Goal: Transaction & Acquisition: Purchase product/service

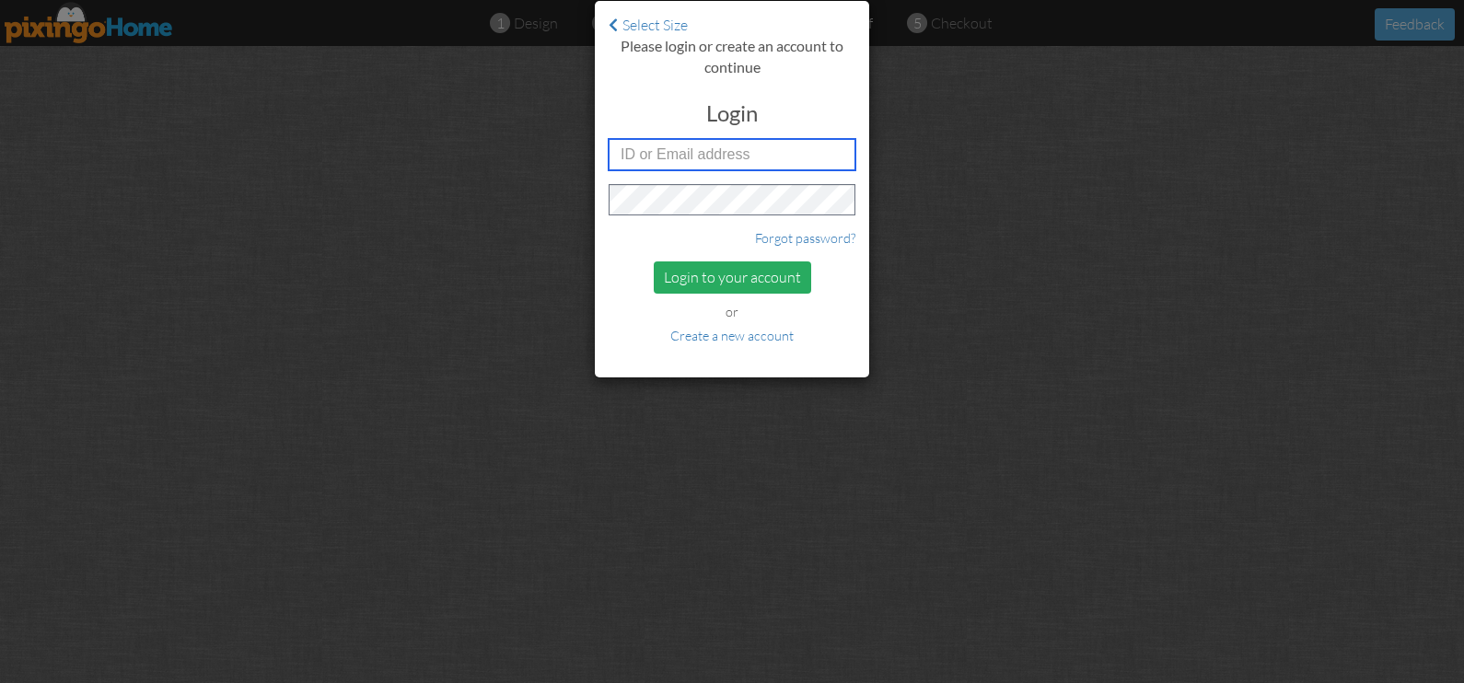
type input "[PERSON_NAME][EMAIL_ADDRESS][DOMAIN_NAME]"
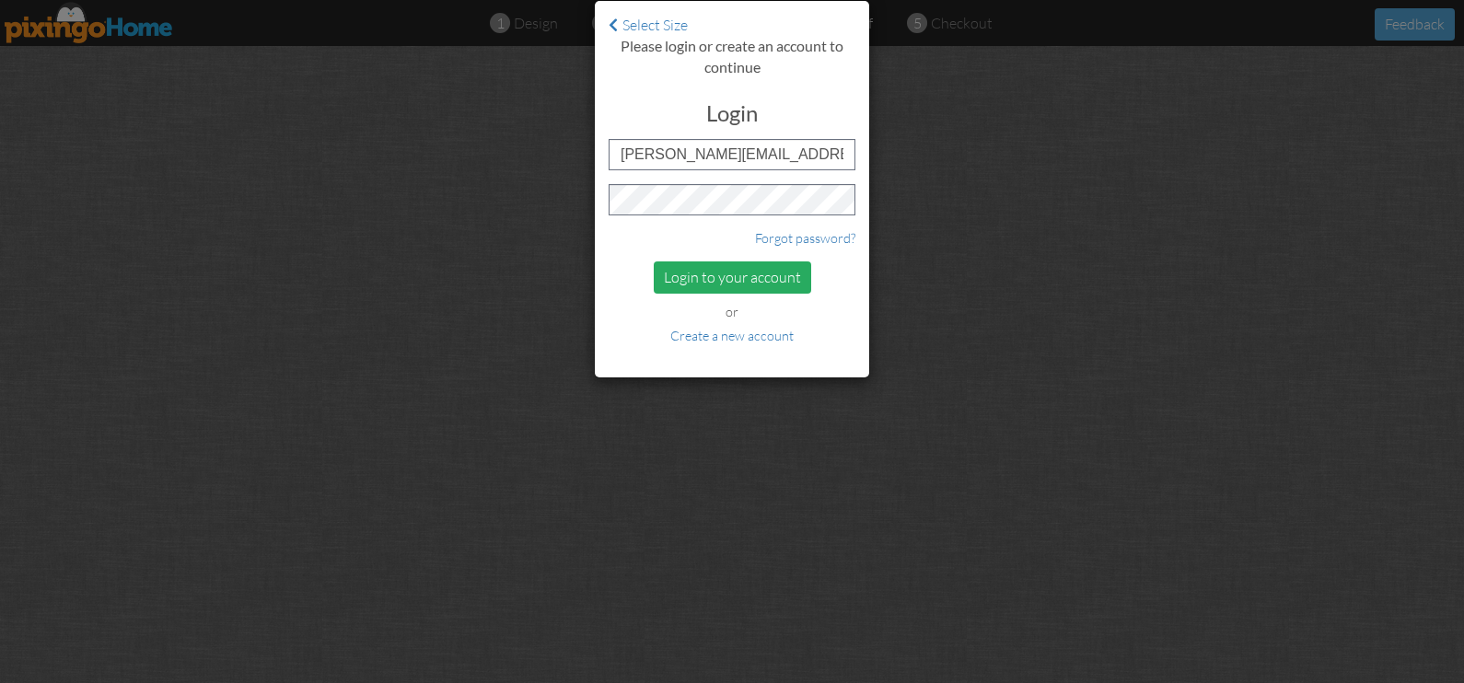
click at [712, 281] on div "Login to your account" at bounding box center [732, 277] width 157 height 32
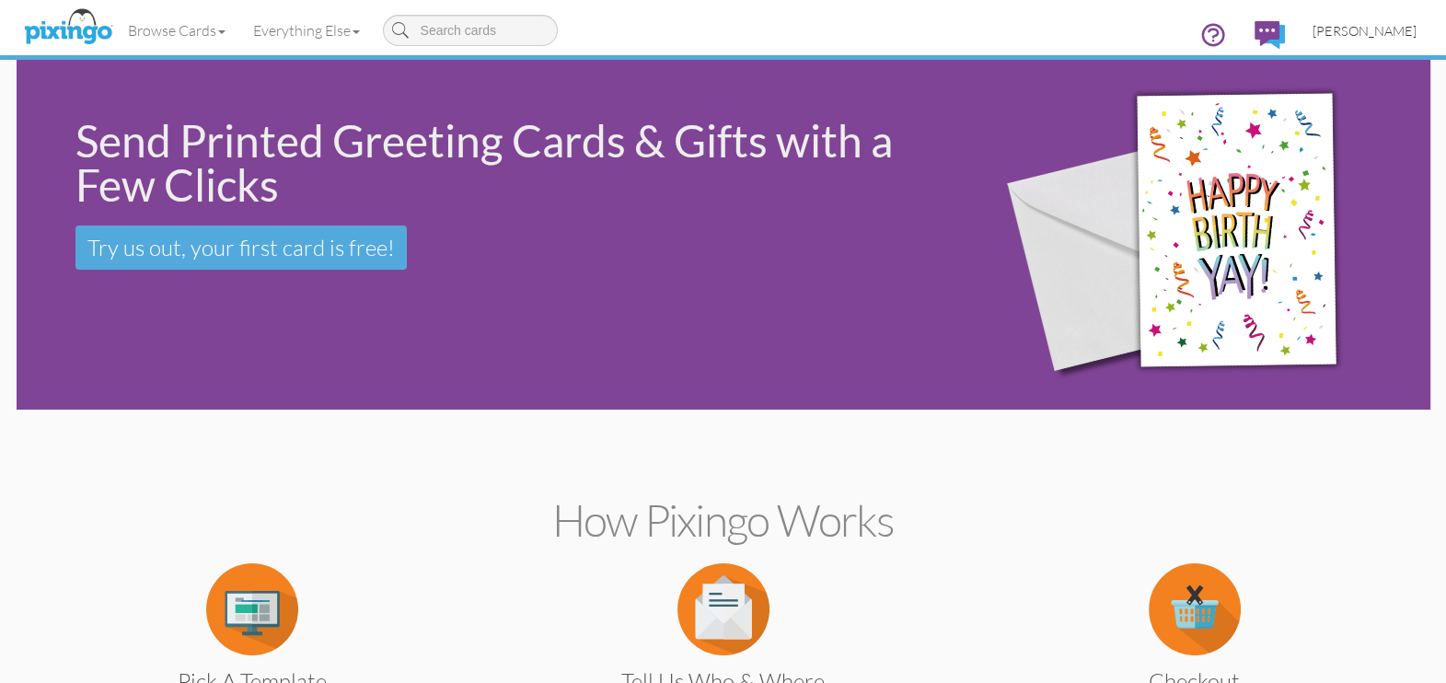
click at [1372, 35] on span "[PERSON_NAME]" at bounding box center [1365, 31] width 104 height 16
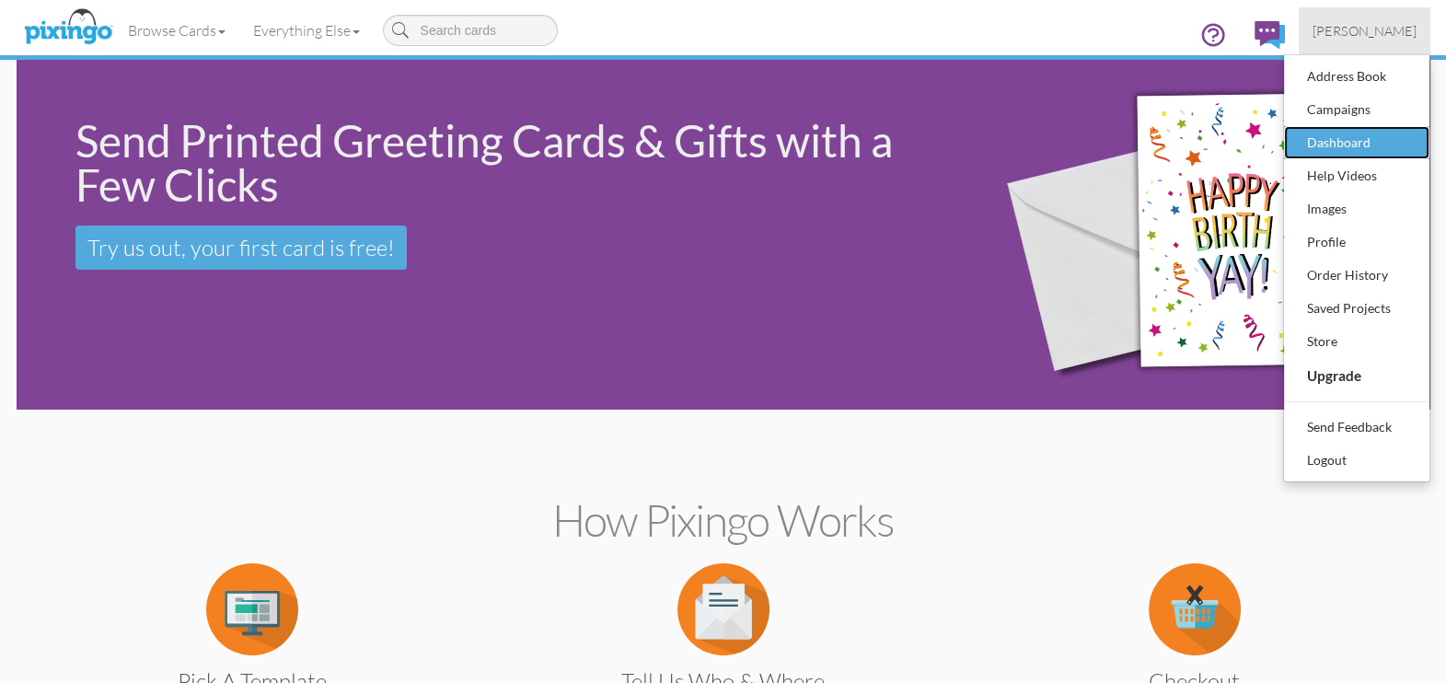
click at [1390, 133] on div "Dashboard" at bounding box center [1357, 143] width 109 height 28
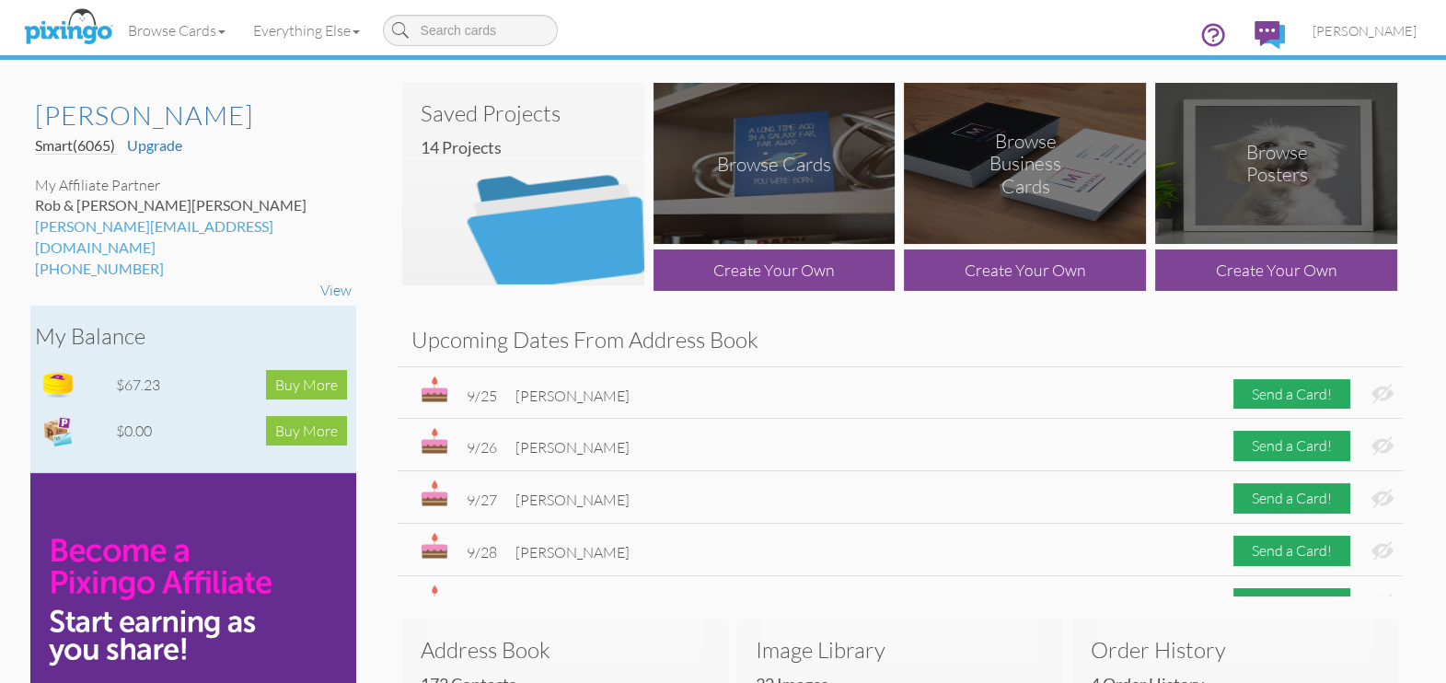
click at [135, 362] on td "$67.23" at bounding box center [155, 385] width 89 height 46
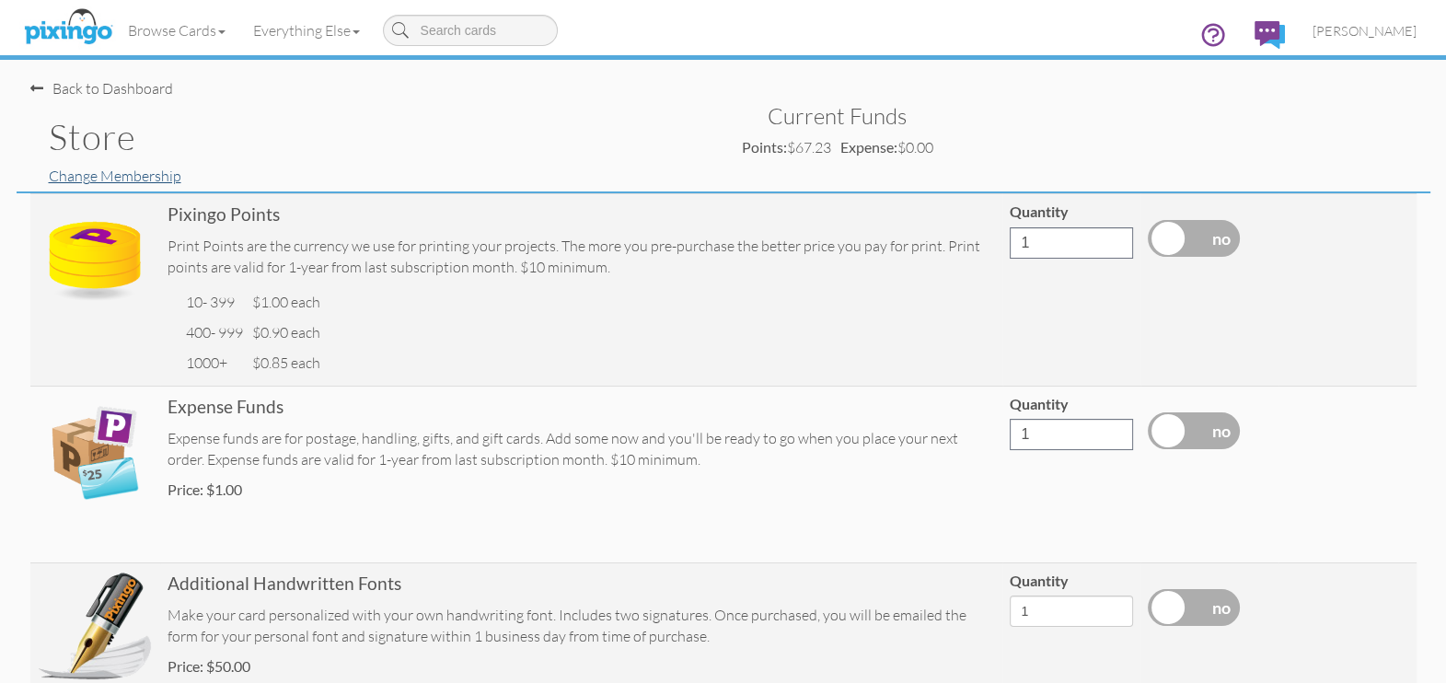
click at [90, 172] on link "Change Membership" at bounding box center [115, 176] width 133 height 18
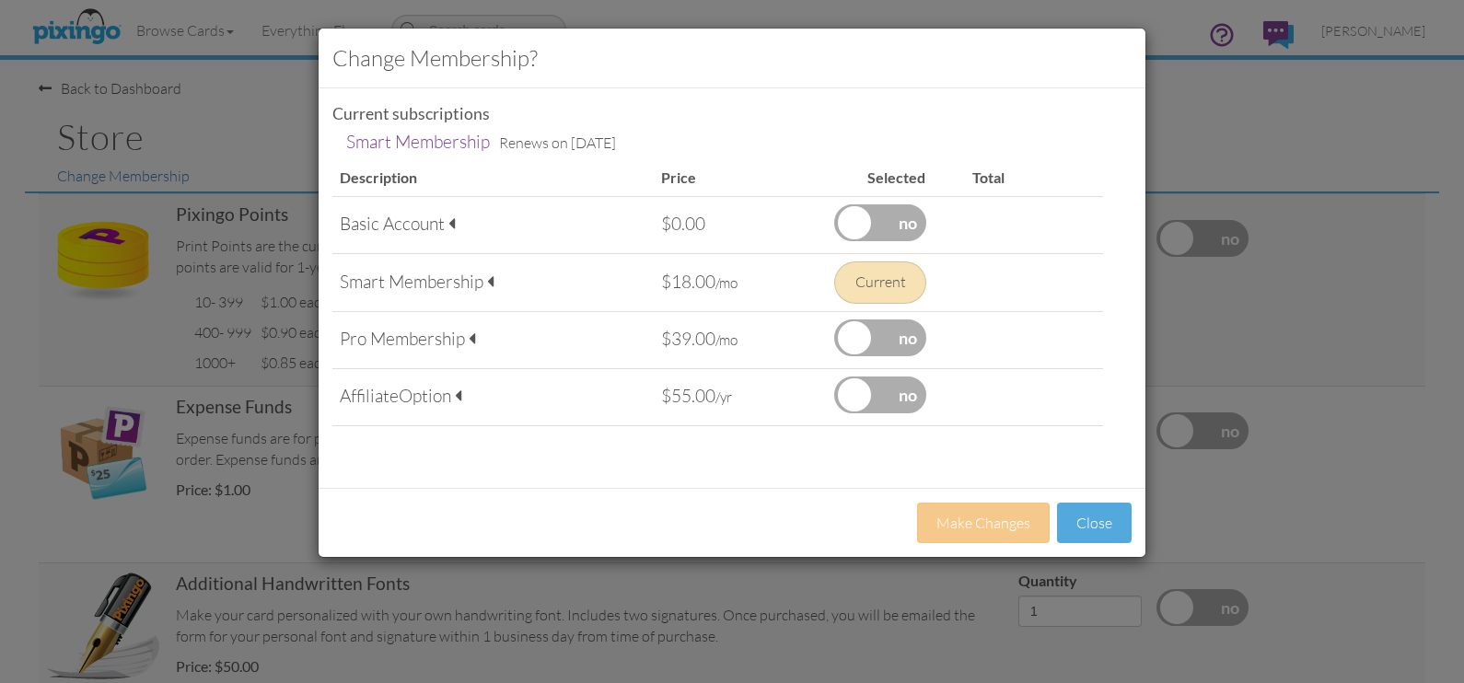
click at [451, 282] on div "Smart Membership" at bounding box center [493, 282] width 307 height 25
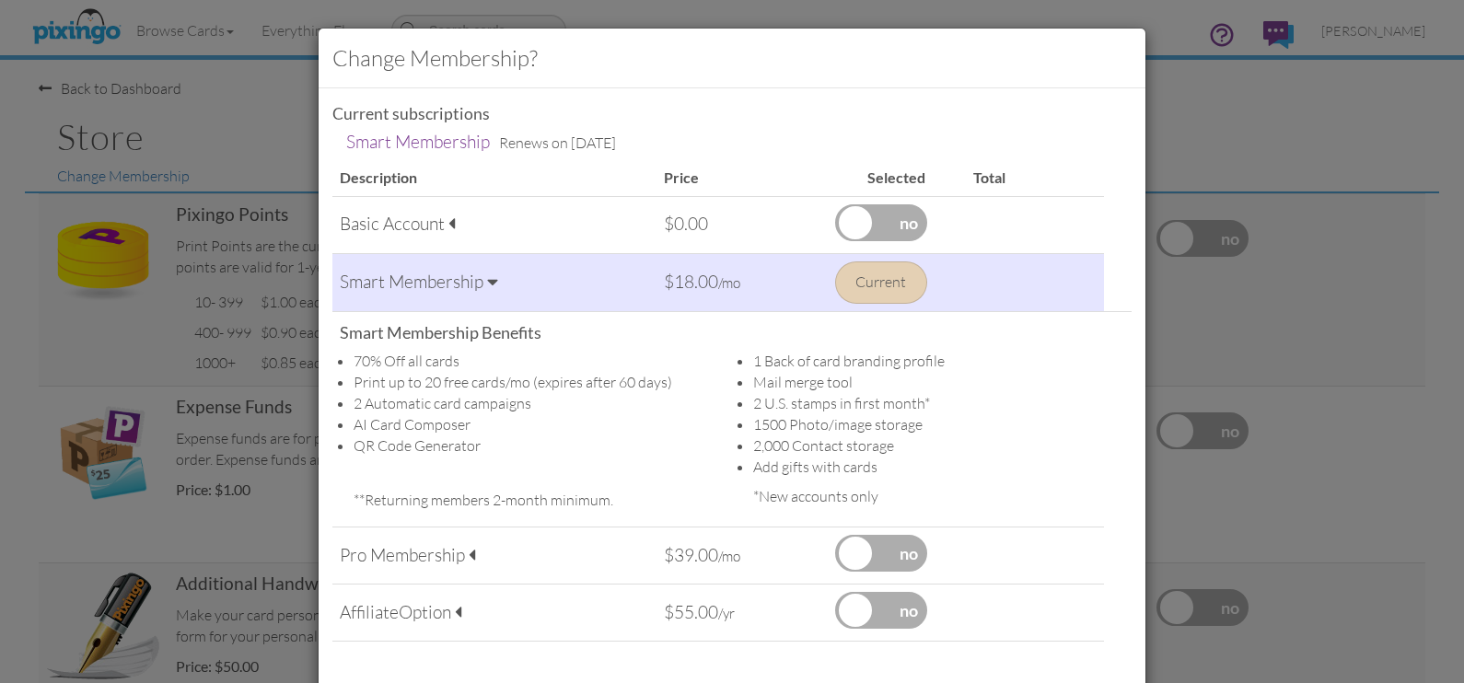
click at [1241, 110] on div "Change Membership? Current subscriptions Smart Membership Renews on [DATE] Smar…" at bounding box center [732, 341] width 1464 height 683
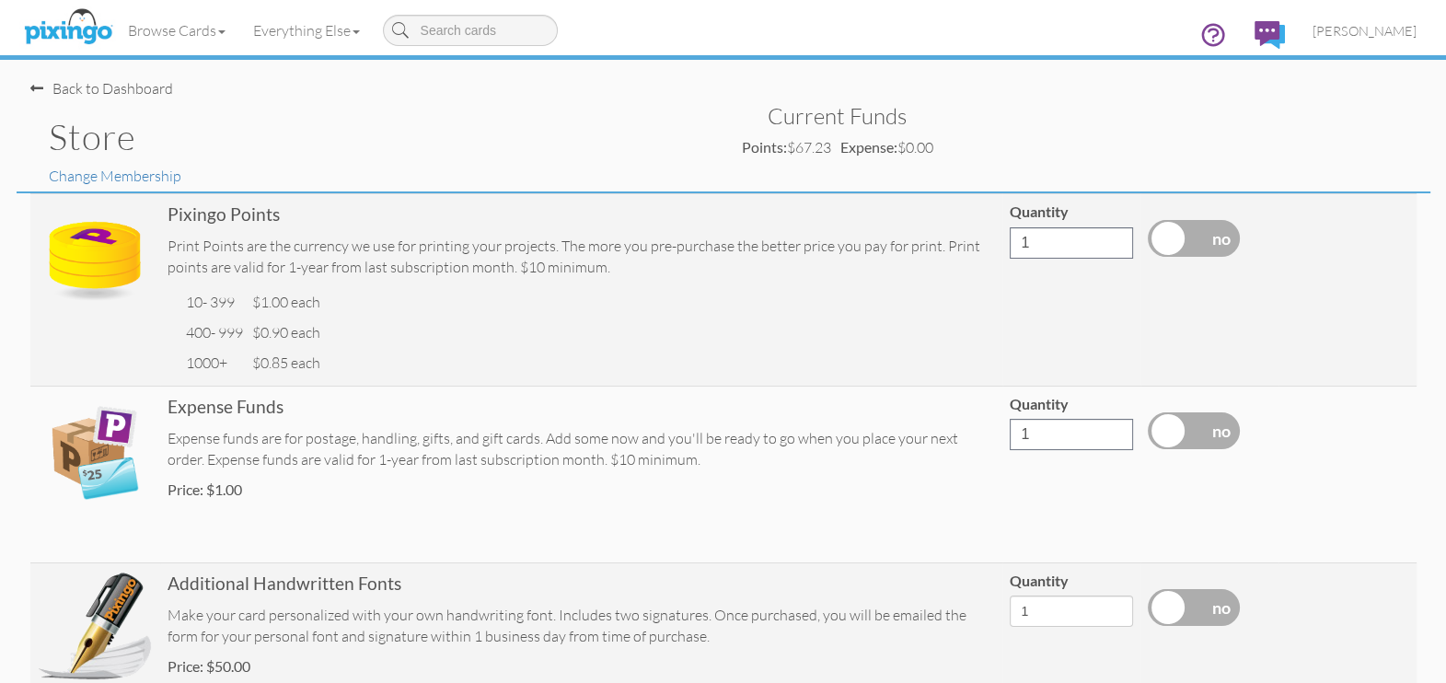
click at [60, 85] on div "Back to Dashboard" at bounding box center [101, 88] width 143 height 21
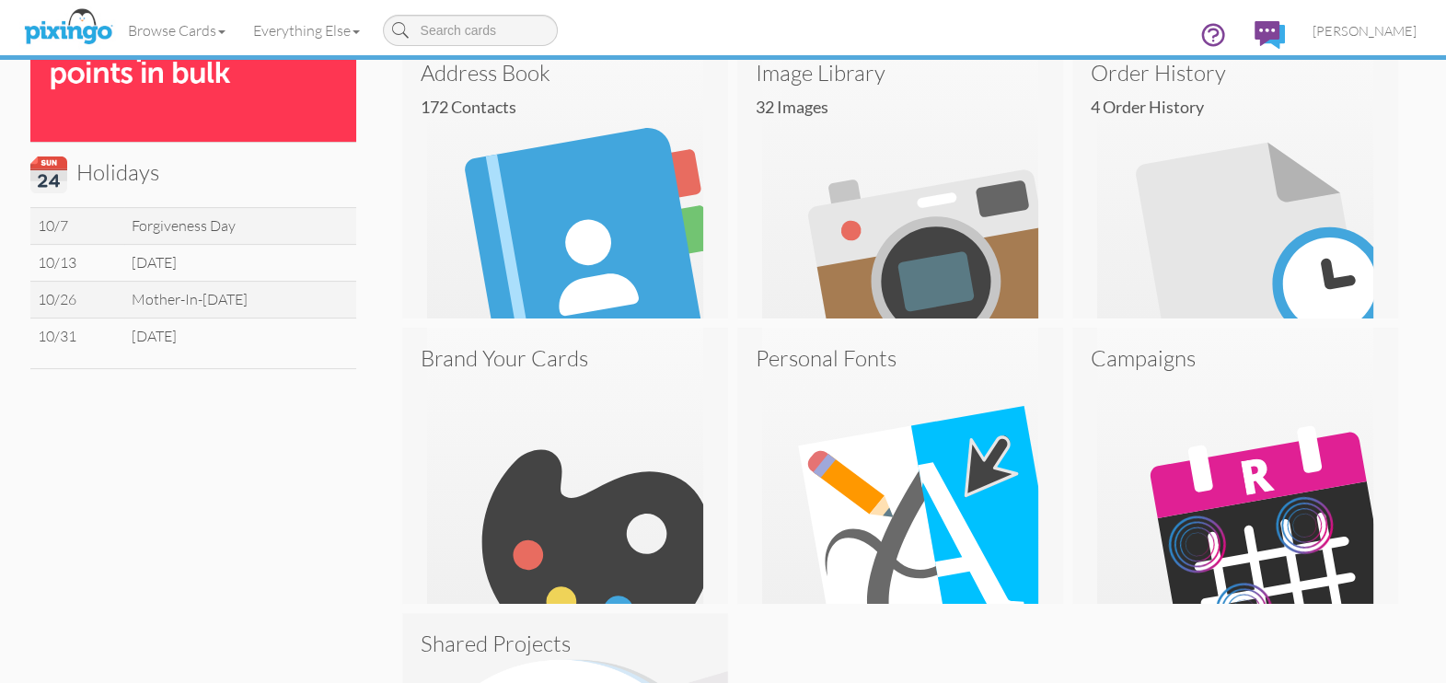
scroll to position [575, 0]
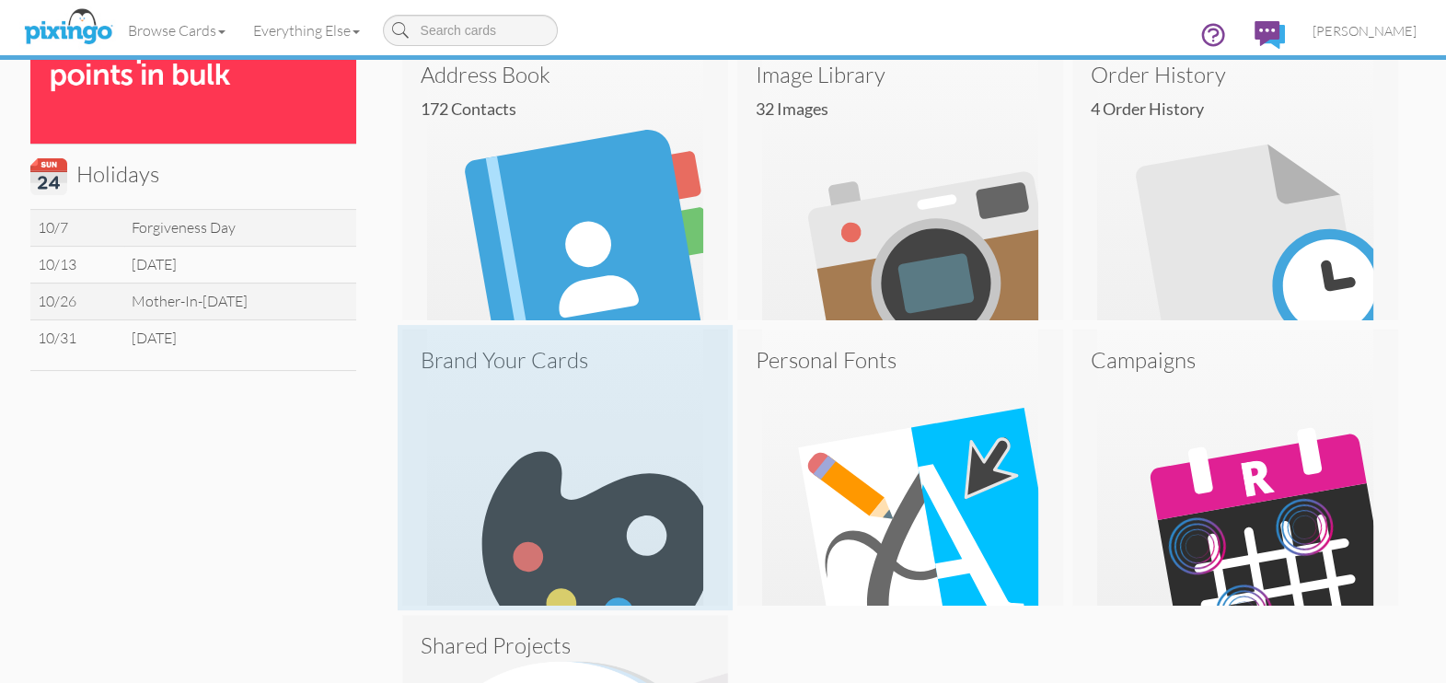
click at [525, 489] on img at bounding box center [565, 468] width 326 height 276
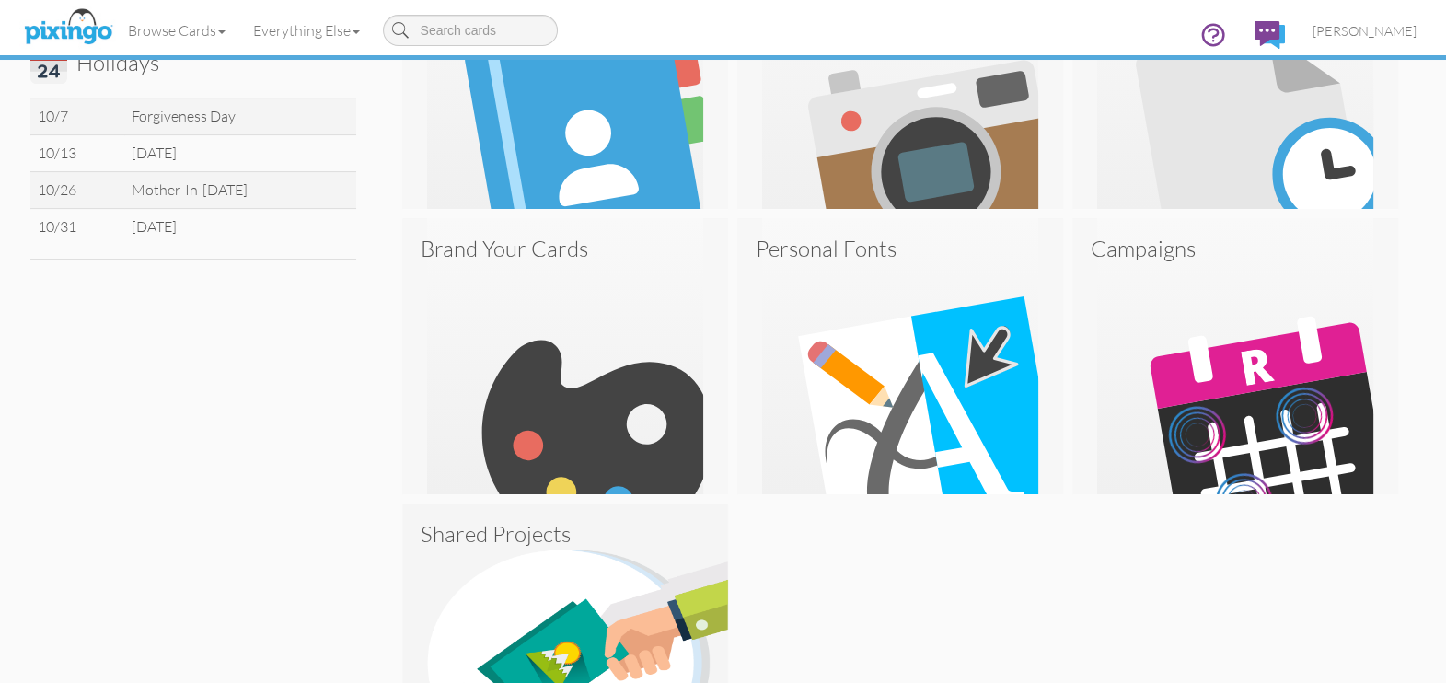
scroll to position [805, 0]
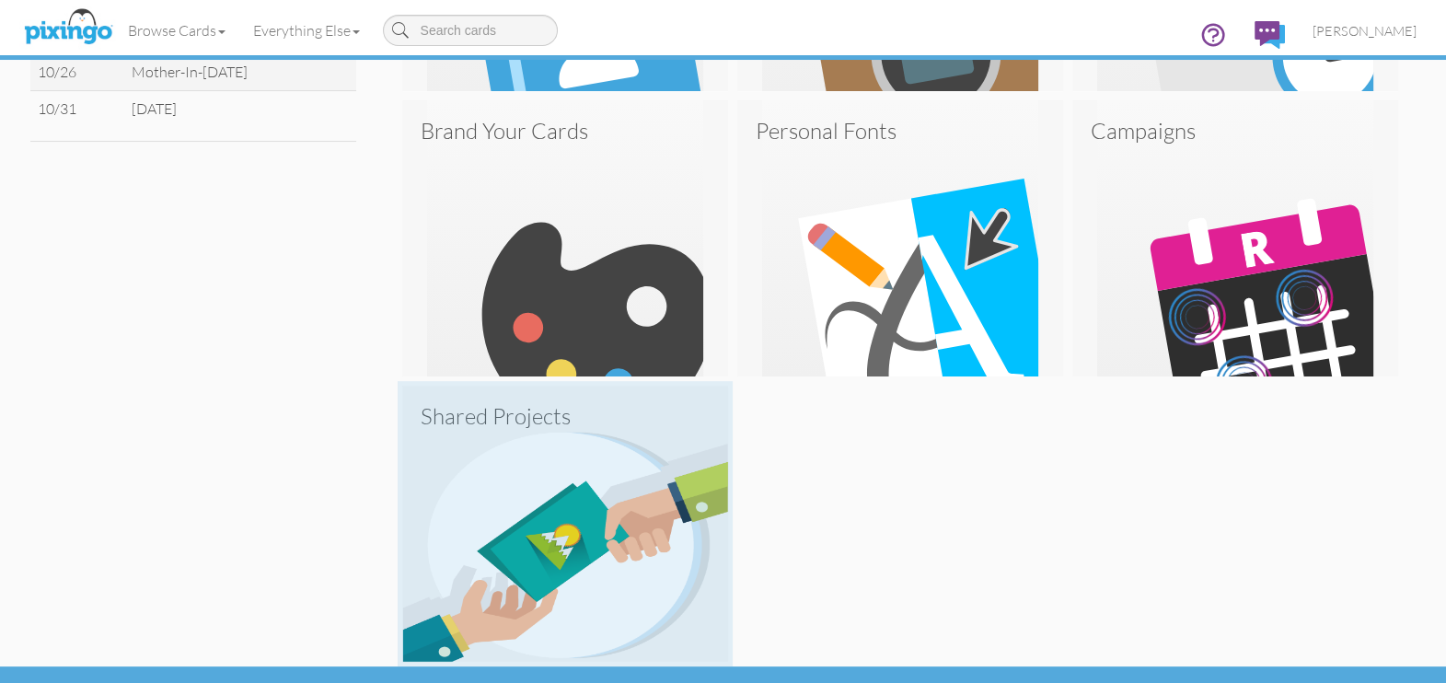
click at [624, 505] on img at bounding box center [565, 524] width 326 height 276
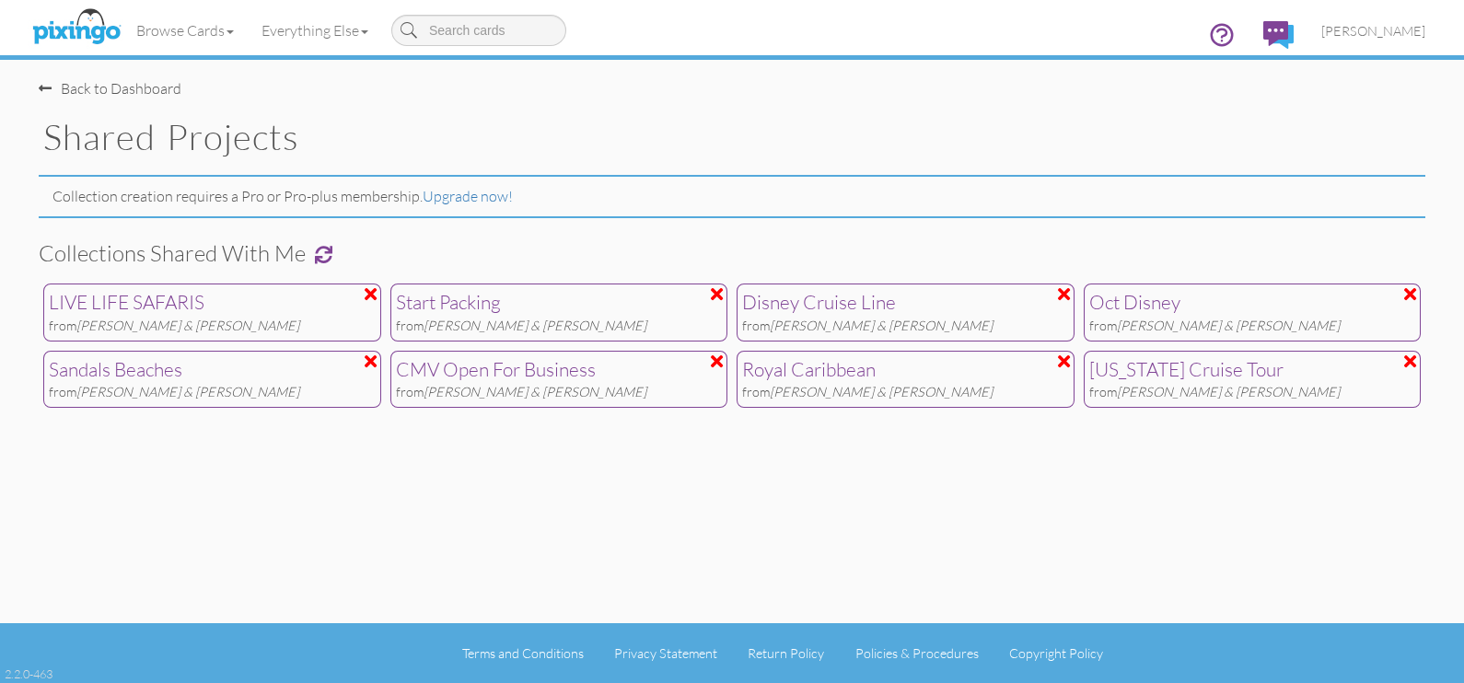
click at [1204, 387] on span "[PERSON_NAME] & [PERSON_NAME]" at bounding box center [1228, 392] width 223 height 16
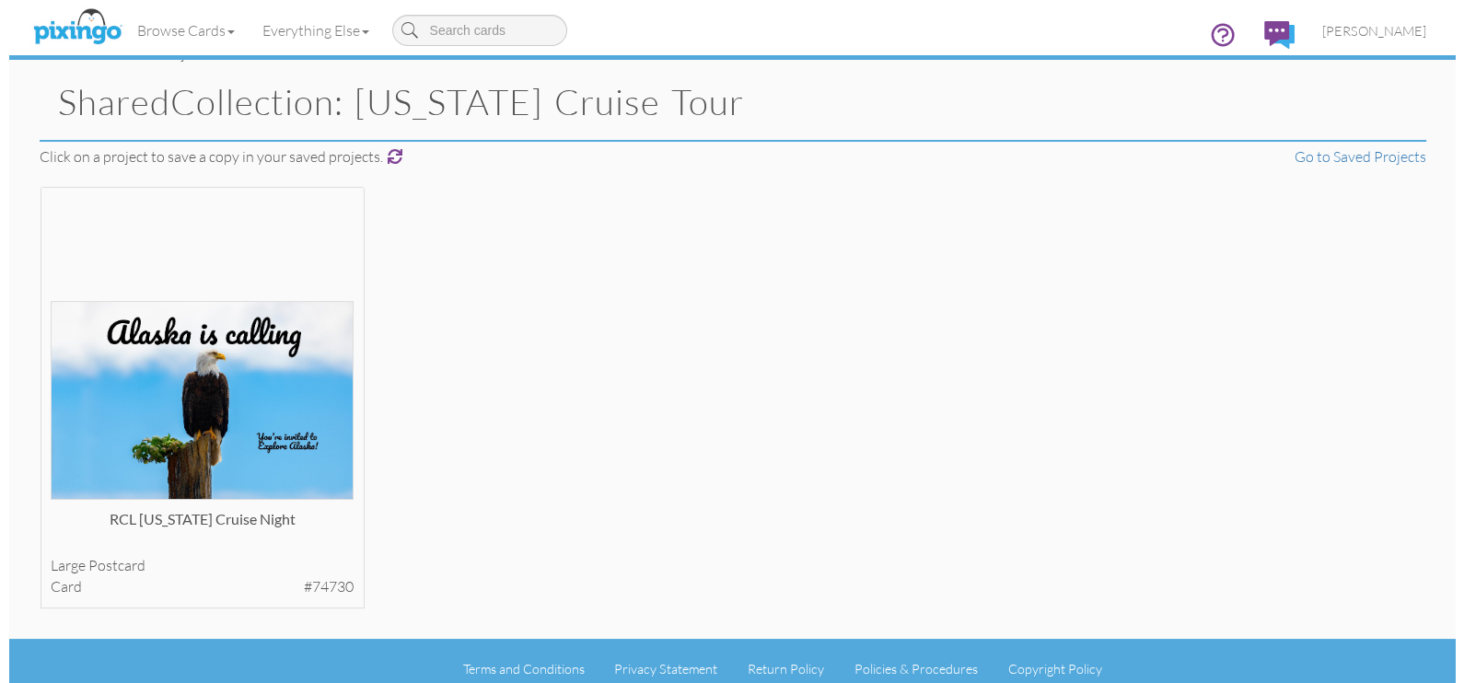
scroll to position [50, 0]
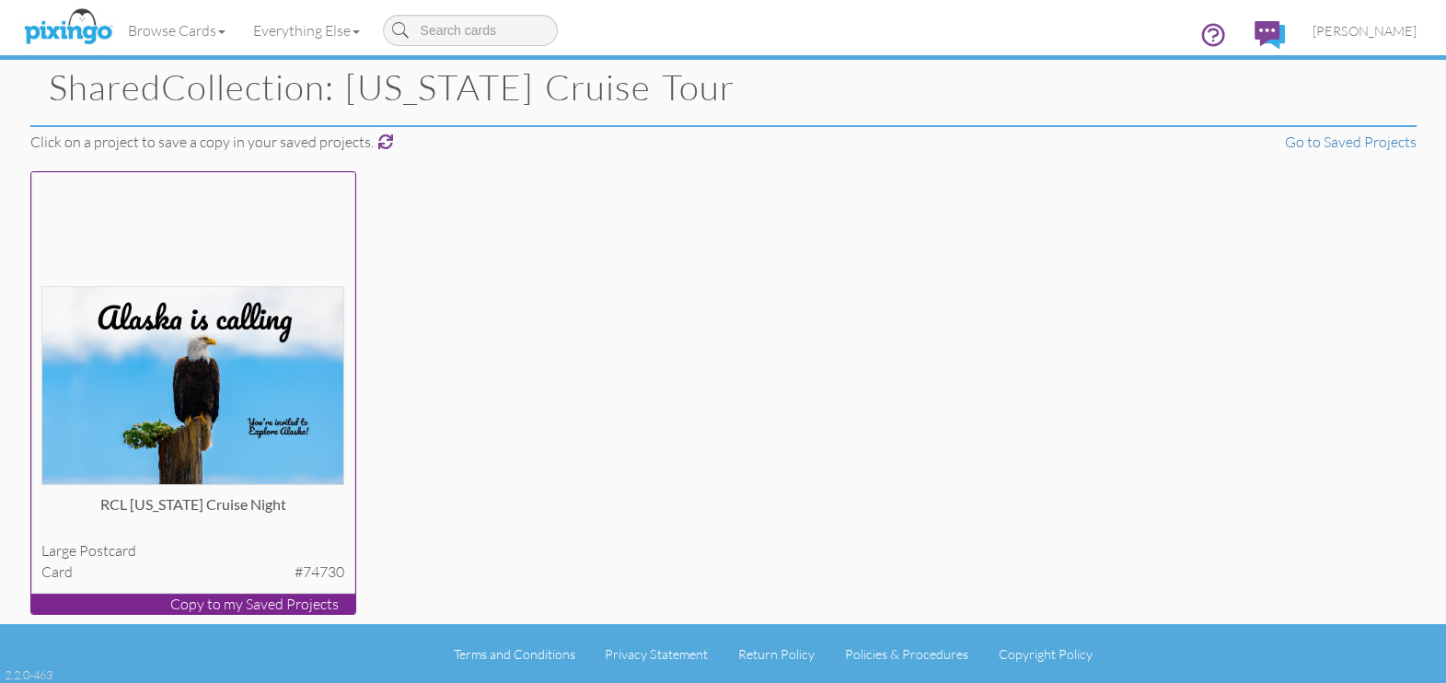
click at [283, 399] on img at bounding box center [192, 386] width 303 height 200
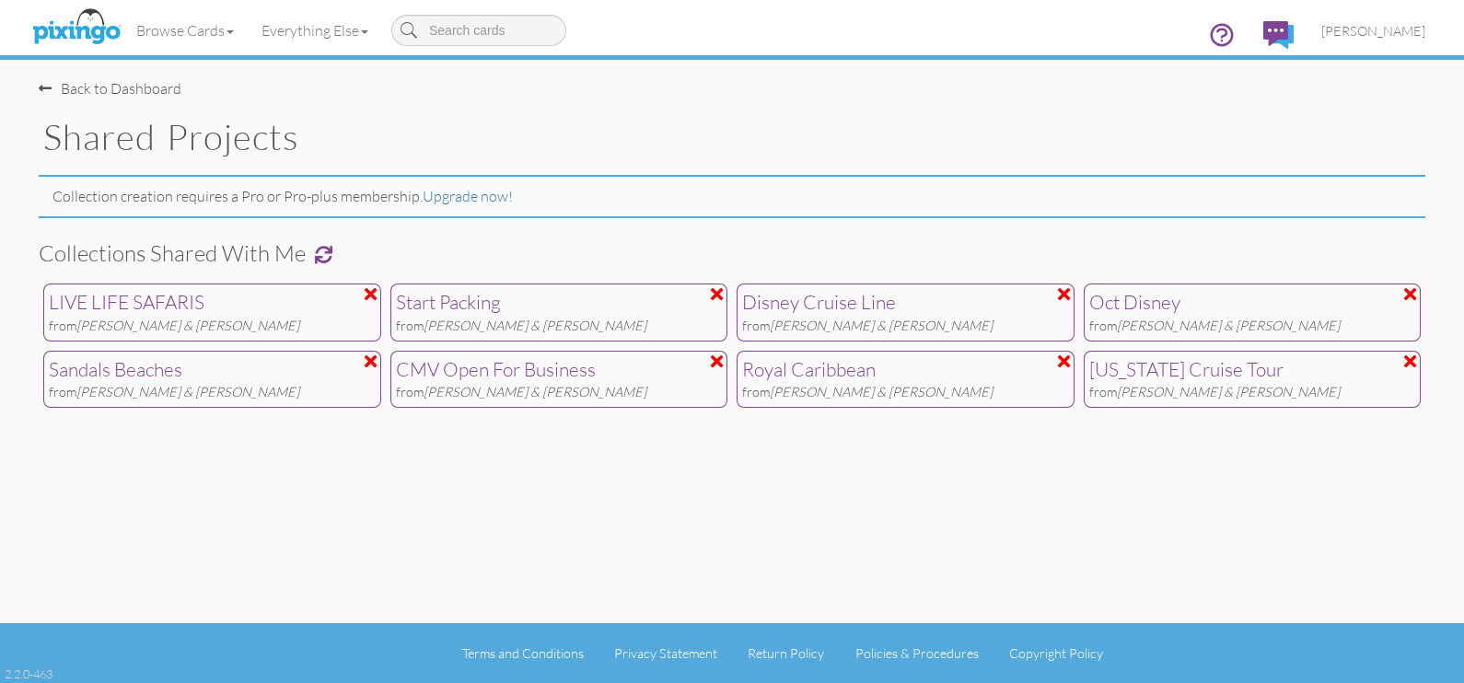
click at [795, 307] on div "Disney Cruise Line" at bounding box center [905, 303] width 327 height 28
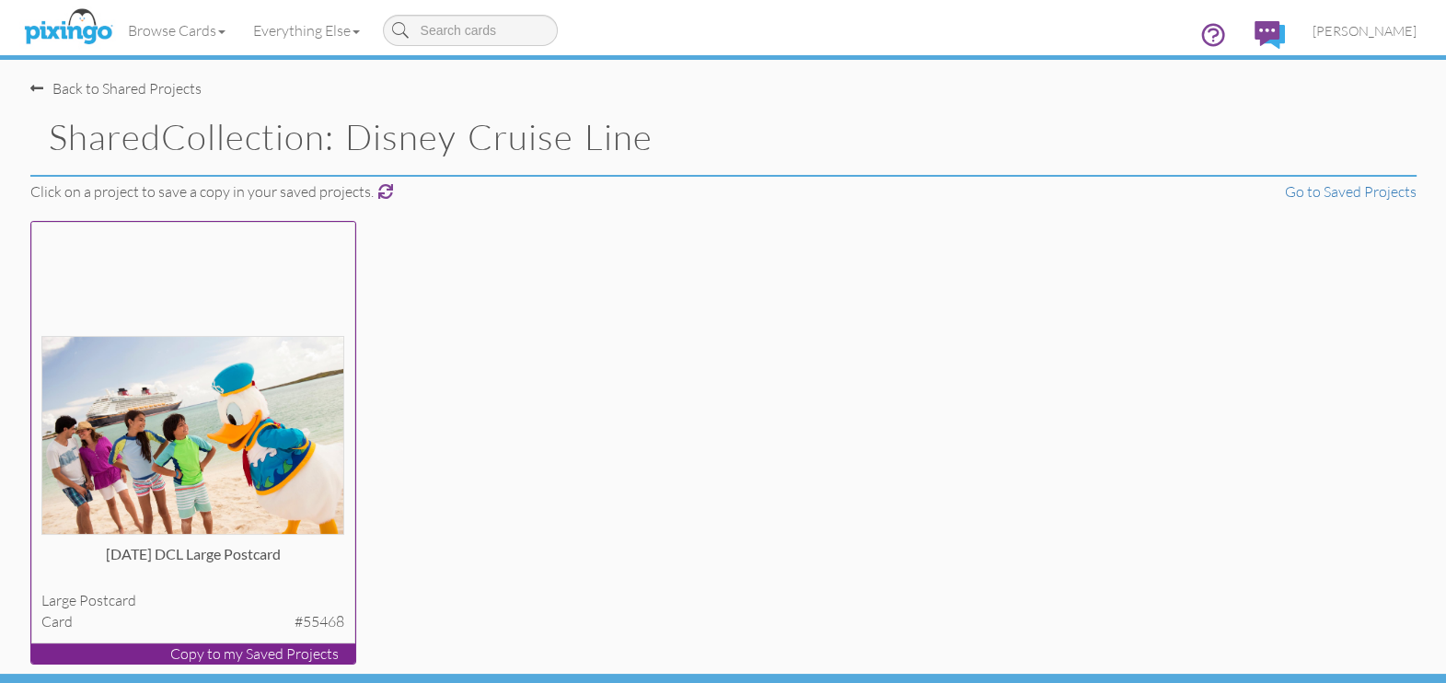
click at [209, 465] on img at bounding box center [192, 436] width 303 height 200
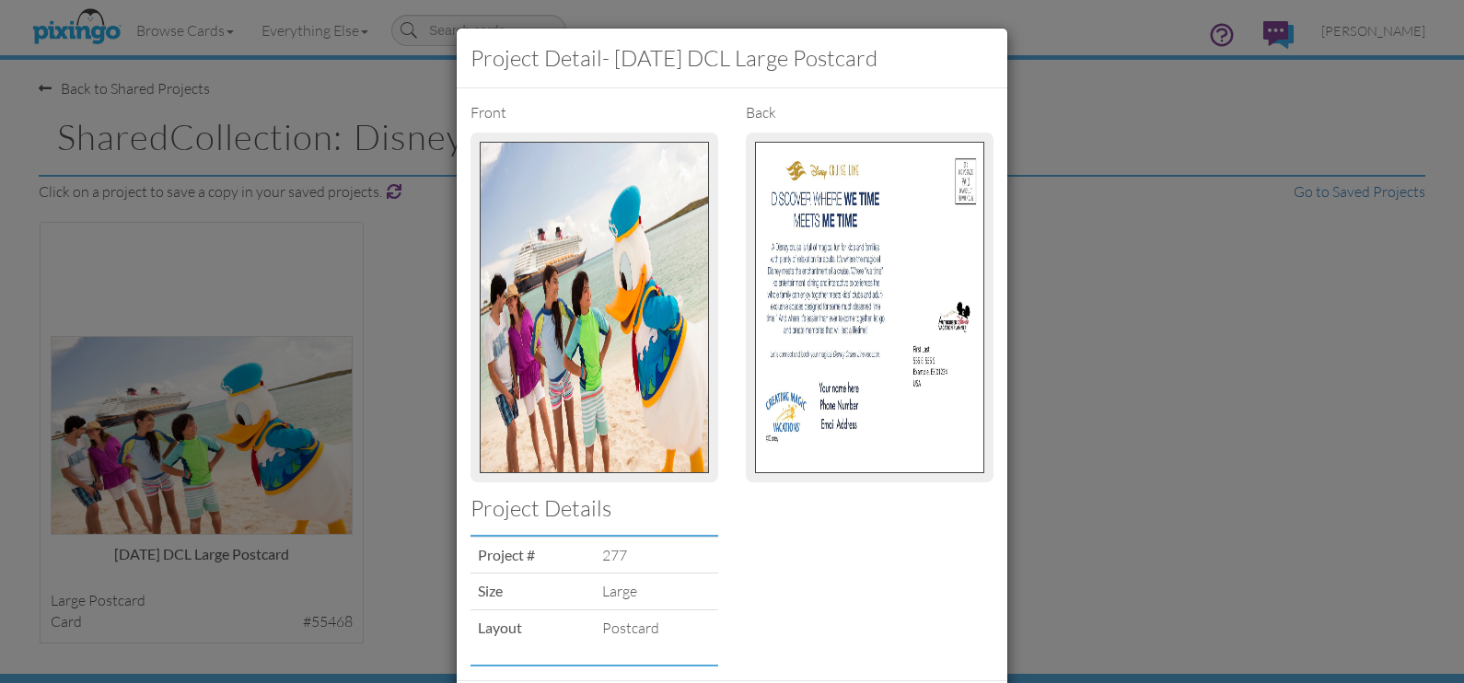
click at [854, 331] on img at bounding box center [869, 307] width 229 height 331
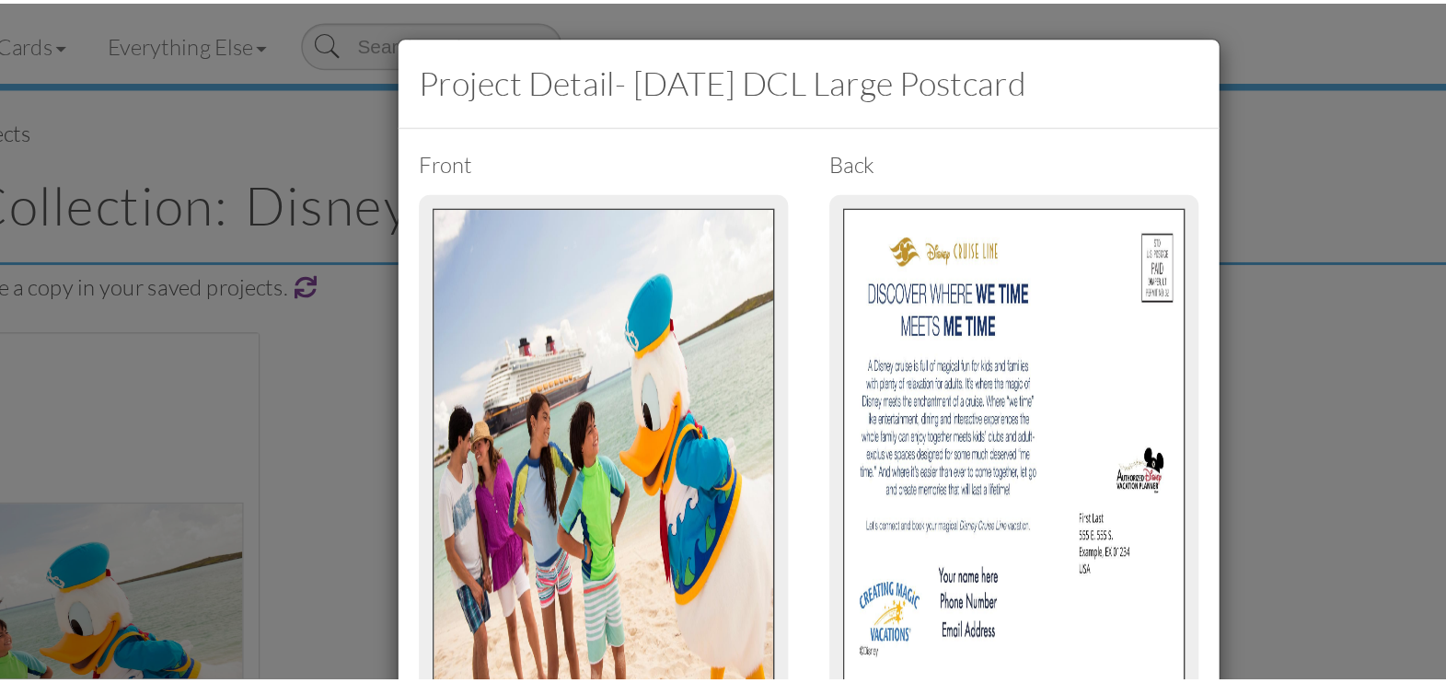
scroll to position [14, 0]
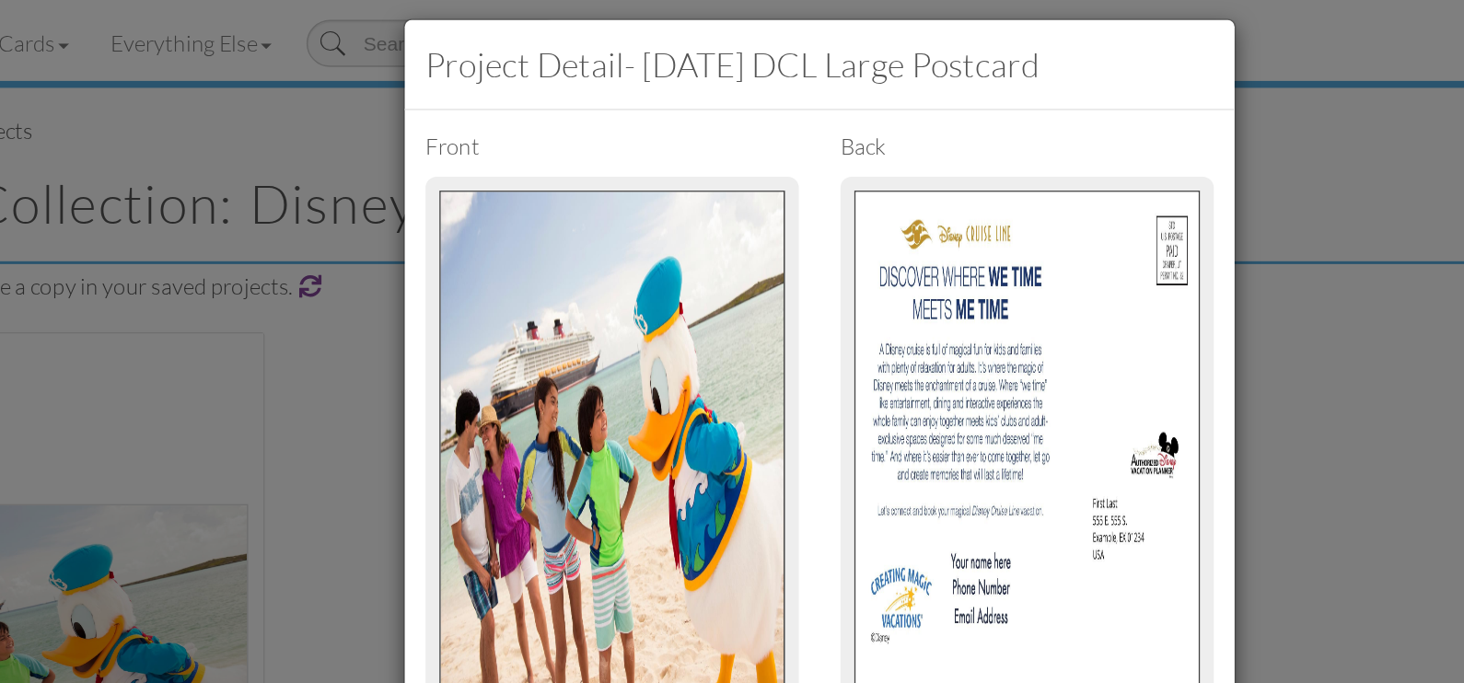
click at [401, 289] on div "Project detail - [DATE] DCL Large Postcard Front back Project Details Project #…" at bounding box center [732, 341] width 1464 height 683
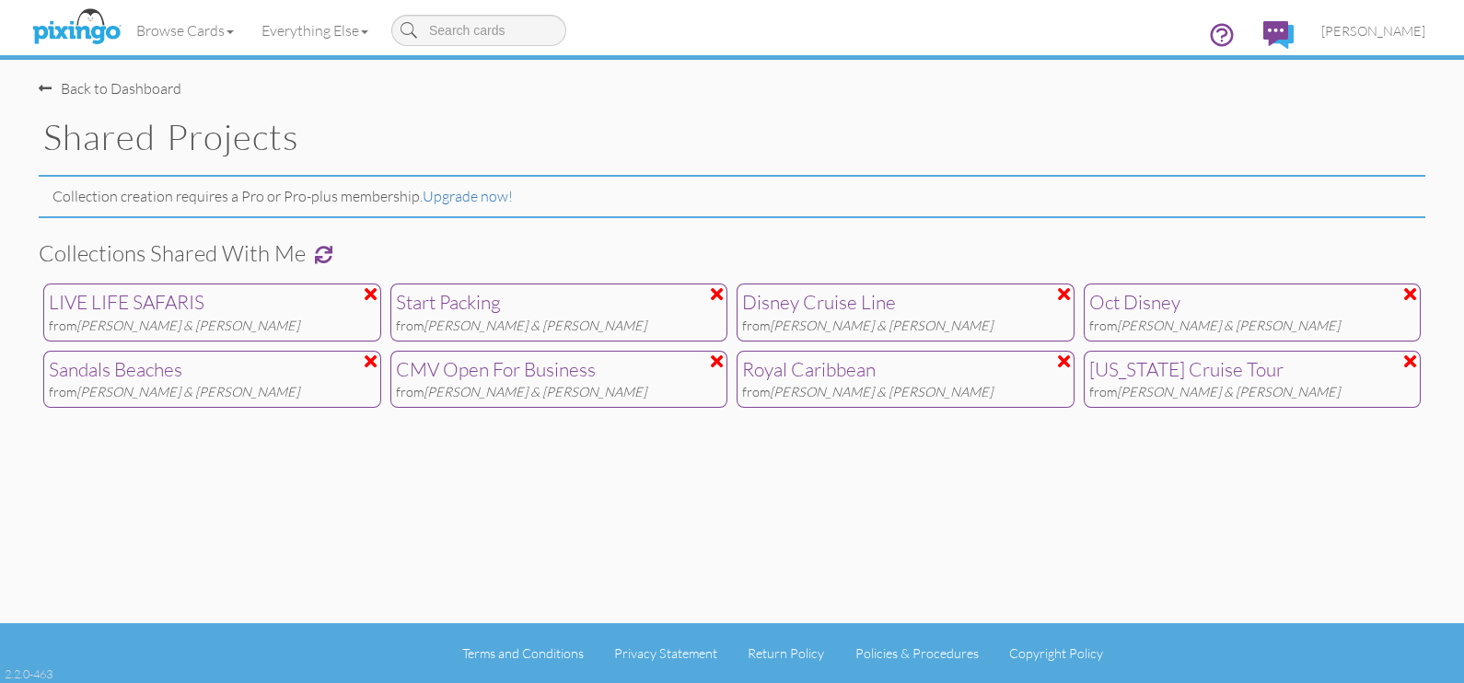
click at [608, 326] on div "from Rob & [PERSON_NAME]" at bounding box center [559, 326] width 327 height 19
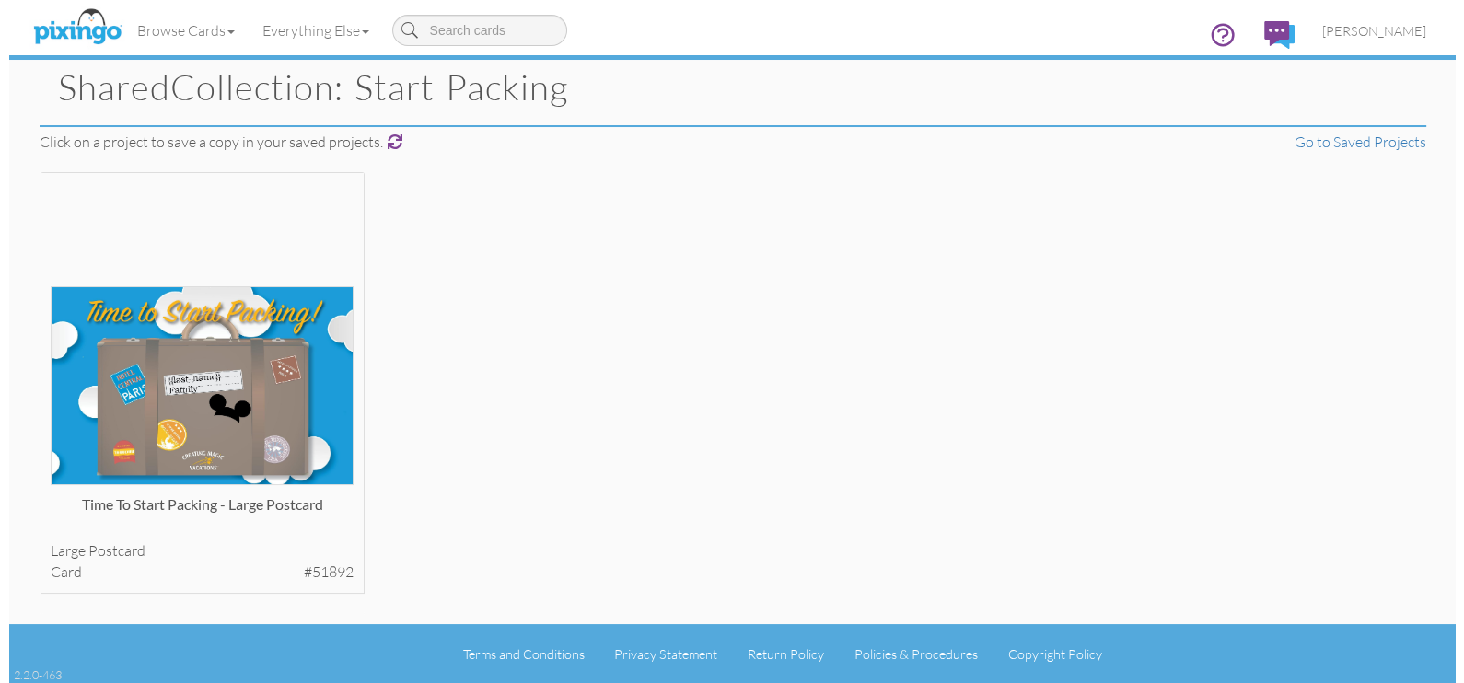
scroll to position [50, 0]
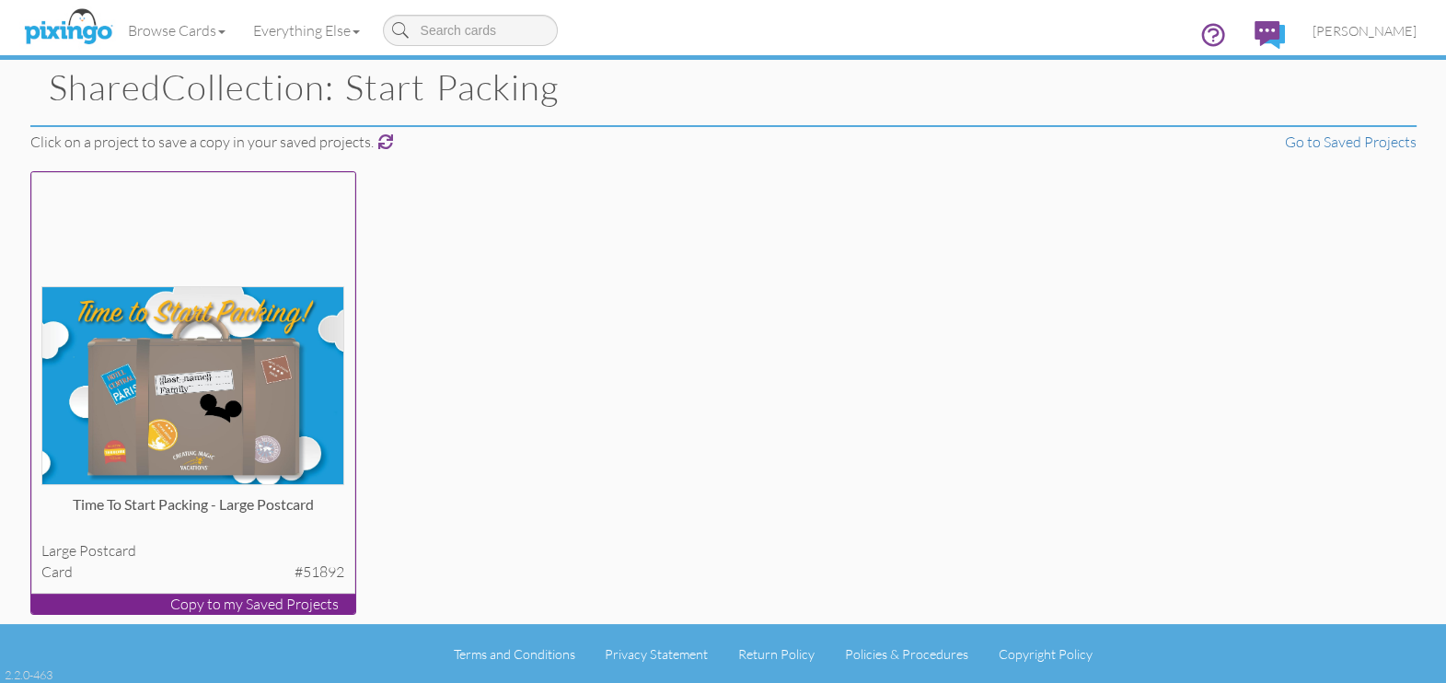
click at [307, 417] on img at bounding box center [192, 386] width 303 height 200
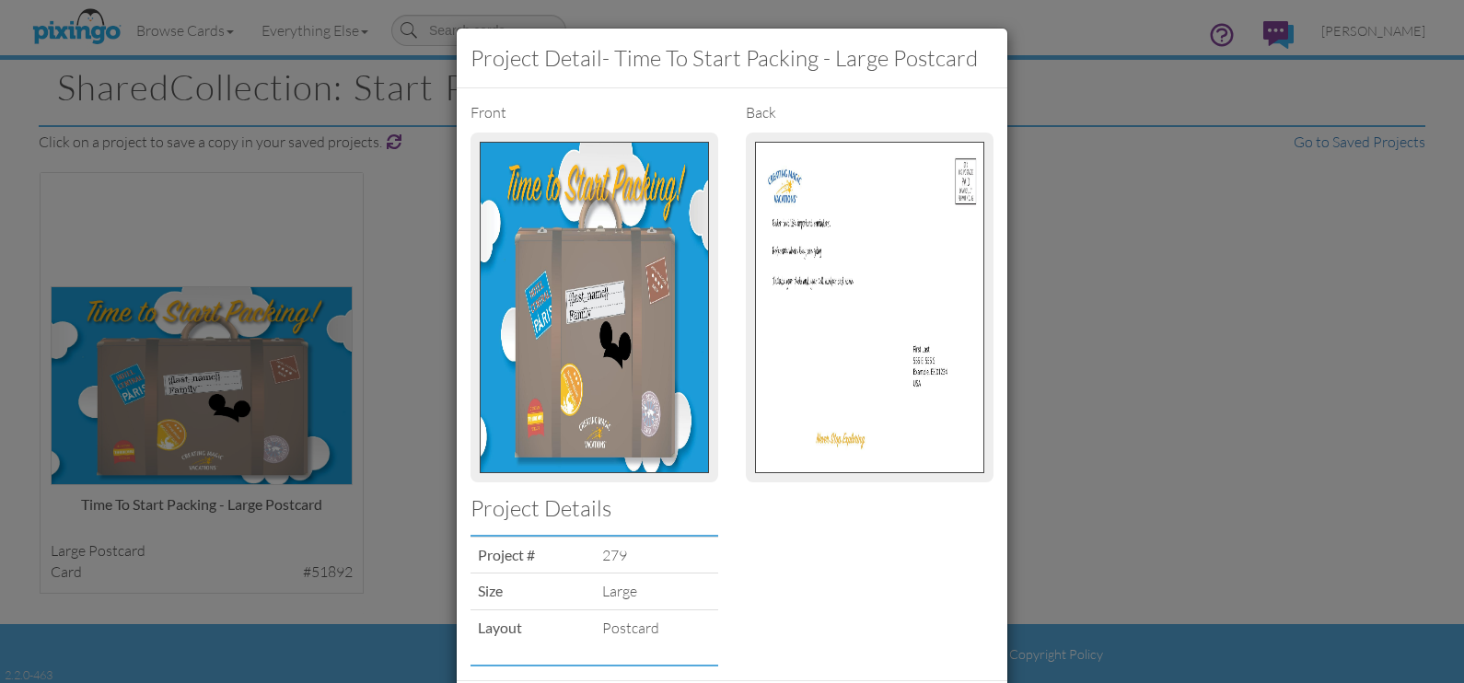
click at [755, 332] on img at bounding box center [869, 307] width 229 height 331
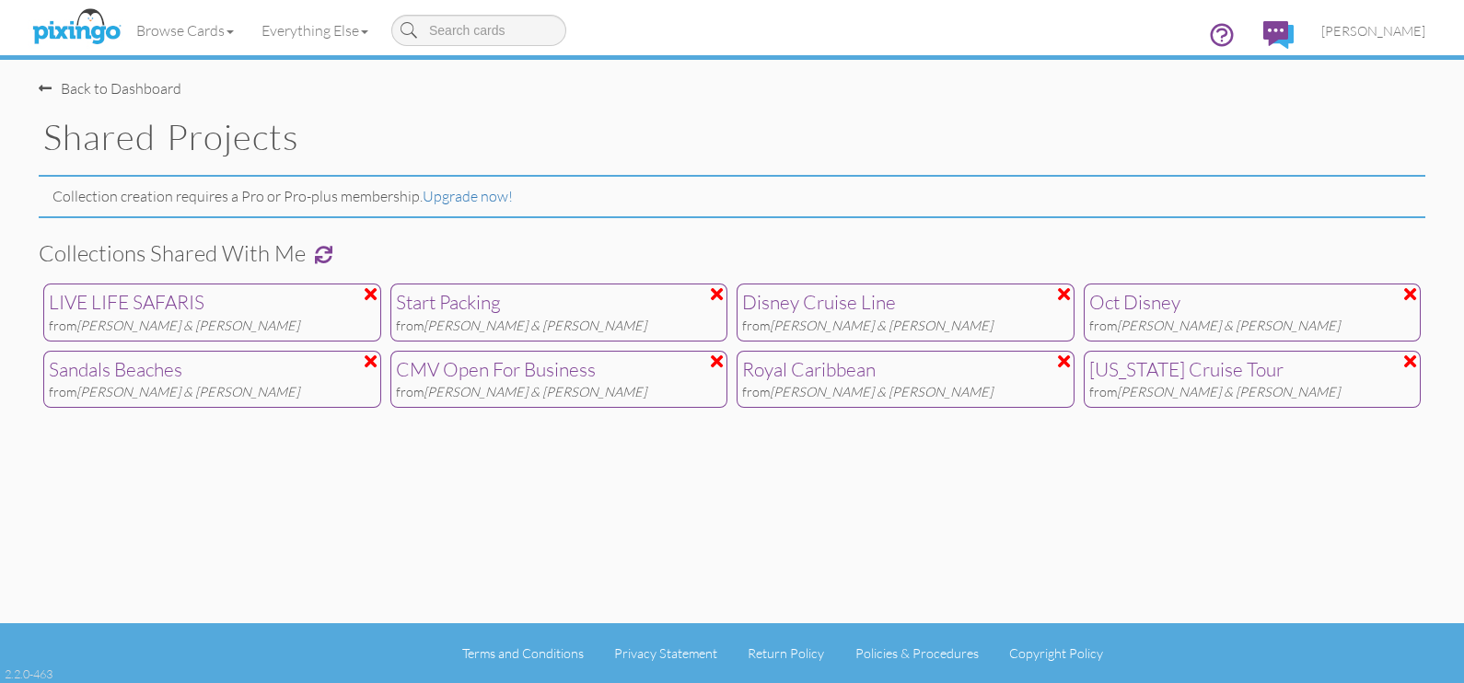
click at [1261, 323] on div "from Rob & [PERSON_NAME]" at bounding box center [1252, 326] width 327 height 19
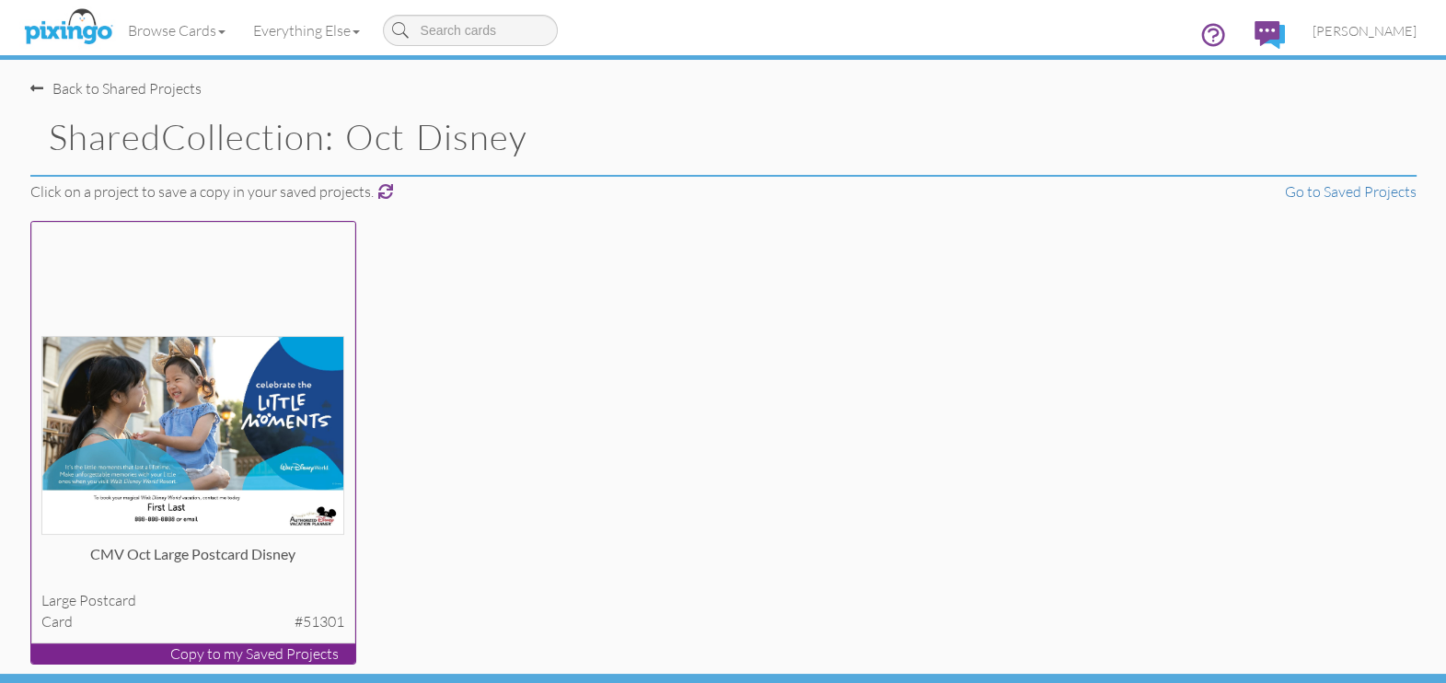
click at [308, 401] on img at bounding box center [192, 436] width 303 height 200
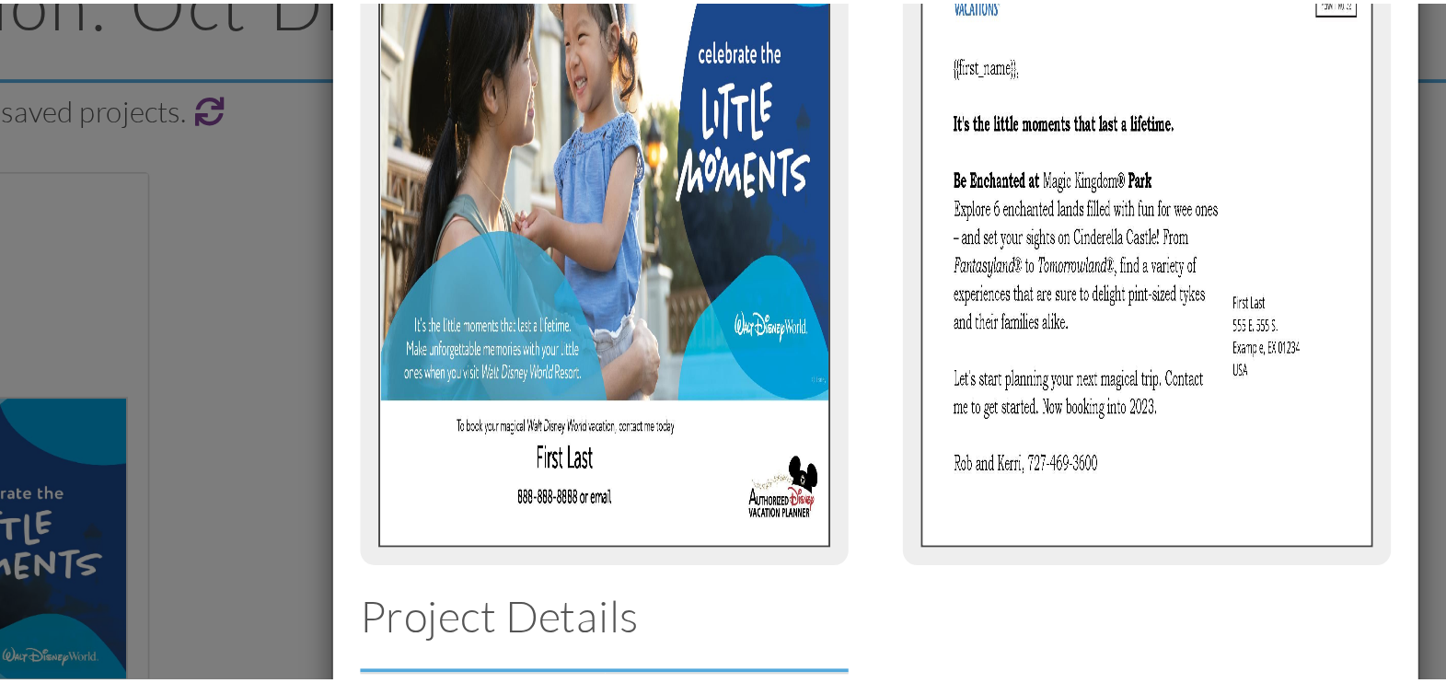
scroll to position [92, 0]
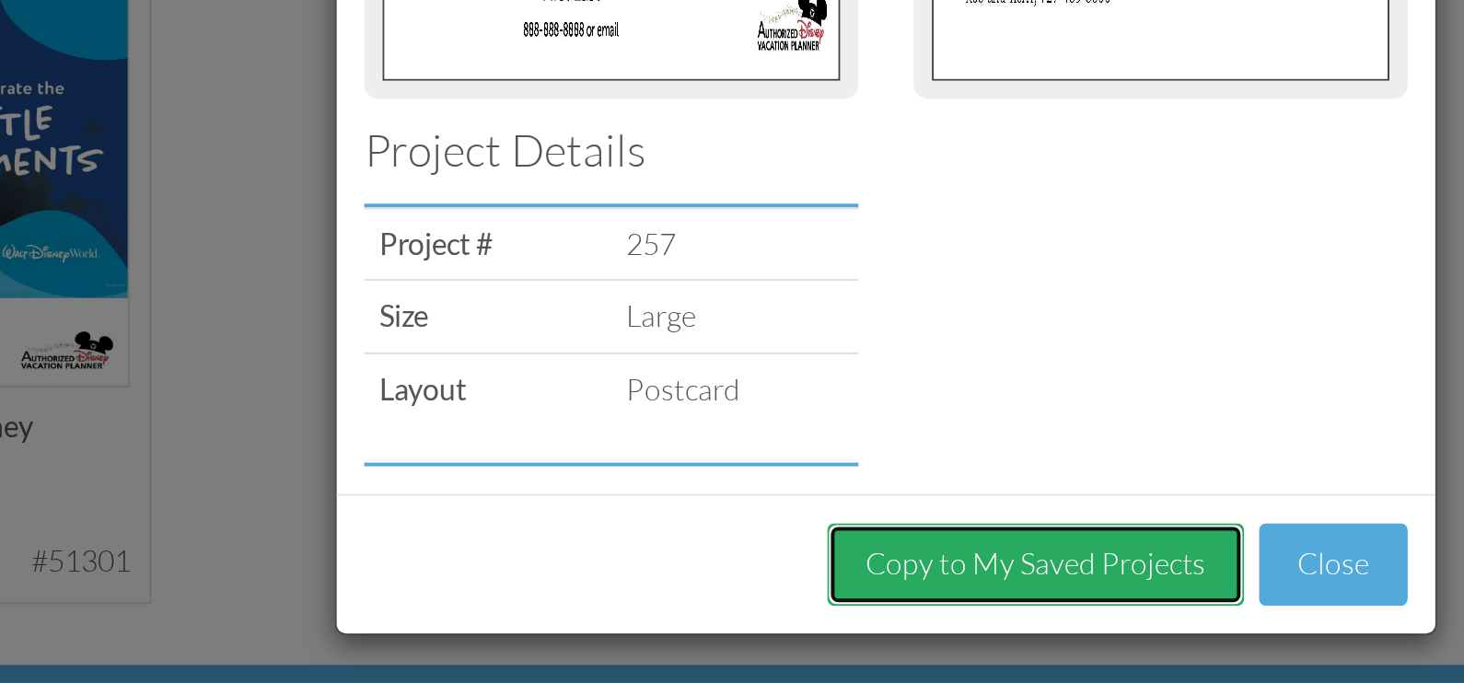
click at [865, 629] on button "Copy to My Saved Projects" at bounding box center [807, 623] width 209 height 41
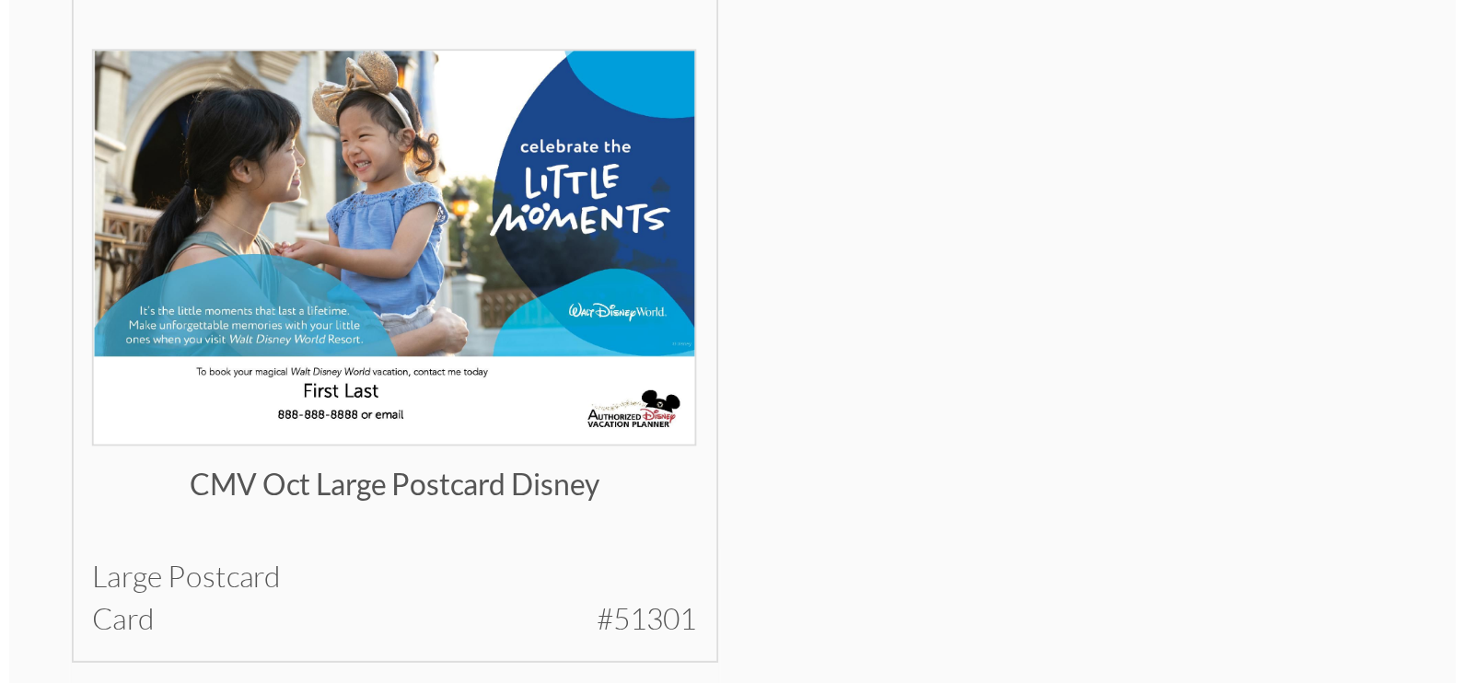
scroll to position [41, 0]
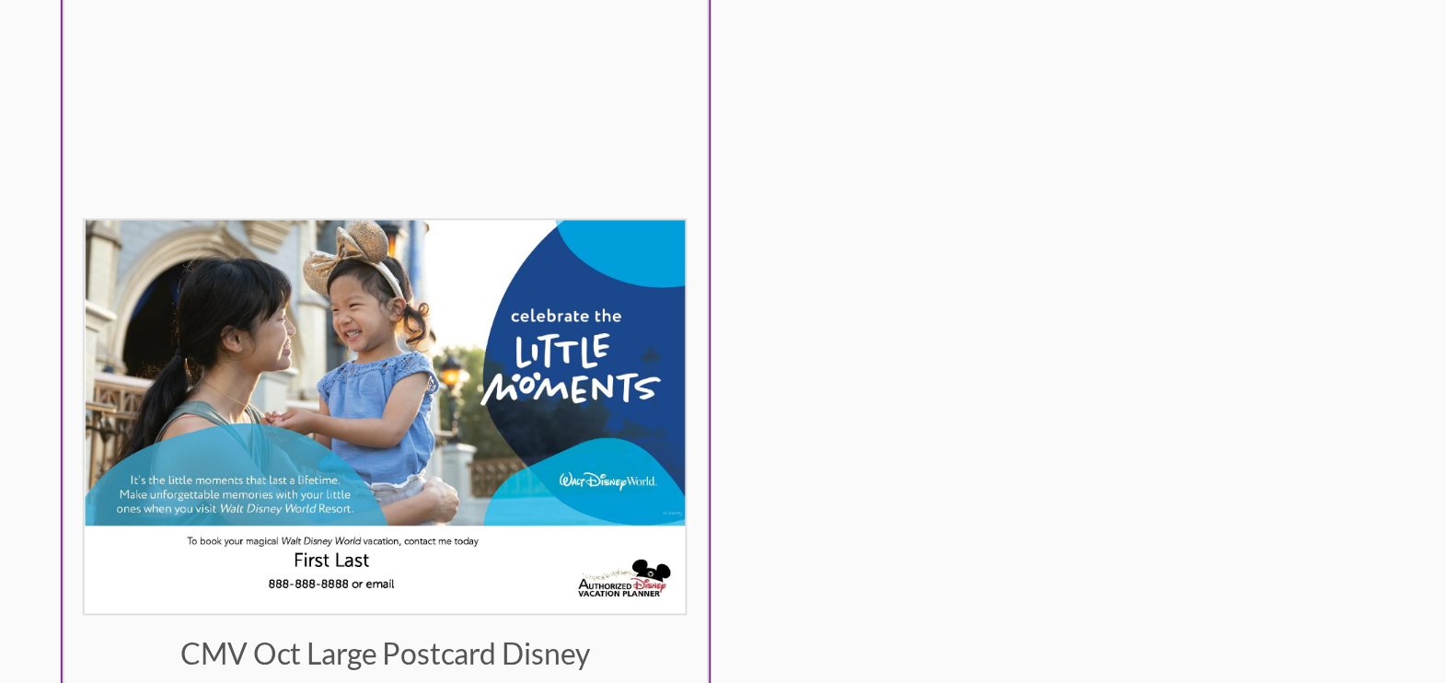
click at [256, 354] on img at bounding box center [192, 395] width 303 height 200
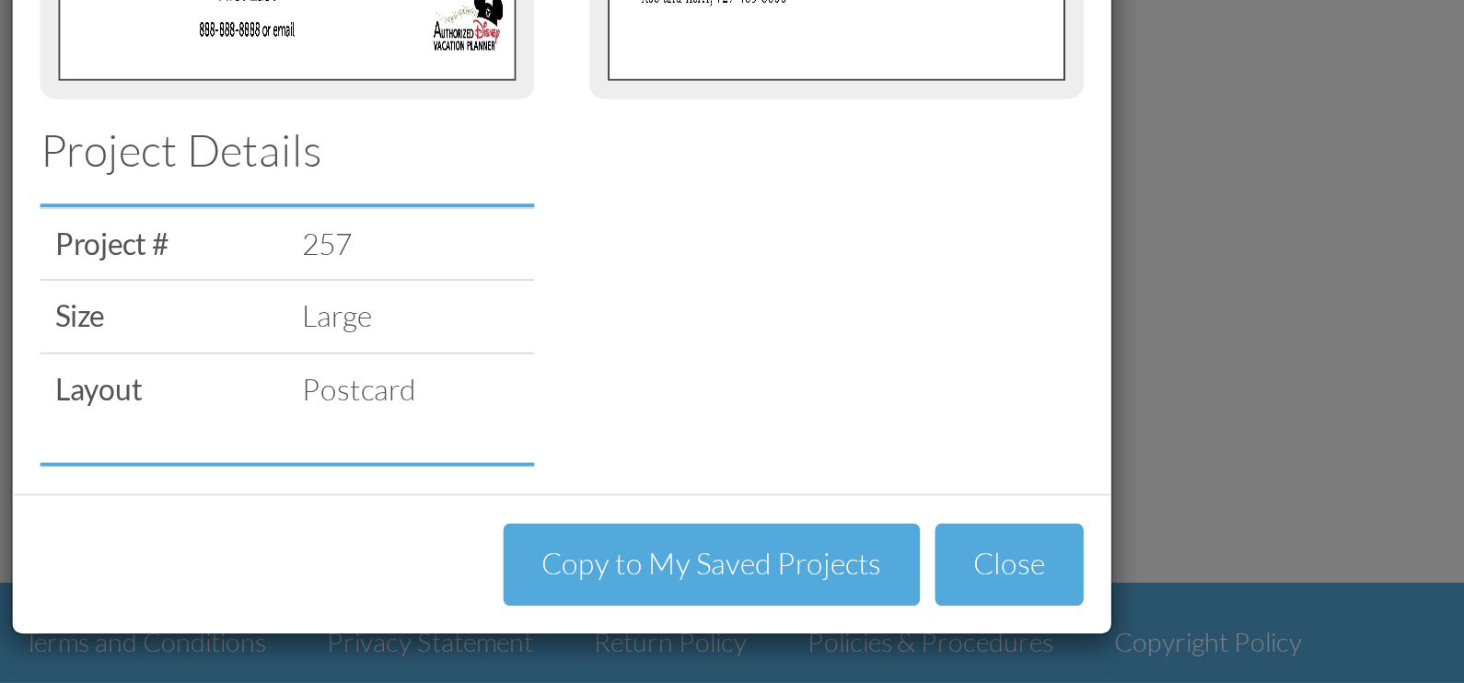
click at [1096, 610] on div "Project detail - CMV Oct Large Postcard Disney Front back Project Details Proje…" at bounding box center [732, 341] width 1464 height 683
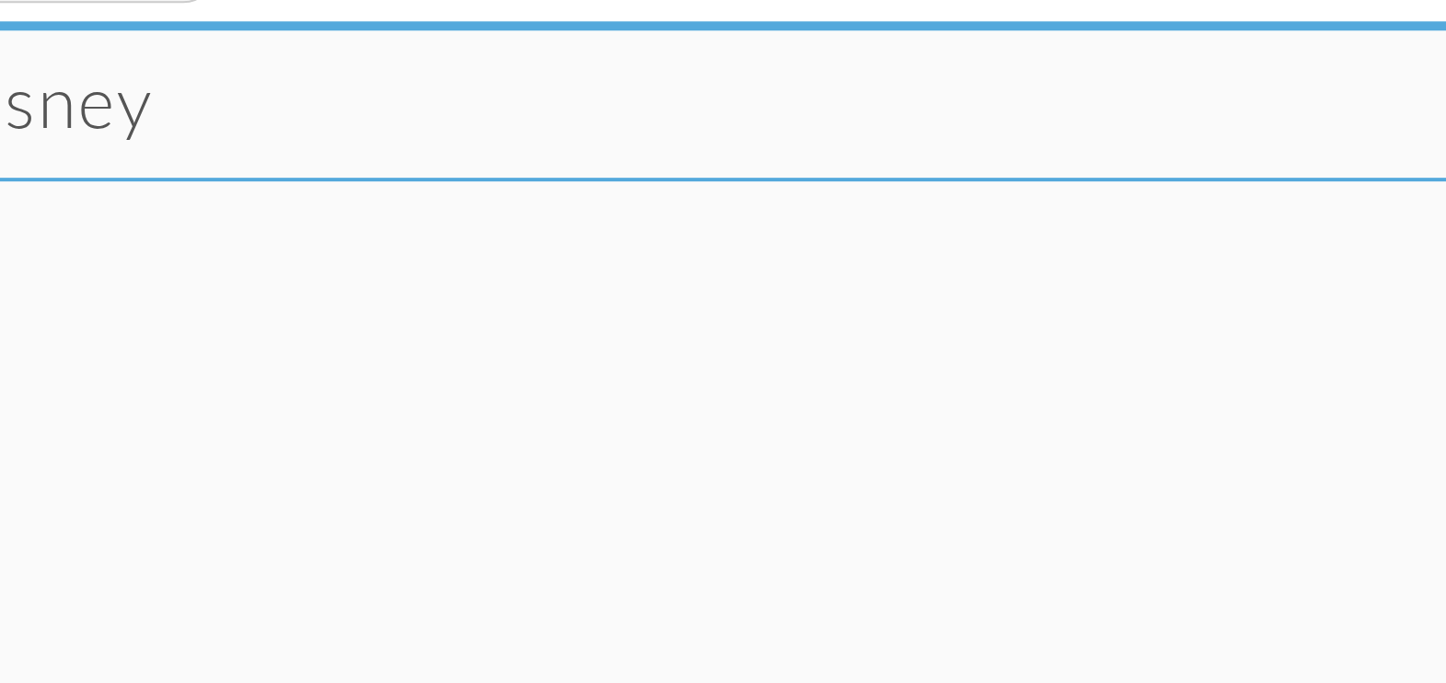
scroll to position [0, 0]
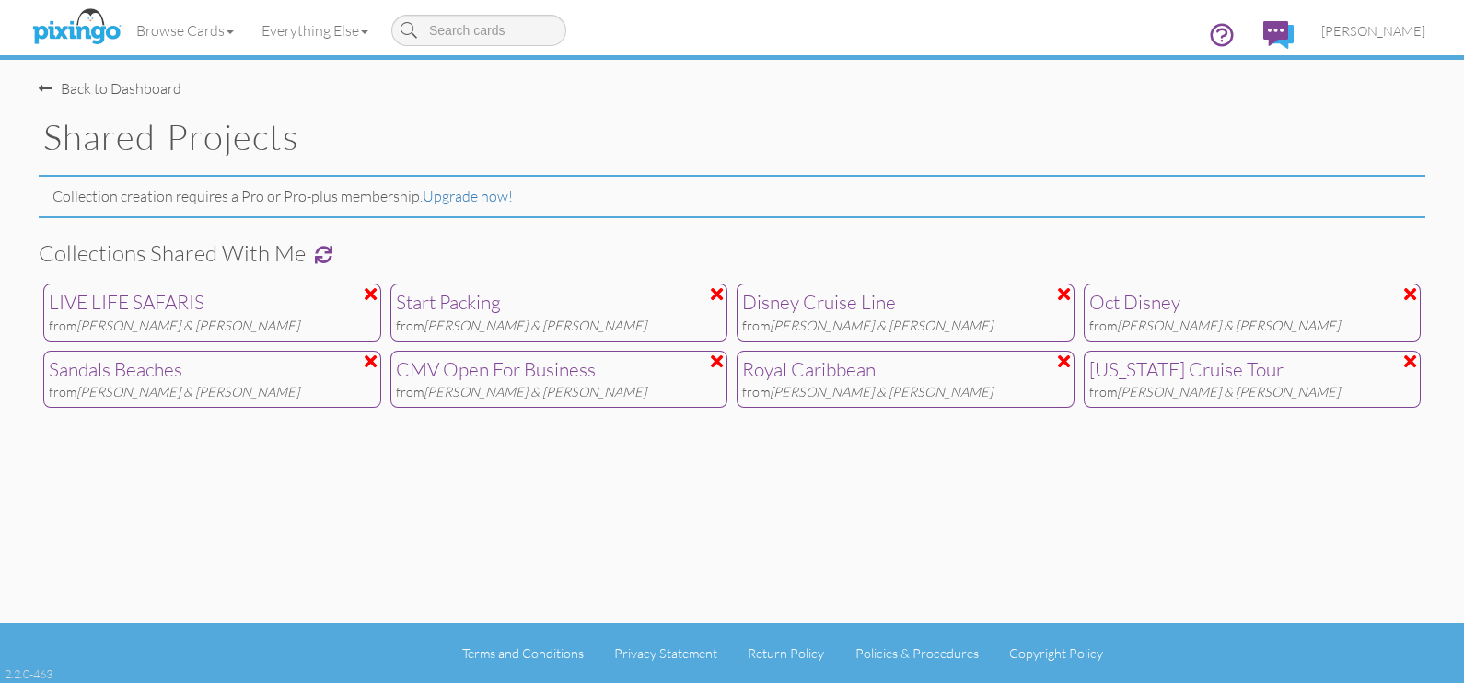
click at [46, 88] on span at bounding box center [45, 88] width 13 height 15
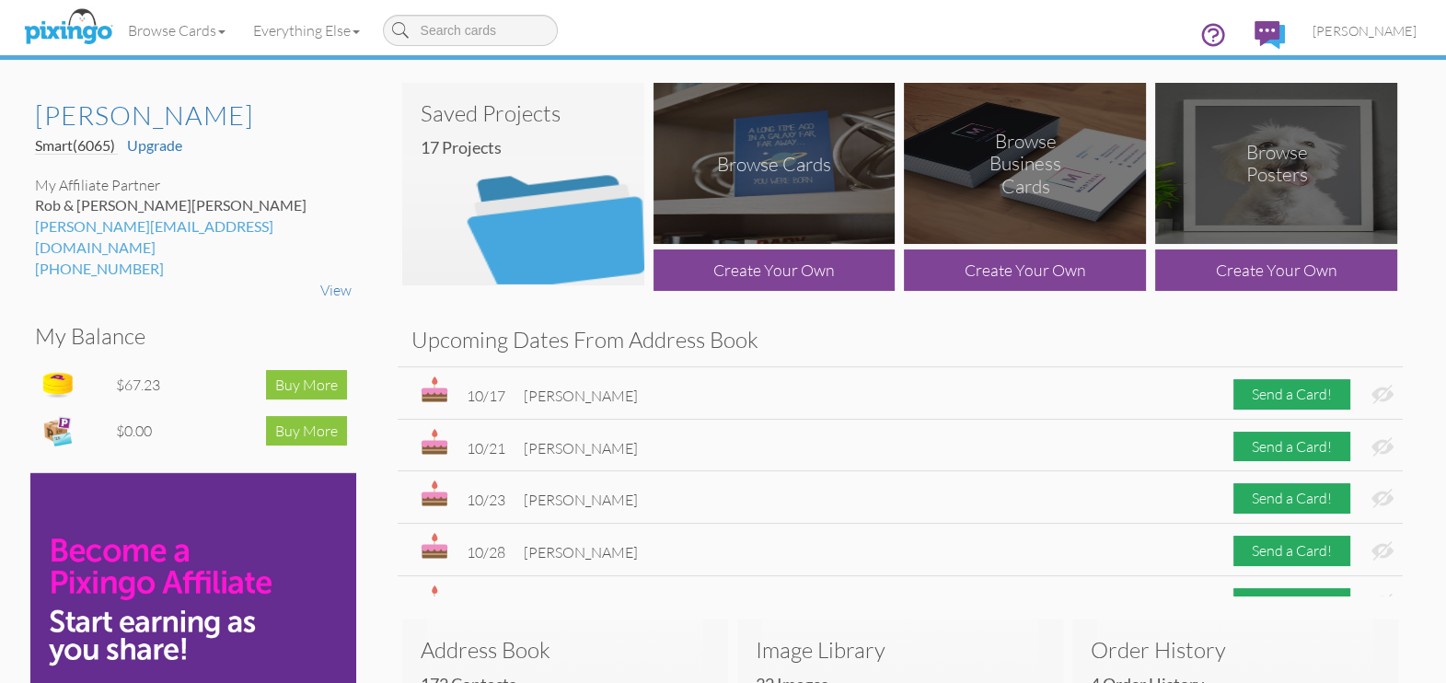
click at [587, 239] on img at bounding box center [523, 184] width 242 height 203
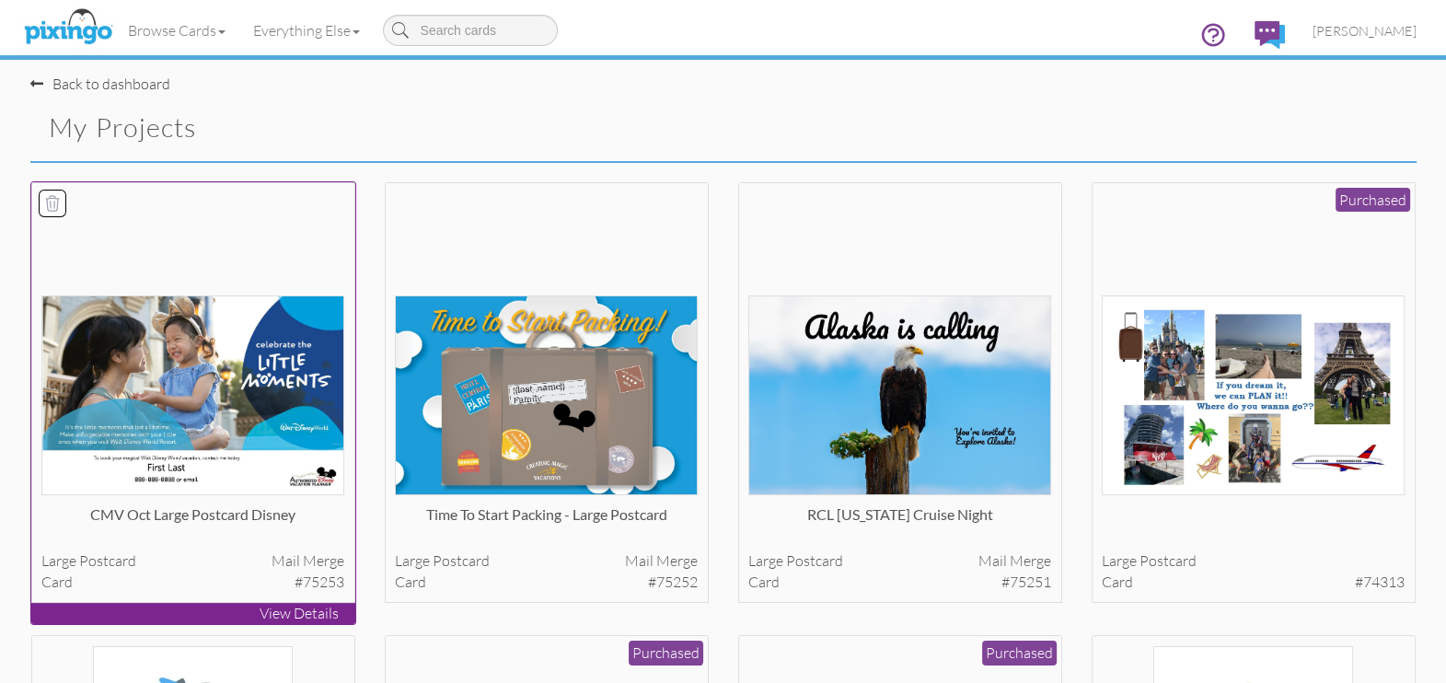
click at [242, 428] on img at bounding box center [192, 396] width 303 height 200
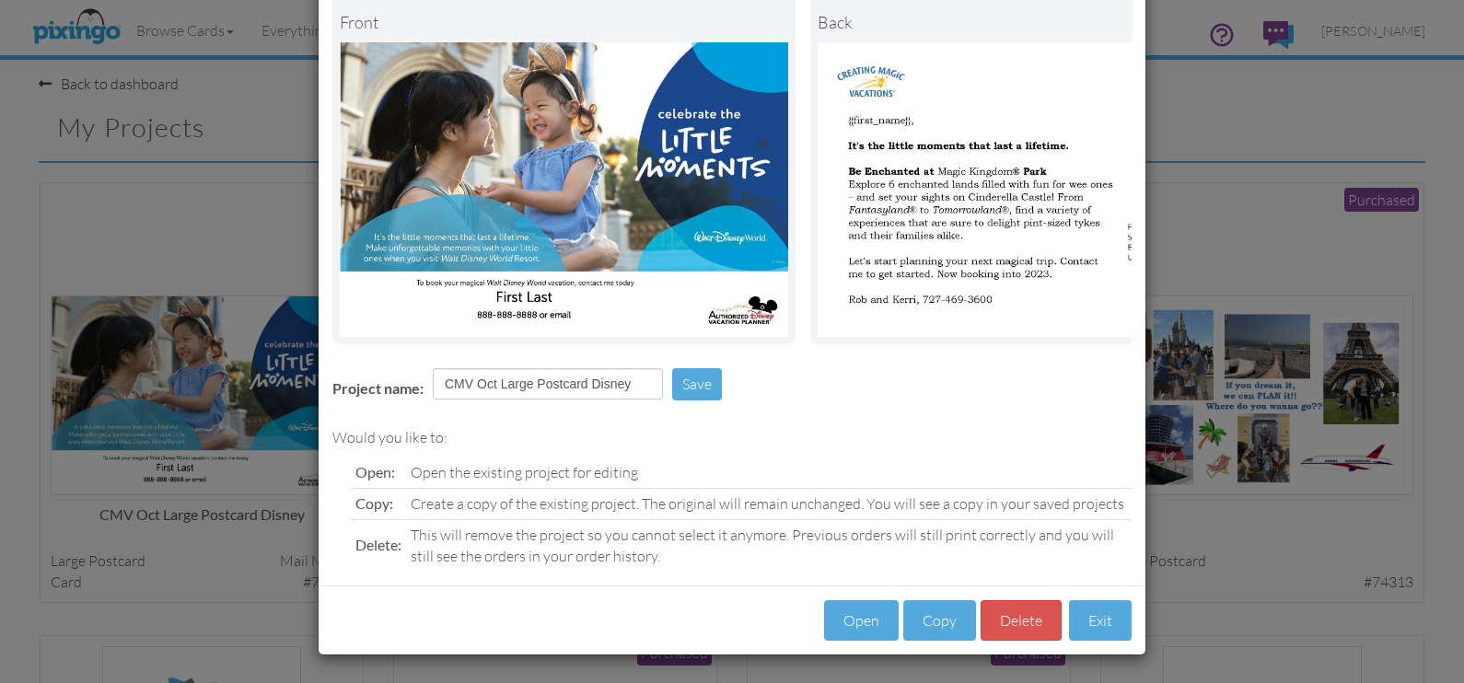
scroll to position [124, 0]
click at [870, 614] on button "Open" at bounding box center [861, 620] width 75 height 41
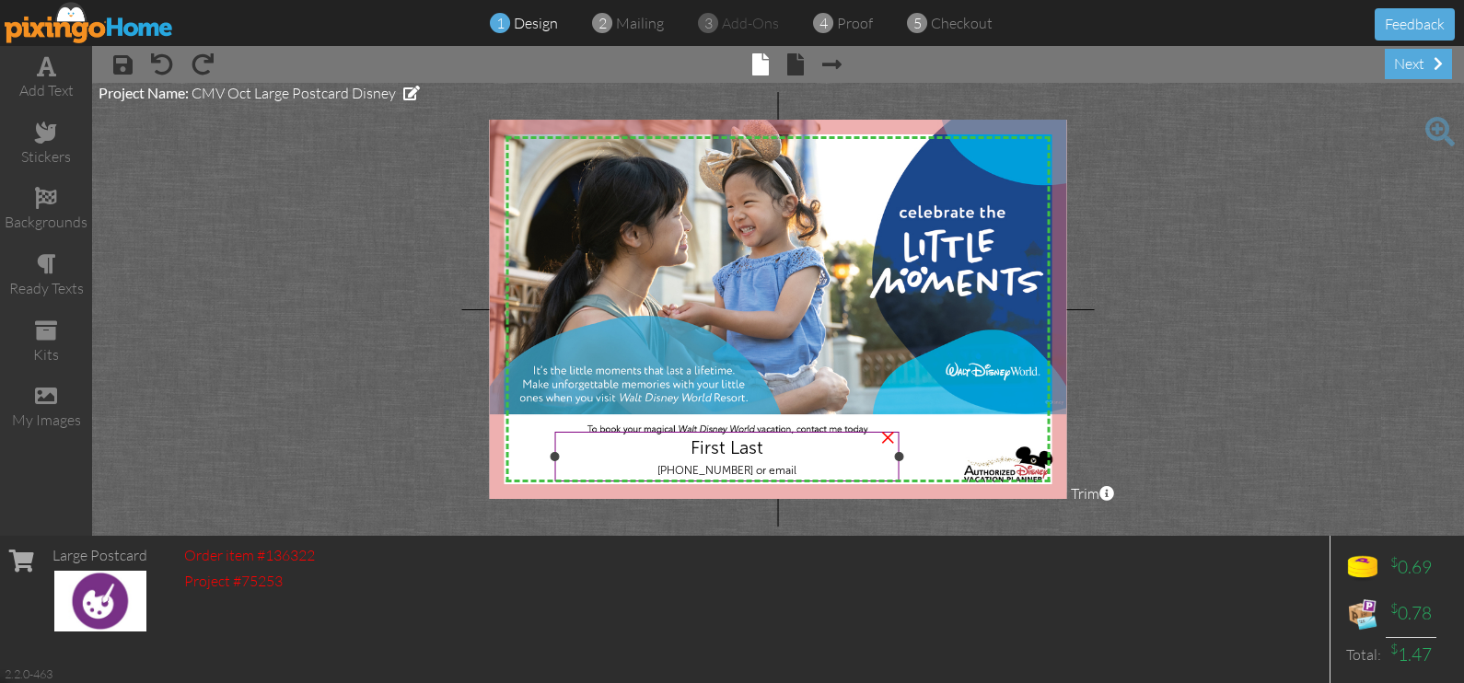
click at [783, 453] on div "First Last" at bounding box center [726, 447] width 335 height 22
click at [764, 447] on div "First Last" at bounding box center [726, 447] width 335 height 22
click at [740, 448] on span "First Last" at bounding box center [727, 447] width 73 height 22
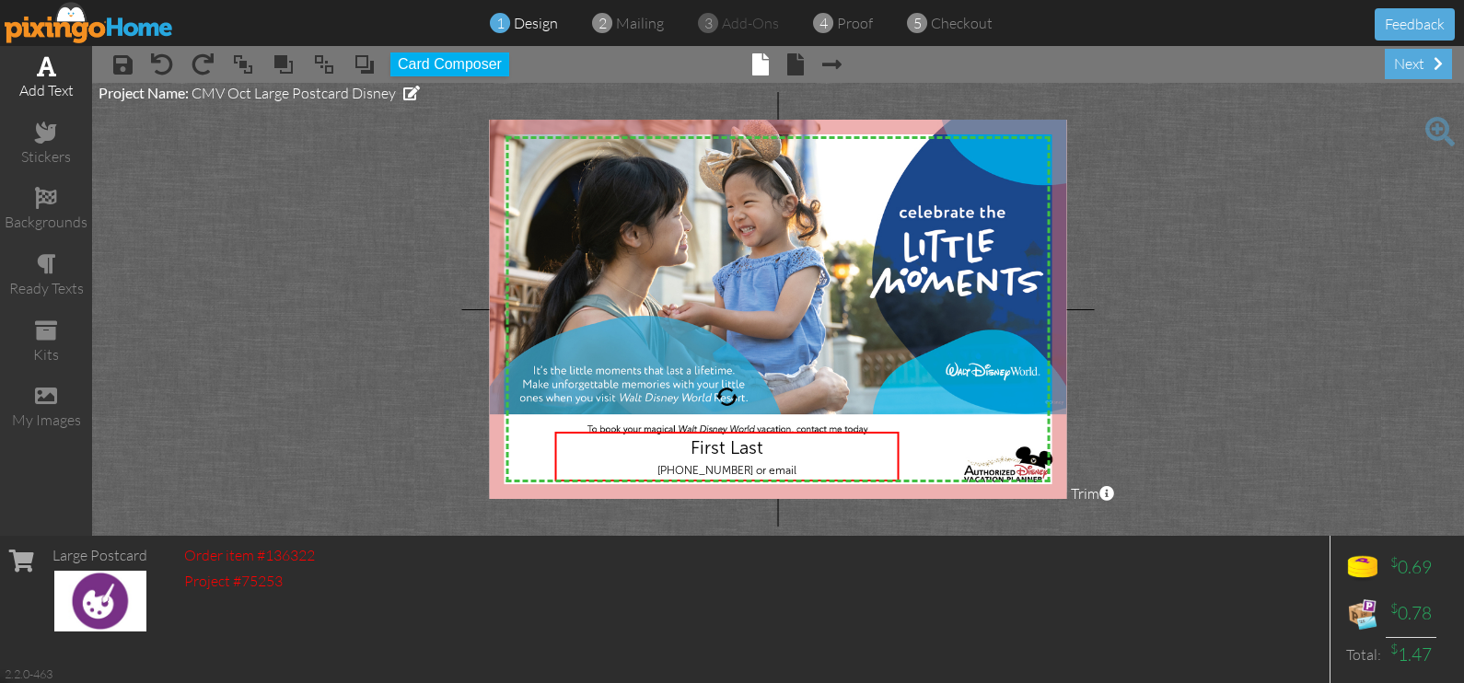
click at [55, 74] on div "add text" at bounding box center [46, 78] width 92 height 64
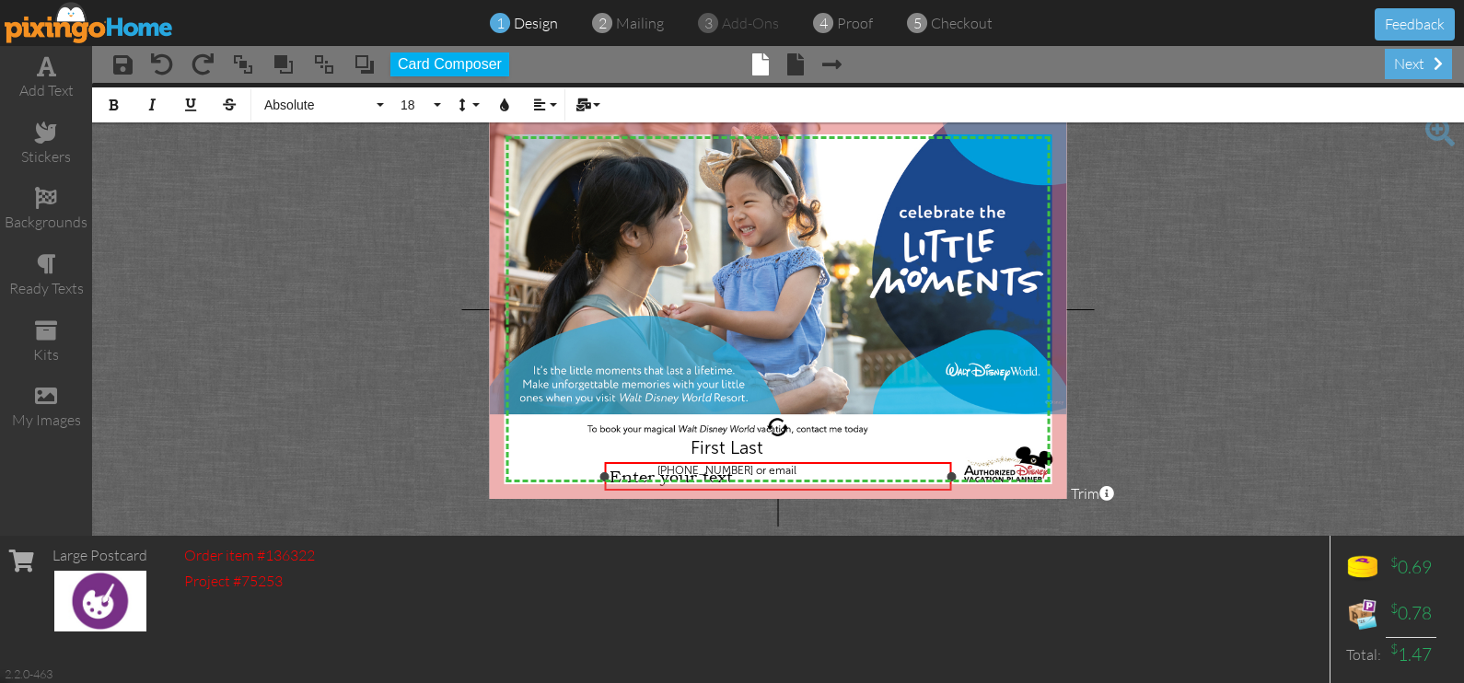
click at [763, 471] on div "Enter your text" at bounding box center [778, 476] width 337 height 19
click at [602, 473] on div at bounding box center [604, 476] width 9 height 9
click at [704, 456] on span "First Last" at bounding box center [727, 447] width 73 height 22
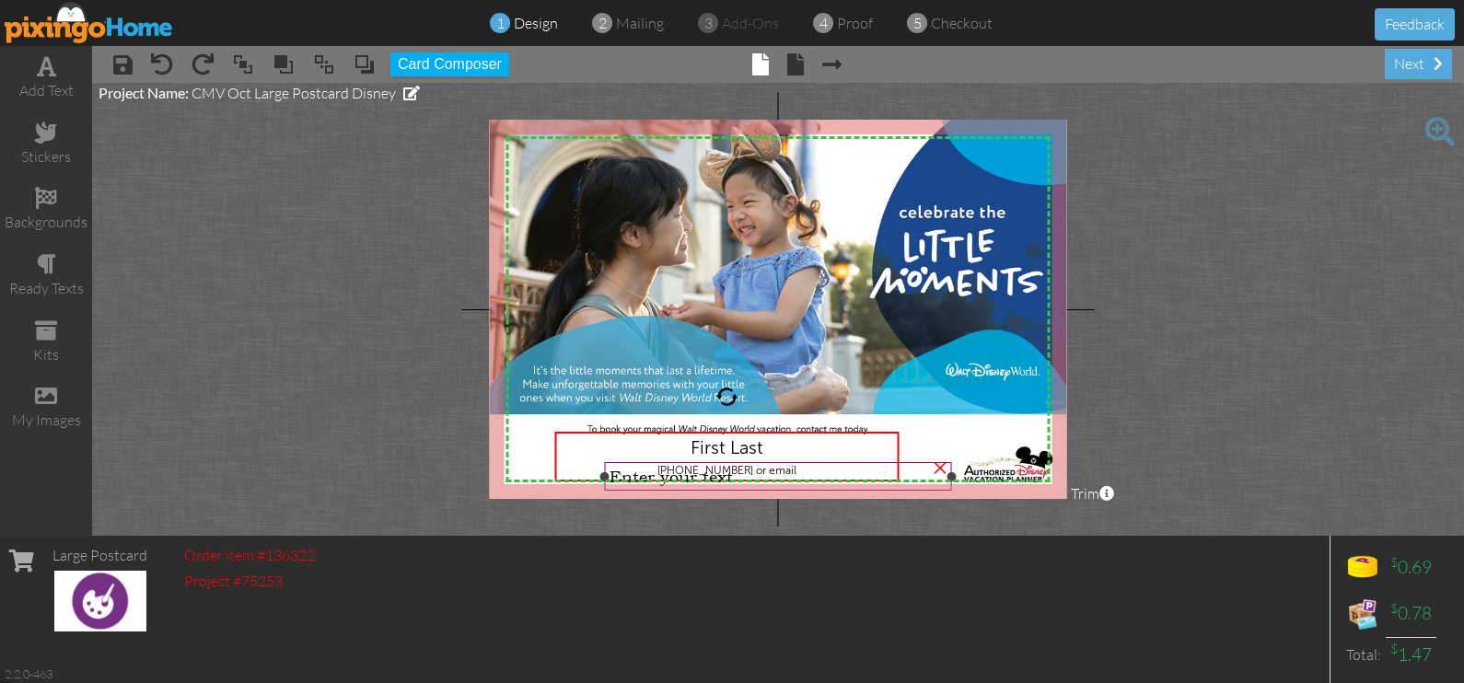
click at [939, 470] on div "×" at bounding box center [939, 465] width 29 height 29
click at [788, 470] on div "[PHONE_NUMBER] or email" at bounding box center [726, 468] width 335 height 19
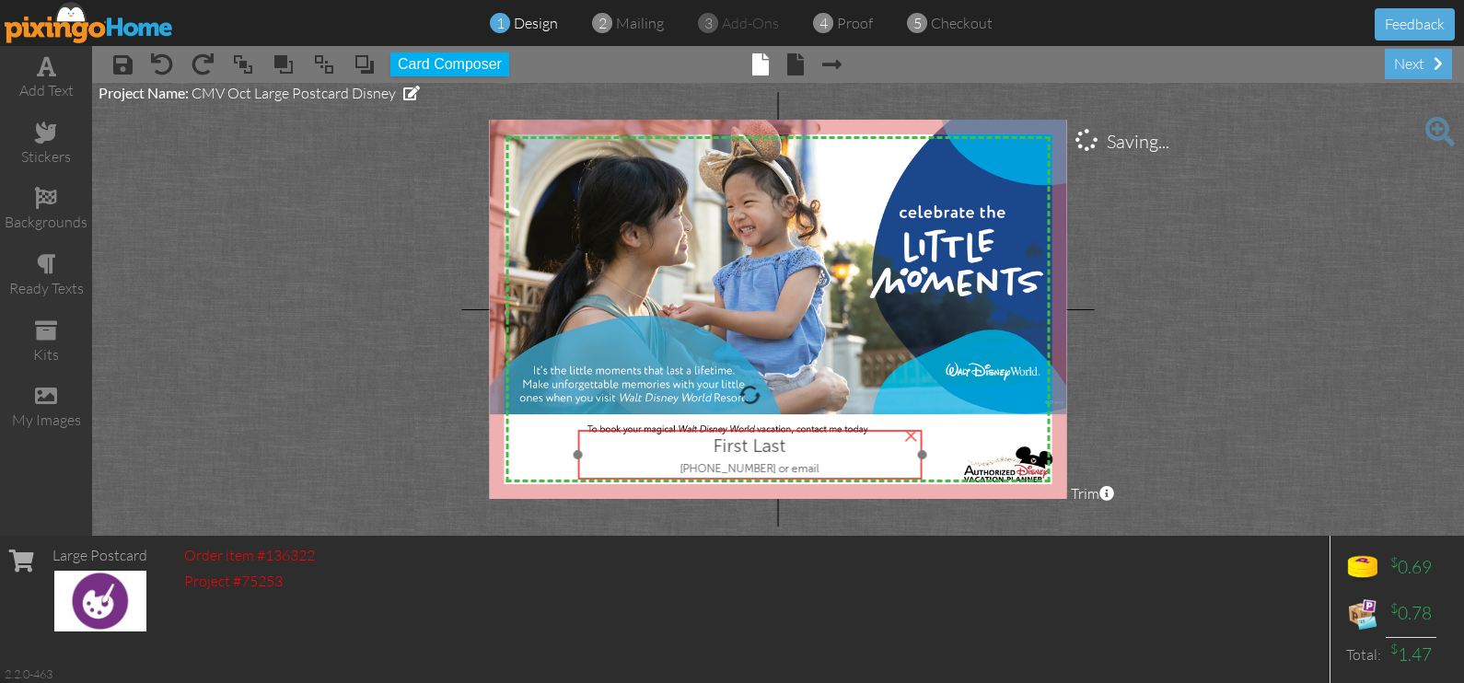
drag, startPoint x: 785, startPoint y: 470, endPoint x: 810, endPoint y: 469, distance: 24.9
click at [810, 469] on div "[PHONE_NUMBER] or email" at bounding box center [749, 466] width 335 height 19
click at [780, 443] on span "First Last" at bounding box center [749, 447] width 73 height 22
click at [779, 442] on span "First Last" at bounding box center [749, 447] width 73 height 22
click at [780, 451] on span "First Last" at bounding box center [750, 447] width 73 height 22
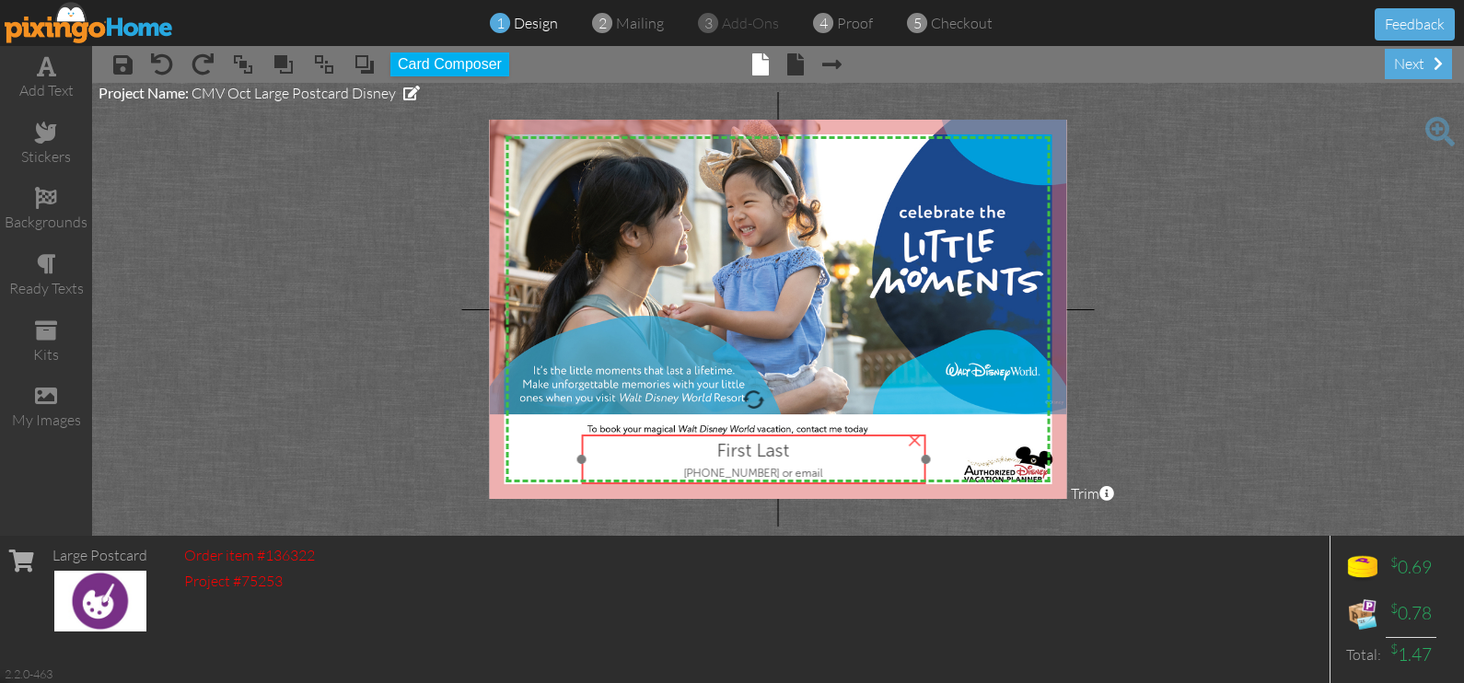
click at [784, 455] on span "First Last" at bounding box center [753, 450] width 73 height 22
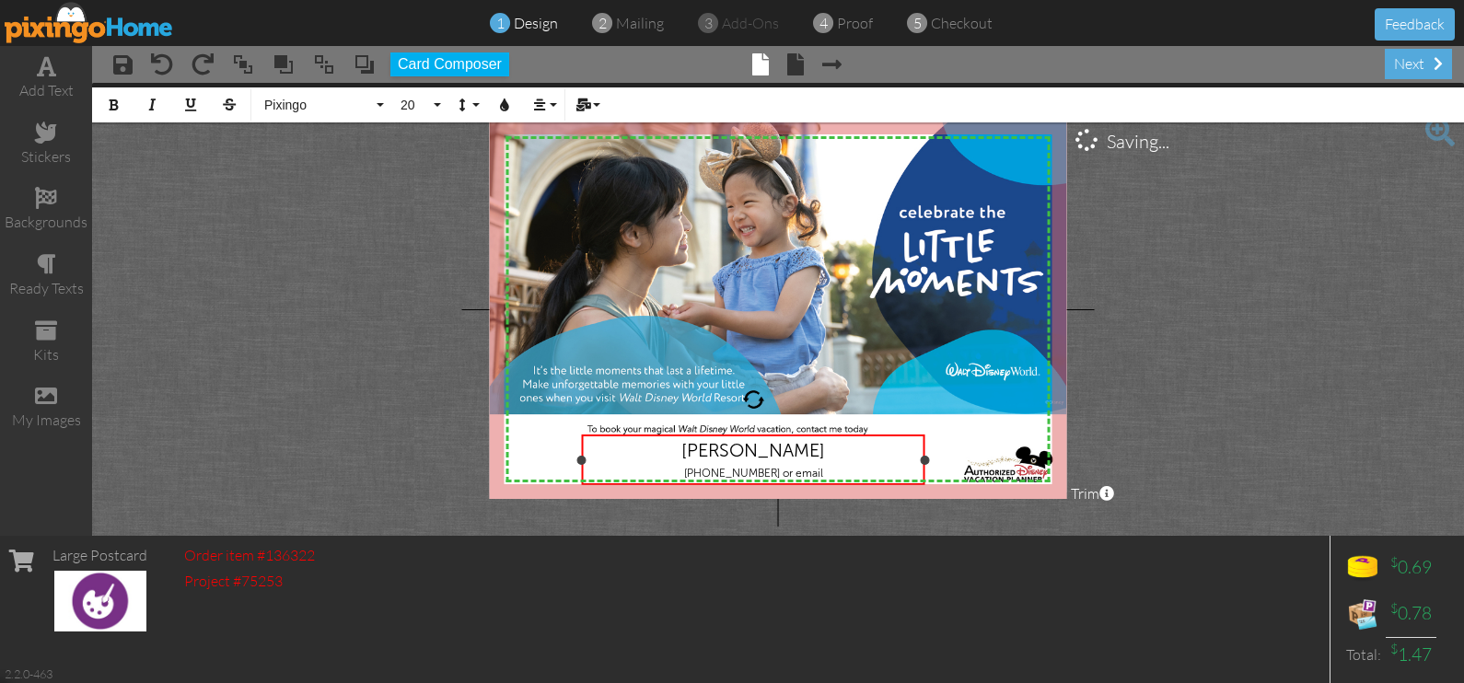
click at [819, 473] on div "[PHONE_NUMBER] or email" at bounding box center [753, 470] width 335 height 19
drag, startPoint x: 819, startPoint y: 473, endPoint x: 817, endPoint y: 482, distance: 9.6
click at [817, 482] on div "[PERSON_NAME] 5" at bounding box center [753, 460] width 344 height 51
click at [716, 470] on span "[PHONE_NUMBER]" at bounding box center [753, 473] width 96 height 13
click at [834, 473] on div "Call/Text: [PHONE_NUMBER]" at bounding box center [753, 470] width 335 height 19
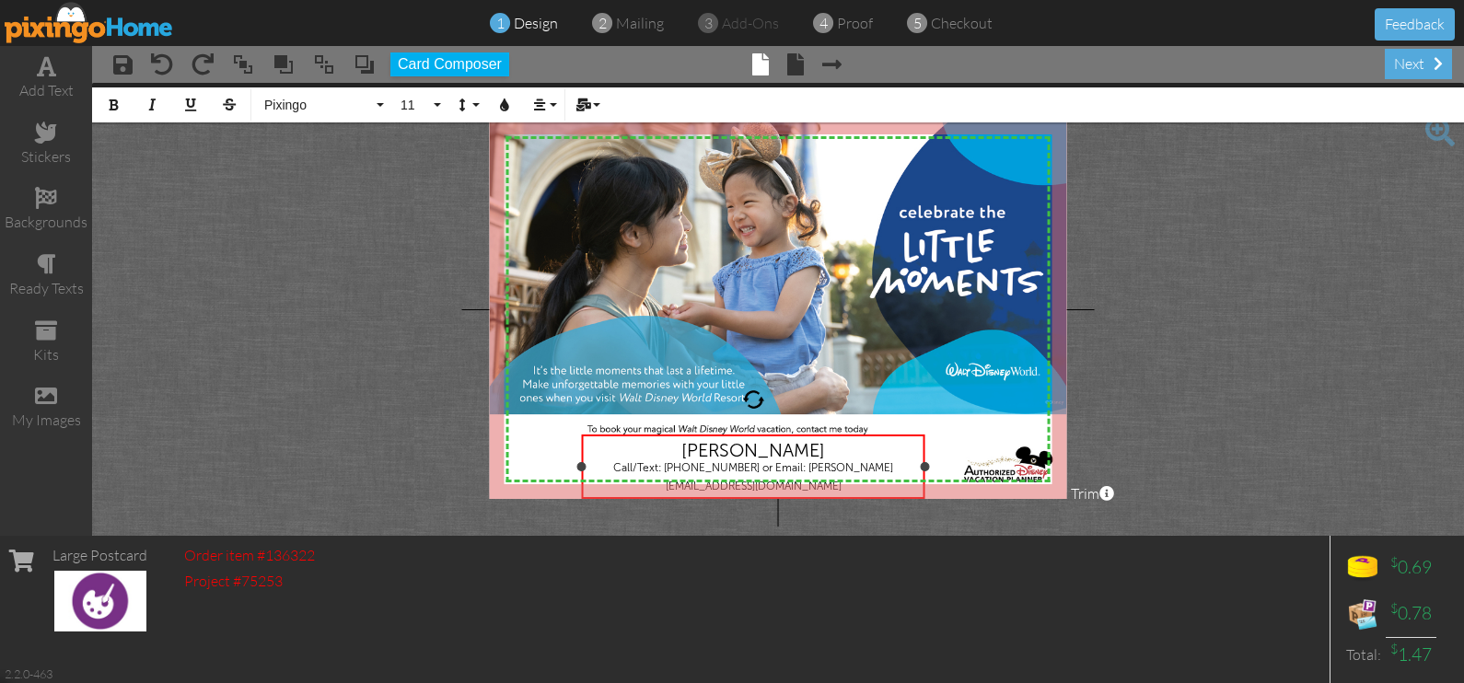
click at [666, 461] on div "Call/Text: [PHONE_NUMBER] or Email: [PERSON_NAME][EMAIL_ADDRESS][DOMAIN_NAME]" at bounding box center [753, 477] width 335 height 32
click at [666, 461] on div "[PERSON_NAME] Call/Text: [PHONE_NUMBER] or Email: [PERSON_NAME][EMAIL_ADDRESS][…" at bounding box center [753, 459] width 335 height 41
click at [812, 450] on span "Call/Text: [PHONE_NUMBER] or Email: [PERSON_NAME][EMAIL_ADDRESS][DOMAIN_NAME]" at bounding box center [756, 463] width 298 height 33
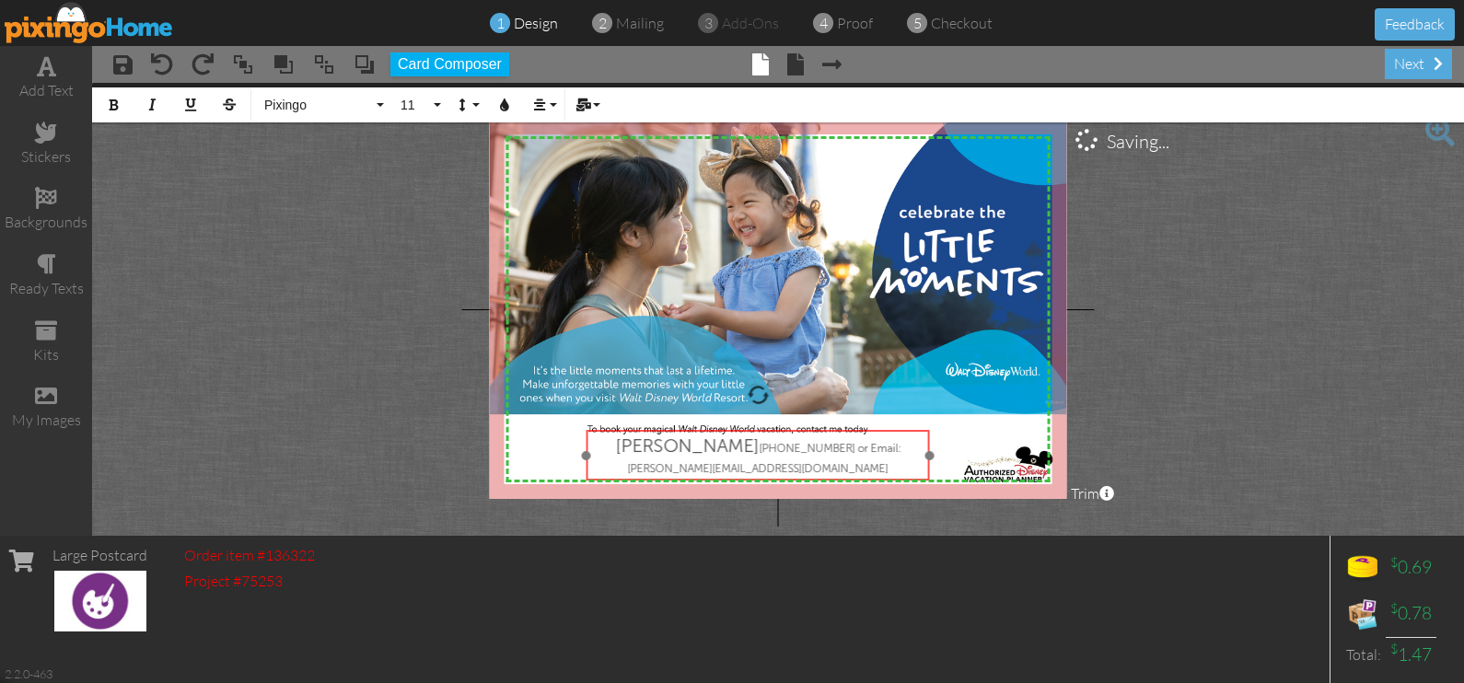
click at [912, 430] on div "[PERSON_NAME] ​ ​ [PHONE_NUMBER] or Email: [PERSON_NAME][EMAIL_ADDRESS][DOMAIN_…" at bounding box center [758, 455] width 344 height 51
click at [1105, 418] on project-studio-wrapper "X X X X X X X X X X X X X X X X X X X X X X X X X X X X X X X X X X X X X X X X…" at bounding box center [778, 309] width 1372 height 453
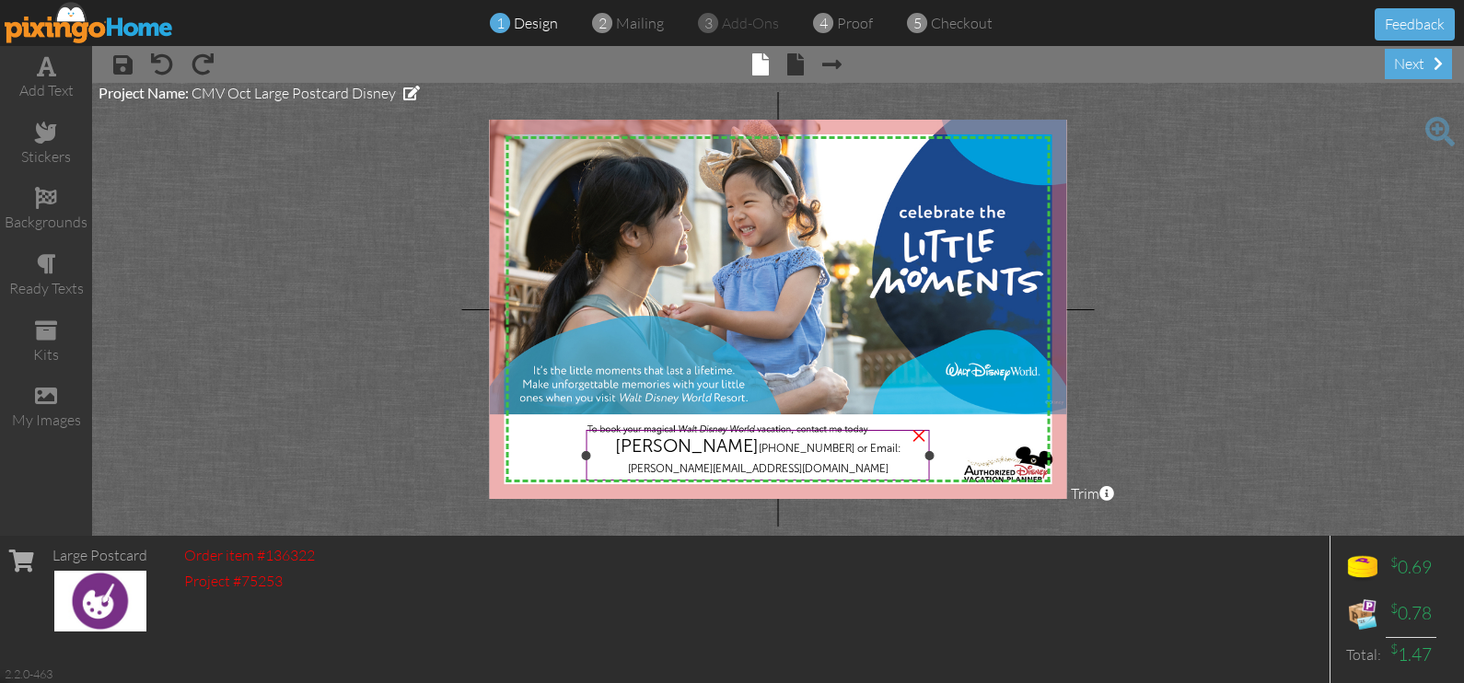
click at [864, 426] on div at bounding box center [758, 454] width 354 height 59
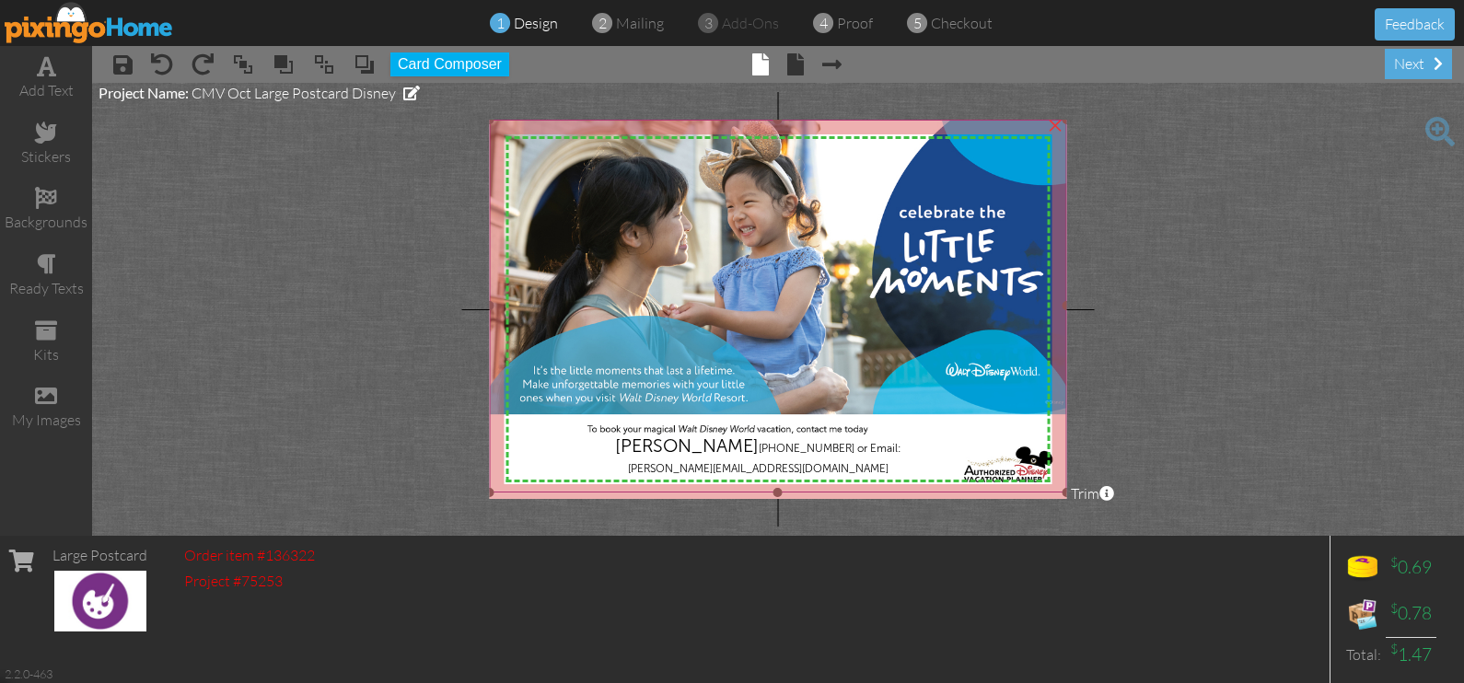
click at [984, 424] on img at bounding box center [778, 307] width 576 height 374
click at [799, 69] on span at bounding box center [795, 64] width 17 height 22
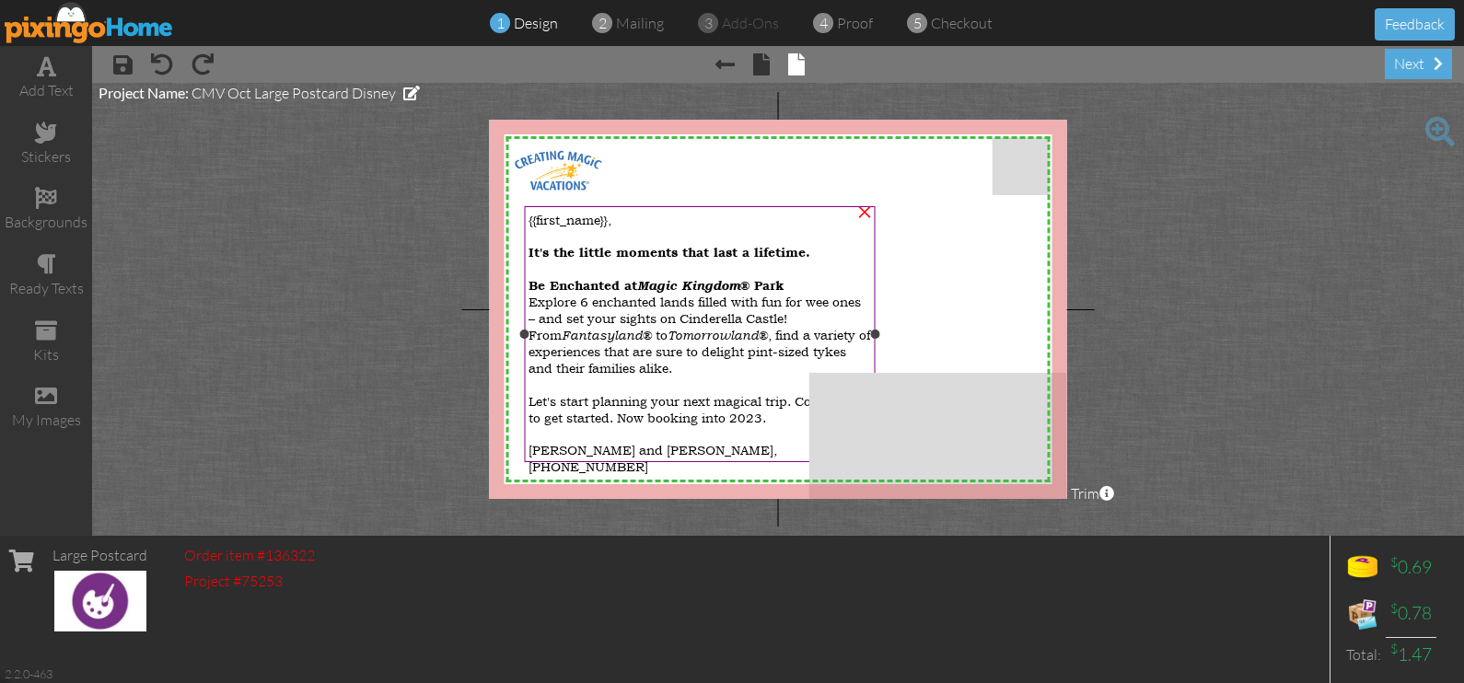
click at [707, 407] on span "Let's start planning your next magical trip. Contact me to get started. Now boo…" at bounding box center [697, 409] width 336 height 34
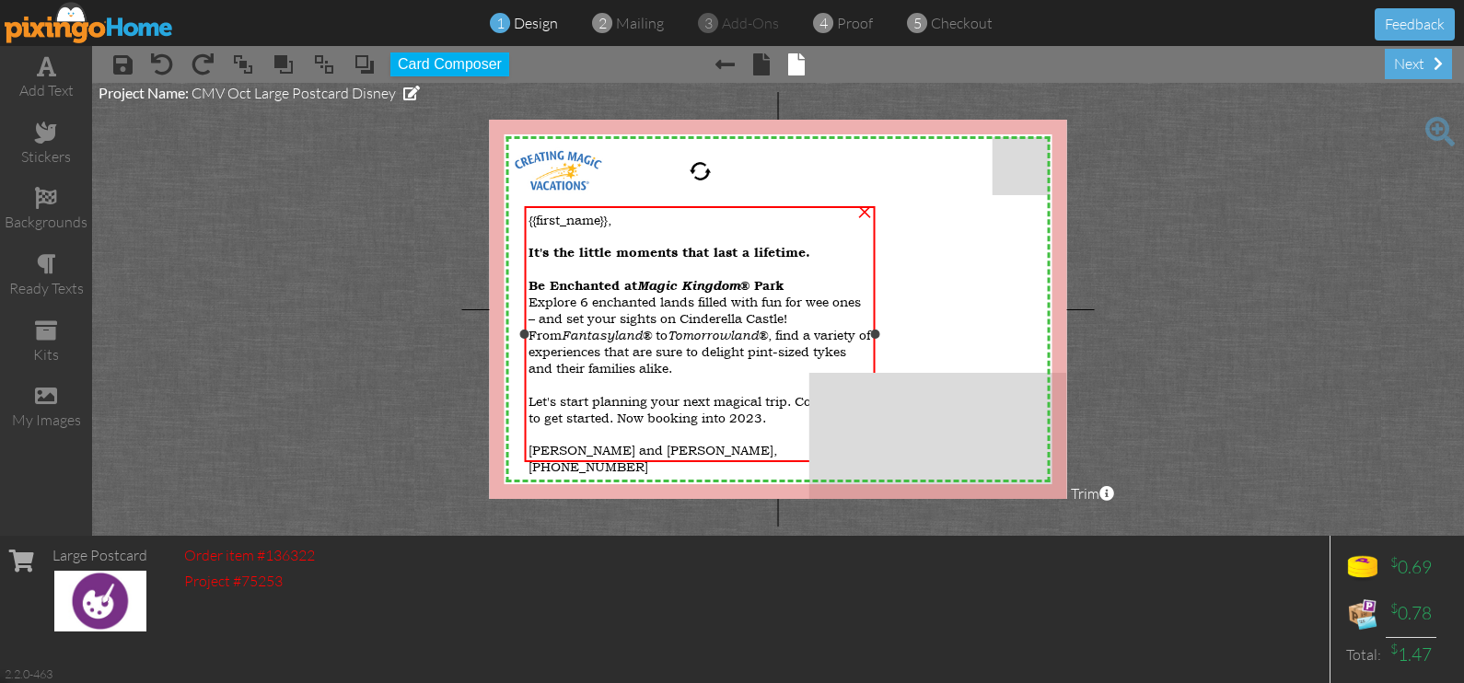
click at [800, 424] on div "Let's start planning your next magical trip. Contact me to get started. Now boo…" at bounding box center [700, 408] width 343 height 33
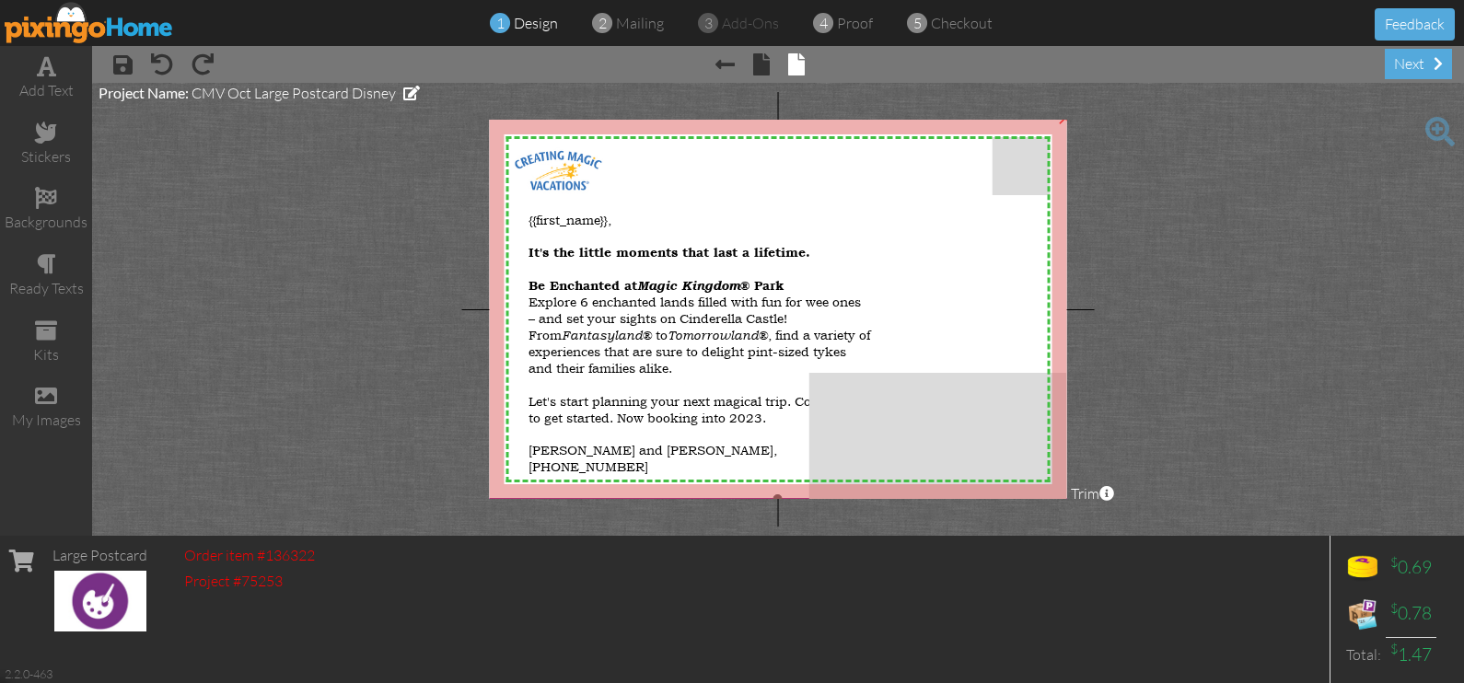
click at [933, 325] on img at bounding box center [778, 305] width 598 height 387
click at [916, 350] on img at bounding box center [778, 305] width 598 height 387
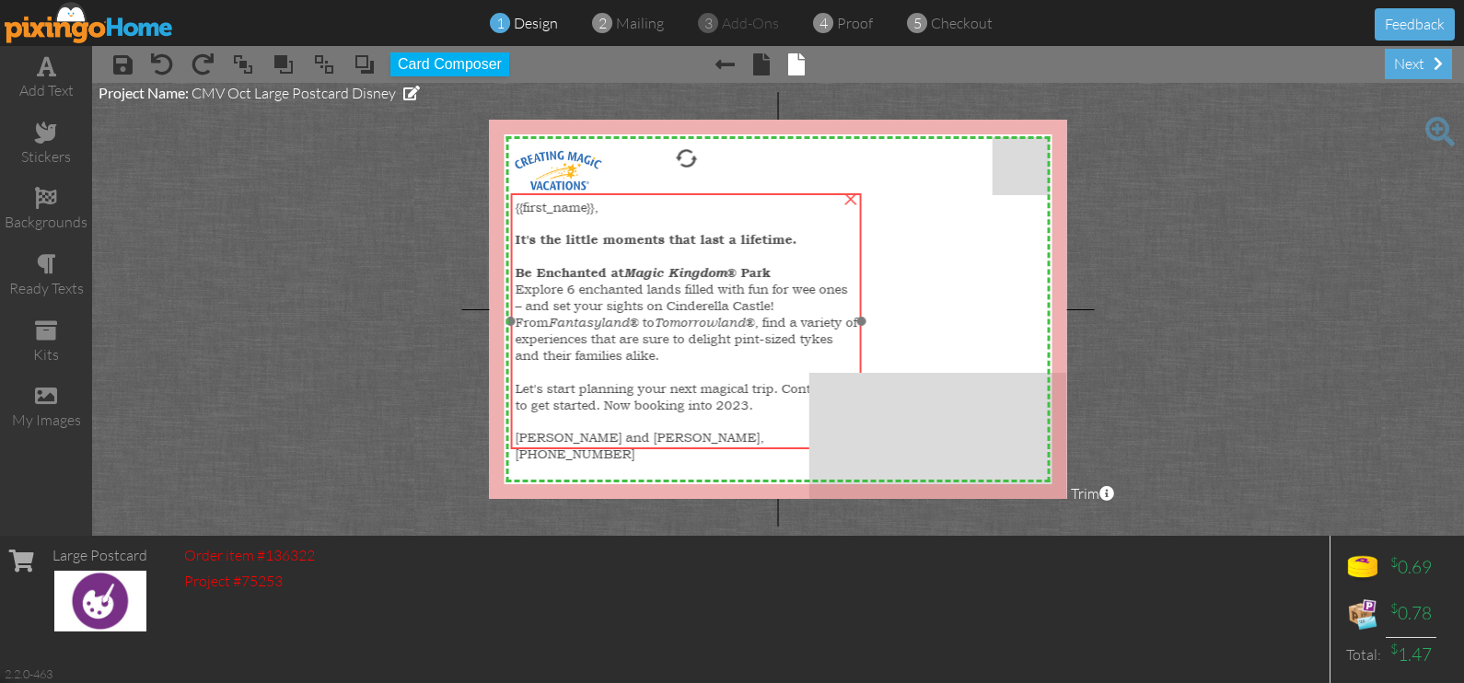
drag, startPoint x: 723, startPoint y: 211, endPoint x: 709, endPoint y: 198, distance: 18.9
click at [709, 198] on div "{{first_name}}," at bounding box center [686, 206] width 343 height 17
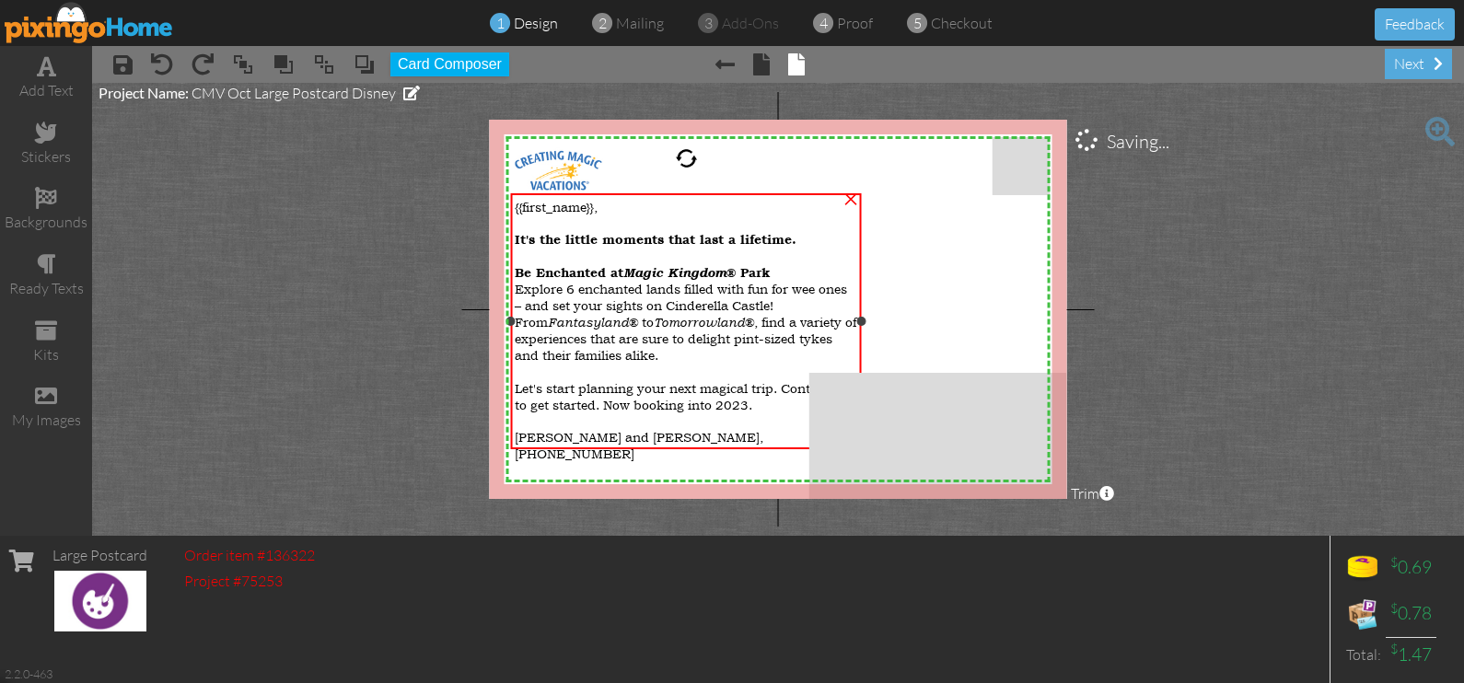
click at [615, 211] on div "{{first_name}}," at bounding box center [686, 206] width 343 height 17
click at [596, 208] on span "{{first_name}}," at bounding box center [556, 206] width 83 height 17
click at [599, 207] on div "{{first_name}}," at bounding box center [686, 206] width 343 height 17
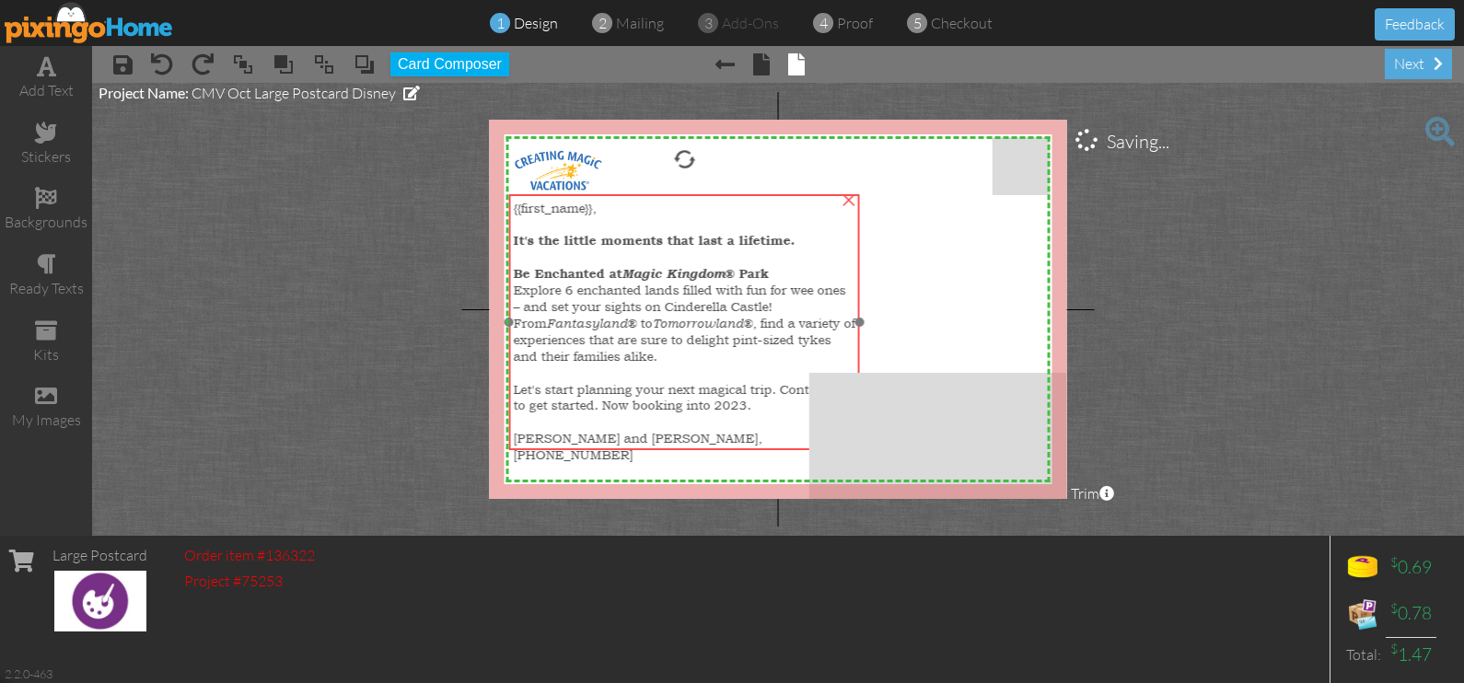
click at [608, 212] on div "{{first_name}}," at bounding box center [684, 207] width 343 height 17
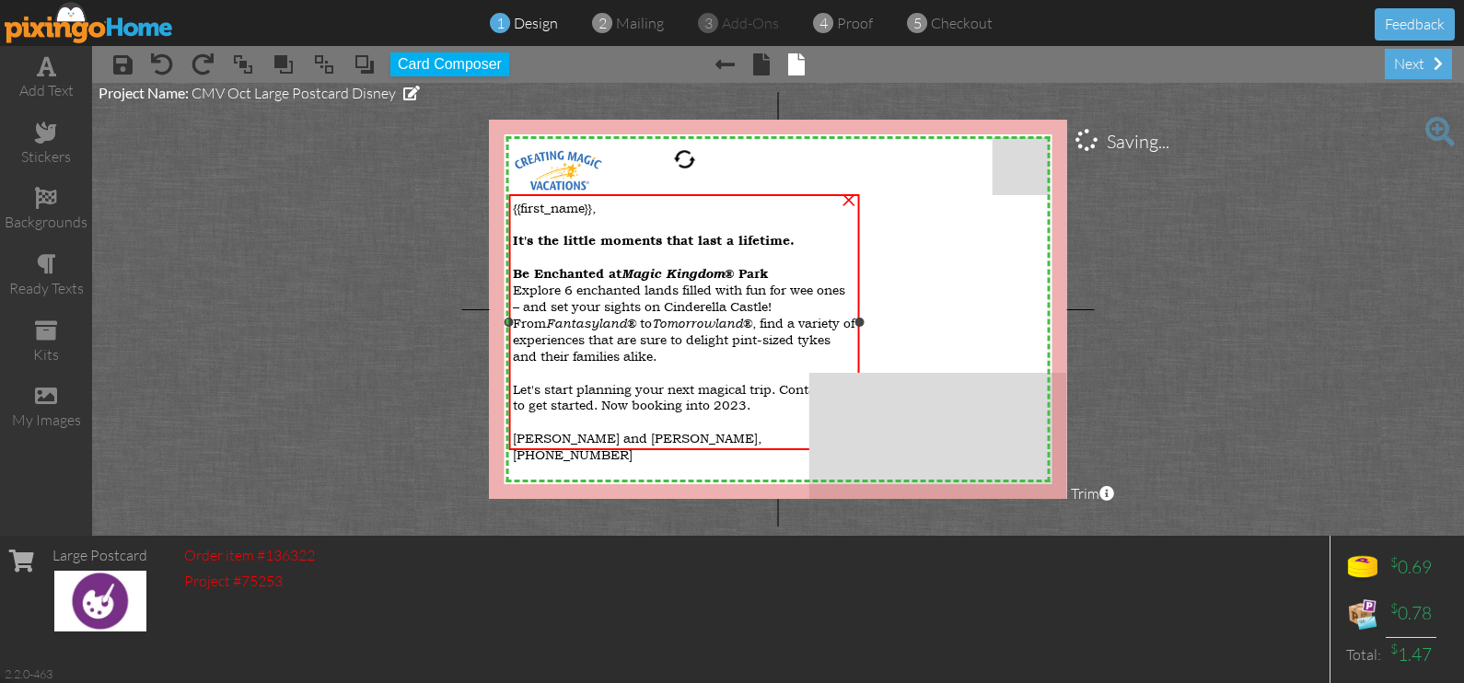
click at [570, 248] on span "It's the little moments that last a lifetime." at bounding box center [654, 240] width 282 height 16
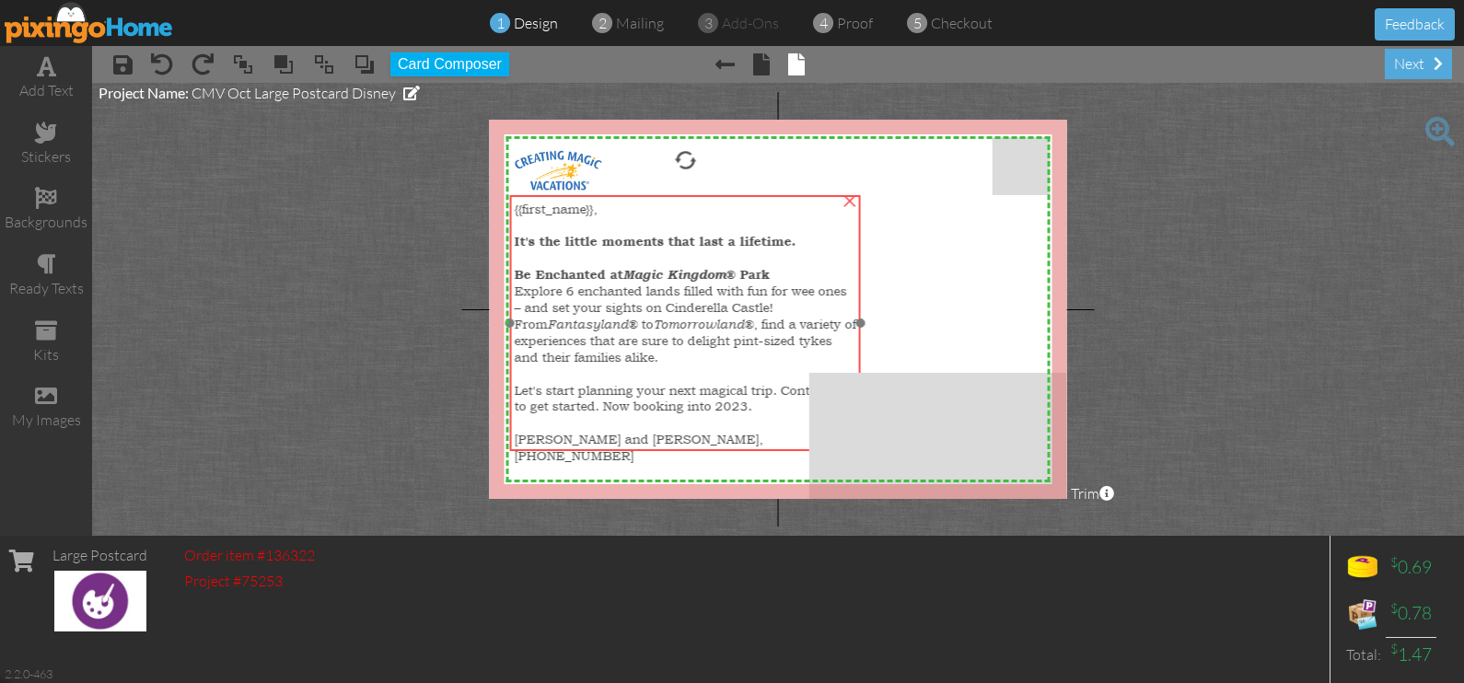
drag, startPoint x: 580, startPoint y: 301, endPoint x: 571, endPoint y: 312, distance: 14.4
click at [571, 312] on span "Explore 6 enchanted lands filled with fun for wee ones – and set your sights on…" at bounding box center [685, 324] width 342 height 84
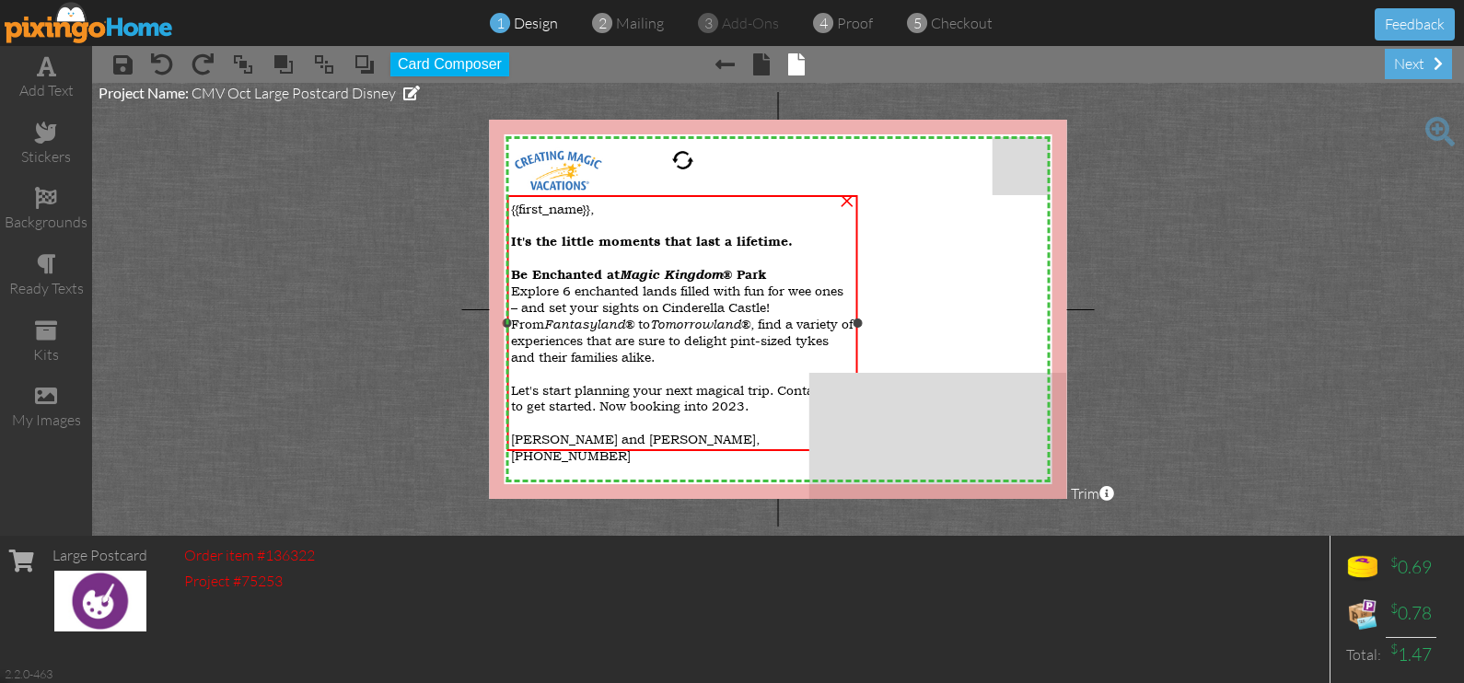
click at [571, 312] on span "Explore 6 enchanted lands filled with fun for wee ones – and set your sights on…" at bounding box center [682, 324] width 342 height 84
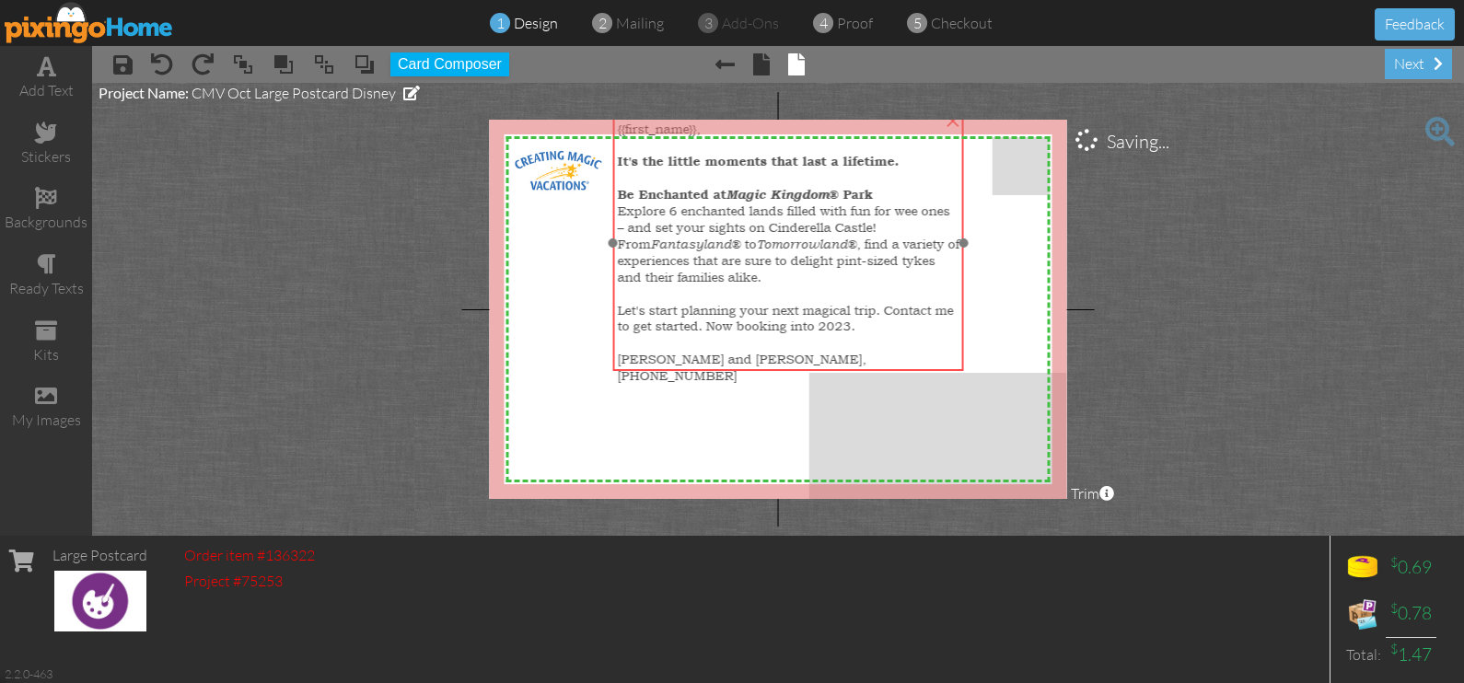
drag, startPoint x: 611, startPoint y: 311, endPoint x: 717, endPoint y: 231, distance: 132.8
click at [717, 231] on span "Explore 6 enchanted lands filled with fun for wee ones – and set your sights on…" at bounding box center [788, 244] width 342 height 84
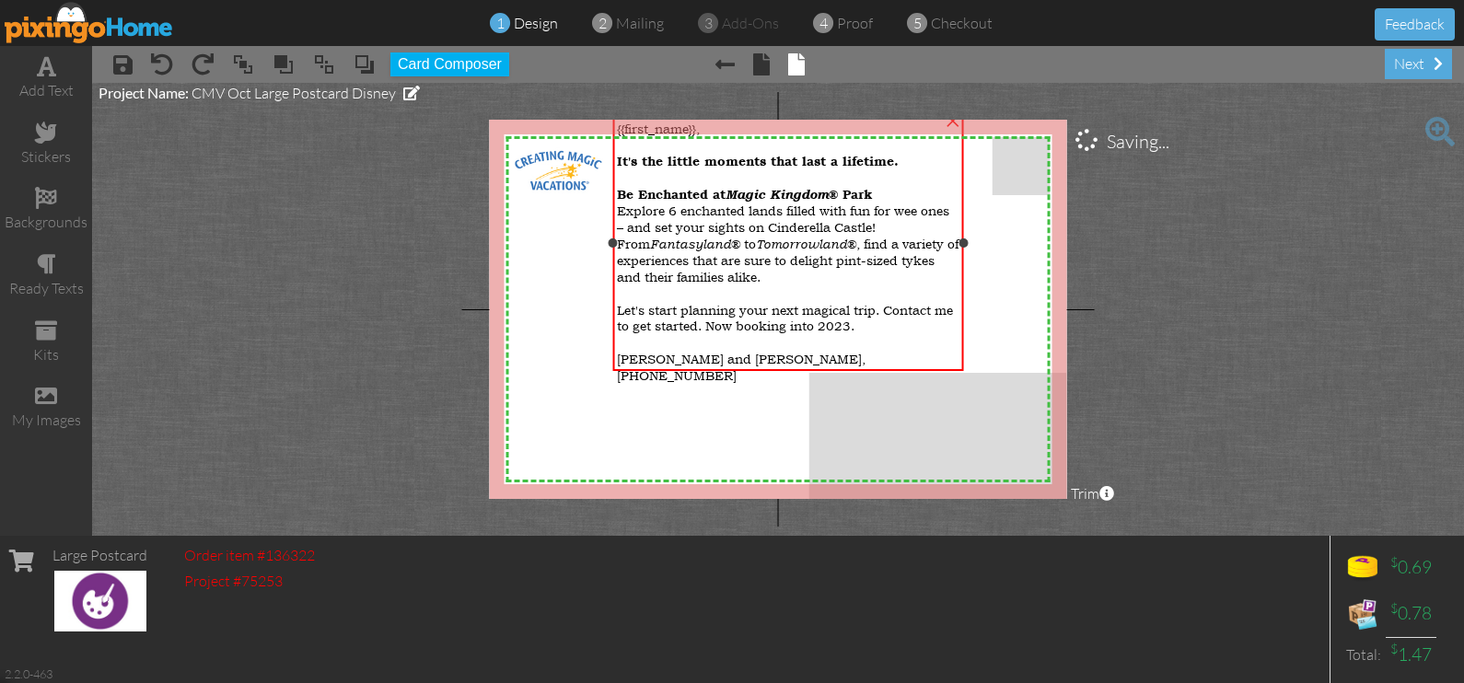
click at [799, 357] on span "[PERSON_NAME] and [PERSON_NAME], [PHONE_NUMBER]" at bounding box center [741, 367] width 249 height 34
click at [800, 357] on span "[PERSON_NAME] and [PERSON_NAME], [PHONE_NUMBER]" at bounding box center [741, 367] width 249 height 34
click at [801, 359] on span "[PERSON_NAME] and [PERSON_NAME], [PHONE_NUMBER]" at bounding box center [743, 368] width 249 height 34
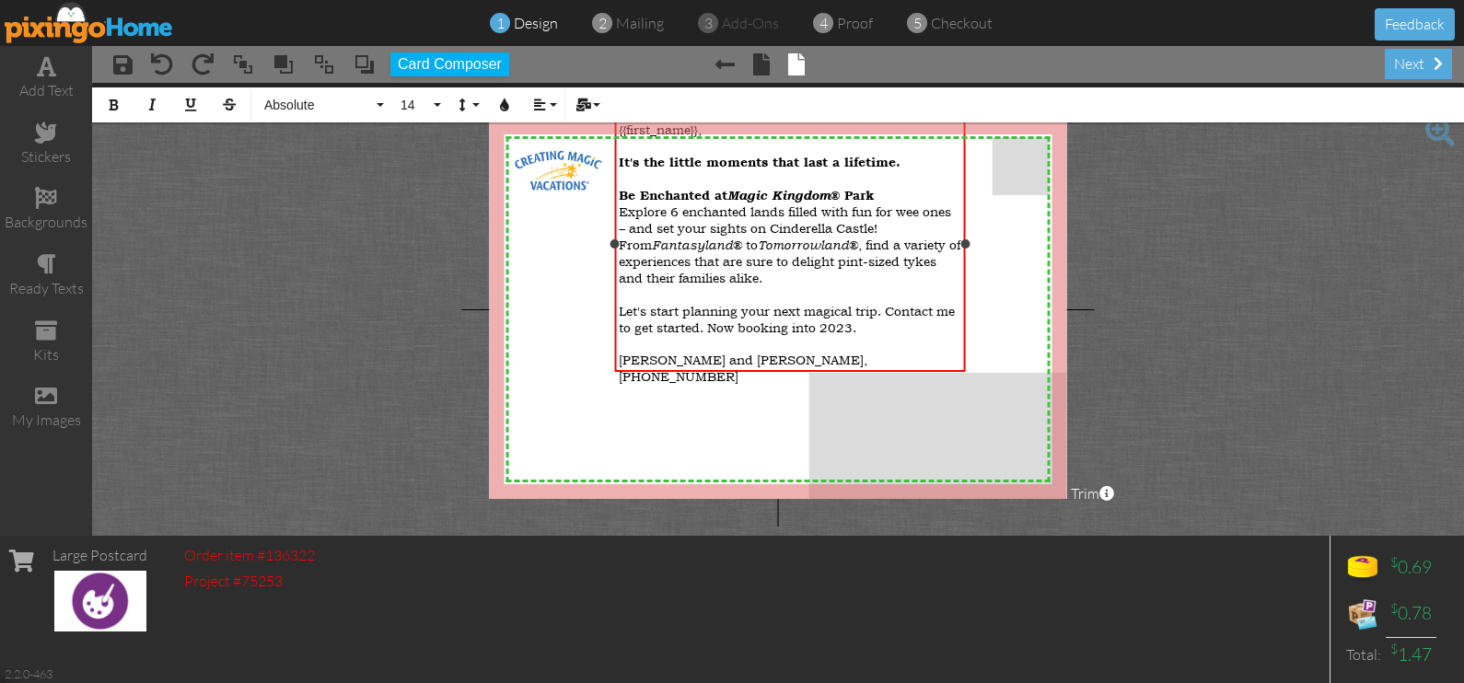
click at [830, 361] on div "[PERSON_NAME] and [PERSON_NAME], [PHONE_NUMBER]" at bounding box center [790, 367] width 343 height 33
click at [885, 325] on div "Let's start planning your next magical trip. Contact me to get started. Now boo…" at bounding box center [790, 318] width 343 height 33
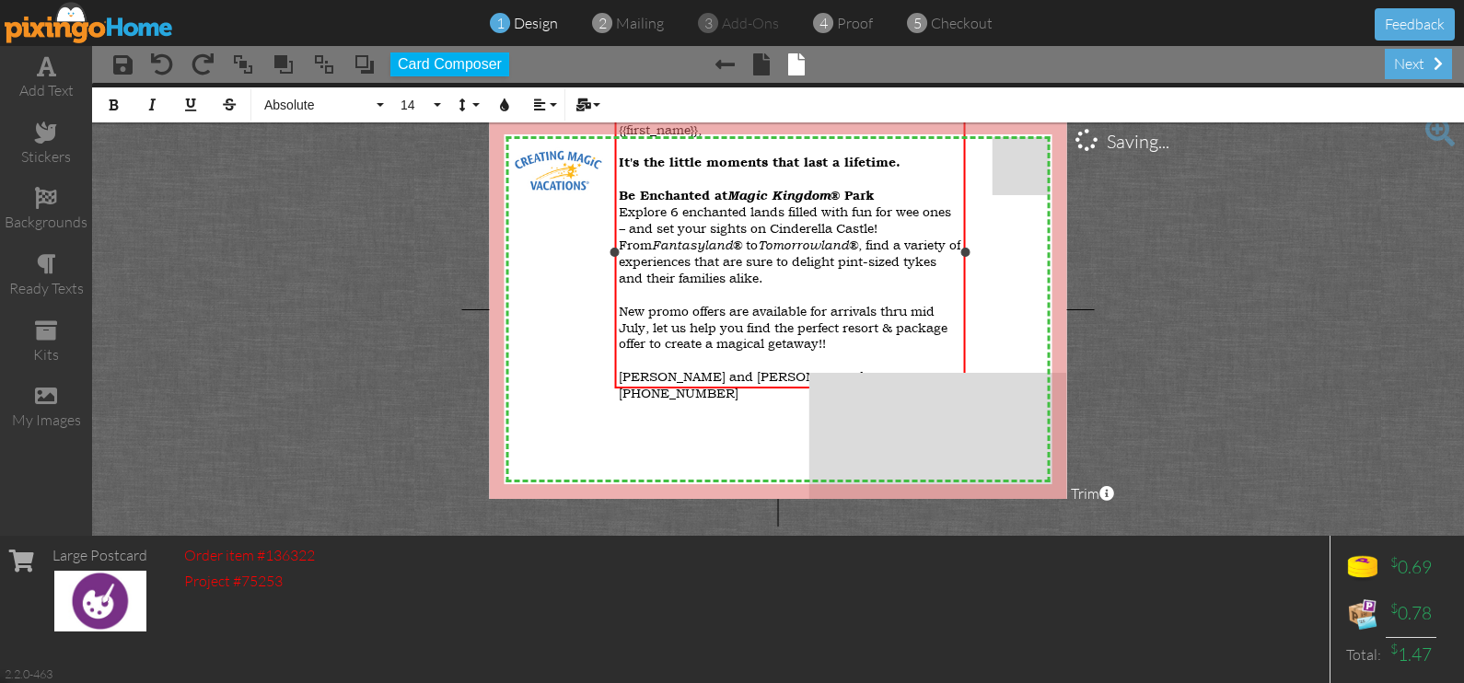
click at [706, 345] on span "New promo offers are available for arrivals thru mid July, let us help you find…" at bounding box center [783, 327] width 329 height 51
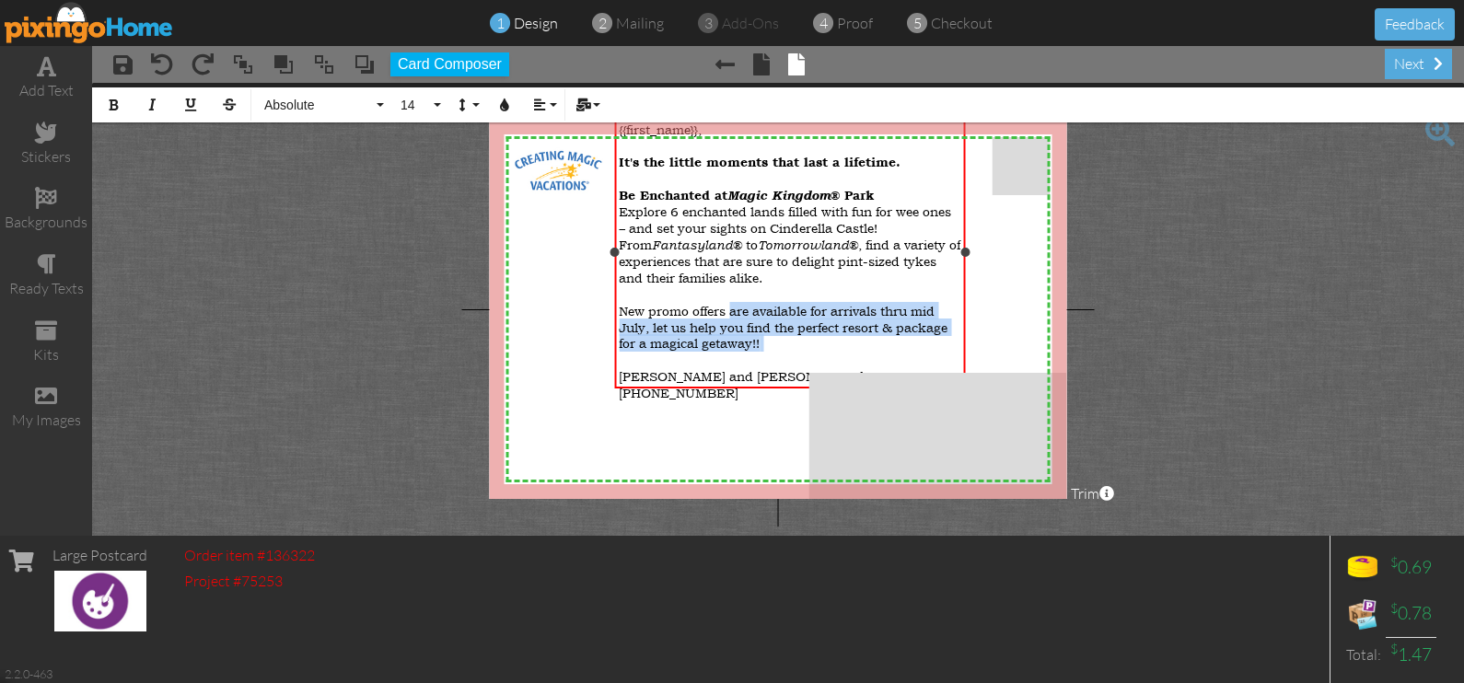
drag, startPoint x: 731, startPoint y: 312, endPoint x: 708, endPoint y: 359, distance: 52.3
click at [708, 359] on div "{{first_name}}, It's the little moments that last a lifetime. Be Enchanted at […" at bounding box center [790, 261] width 342 height 280
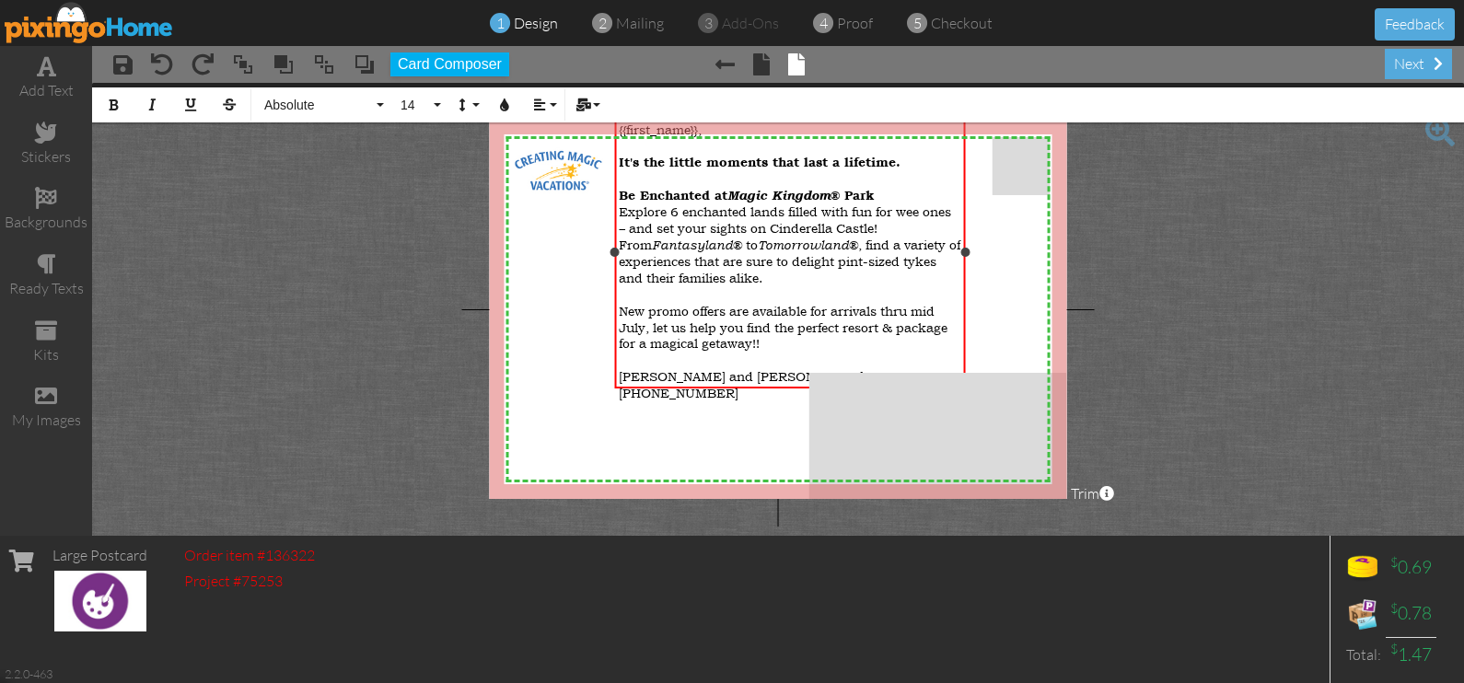
click at [699, 302] on div "New promo offers are available for arrivals thru mid July, let us help you find…" at bounding box center [790, 327] width 342 height 50
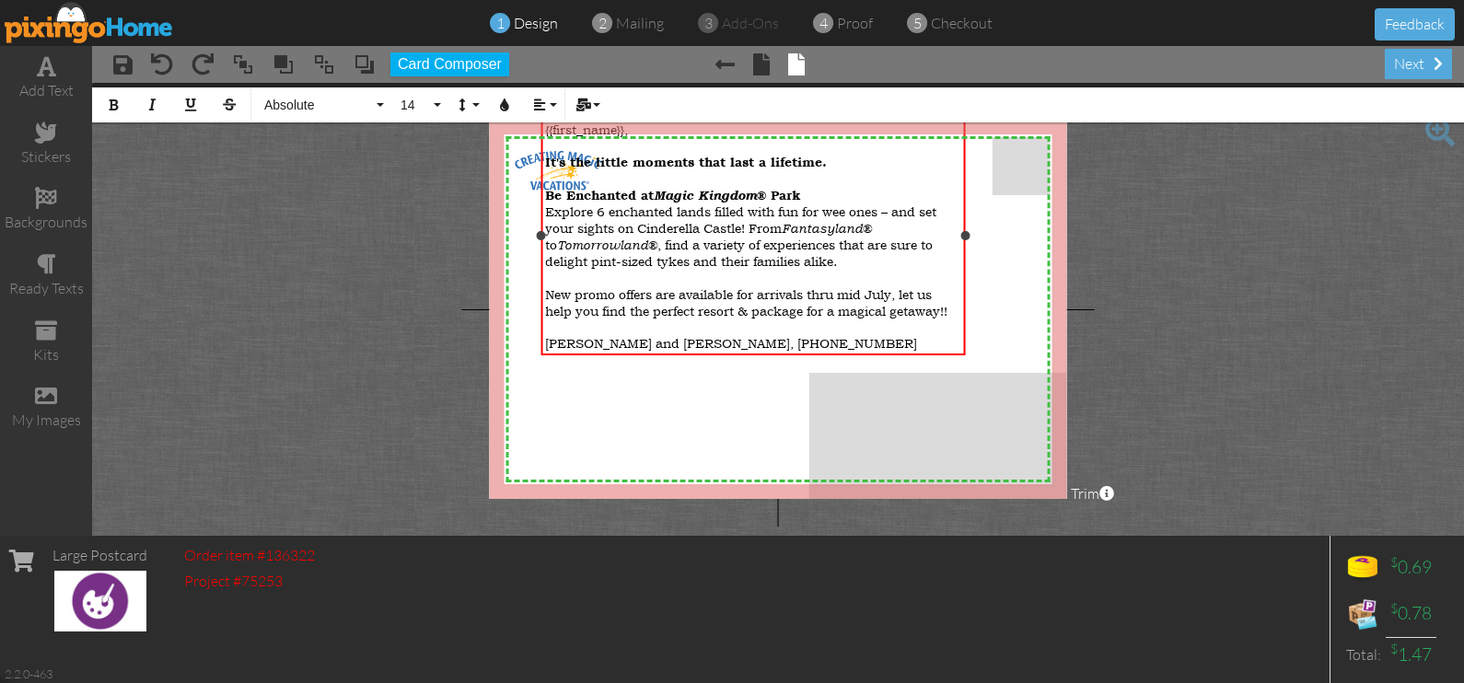
drag, startPoint x: 613, startPoint y: 251, endPoint x: 540, endPoint y: 267, distance: 75.3
click at [540, 267] on div "{{first_name}}, It's the little moments that last a lifetime. Be Enchanted at […" at bounding box center [752, 236] width 424 height 240
click at [662, 173] on div "{{first_name}}, It's the little moments that last a lifetime. Be Enchanted at […" at bounding box center [752, 236] width 415 height 231
click at [672, 137] on div at bounding box center [752, 145] width 415 height 17
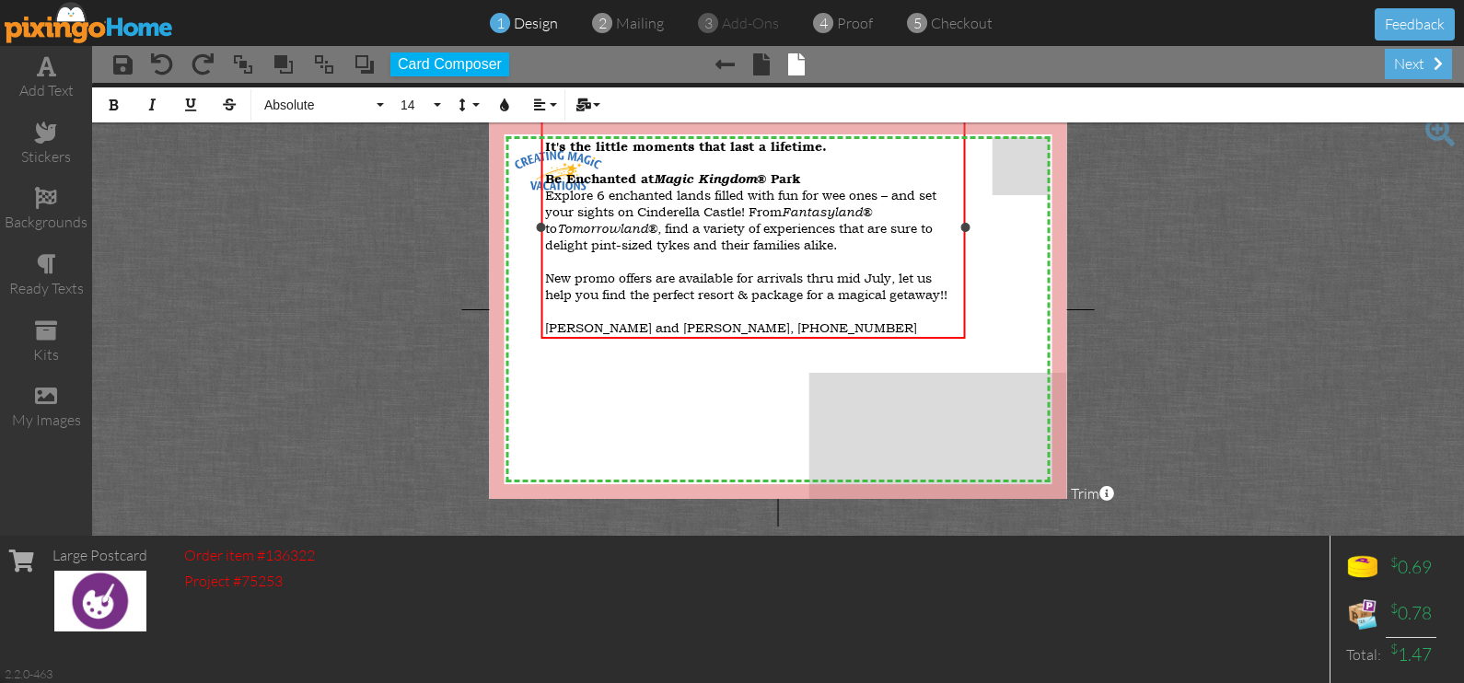
click at [739, 331] on div "[PERSON_NAME] and [PERSON_NAME], [PHONE_NUMBER]" at bounding box center [752, 327] width 415 height 17
click at [700, 322] on span "[PERSON_NAME] [PHONE_NUMBER]" at bounding box center [660, 327] width 230 height 17
drag, startPoint x: 801, startPoint y: 319, endPoint x: 701, endPoint y: 326, distance: 100.6
click at [701, 326] on div "[PERSON_NAME] [PHONE_NUMBER]" at bounding box center [752, 327] width 415 height 17
click at [589, 306] on div at bounding box center [752, 310] width 415 height 17
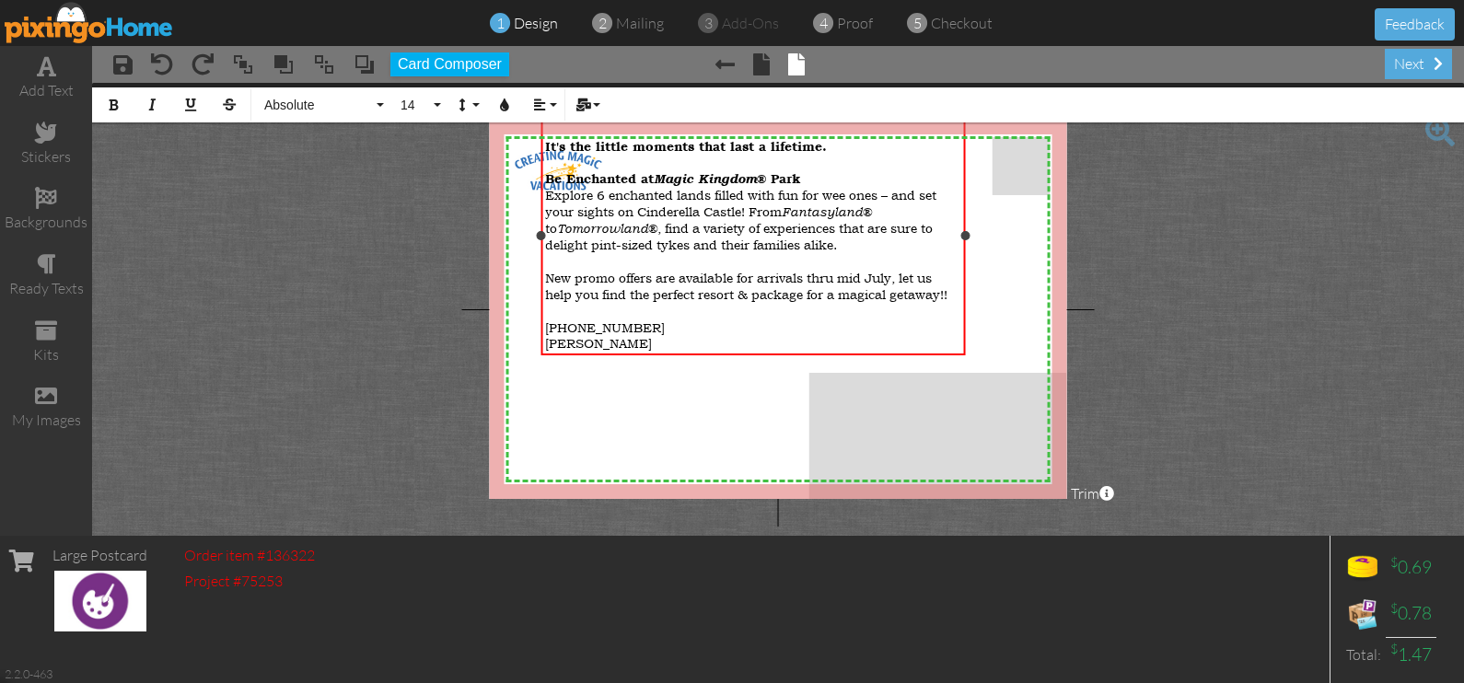
click at [546, 322] on span "[PHONE_NUMBER]" at bounding box center [605, 327] width 120 height 17
click at [714, 345] on div "[PERSON_NAME]" at bounding box center [752, 342] width 415 height 17
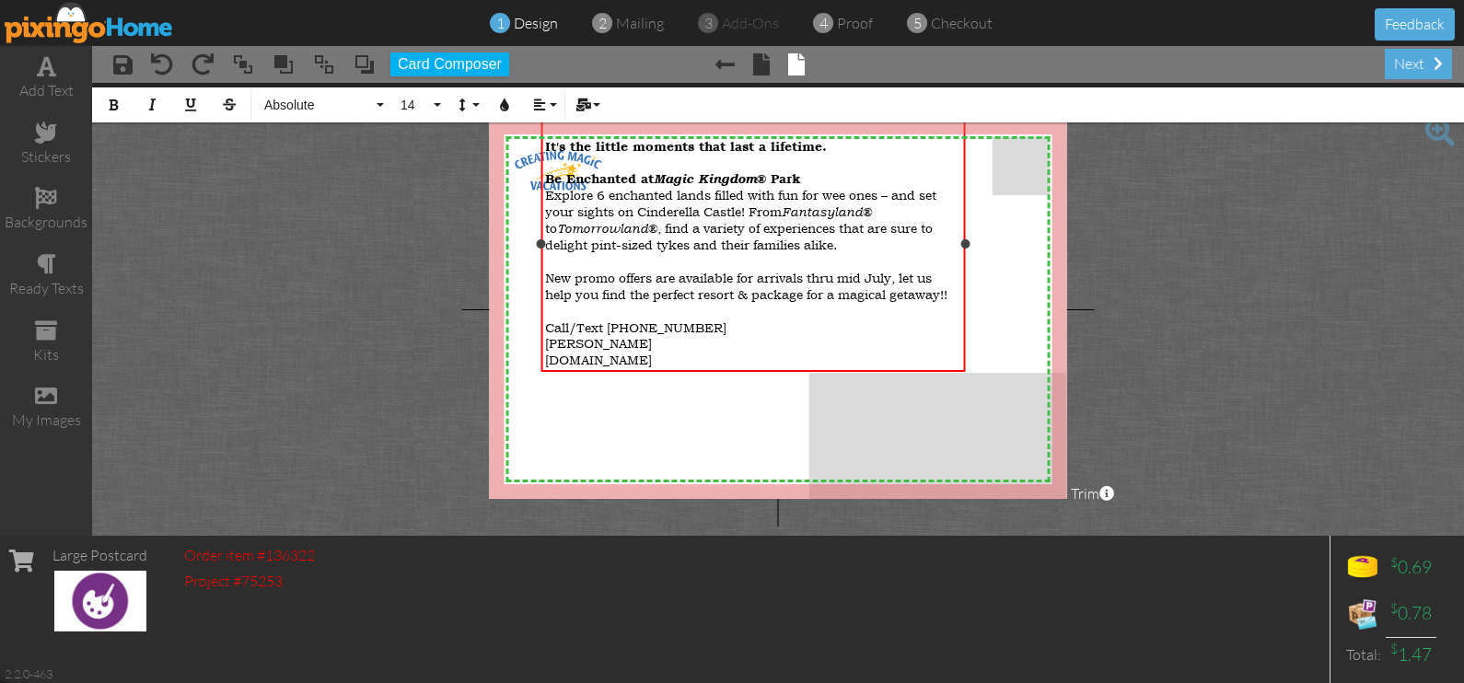
drag, startPoint x: 714, startPoint y: 343, endPoint x: 546, endPoint y: 346, distance: 168.5
click at [546, 346] on div "[PERSON_NAME]" at bounding box center [752, 342] width 415 height 17
click at [595, 341] on span "[PERSON_NAME]" at bounding box center [598, 342] width 107 height 17
drag, startPoint x: 969, startPoint y: 243, endPoint x: 964, endPoint y: 256, distance: 13.7
click at [962, 256] on div "It's the little moments that last a lifetime. Be Enchanted at [GEOGRAPHIC_DATA]…" at bounding box center [751, 244] width 422 height 257
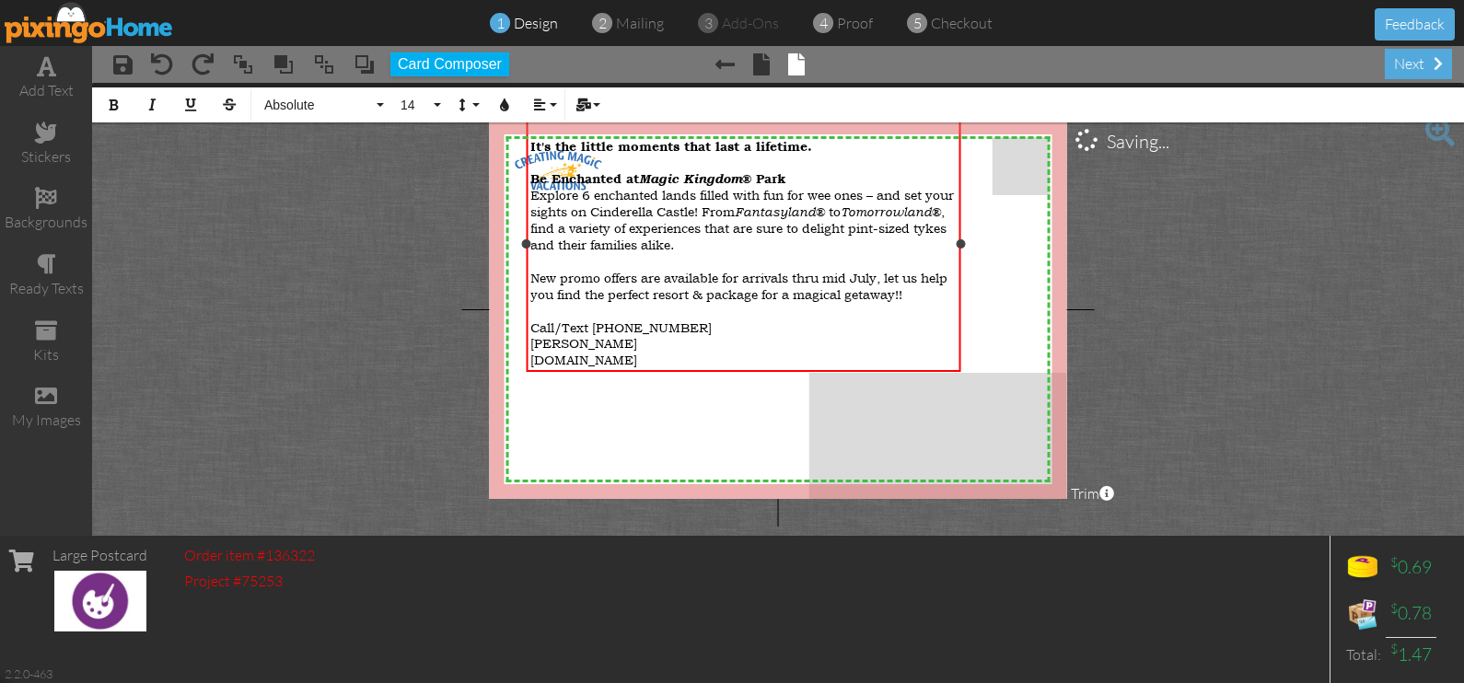
drag, startPoint x: 544, startPoint y: 242, endPoint x: 529, endPoint y: 258, distance: 21.5
click at [529, 258] on div "It's the little moments that last a lifetime. Be Enchanted at [GEOGRAPHIC_DATA]…" at bounding box center [743, 244] width 435 height 257
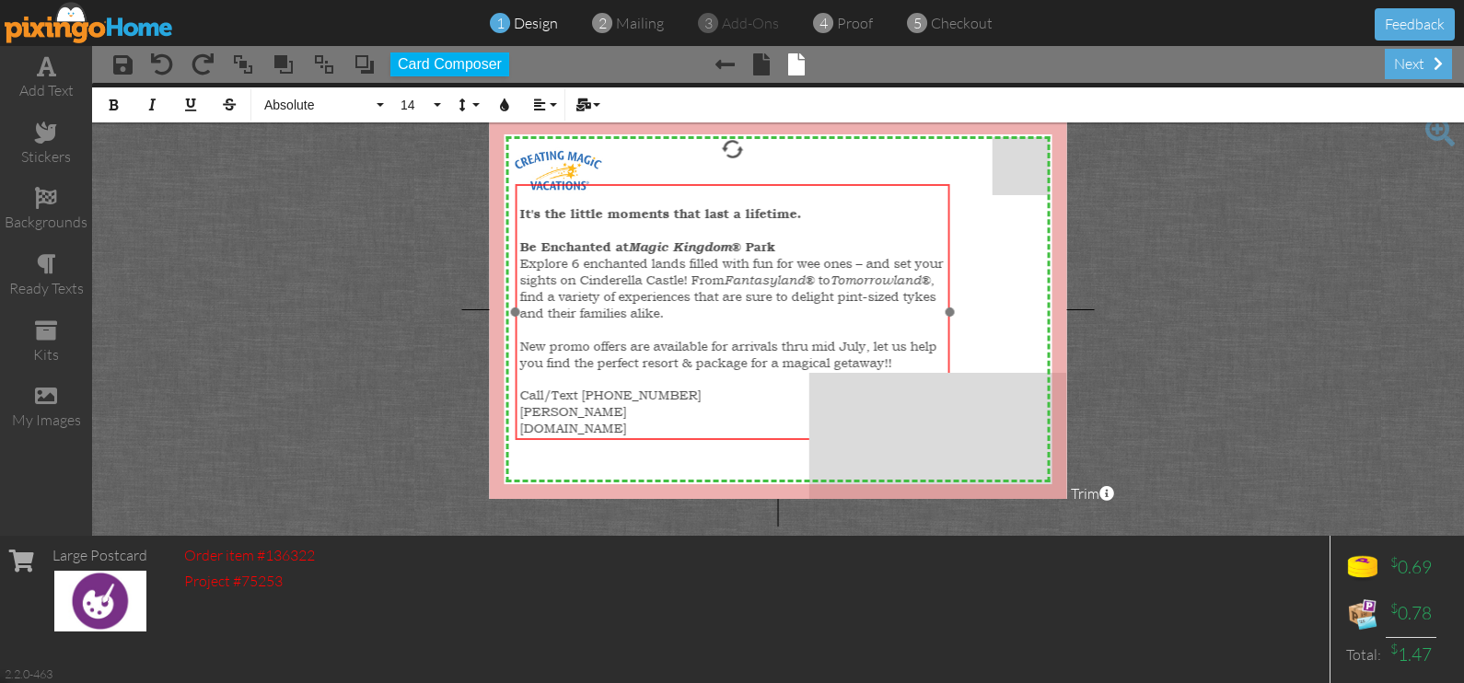
drag, startPoint x: 668, startPoint y: 375, endPoint x: 657, endPoint y: 443, distance: 69.0
click at [657, 443] on div at bounding box center [732, 313] width 444 height 266
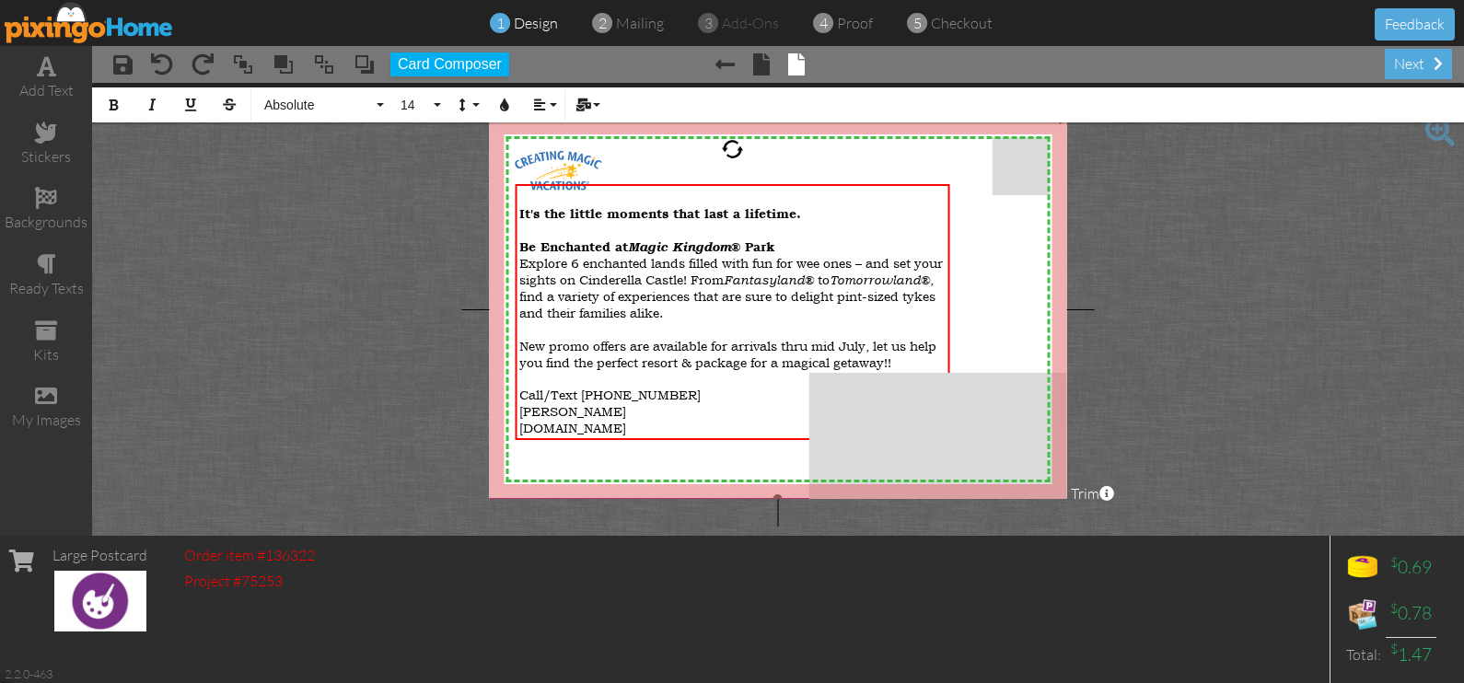
click at [703, 459] on img at bounding box center [778, 305] width 598 height 387
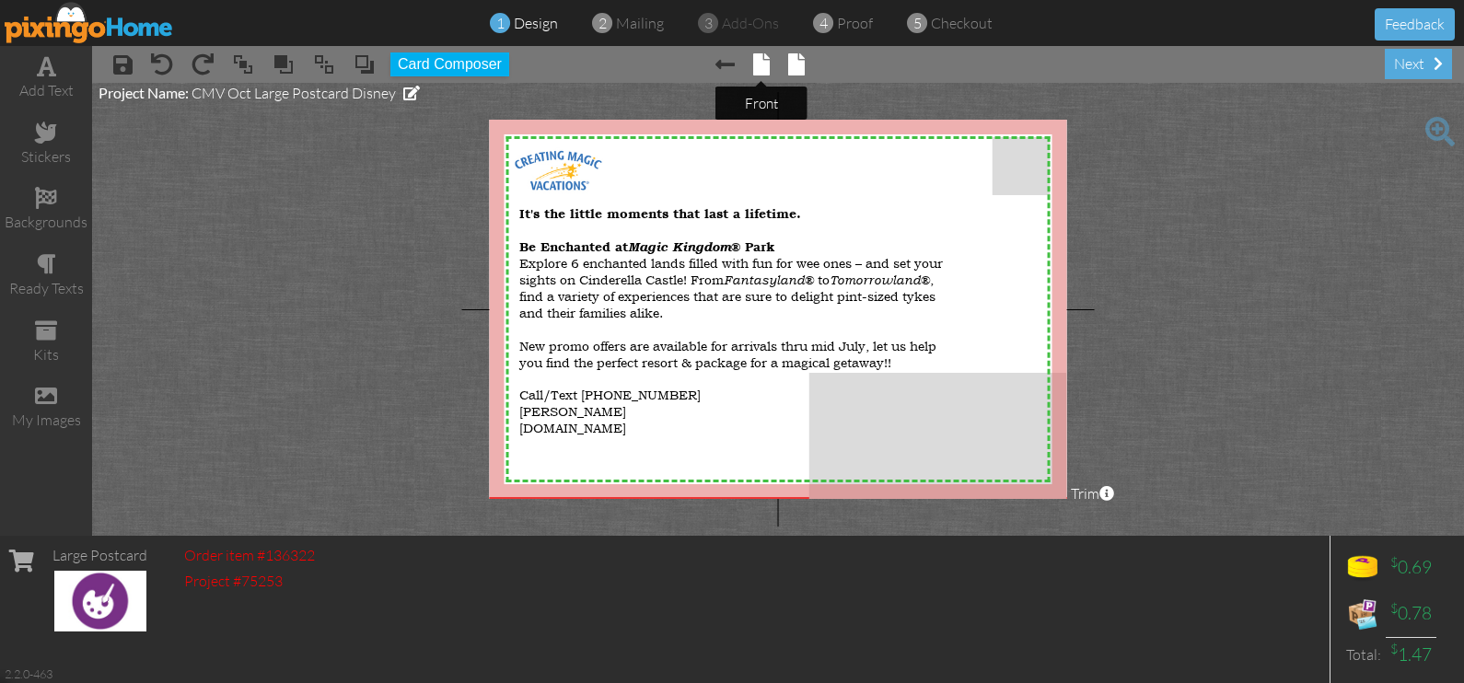
click at [755, 73] on span at bounding box center [761, 64] width 17 height 22
click at [764, 72] on span at bounding box center [761, 64] width 17 height 22
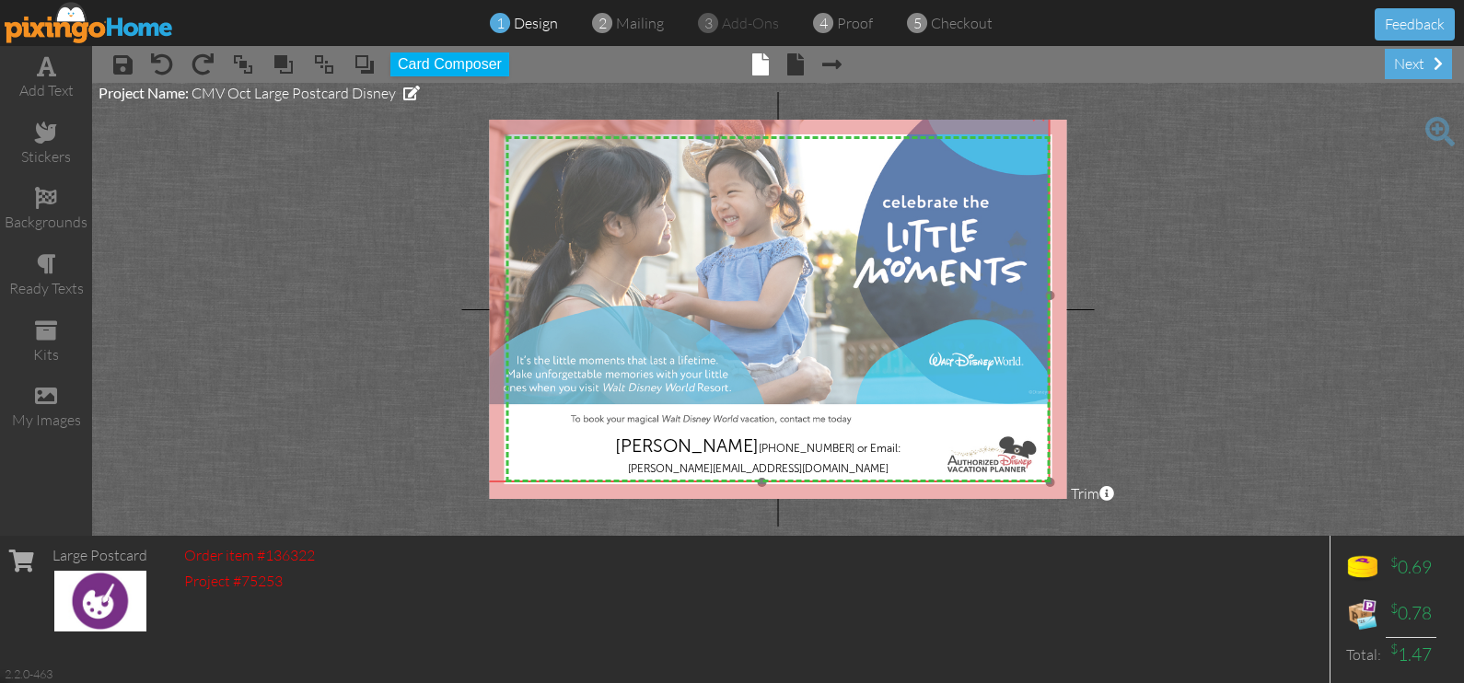
drag, startPoint x: 1027, startPoint y: 221, endPoint x: 1010, endPoint y: 211, distance: 19.4
click at [1010, 211] on img at bounding box center [761, 297] width 576 height 374
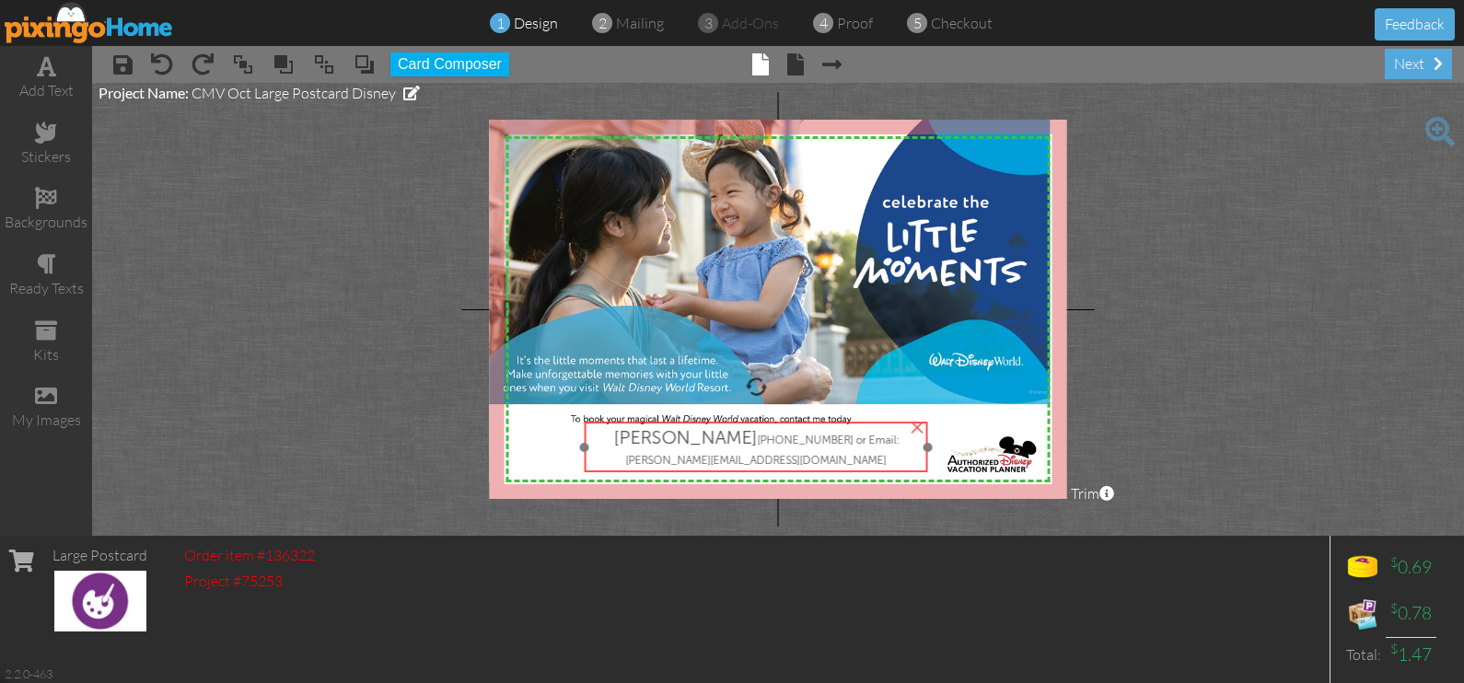
click at [873, 451] on div "[PERSON_NAME] [PHONE_NUMBER] or Email: [PERSON_NAME][EMAIL_ADDRESS][DOMAIN_NAME]" at bounding box center [755, 446] width 335 height 41
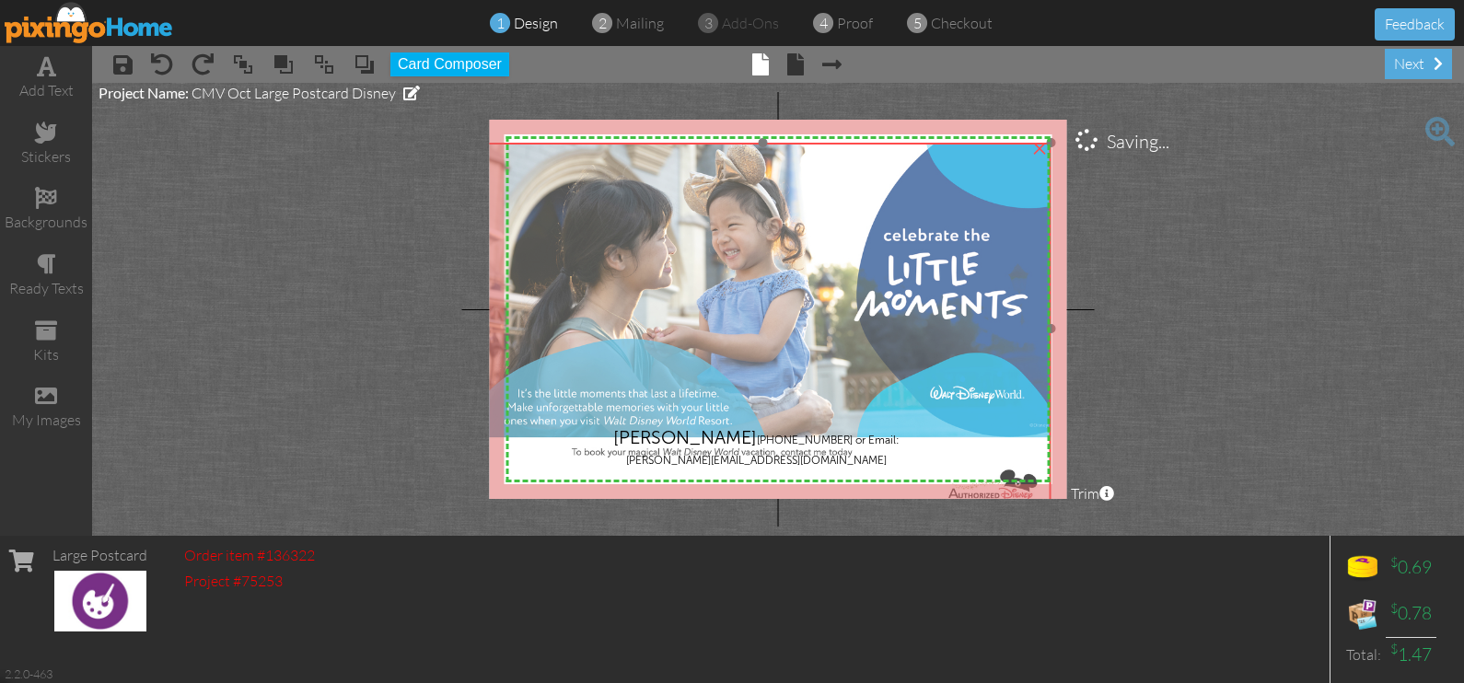
drag, startPoint x: 1046, startPoint y: 299, endPoint x: 1047, endPoint y: 332, distance: 33.2
click at [1047, 332] on div "×" at bounding box center [762, 330] width 576 height 374
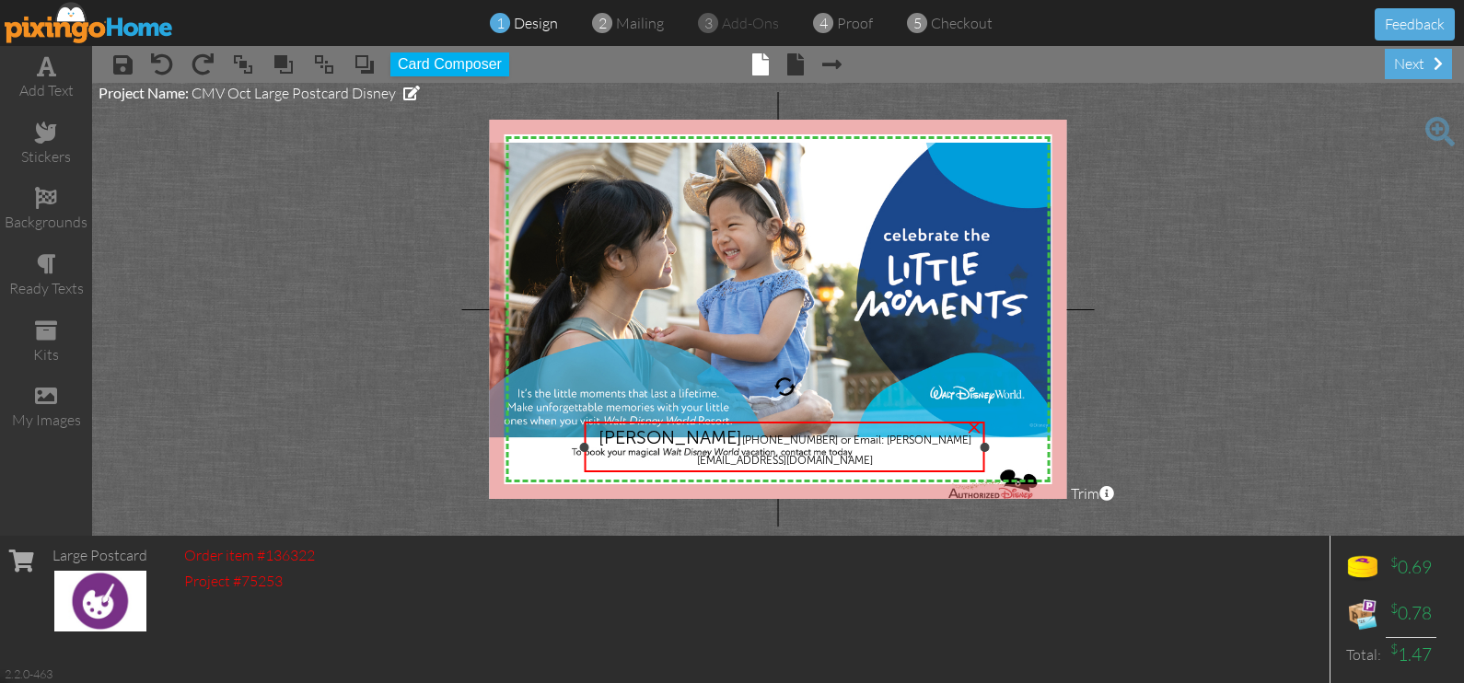
drag, startPoint x: 924, startPoint y: 447, endPoint x: 981, endPoint y: 460, distance: 58.7
click at [981, 460] on div "[PERSON_NAME] [PHONE_NUMBER] or Email: [PERSON_NAME][EMAIL_ADDRESS][DOMAIN_NAME…" at bounding box center [784, 447] width 401 height 50
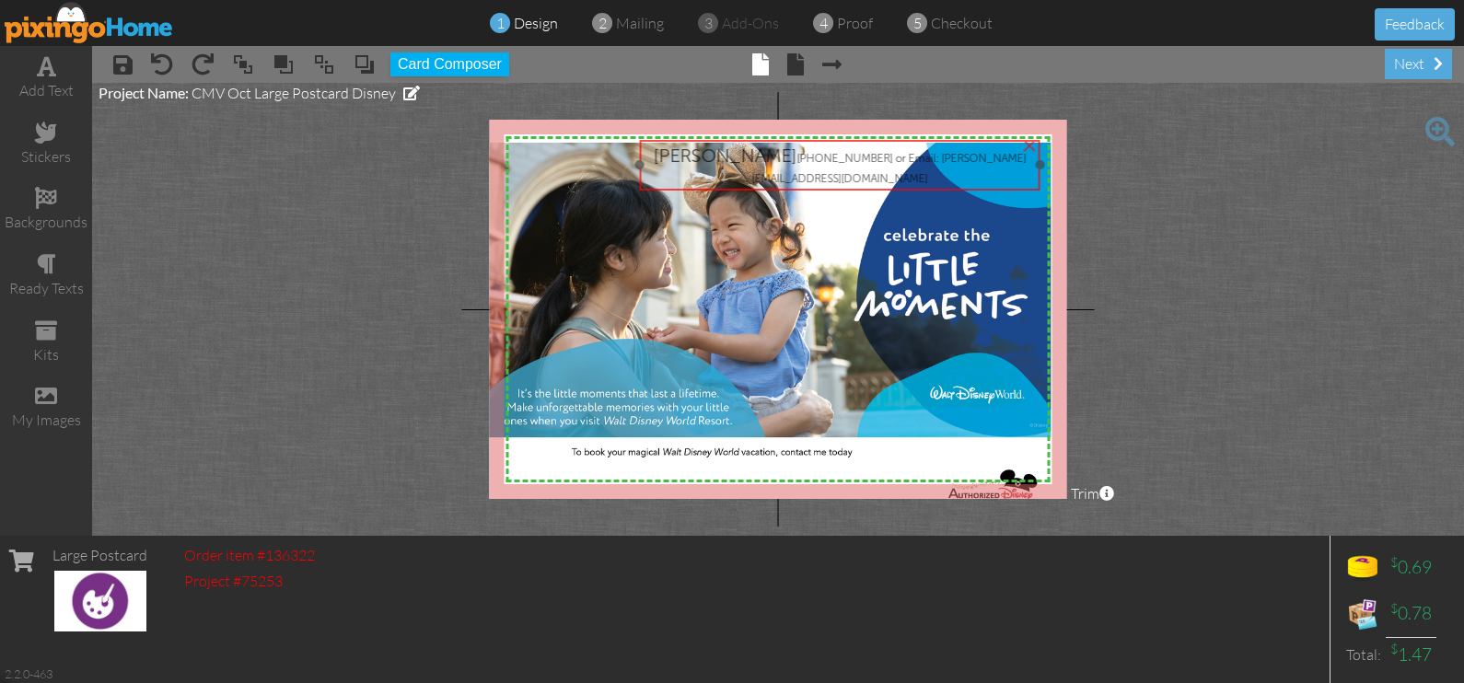
drag, startPoint x: 925, startPoint y: 441, endPoint x: 981, endPoint y: 159, distance: 287.1
click at [981, 159] on span "[PHONE_NUMBER] or Email: [PERSON_NAME][EMAIL_ADDRESS][DOMAIN_NAME]" at bounding box center [889, 168] width 274 height 33
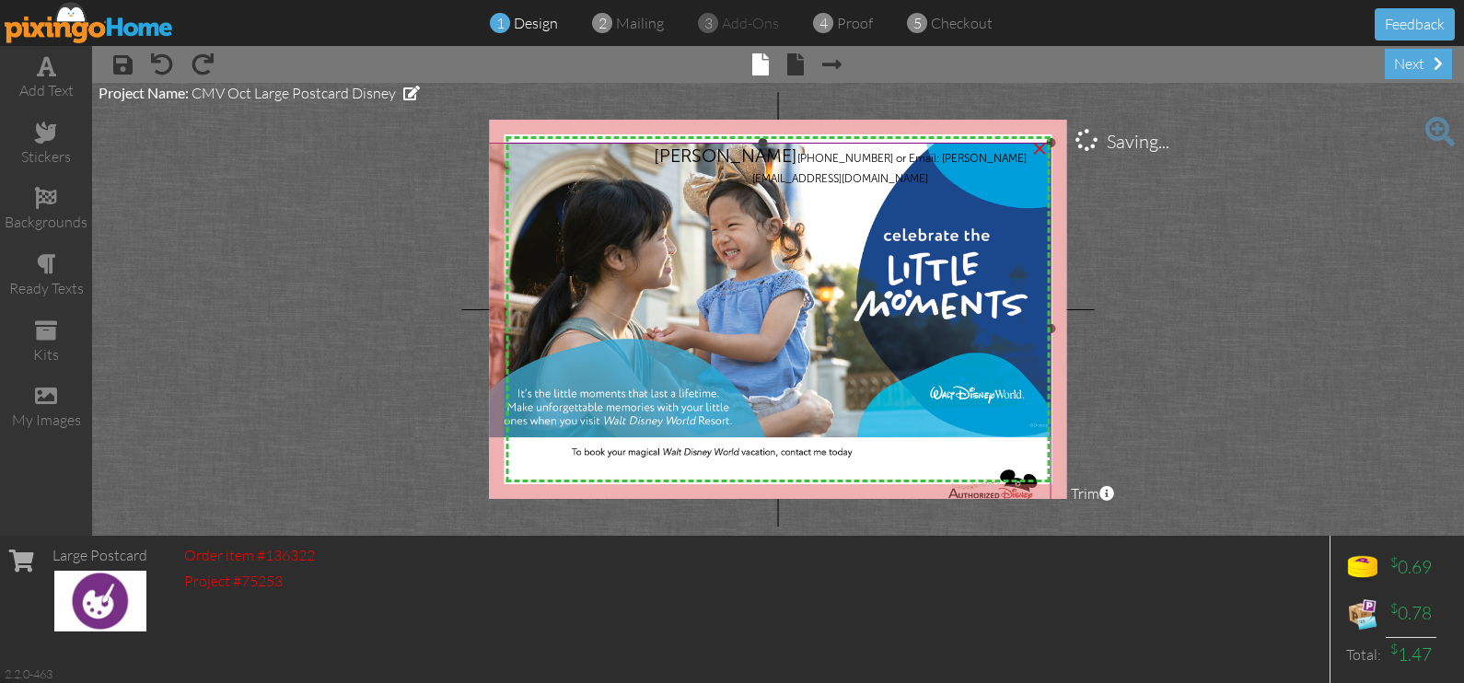
click at [844, 448] on img at bounding box center [762, 330] width 576 height 374
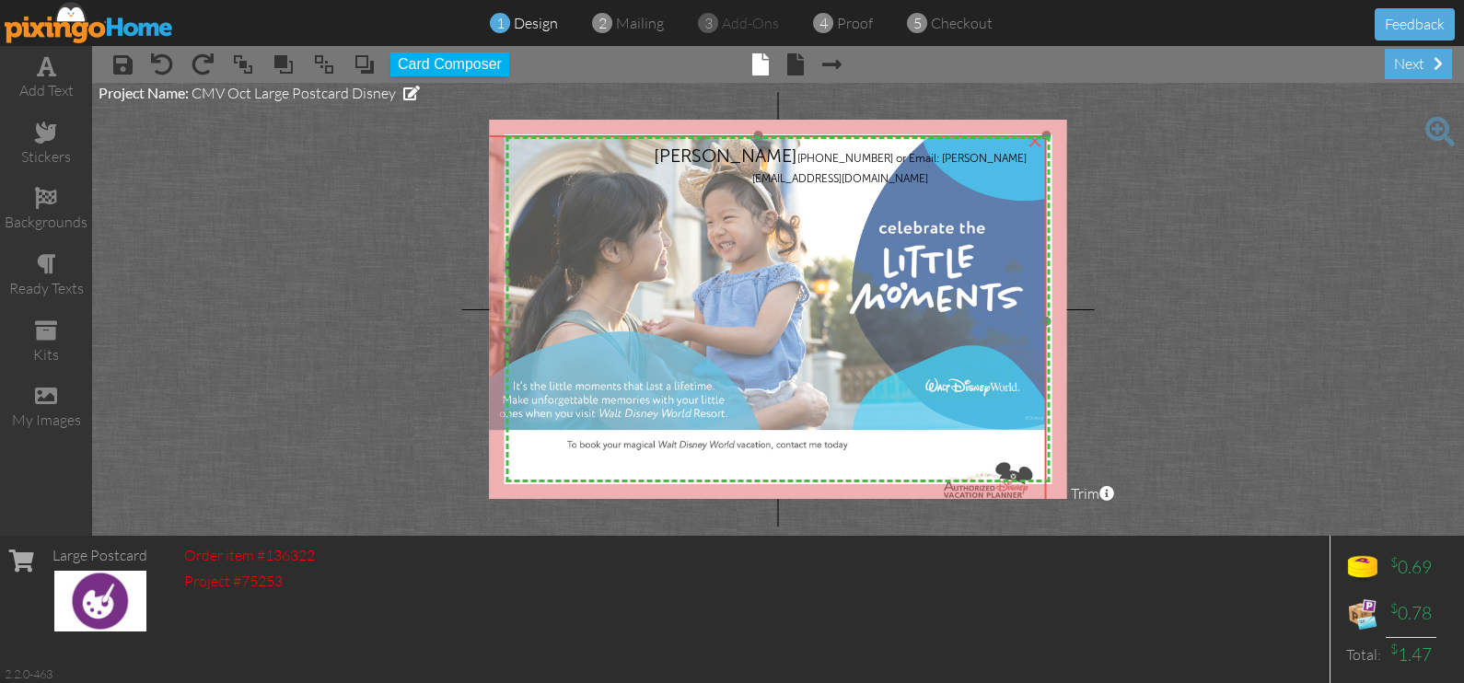
click at [834, 443] on img at bounding box center [758, 322] width 576 height 374
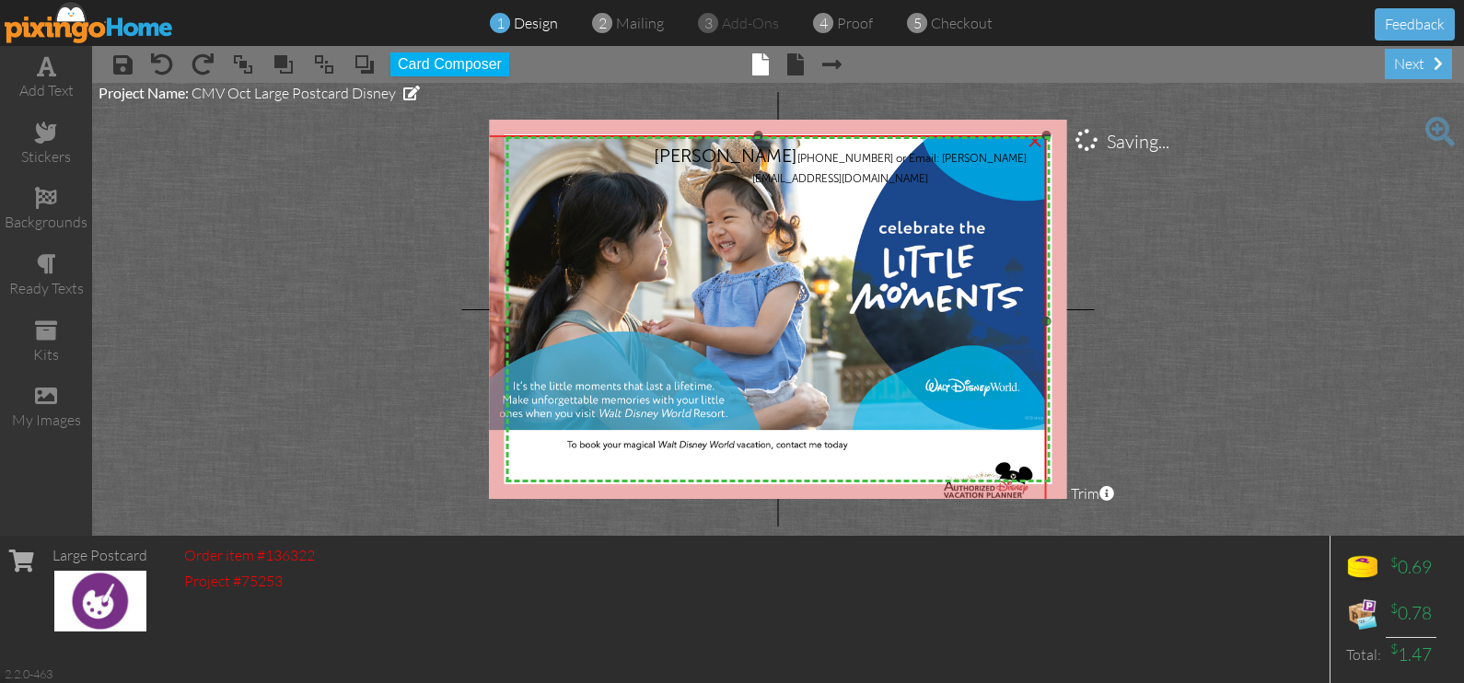
click at [920, 373] on img at bounding box center [758, 322] width 576 height 374
drag, startPoint x: 1051, startPoint y: 320, endPoint x: 1062, endPoint y: 316, distance: 12.0
click at [1080, 319] on project-studio-wrapper "X X X X X X X X X X X X X X X X X X X X X X X X X X X X X X X X X X X X X X X X…" at bounding box center [778, 309] width 1372 height 453
click at [509, 139] on img at bounding box center [758, 322] width 576 height 374
click at [501, 141] on img at bounding box center [758, 322] width 576 height 374
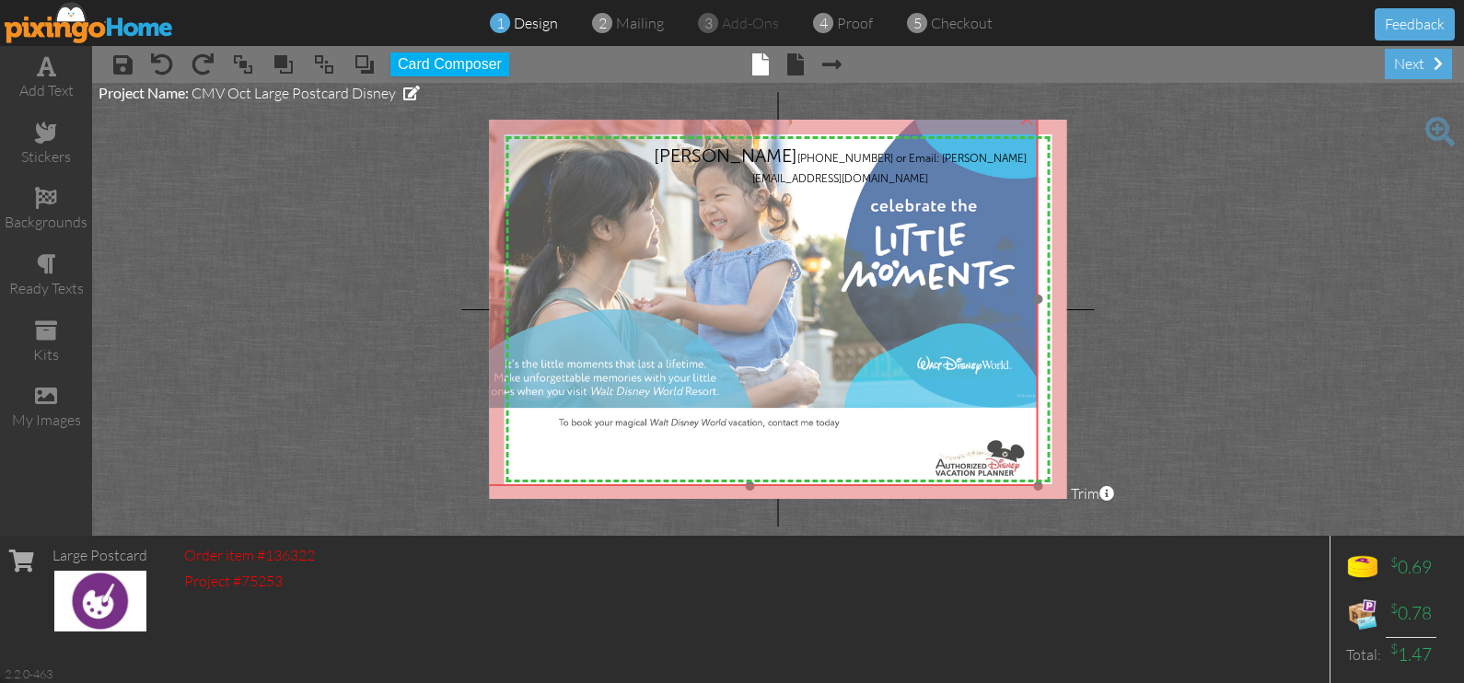
drag, startPoint x: 506, startPoint y: 142, endPoint x: 498, endPoint y: 120, distance: 23.6
click at [498, 120] on img at bounding box center [749, 300] width 576 height 374
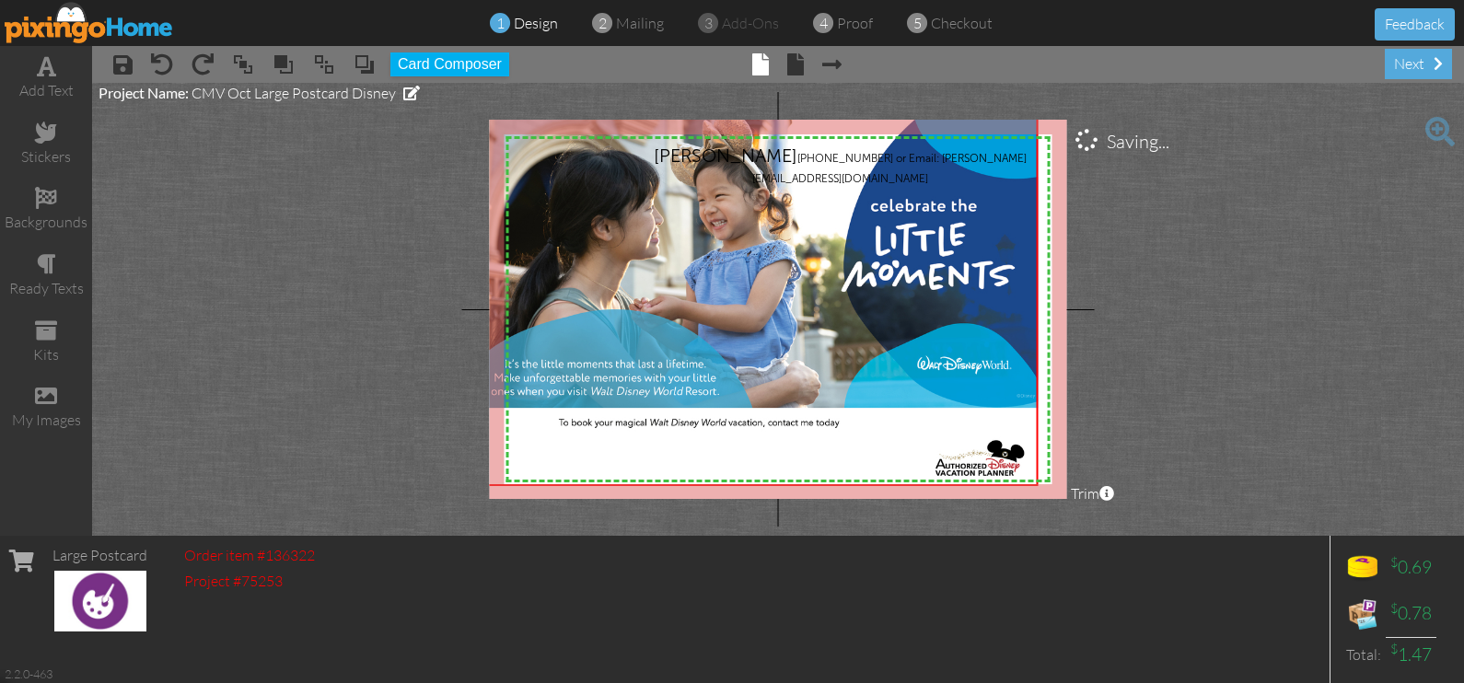
click at [1259, 215] on project-studio-wrapper "X X X X X X X X X X X X X X X X X X X X X X X X X X X X X X X X X X X X X X X X…" at bounding box center [778, 309] width 1372 height 453
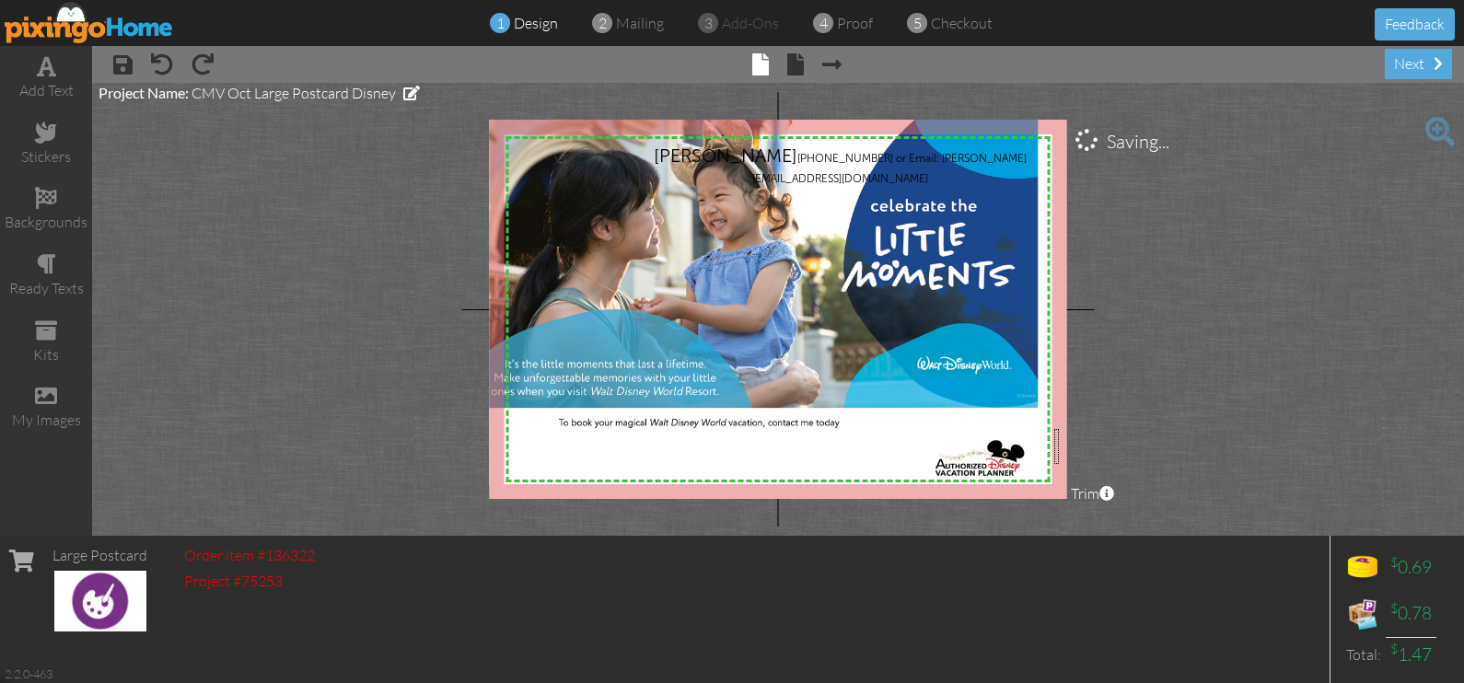
drag, startPoint x: 1054, startPoint y: 464, endPoint x: 1056, endPoint y: 430, distance: 34.1
click at [1057, 428] on div "X X X X X X X X X X X X X X X X X X X X X X X X X X X X X X X X X X X X X X X X…" at bounding box center [778, 309] width 577 height 379
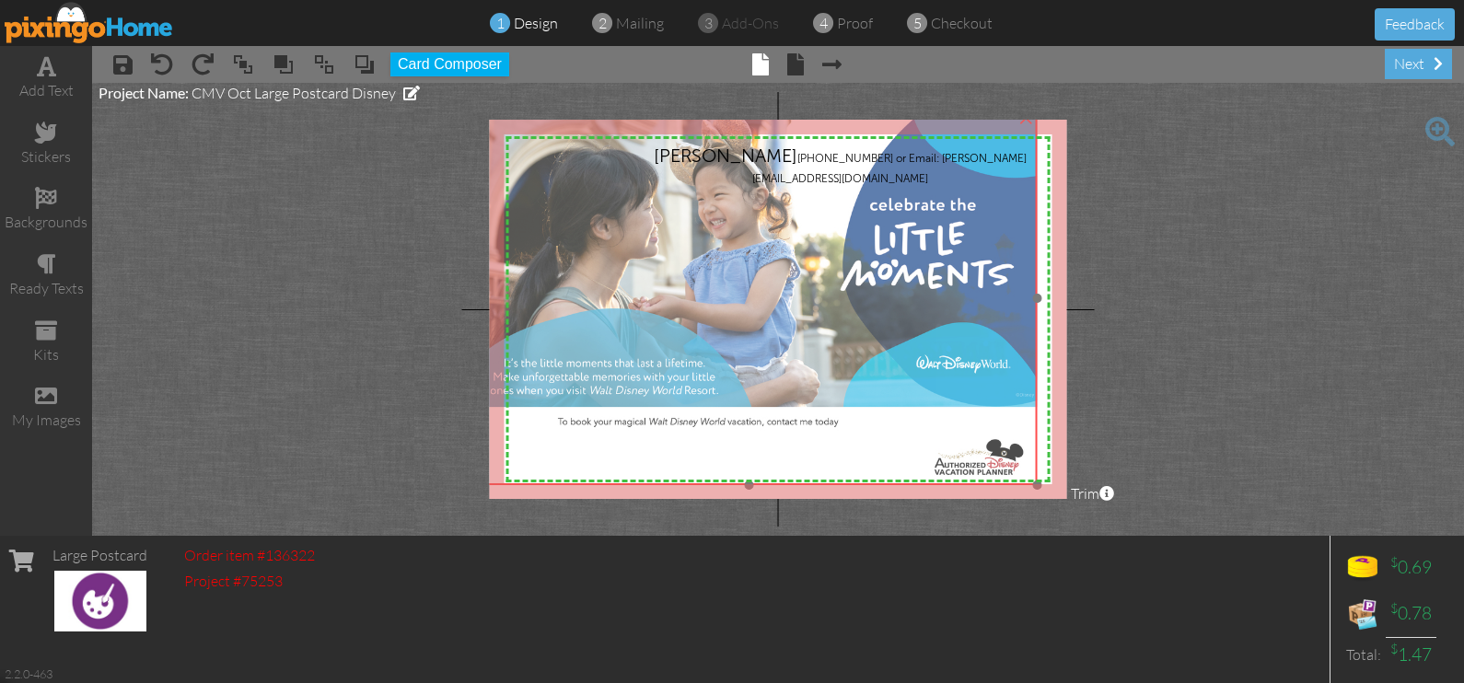
click at [803, 298] on img at bounding box center [748, 299] width 576 height 374
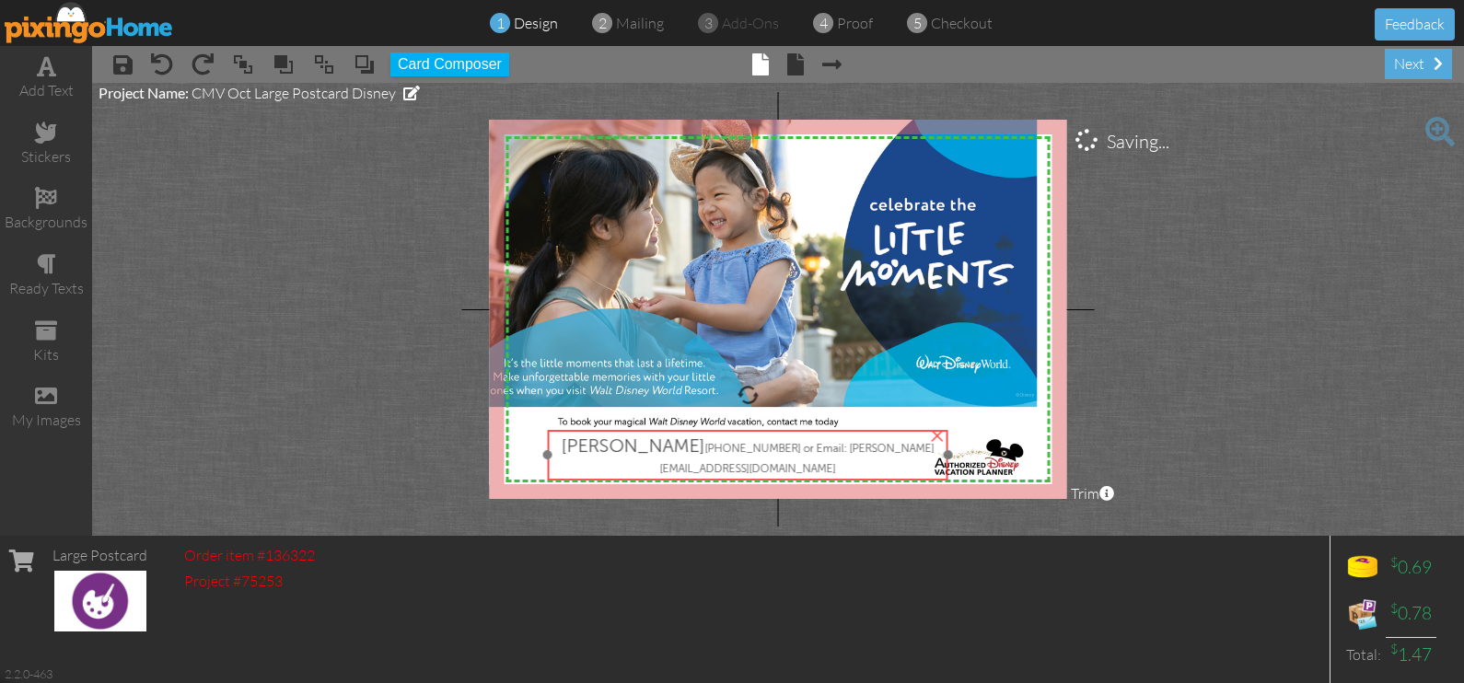
drag, startPoint x: 823, startPoint y: 159, endPoint x: 731, endPoint y: 449, distance: 304.3
click at [705, 449] on span "[PERSON_NAME]" at bounding box center [634, 446] width 144 height 22
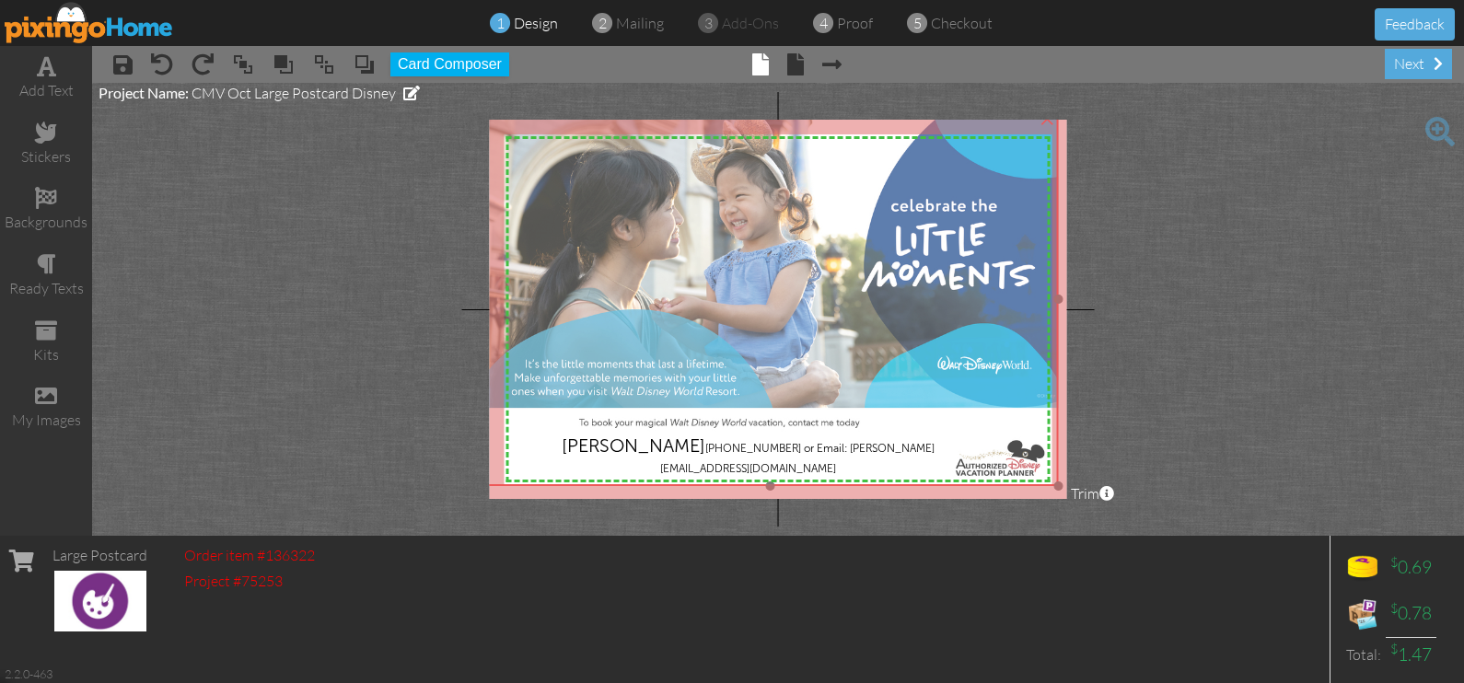
drag, startPoint x: 916, startPoint y: 370, endPoint x: 937, endPoint y: 371, distance: 21.2
click at [937, 371] on img at bounding box center [770, 300] width 576 height 374
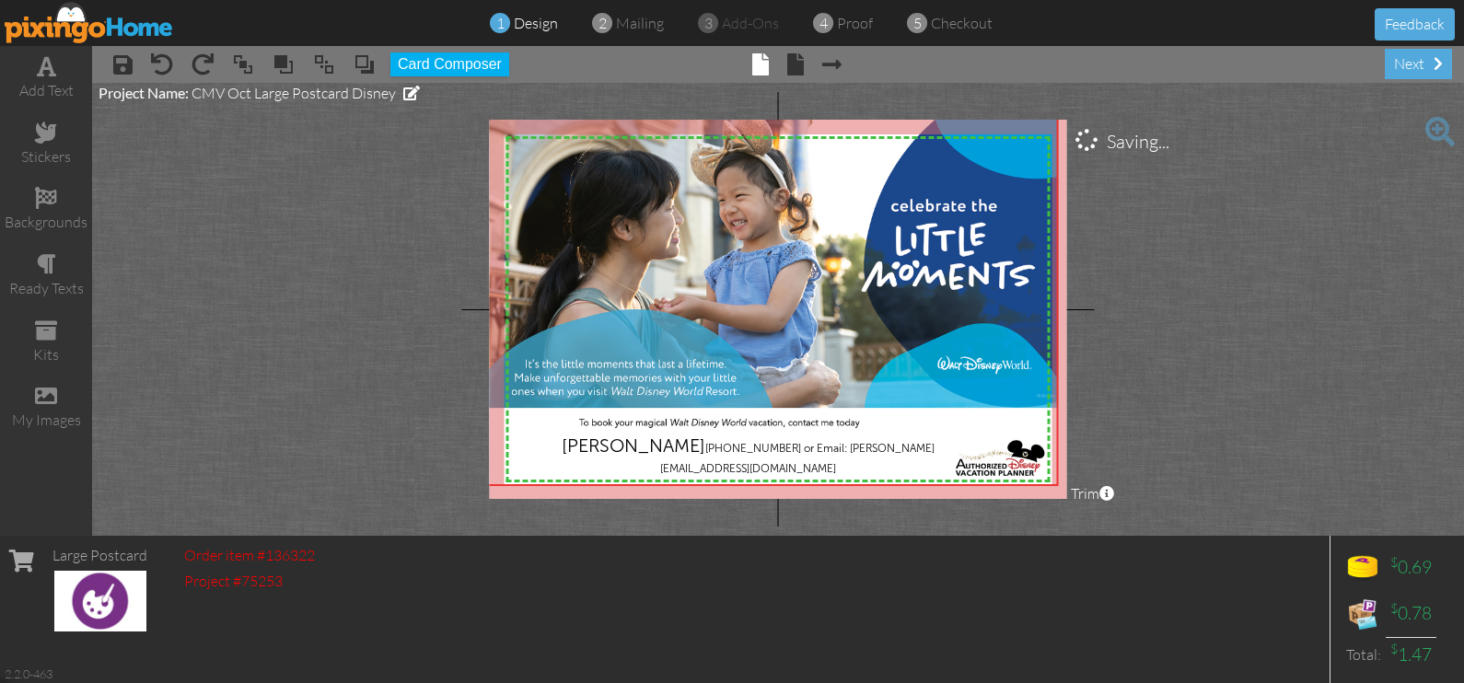
click at [1237, 381] on project-studio-wrapper "X X X X X X X X X X X X X X X X X X X X X X X X X X X X X X X X X X X X X X X X…" at bounding box center [778, 309] width 1372 height 453
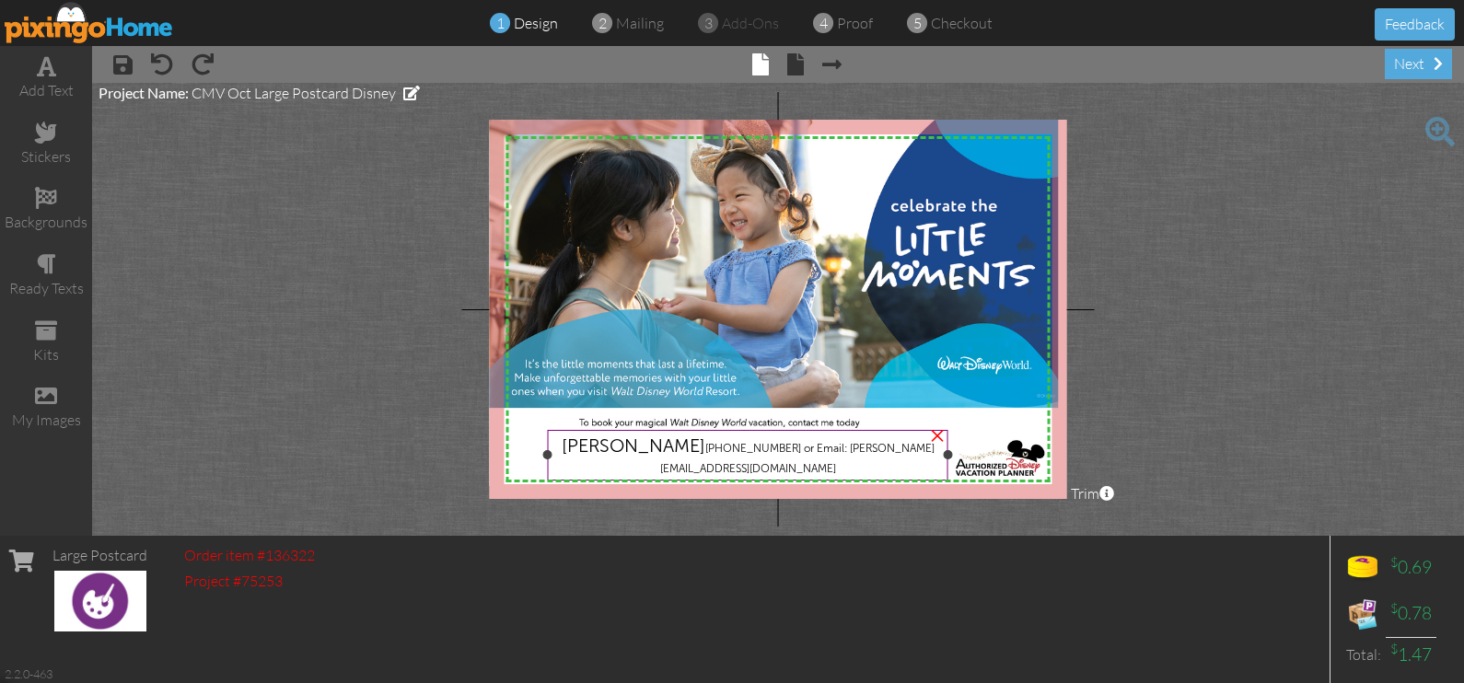
click at [889, 448] on span "[PHONE_NUMBER] or Email: [PERSON_NAME][EMAIL_ADDRESS][DOMAIN_NAME]" at bounding box center [797, 458] width 274 height 33
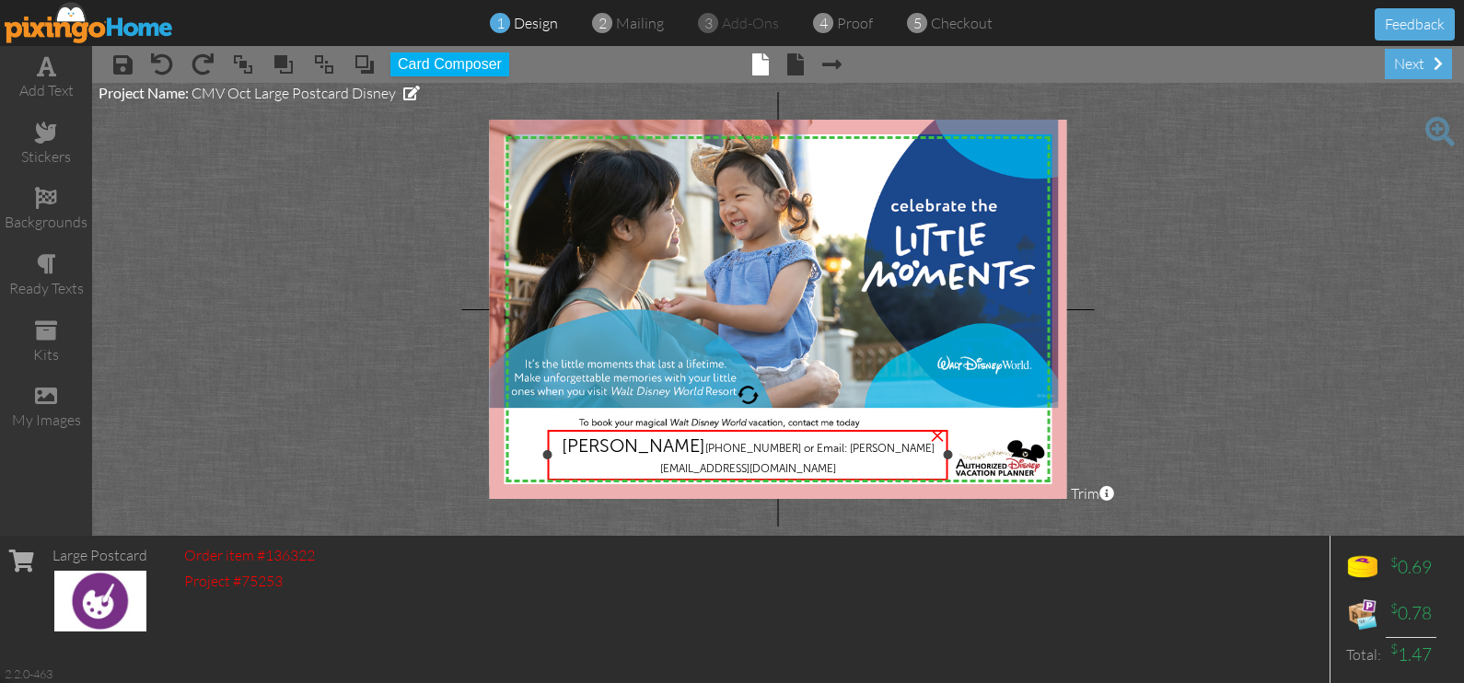
click at [902, 449] on div "[PERSON_NAME] [PHONE_NUMBER] or Email: [PERSON_NAME][EMAIL_ADDRESS][DOMAIN_NAME]" at bounding box center [748, 455] width 392 height 41
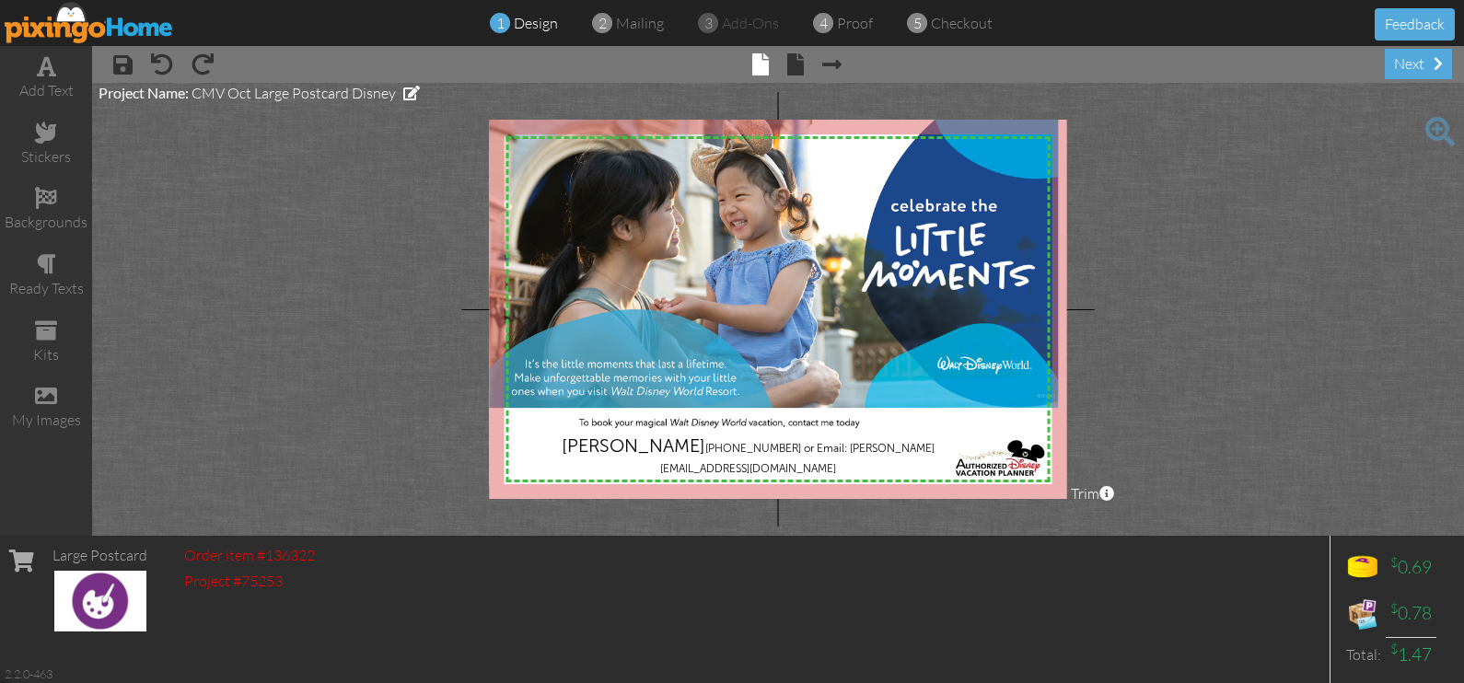
click at [1160, 322] on project-studio-wrapper "X X X X X X X X X X X X X X X X X X X X X X X X X X X X X X X X X X X X X X X X…" at bounding box center [778, 309] width 1372 height 453
click at [858, 470] on div "[PERSON_NAME] [PHONE_NUMBER] or Email: [PERSON_NAME][EMAIL_ADDRESS][DOMAIN_NAME]" at bounding box center [748, 455] width 392 height 41
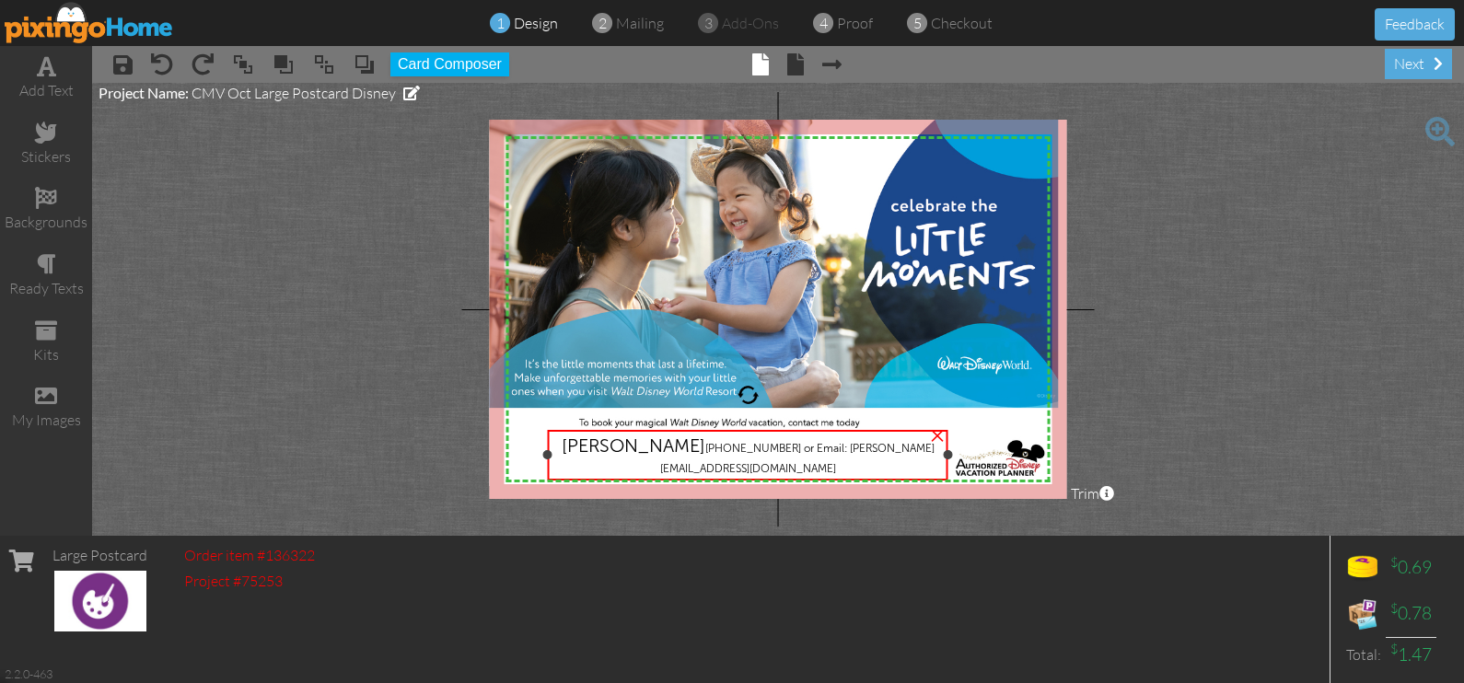
click at [845, 467] on span "[PHONE_NUMBER] or Email: [PERSON_NAME][EMAIL_ADDRESS][DOMAIN_NAME]" at bounding box center [797, 458] width 274 height 33
click at [843, 450] on span "[PHONE_NUMBER] or Email: [PERSON_NAME][EMAIL_ADDRESS][DOMAIN_NAME]" at bounding box center [797, 458] width 274 height 33
click at [849, 442] on span "[PHONE_NUMBER] or Email: [PERSON_NAME][EMAIL_ADDRESS][DOMAIN_NAME]" at bounding box center [797, 456] width 274 height 33
click at [872, 446] on span "[PHONE_NUMBER] or Email: [PERSON_NAME][EMAIL_ADDRESS][DOMAIN_NAME]" at bounding box center [797, 456] width 274 height 33
click at [854, 470] on div "[PERSON_NAME] [PHONE_NUMBER] or Email: [PERSON_NAME][EMAIL_ADDRESS][DOMAIN_NAME]" at bounding box center [748, 453] width 392 height 41
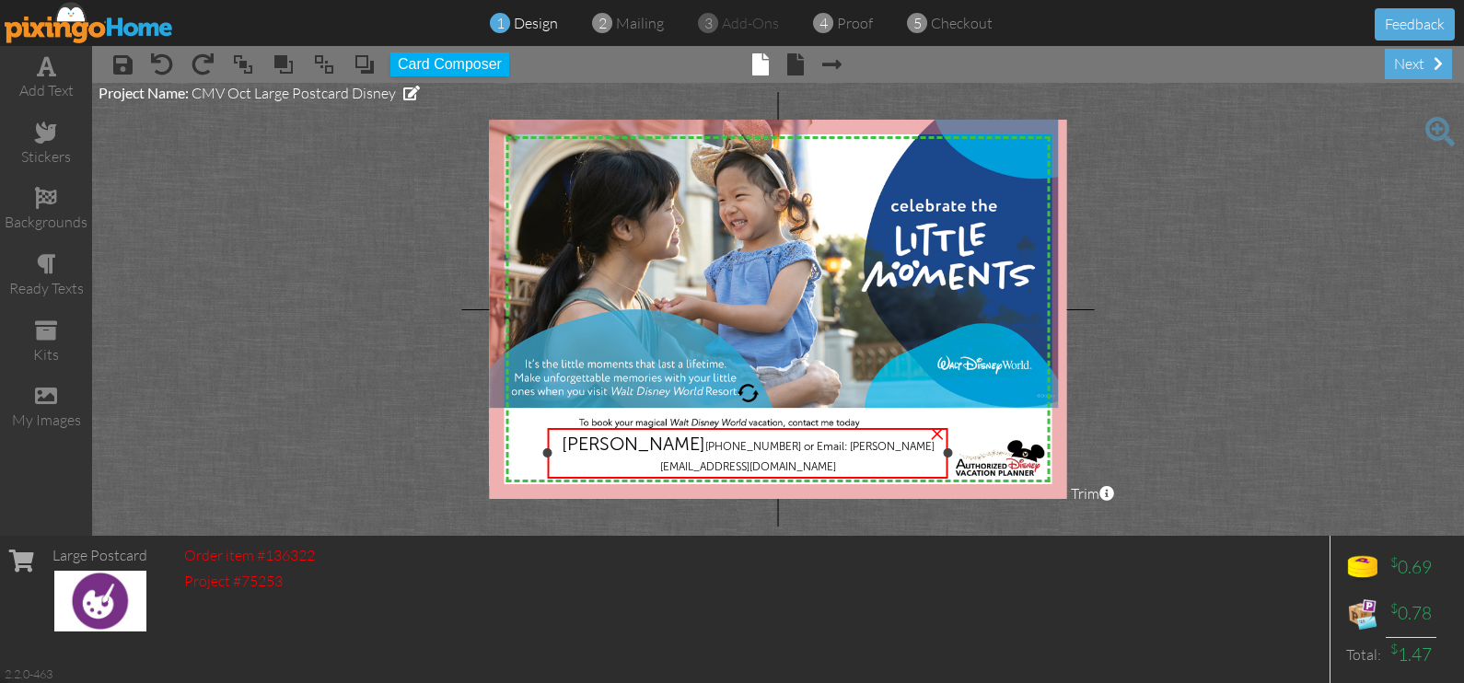
click at [929, 474] on div "[PERSON_NAME] [PHONE_NUMBER] or Email: [PERSON_NAME][EMAIL_ADDRESS][DOMAIN_NAME]" at bounding box center [747, 453] width 401 height 51
click at [950, 519] on project-studio-wrapper "X X X X X X X X X X X X X X X X X X X X X X X X X X X X X X X X X X X X X X X X…" at bounding box center [778, 309] width 1372 height 453
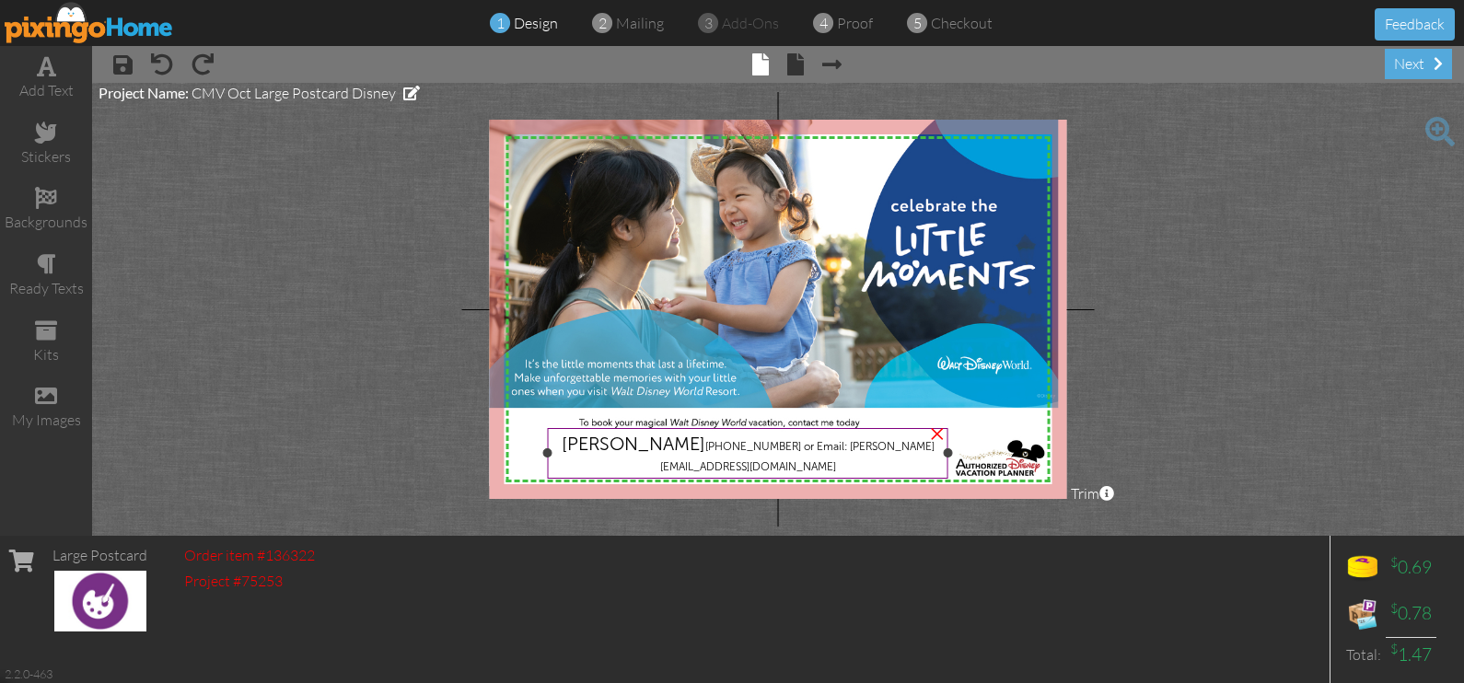
drag, startPoint x: 865, startPoint y: 470, endPoint x: 849, endPoint y: 465, distance: 17.2
click at [849, 465] on span "[PHONE_NUMBER] or Email: [PERSON_NAME][EMAIL_ADDRESS][DOMAIN_NAME]" at bounding box center [797, 456] width 274 height 33
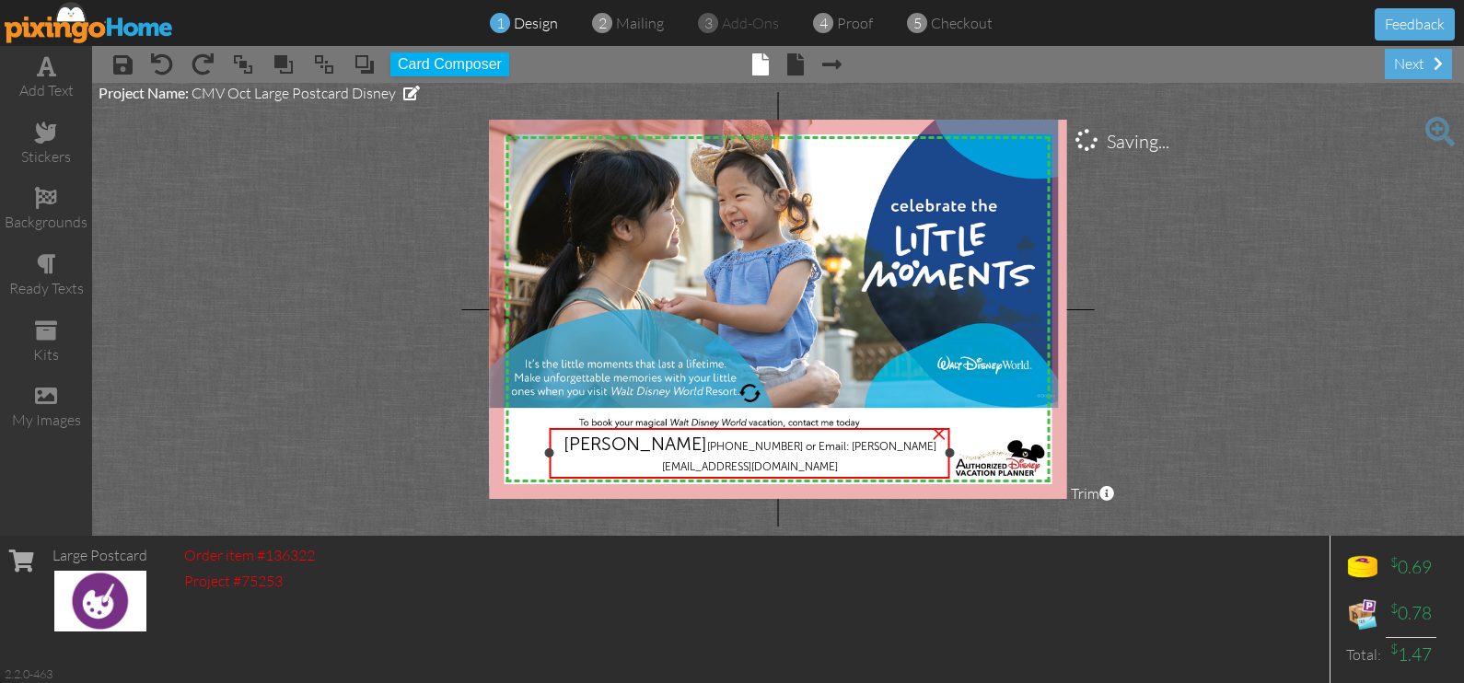
click at [852, 465] on div "[PERSON_NAME] [PHONE_NUMBER] or Email: [PERSON_NAME][EMAIL_ADDRESS][DOMAIN_NAME]" at bounding box center [749, 453] width 392 height 41
click at [872, 456] on div "[PERSON_NAME] [PHONE_NUMBER] or Email: [PERSON_NAME][EMAIL_ADDRESS][DOMAIN_NAME]" at bounding box center [749, 453] width 392 height 41
click at [888, 447] on span "[PHONE_NUMBER] or Email: [PERSON_NAME][EMAIL_ADDRESS][DOMAIN_NAME]" at bounding box center [799, 456] width 274 height 33
click at [707, 446] on span "[PERSON_NAME]" at bounding box center [635, 444] width 144 height 22
click at [397, 634] on div "Large Postcard Order item #136322 Project #75253 $ 0.69 $ 0.78 Total: $ 1.47 2.…" at bounding box center [732, 609] width 1464 height 147
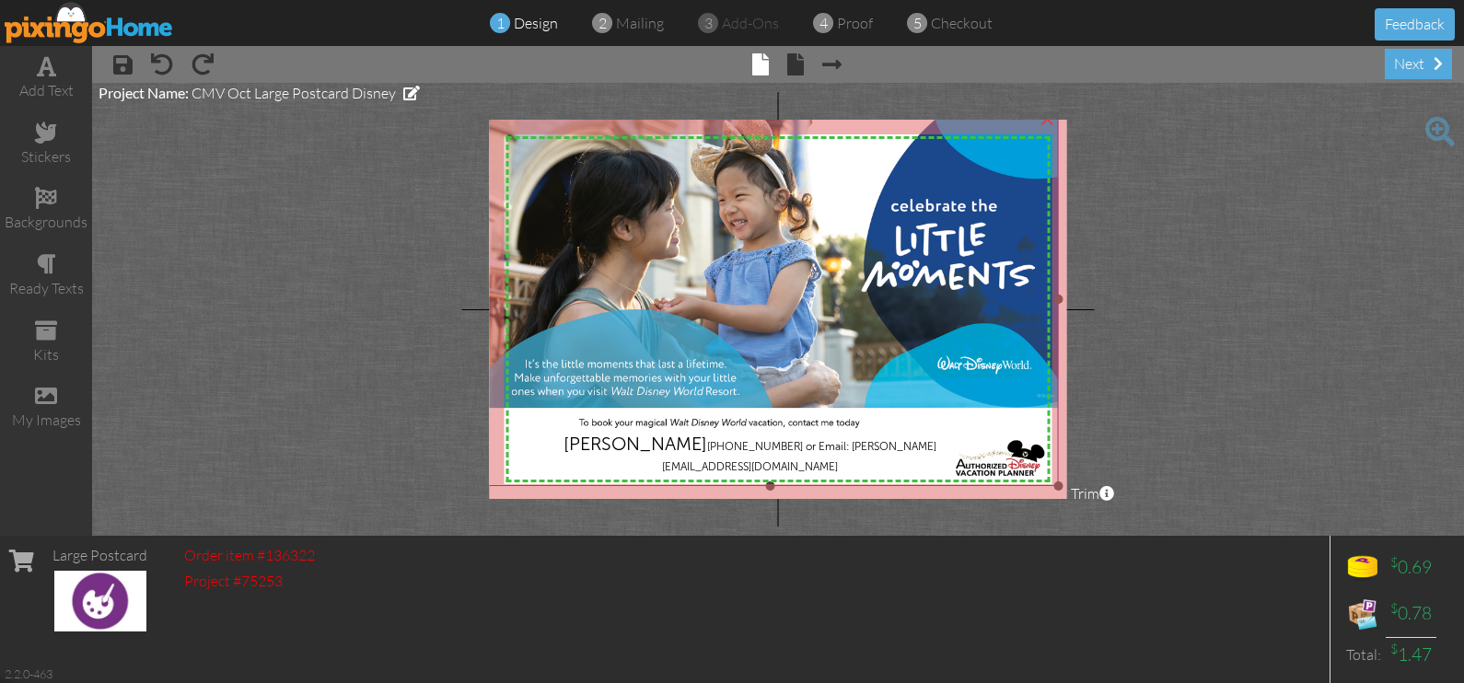
click at [856, 331] on img at bounding box center [770, 300] width 576 height 374
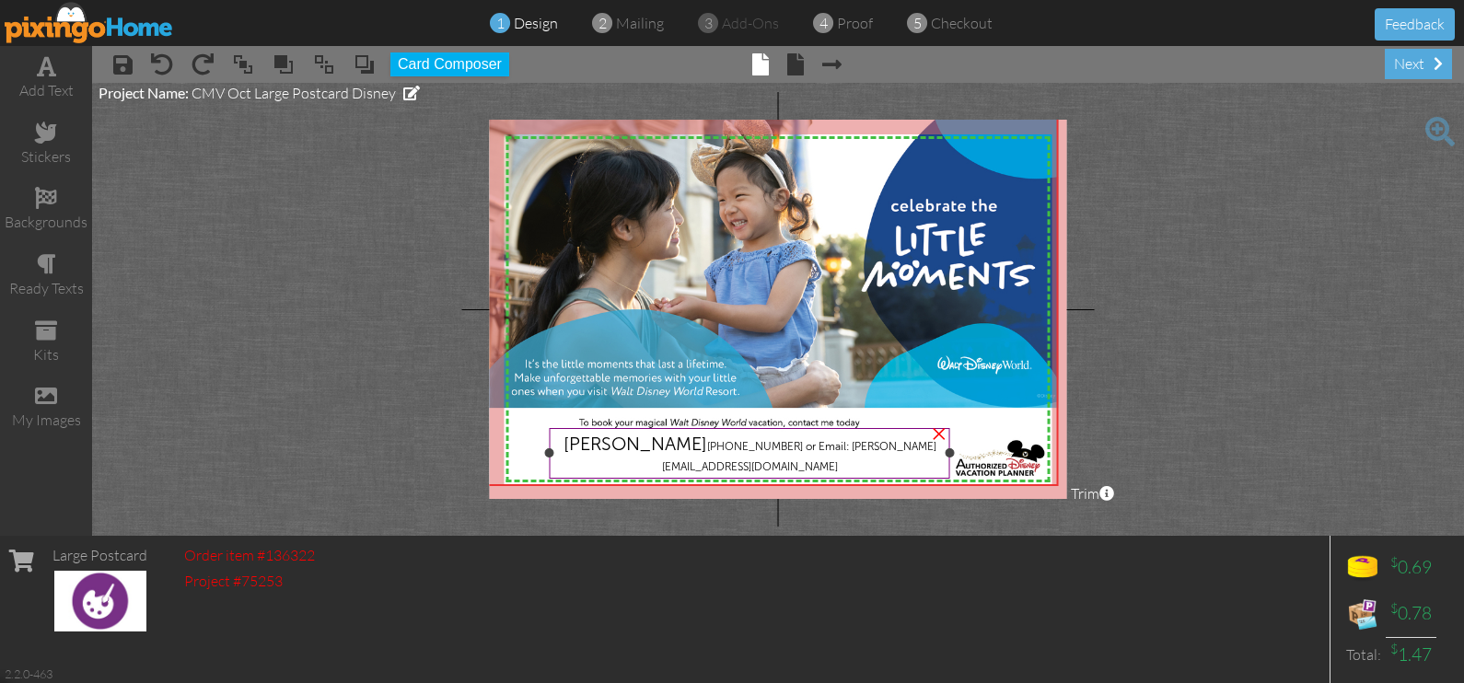
click at [853, 463] on div "[PERSON_NAME] [PHONE_NUMBER] or Email: [PERSON_NAME][EMAIL_ADDRESS][DOMAIN_NAME]" at bounding box center [749, 453] width 392 height 41
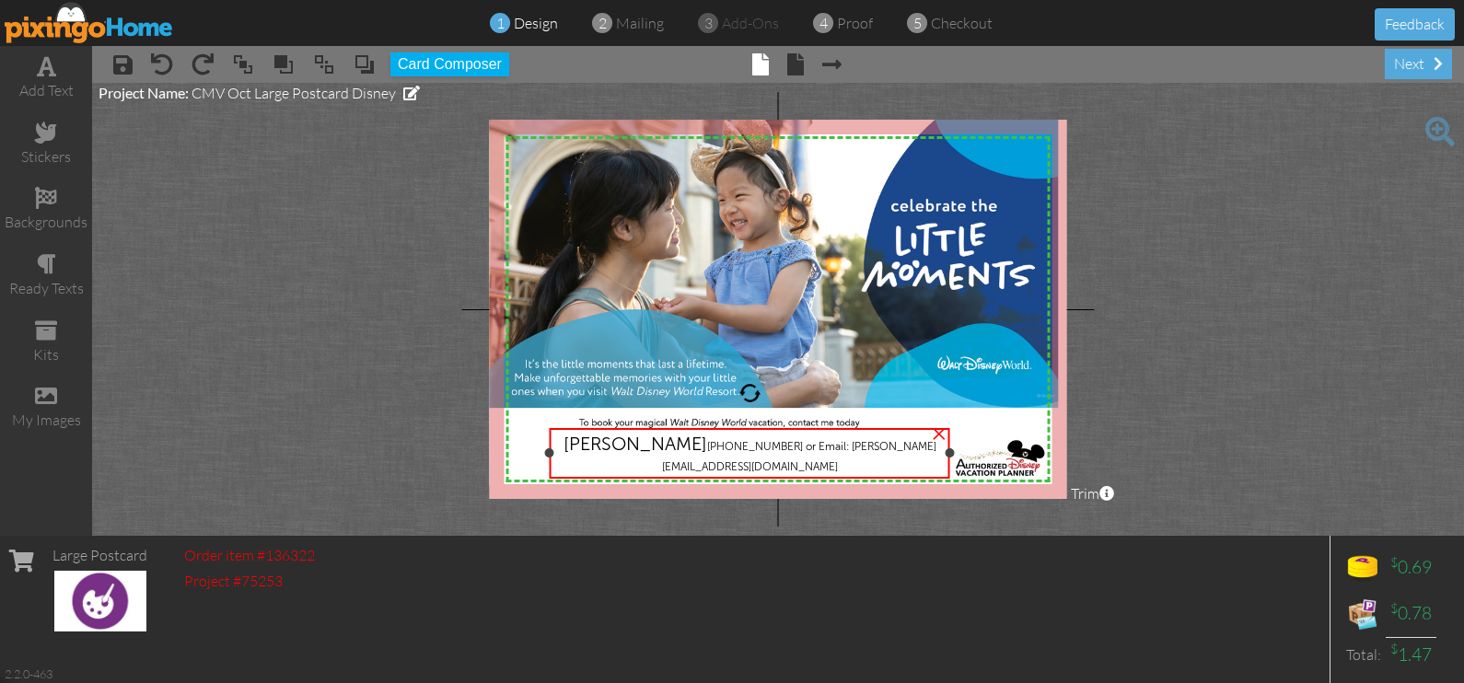
drag, startPoint x: 853, startPoint y: 462, endPoint x: 832, endPoint y: 454, distance: 21.9
click at [832, 454] on div "[PERSON_NAME] [PHONE_NUMBER] or Email: [PERSON_NAME][EMAIL_ADDRESS][DOMAIN_NAME]" at bounding box center [749, 453] width 392 height 41
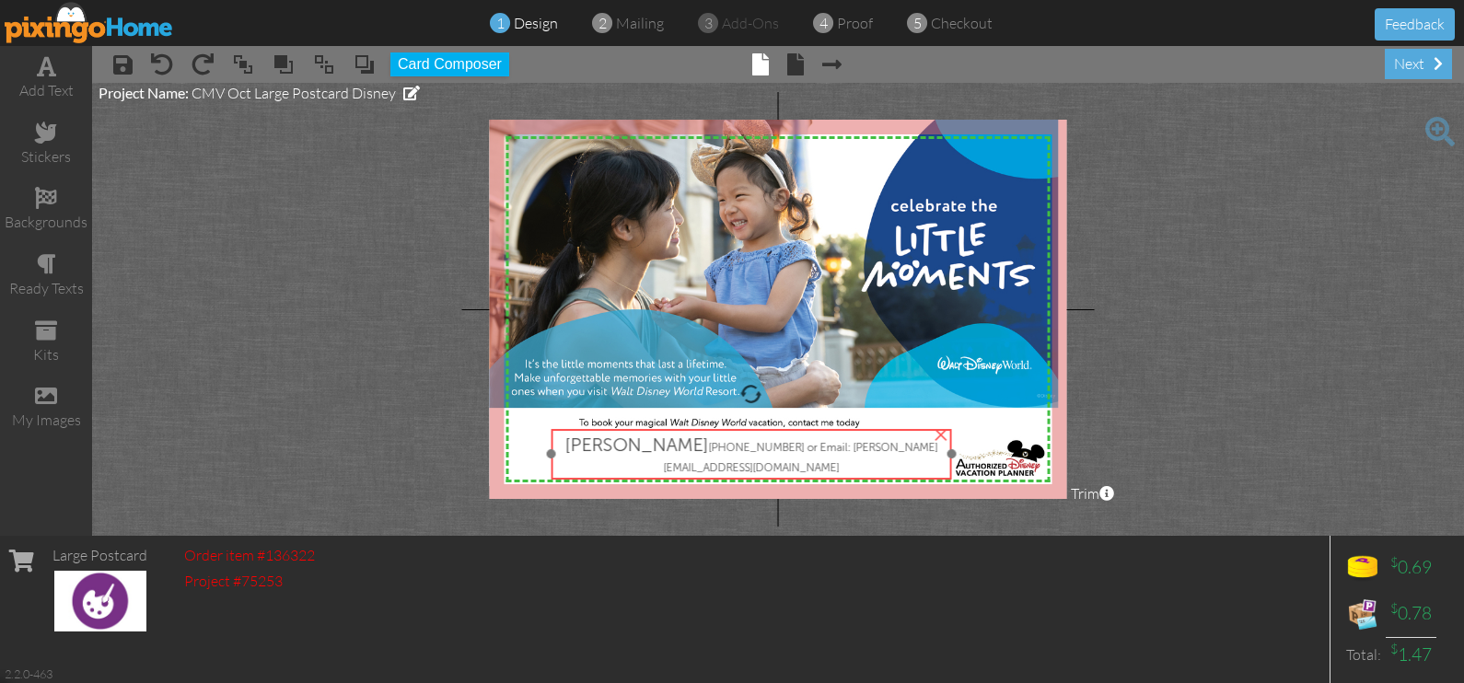
click at [898, 451] on div "[PERSON_NAME] [PHONE_NUMBER] or Email: [PERSON_NAME][EMAIL_ADDRESS][DOMAIN_NAME]" at bounding box center [751, 454] width 392 height 41
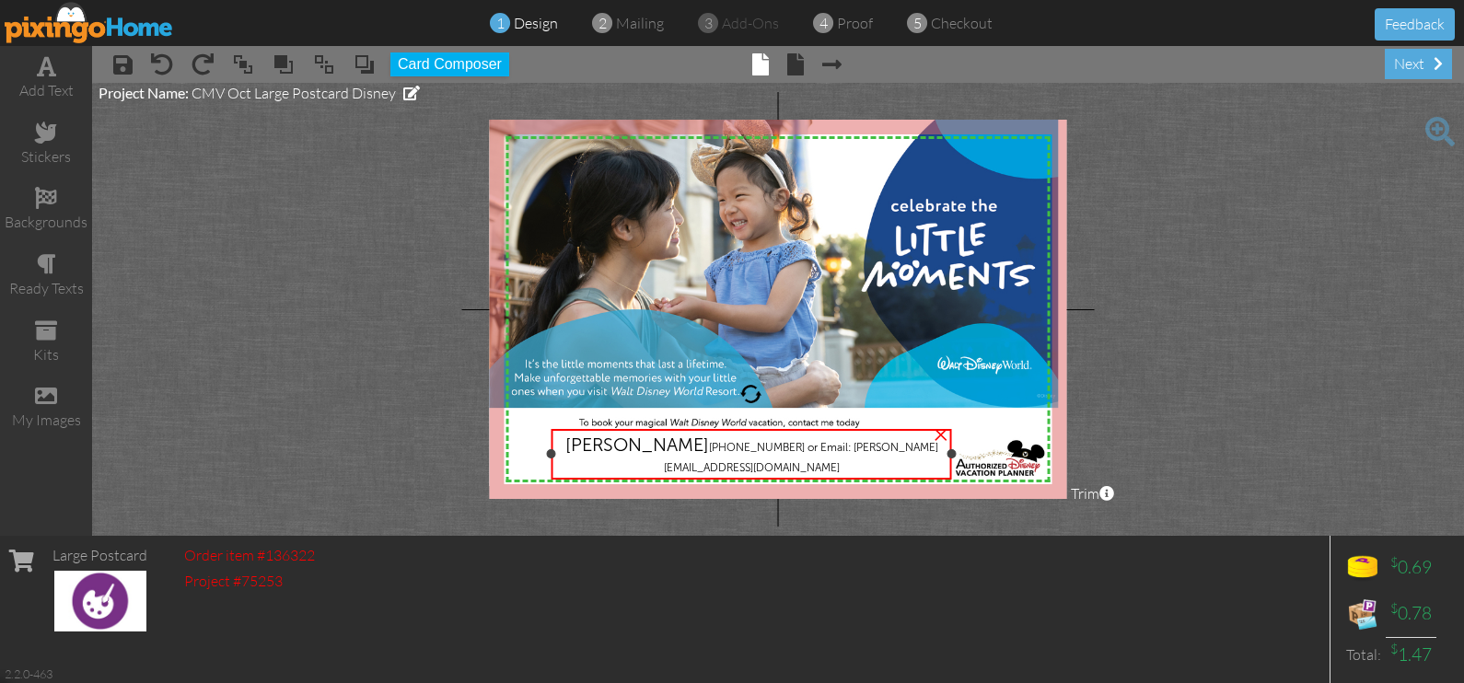
click at [859, 446] on span "[PHONE_NUMBER] or Email: [PERSON_NAME][EMAIL_ADDRESS][DOMAIN_NAME]" at bounding box center [801, 457] width 274 height 33
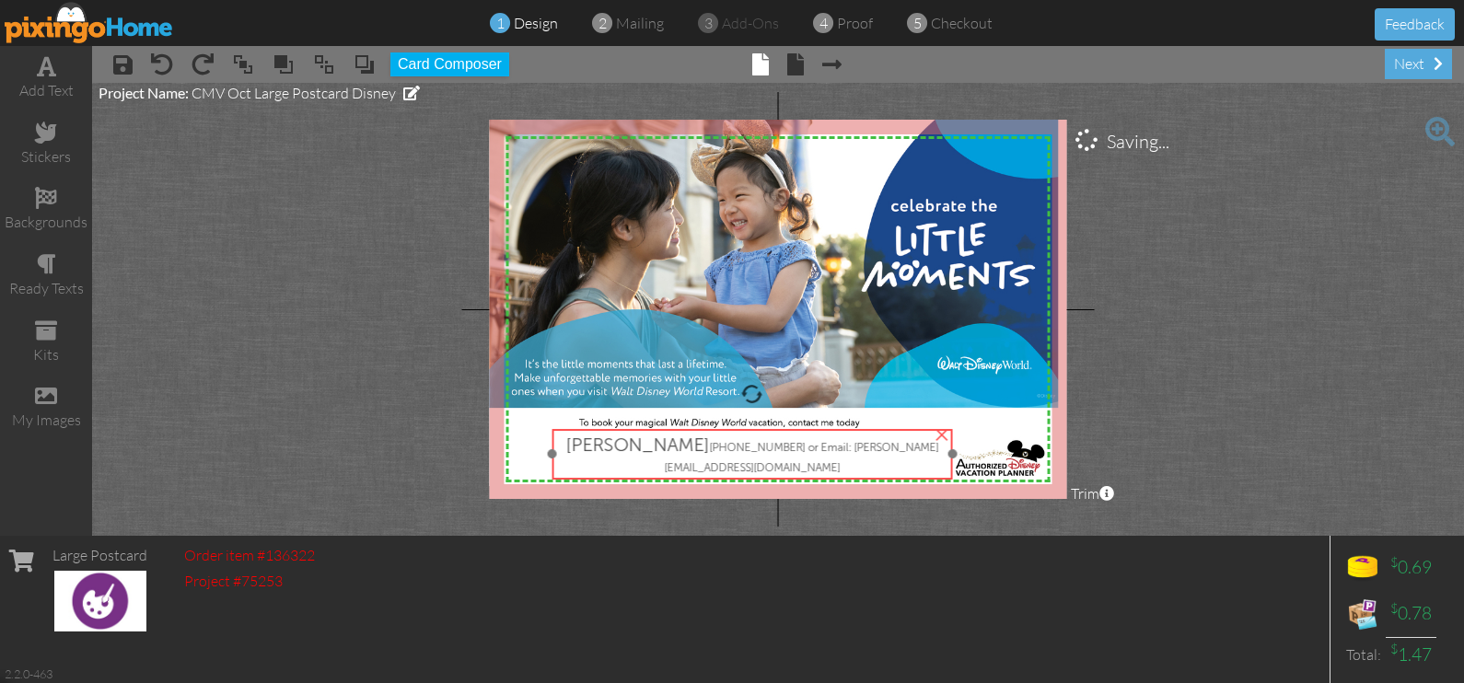
drag, startPoint x: 859, startPoint y: 446, endPoint x: 894, endPoint y: 456, distance: 36.4
click at [894, 456] on div "[PERSON_NAME] [PHONE_NUMBER] or Email: [PERSON_NAME][EMAIL_ADDRESS][DOMAIN_NAME]" at bounding box center [752, 454] width 392 height 41
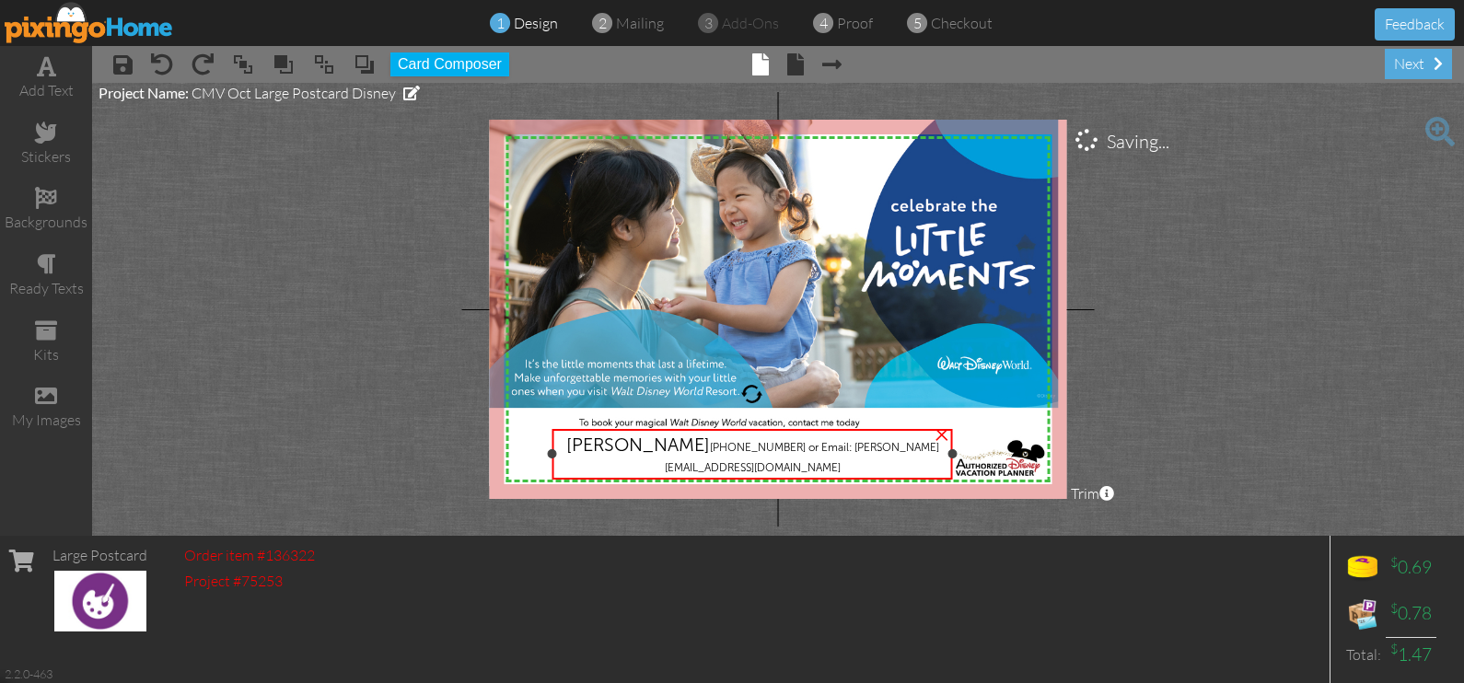
click at [940, 436] on div "×" at bounding box center [941, 432] width 29 height 29
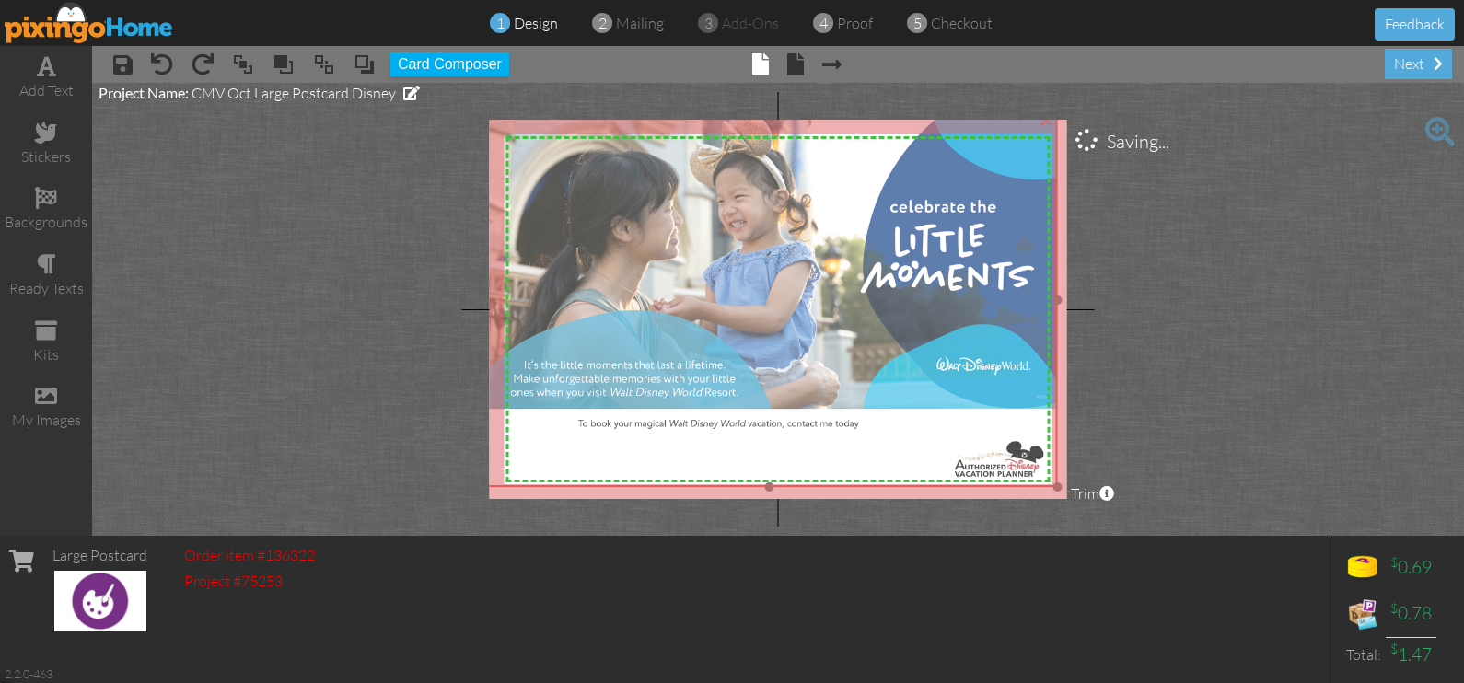
click at [862, 447] on img at bounding box center [769, 301] width 576 height 374
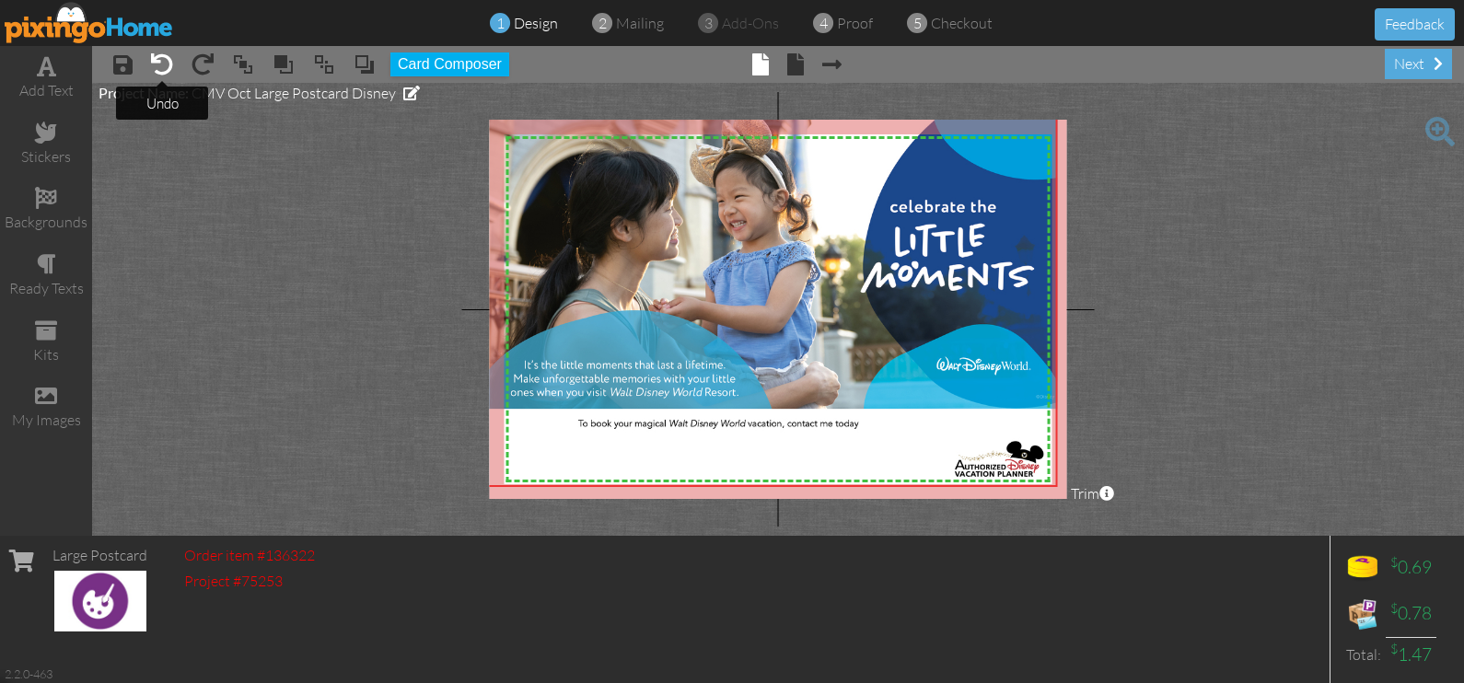
click at [170, 65] on span at bounding box center [162, 64] width 22 height 22
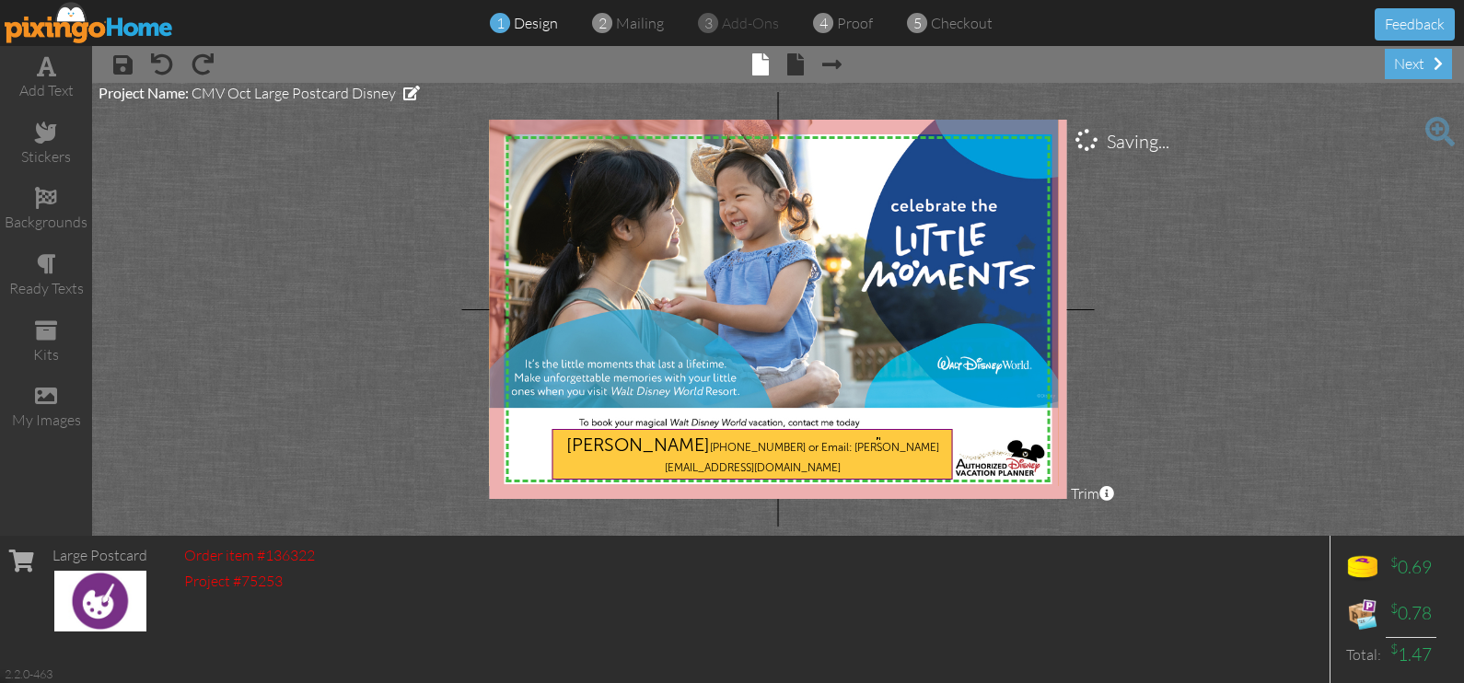
click at [875, 438] on div "[PERSON_NAME] [PHONE_NUMBER] or Email: [PERSON_NAME][EMAIL_ADDRESS][DOMAIN_NAME]" at bounding box center [752, 454] width 392 height 41
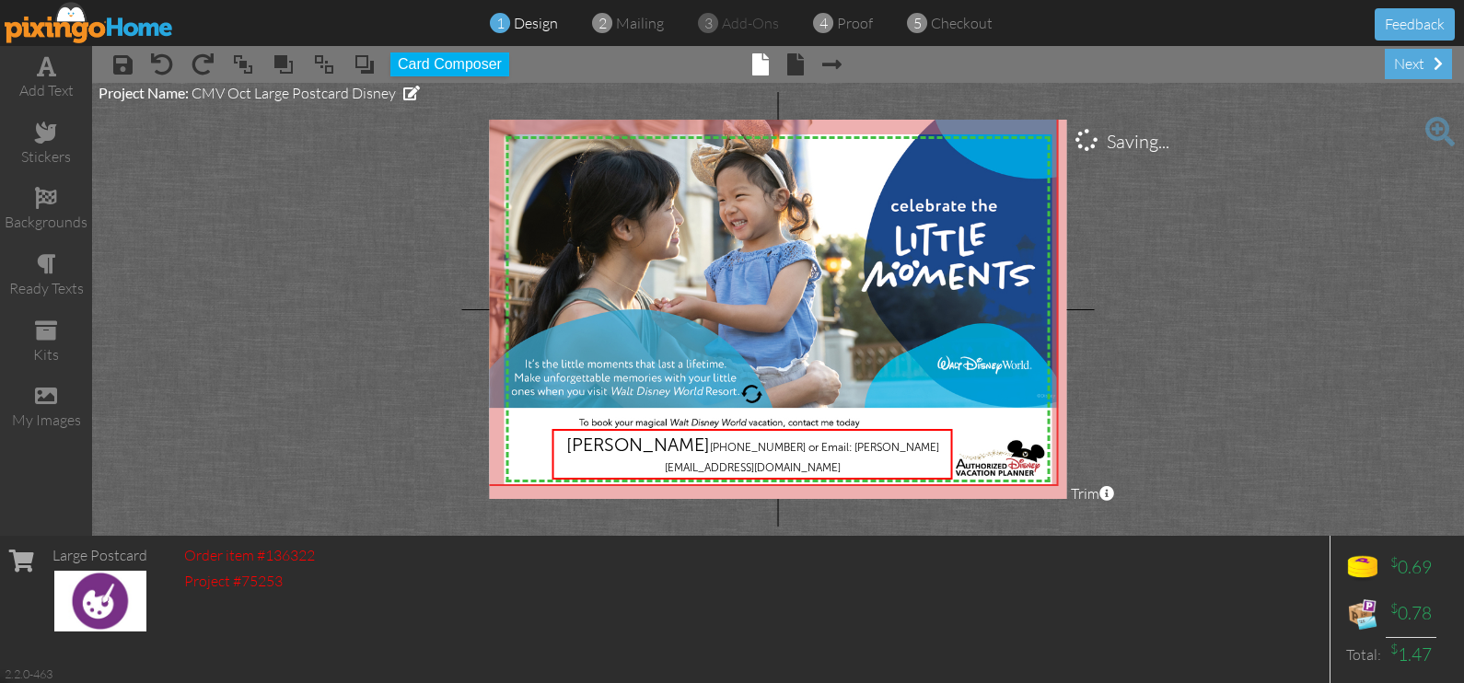
drag, startPoint x: 874, startPoint y: 442, endPoint x: 890, endPoint y: 445, distance: 16.8
click at [892, 445] on span "[PHONE_NUMBER] or Email: [PERSON_NAME][EMAIL_ADDRESS][DOMAIN_NAME]" at bounding box center [802, 457] width 274 height 33
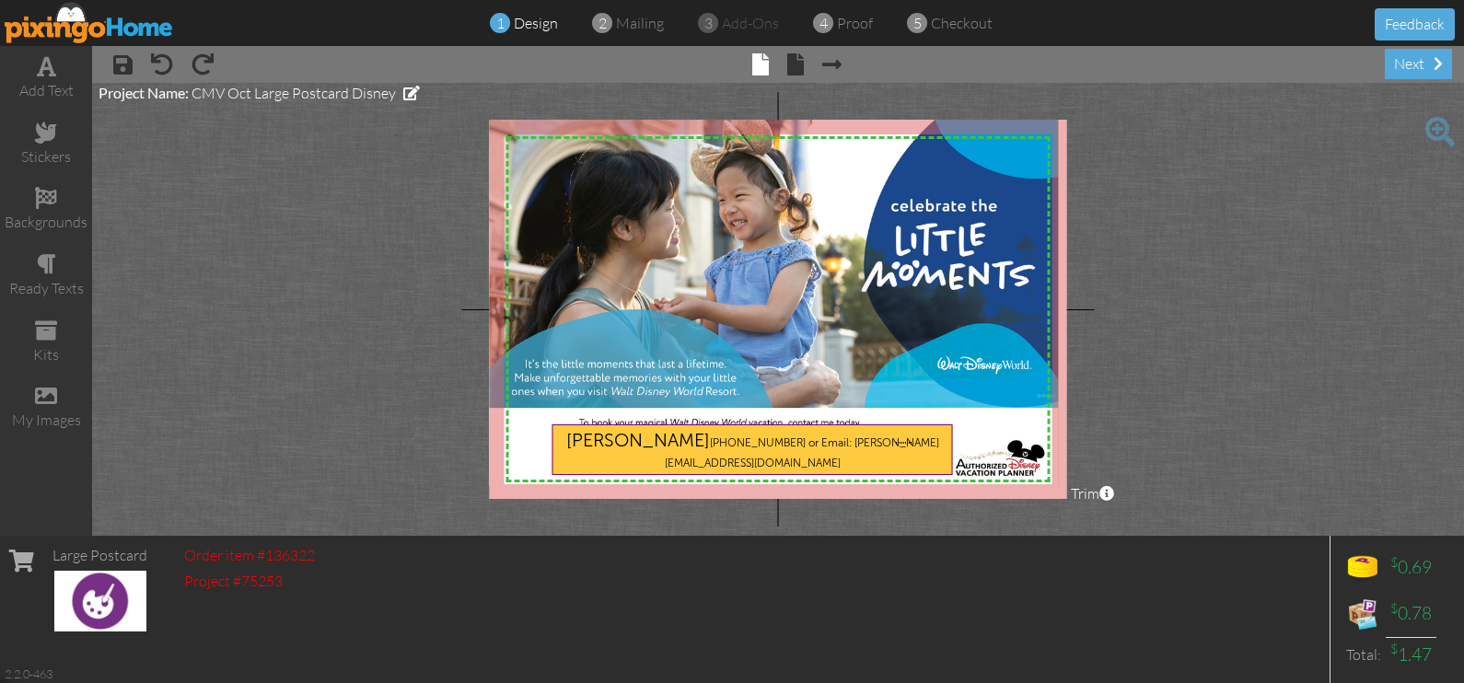
drag, startPoint x: 896, startPoint y: 443, endPoint x: 912, endPoint y: 442, distance: 15.7
click at [912, 442] on div "[PERSON_NAME] [PHONE_NUMBER] or Email: [PERSON_NAME][EMAIL_ADDRESS][DOMAIN_NAME]" at bounding box center [752, 449] width 392 height 41
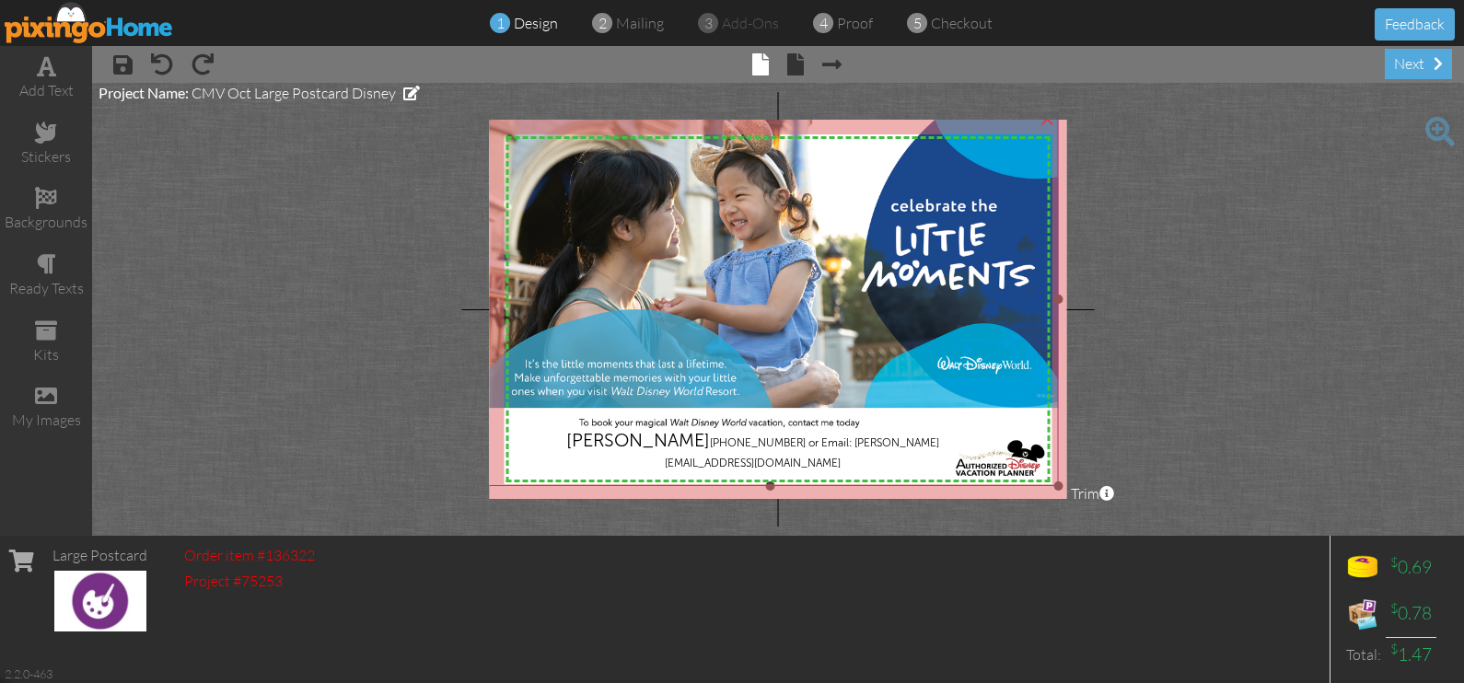
click at [948, 361] on img at bounding box center [770, 300] width 576 height 374
click at [177, 637] on div "Order item #136322 Project #75253" at bounding box center [249, 609] width 149 height 147
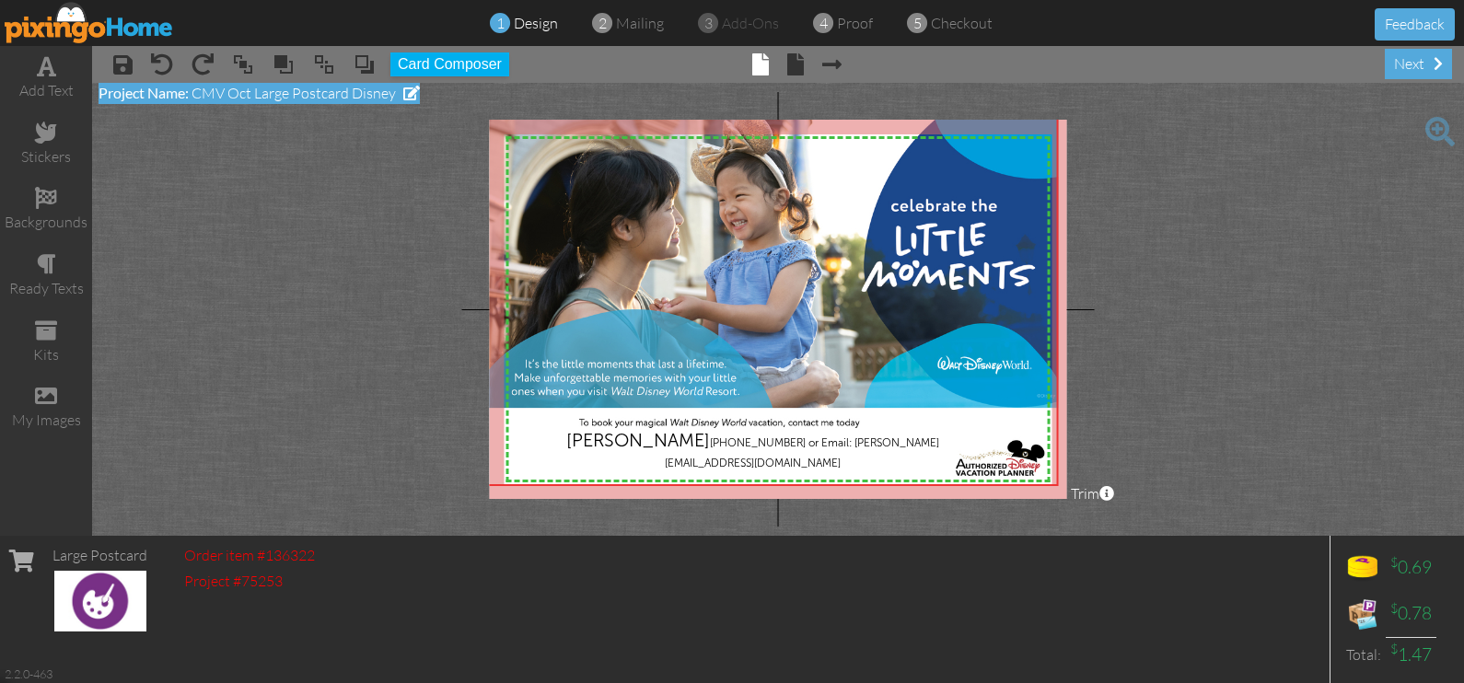
click at [407, 87] on span at bounding box center [411, 93] width 17 height 15
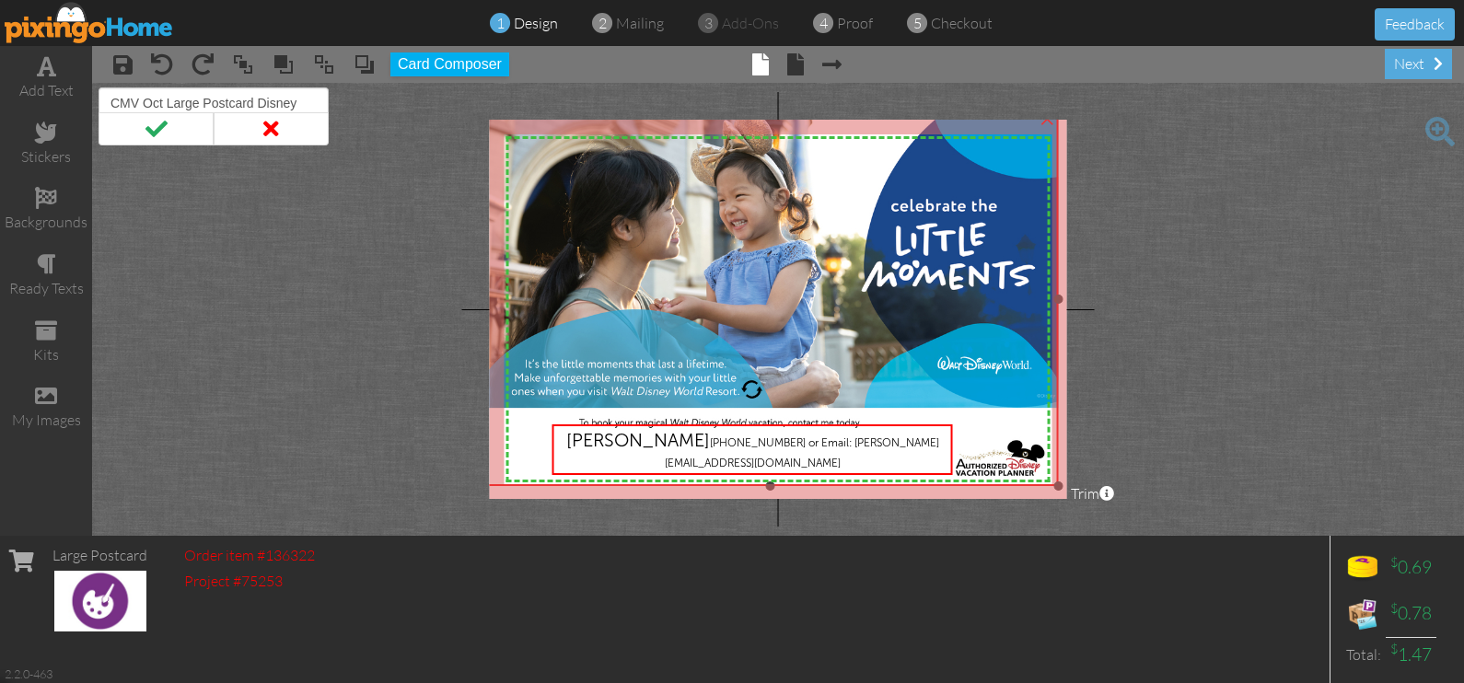
click at [1056, 455] on img at bounding box center [770, 300] width 576 height 374
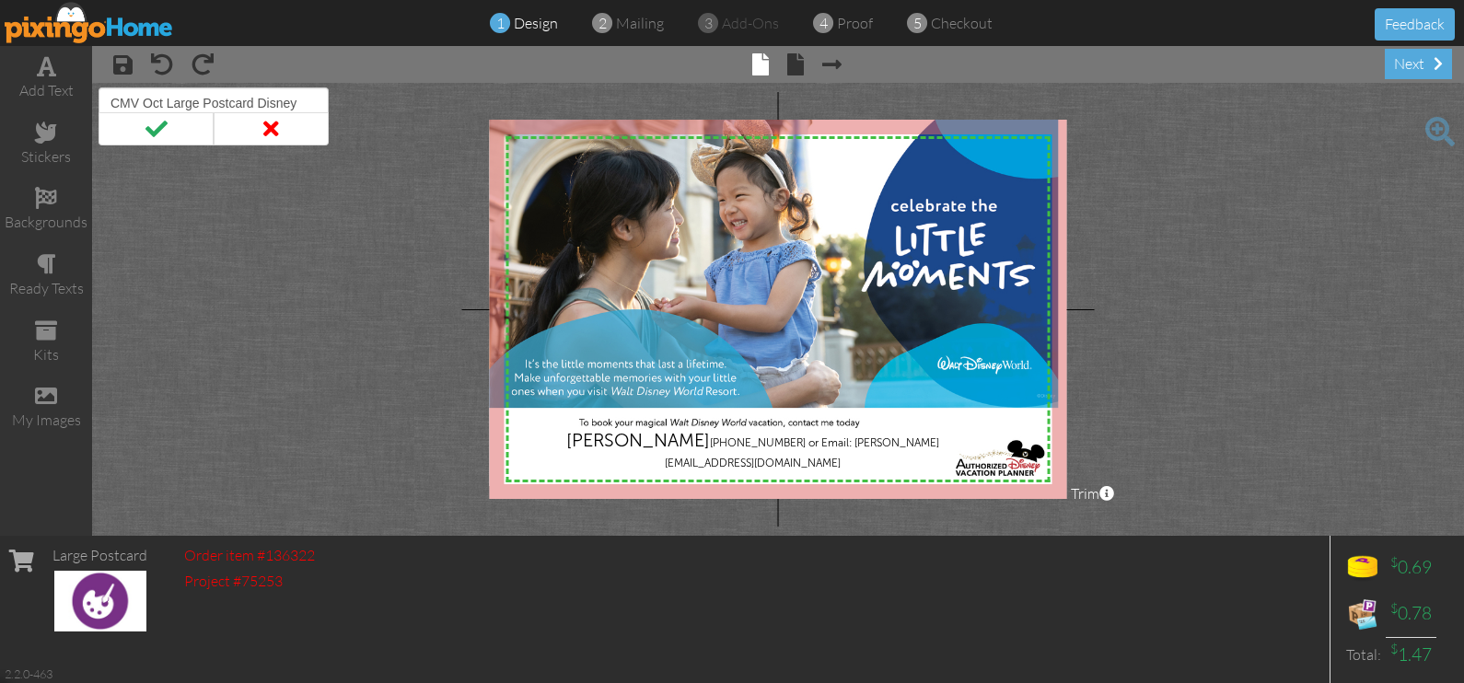
click at [1441, 122] on span at bounding box center [1439, 131] width 29 height 29
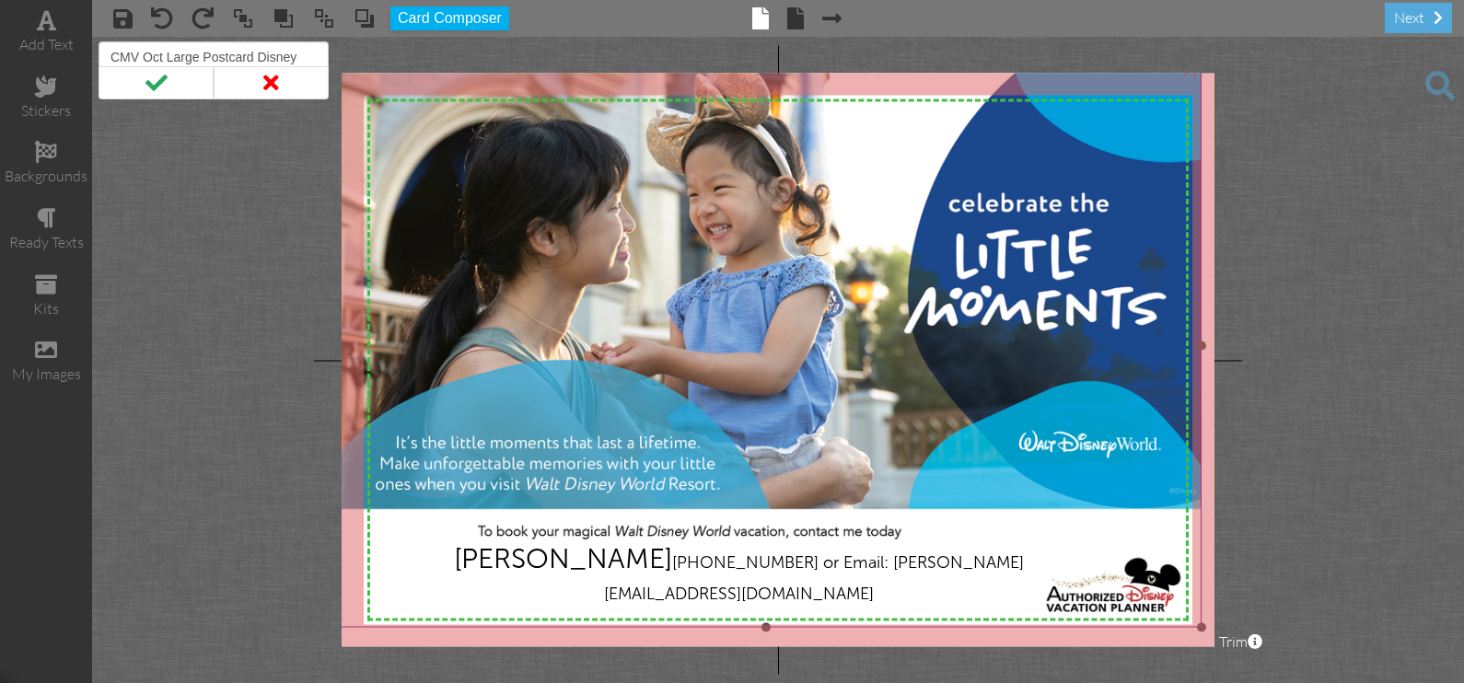
drag, startPoint x: 889, startPoint y: 242, endPoint x: 930, endPoint y: 342, distance: 107.7
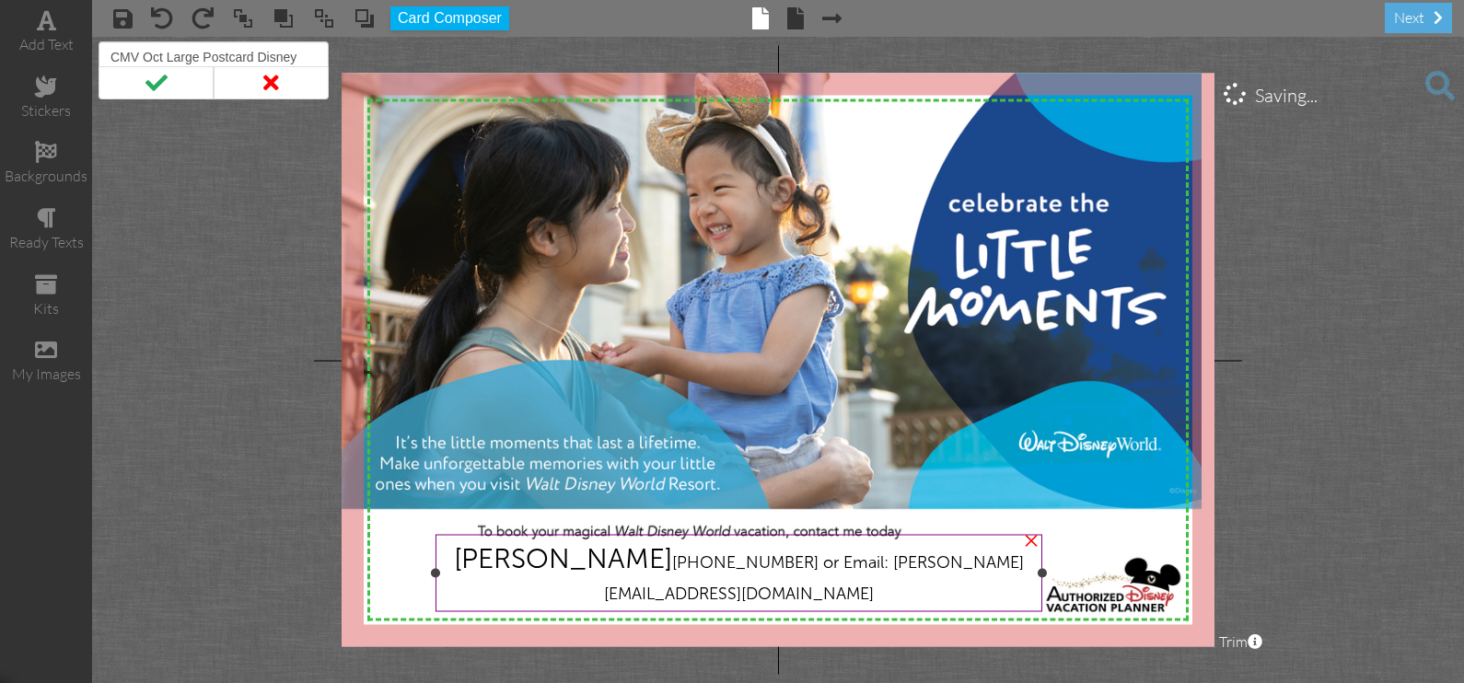
click at [894, 594] on div "[PERSON_NAME] [PHONE_NUMBER] or Email: [PERSON_NAME][EMAIL_ADDRESS][DOMAIN_NAME]" at bounding box center [739, 572] width 593 height 63
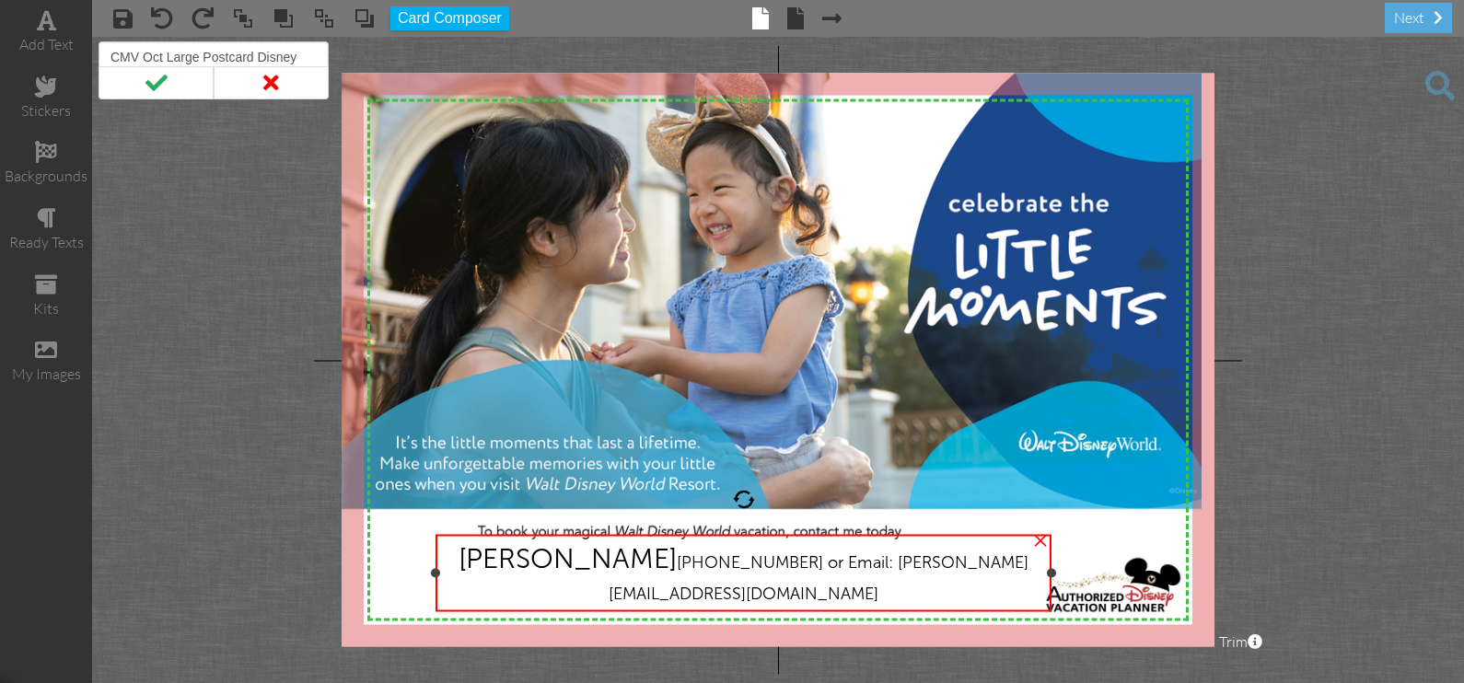
drag, startPoint x: 1045, startPoint y: 575, endPoint x: 1054, endPoint y: 571, distance: 10.3
click at [1054, 571] on div at bounding box center [1051, 572] width 9 height 9
click at [957, 562] on span "[PHONE_NUMBER] or Email: [PERSON_NAME][EMAIL_ADDRESS][DOMAIN_NAME]" at bounding box center [819, 578] width 420 height 52
click at [56, 44] on div "add text" at bounding box center [46, 44] width 92 height 21
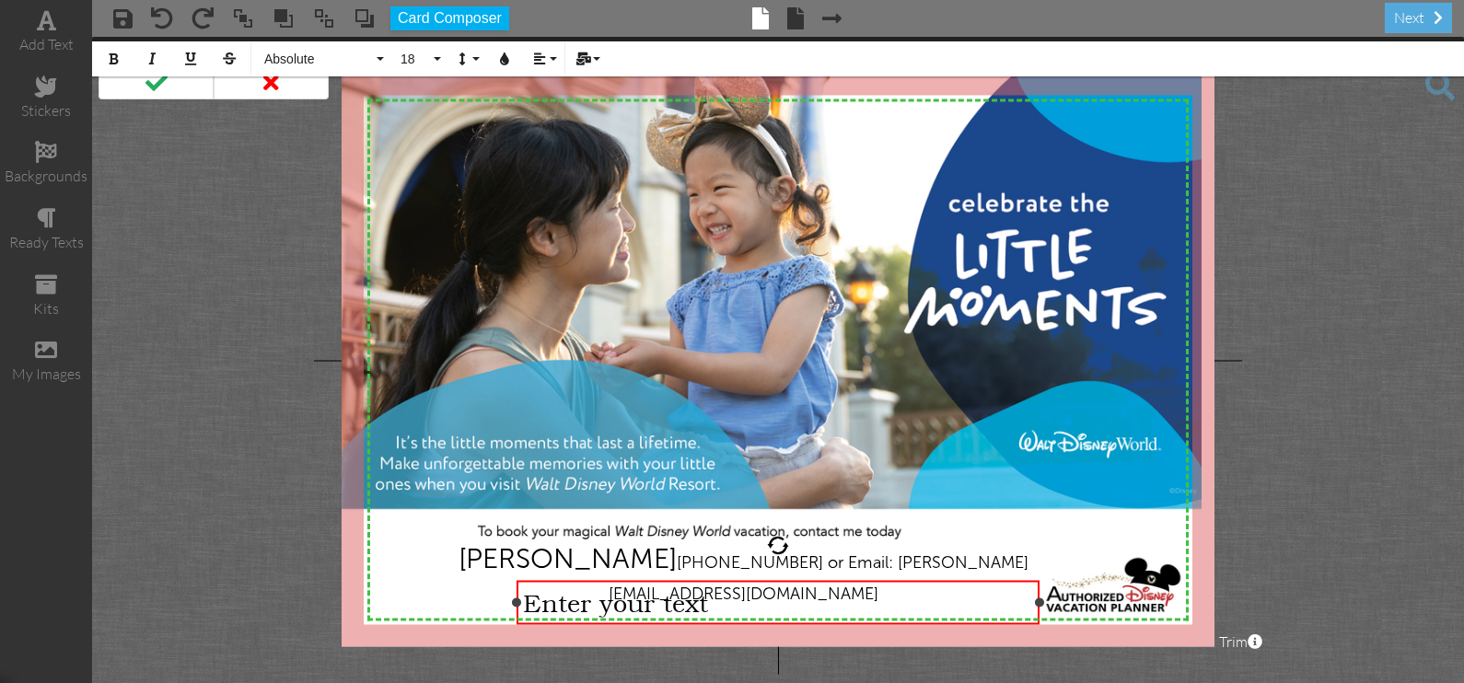
click at [711, 609] on div "Enter your text" at bounding box center [778, 601] width 510 height 29
click at [910, 597] on div "Enter your text" at bounding box center [778, 601] width 510 height 29
click at [912, 598] on div "Enter your text" at bounding box center [778, 601] width 510 height 29
click at [898, 589] on div "Enter your text" at bounding box center [778, 601] width 510 height 29
drag, startPoint x: 707, startPoint y: 606, endPoint x: 513, endPoint y: 601, distance: 194.3
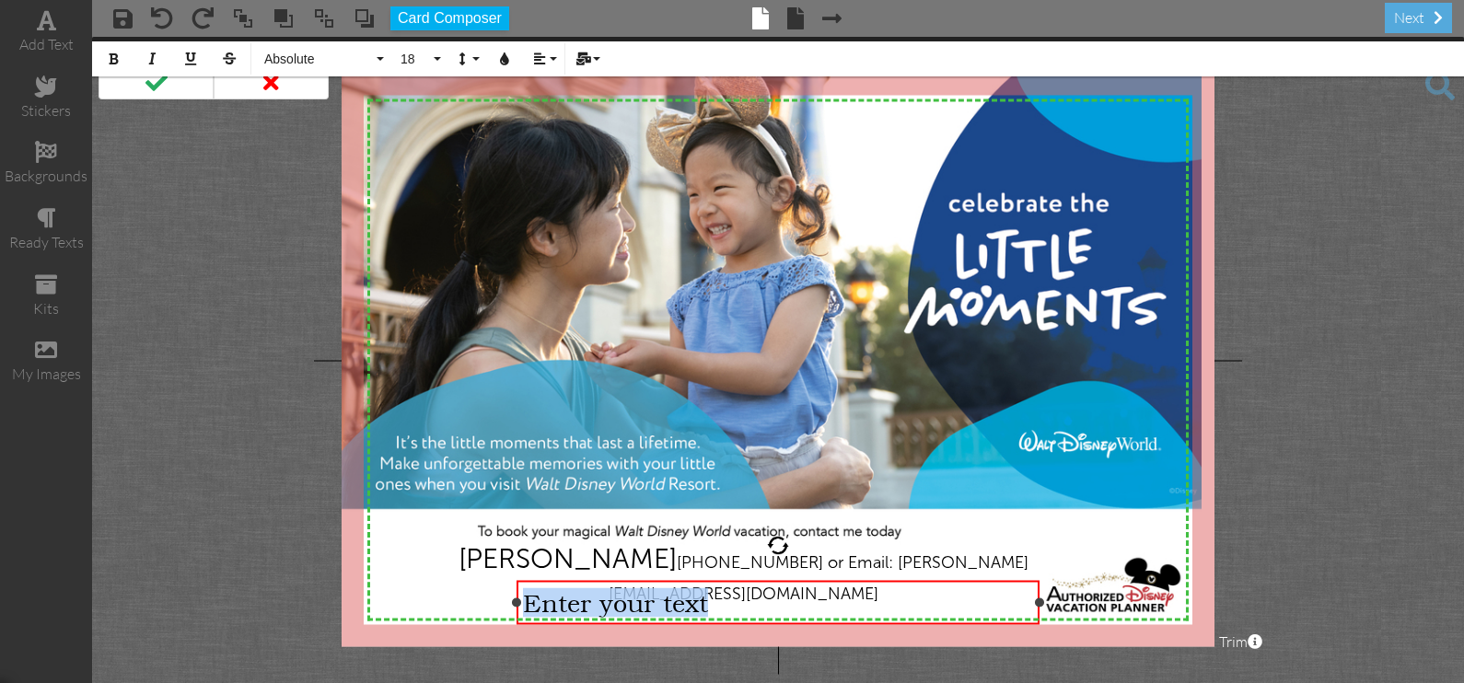
click at [517, 601] on div "Enter your text ×" at bounding box center [779, 602] width 524 height 44
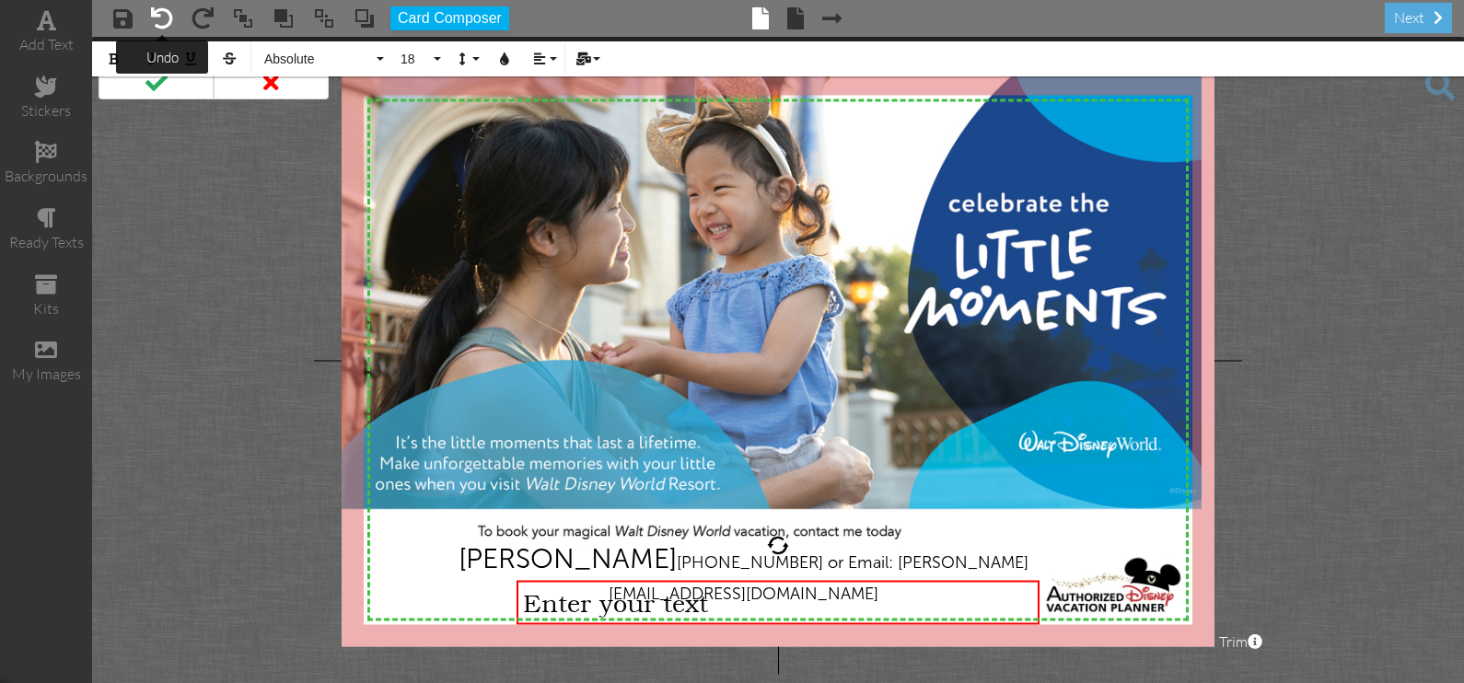
click at [153, 17] on span at bounding box center [162, 18] width 22 height 22
click at [155, 17] on span at bounding box center [162, 18] width 22 height 22
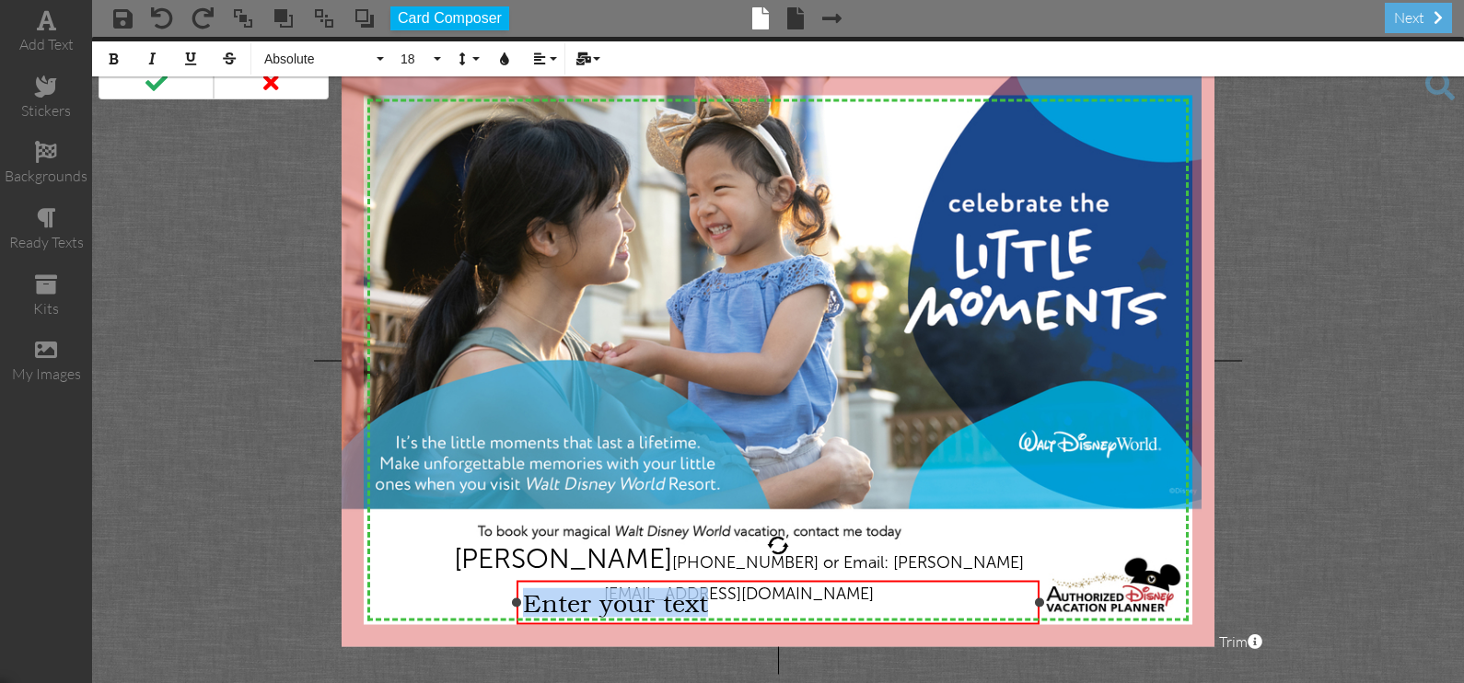
drag, startPoint x: 724, startPoint y: 605, endPoint x: 529, endPoint y: 615, distance: 195.5
click at [529, 615] on div "Enter your text" at bounding box center [778, 601] width 510 height 29
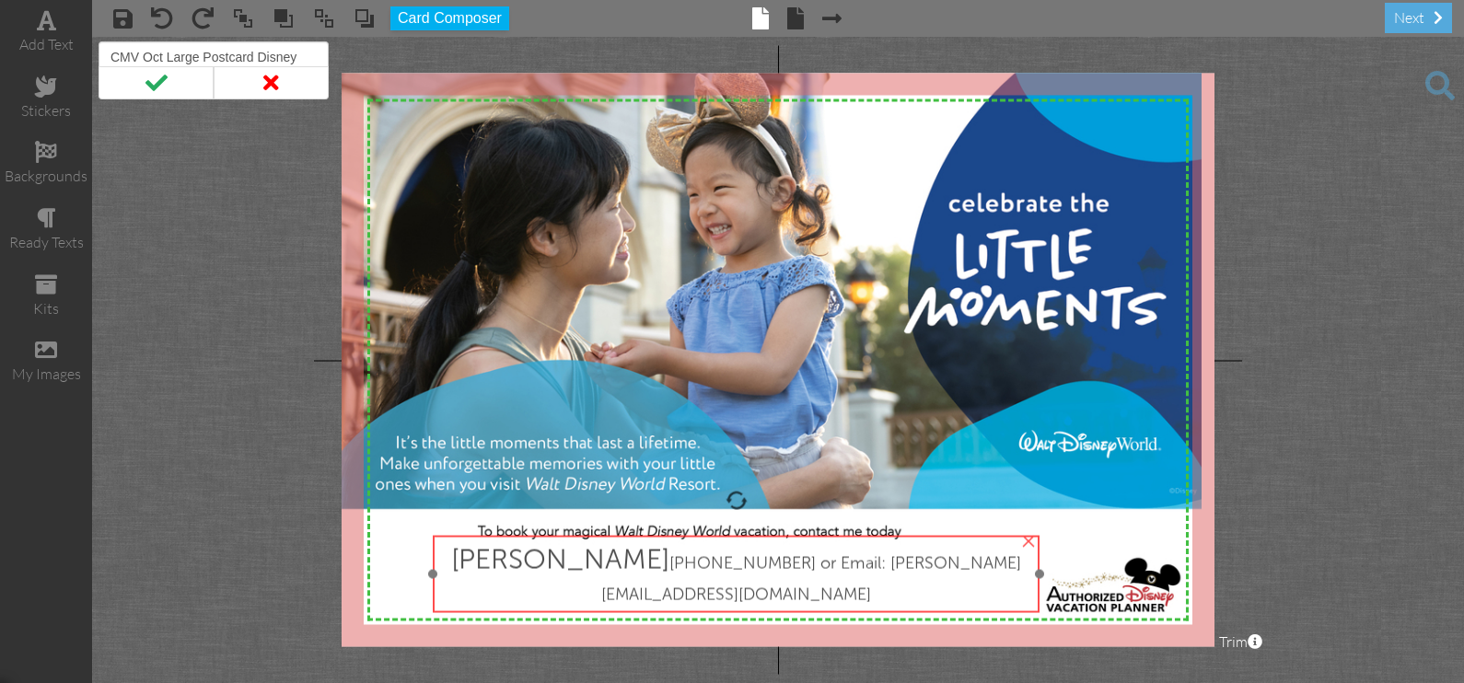
click at [967, 562] on div "[PERSON_NAME] [PHONE_NUMBER] or Email: [PERSON_NAME][EMAIL_ADDRESS][DOMAIN_NAME]" at bounding box center [736, 573] width 593 height 63
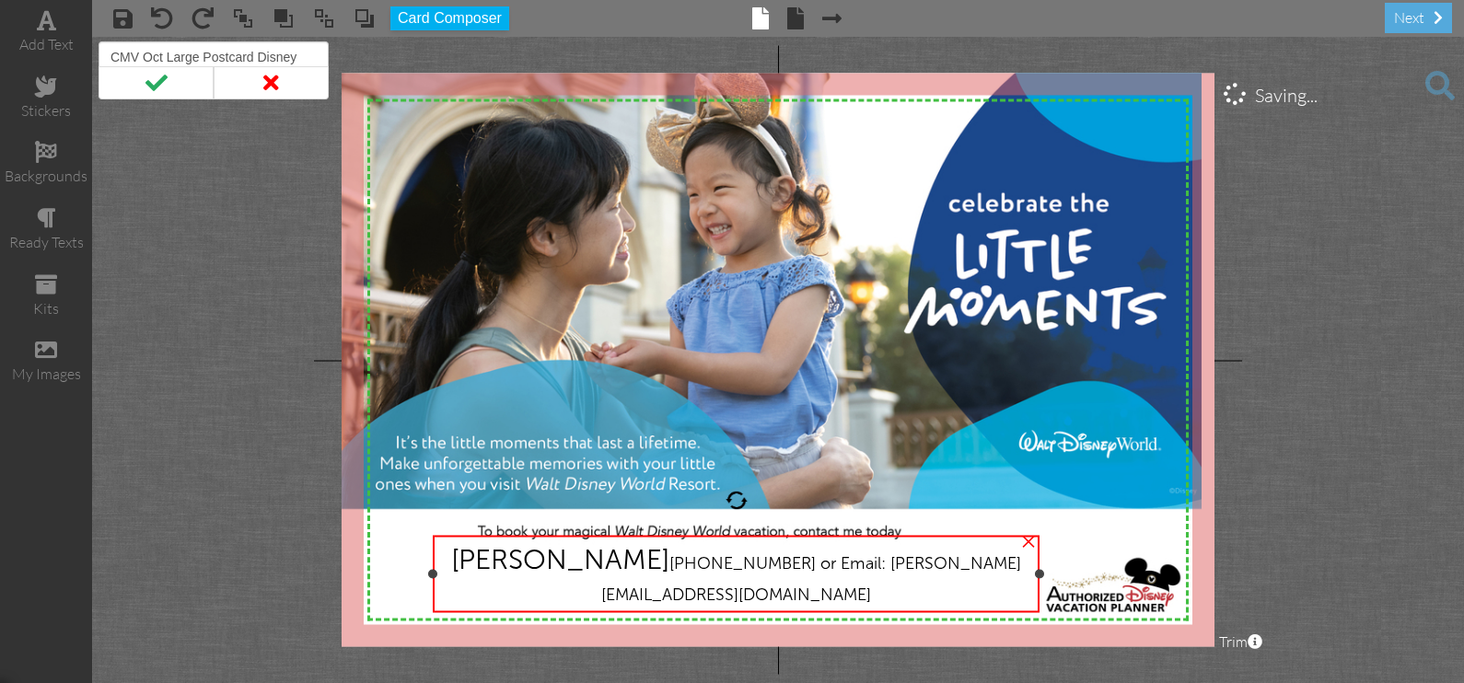
click at [954, 562] on span "[PHONE_NUMBER] or Email: [PERSON_NAME][EMAIL_ADDRESS][DOMAIN_NAME]" at bounding box center [811, 578] width 420 height 52
click at [1028, 543] on div "×" at bounding box center [1028, 539] width 29 height 29
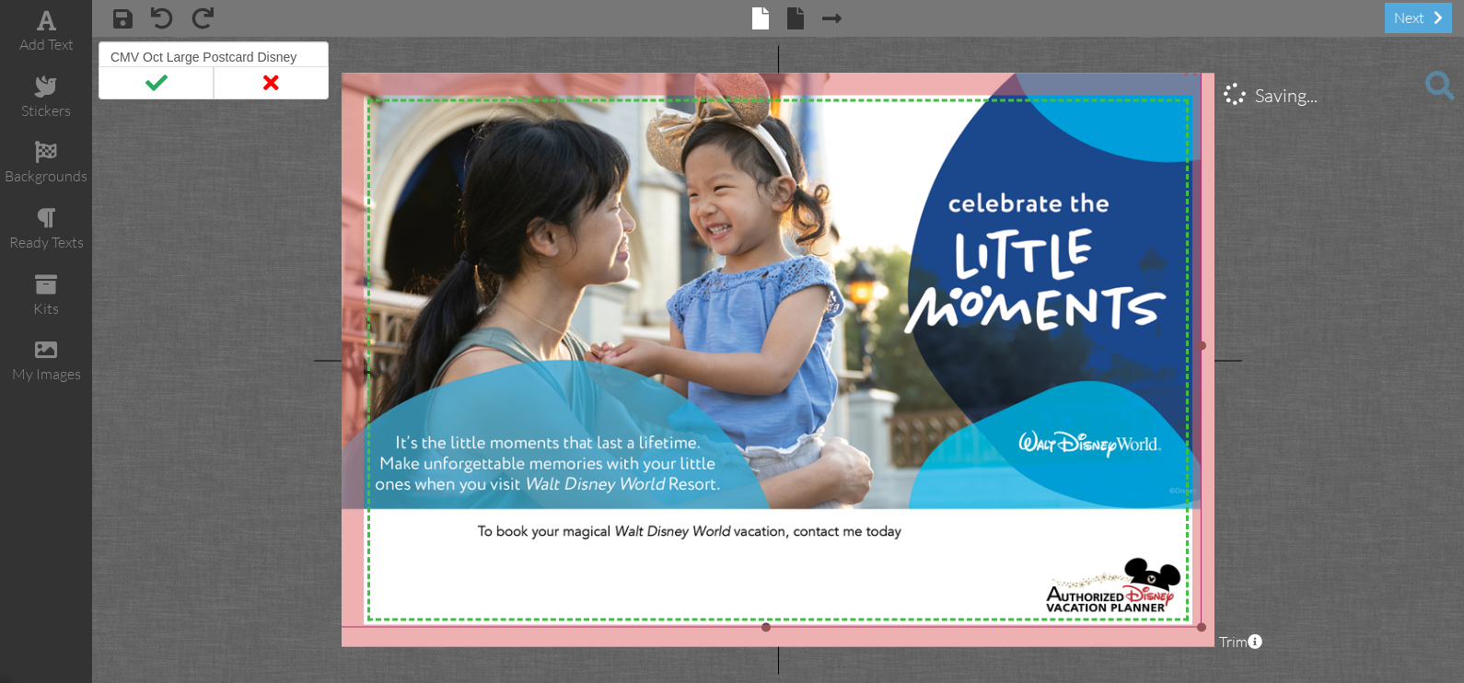
click at [972, 566] on img at bounding box center [766, 345] width 872 height 565
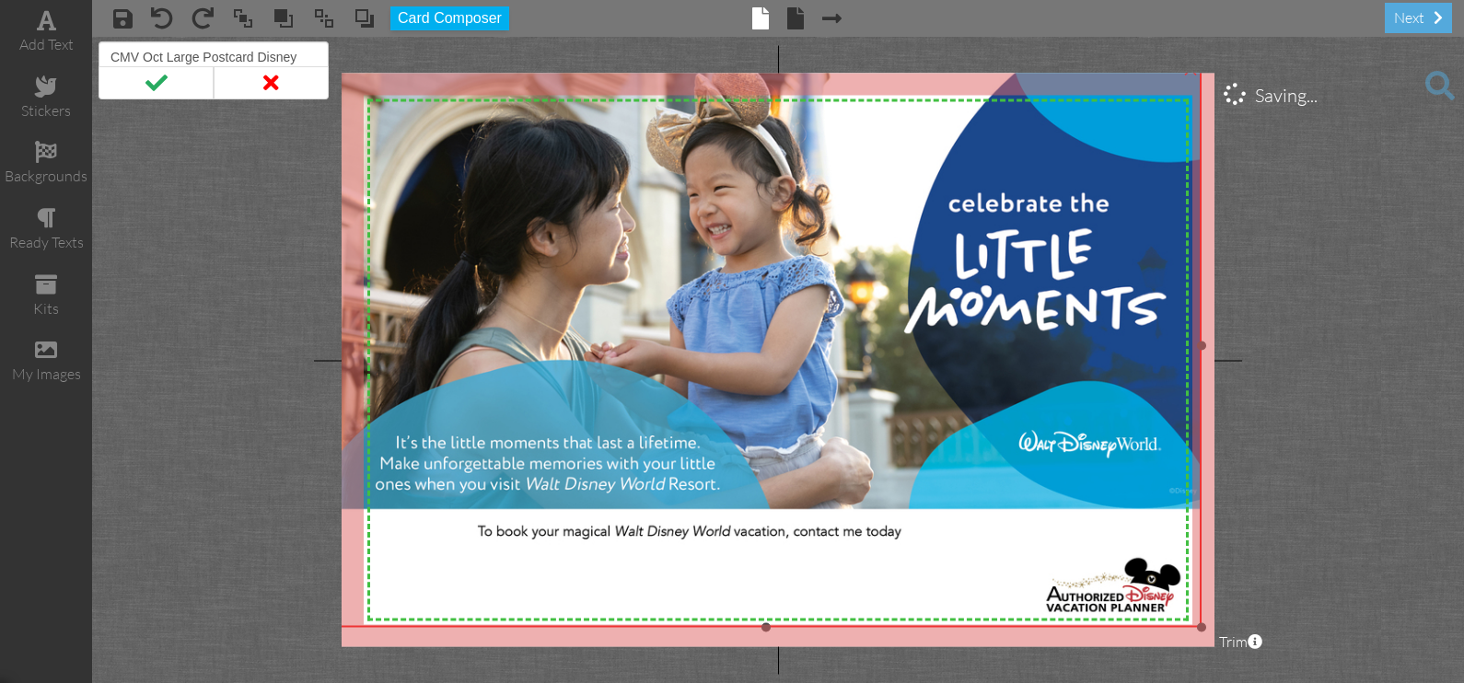
drag, startPoint x: 898, startPoint y: 578, endPoint x: 786, endPoint y: 577, distance: 111.4
click at [787, 577] on img at bounding box center [766, 345] width 872 height 565
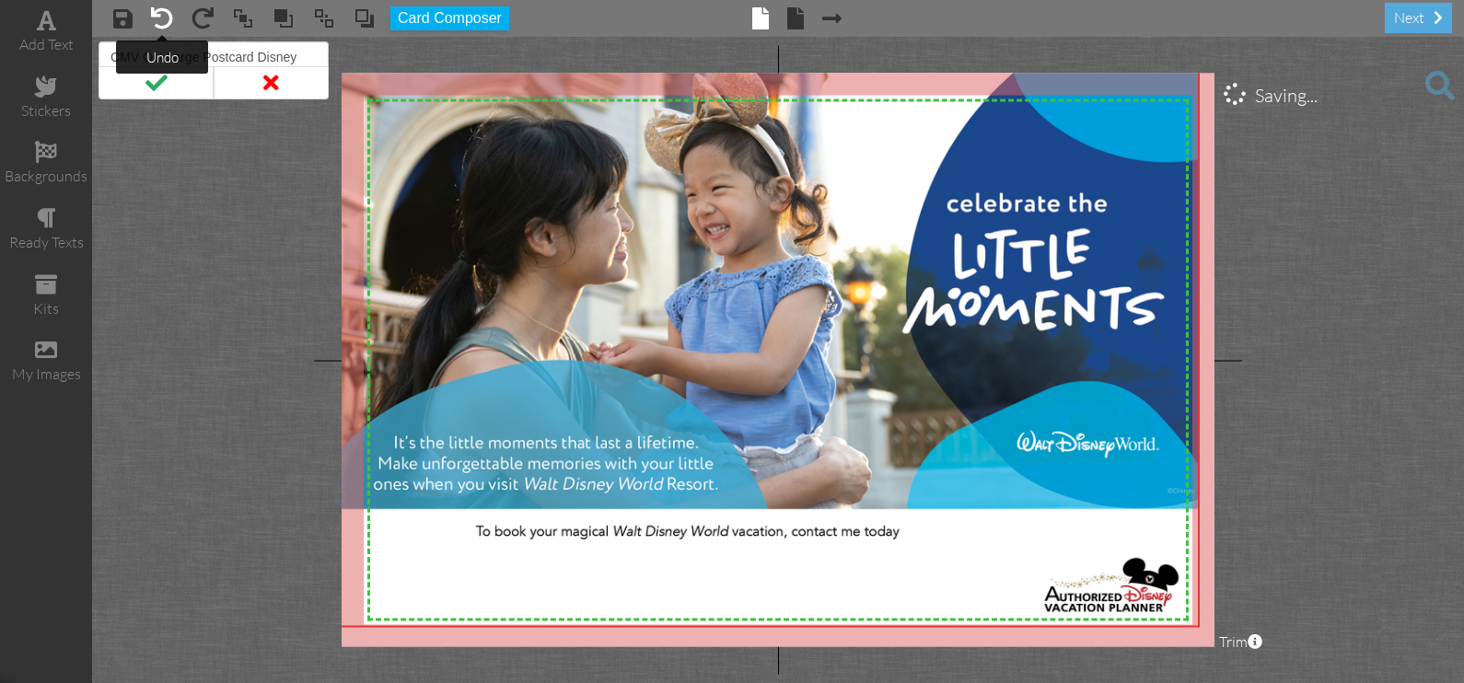
click at [161, 16] on span at bounding box center [162, 18] width 22 height 22
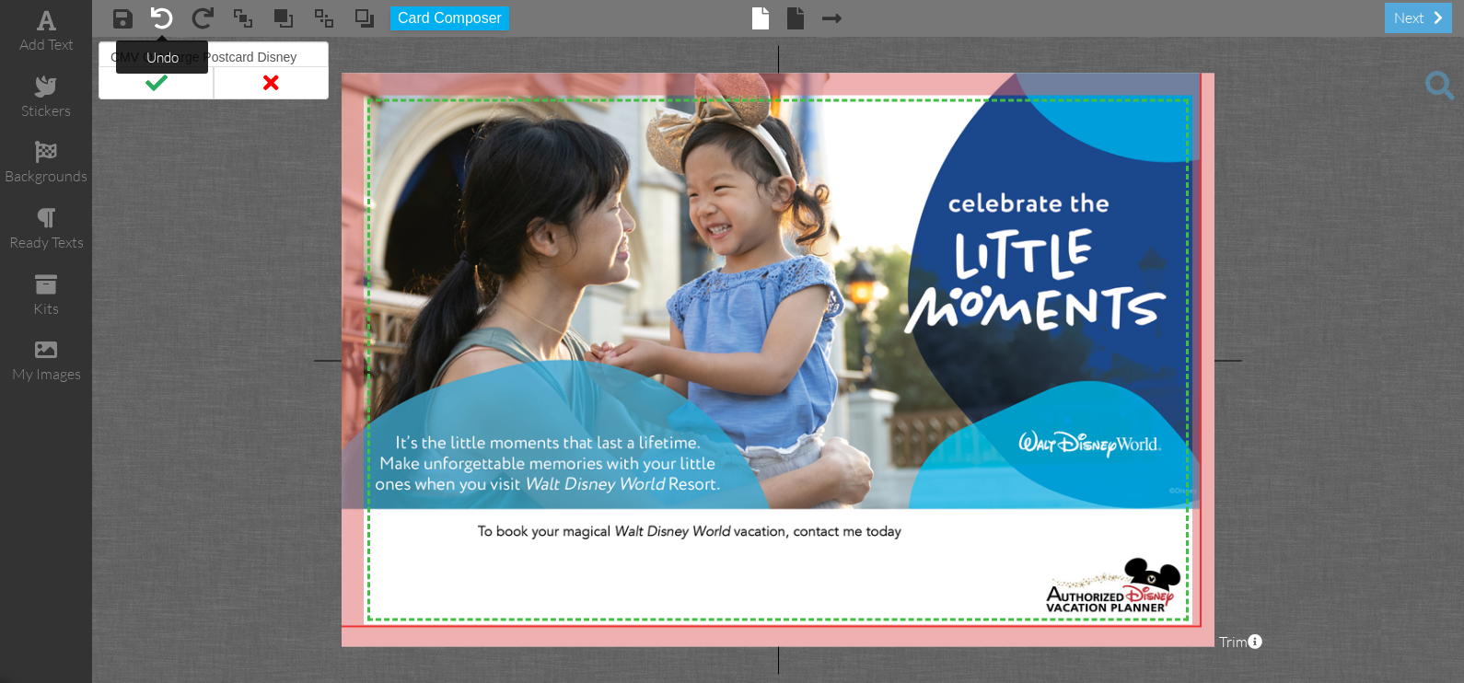
click at [161, 16] on span at bounding box center [162, 18] width 22 height 22
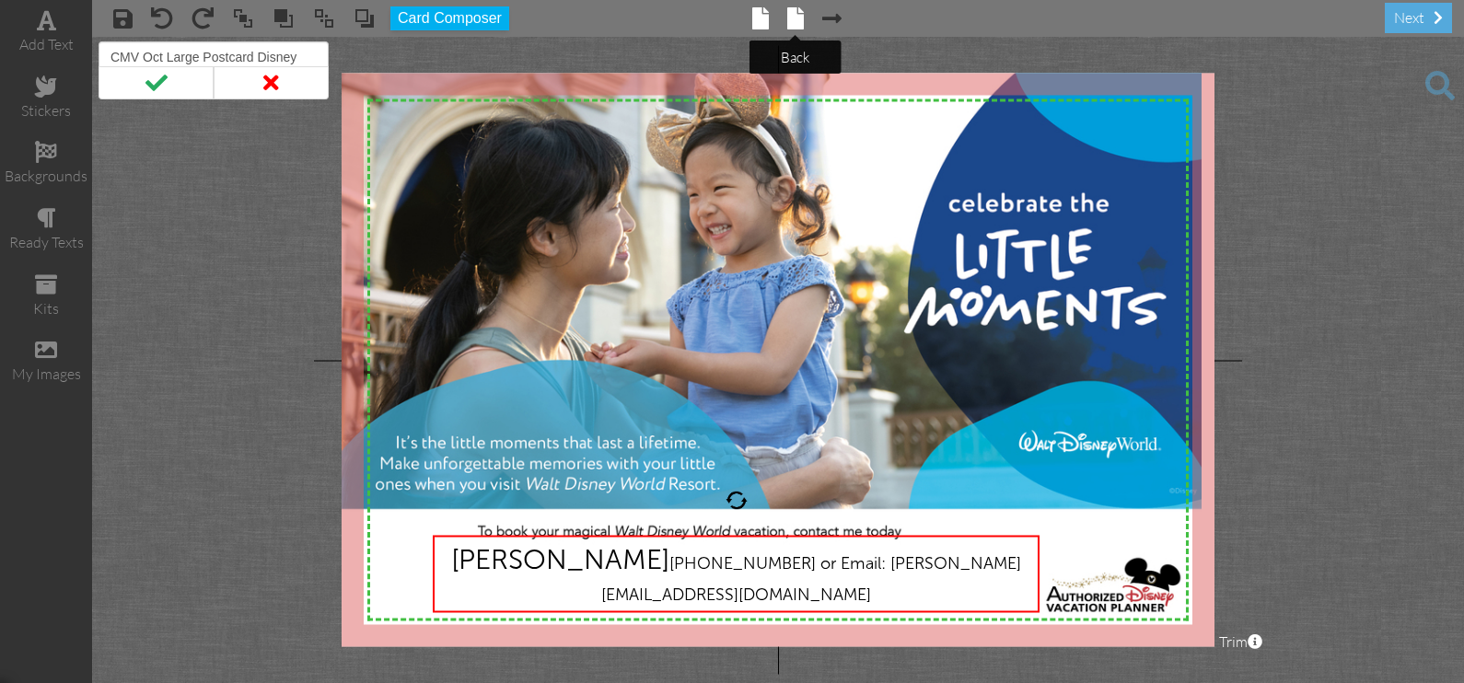
click at [796, 21] on span at bounding box center [795, 18] width 17 height 22
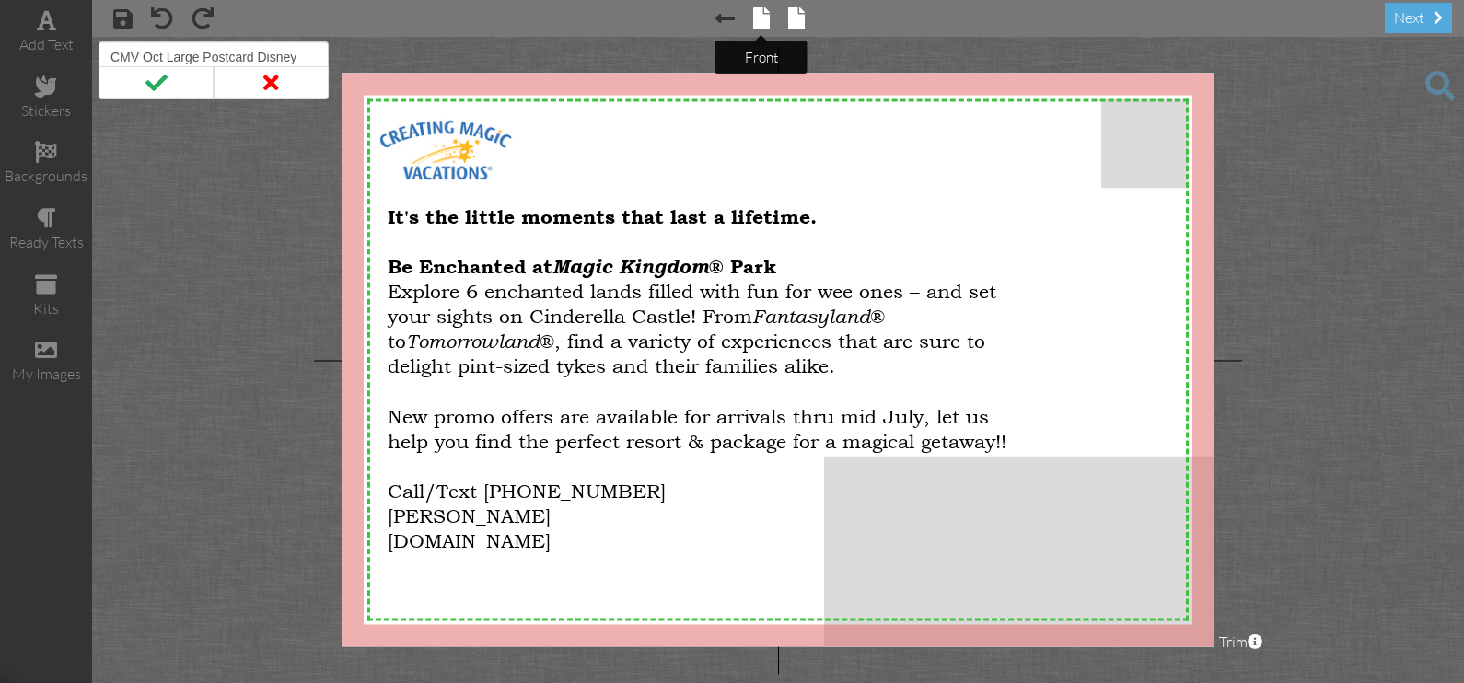
click at [759, 18] on span at bounding box center [761, 18] width 17 height 22
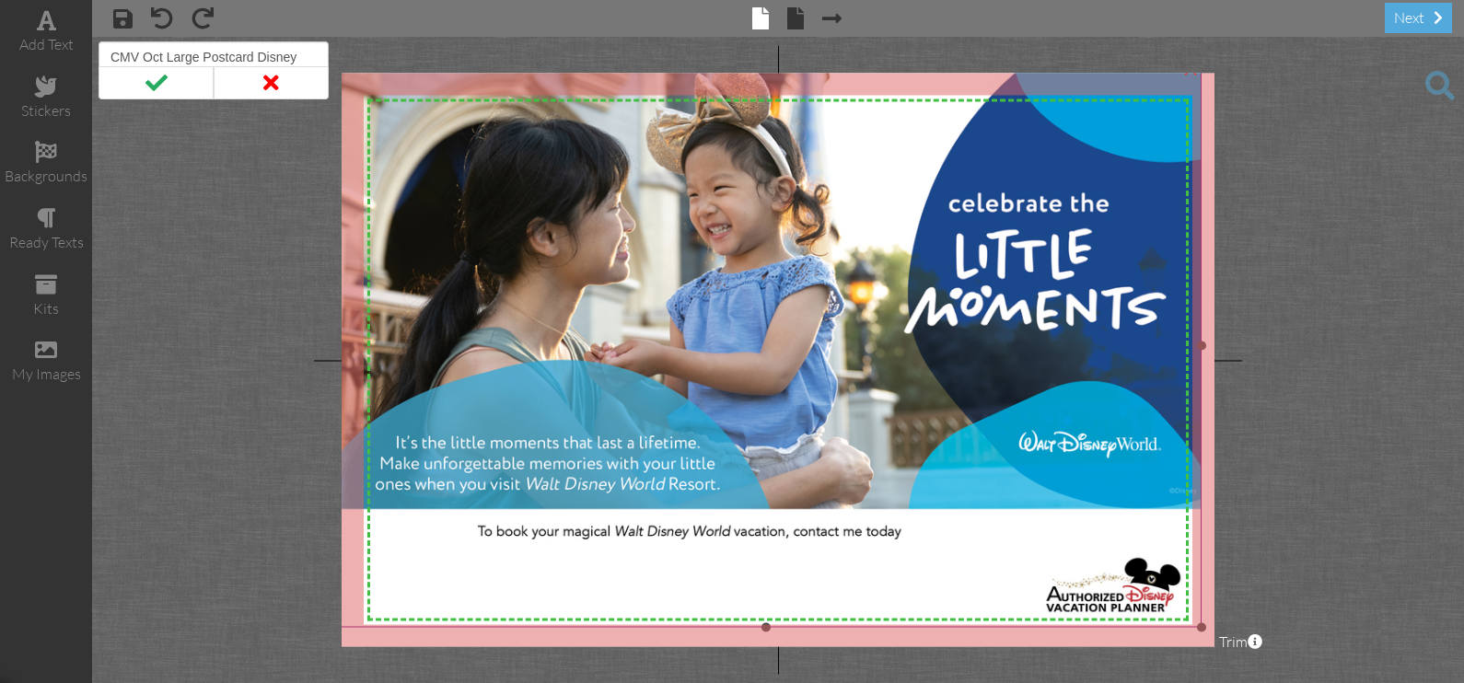
click at [869, 562] on img at bounding box center [766, 345] width 872 height 565
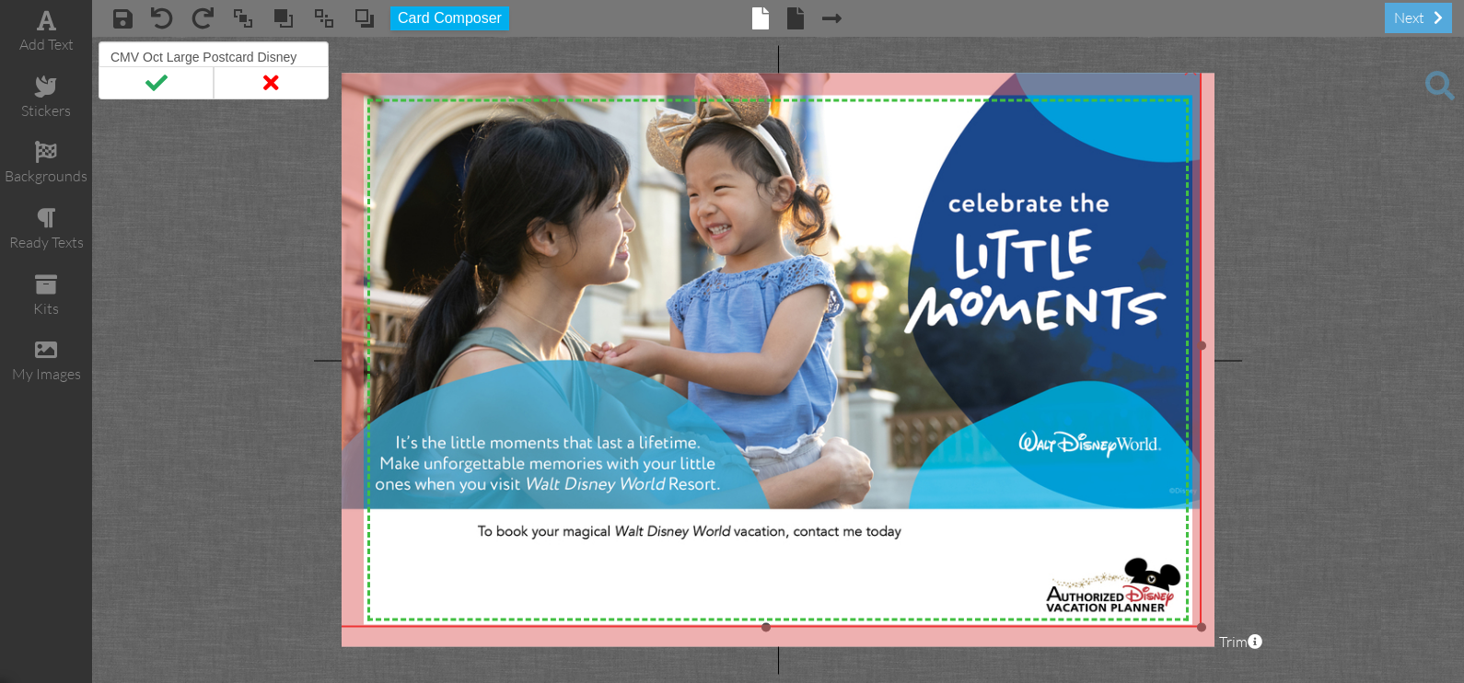
click at [780, 577] on img at bounding box center [766, 345] width 872 height 565
click at [165, 26] on span at bounding box center [162, 18] width 22 height 22
click at [165, 14] on span at bounding box center [162, 18] width 22 height 22
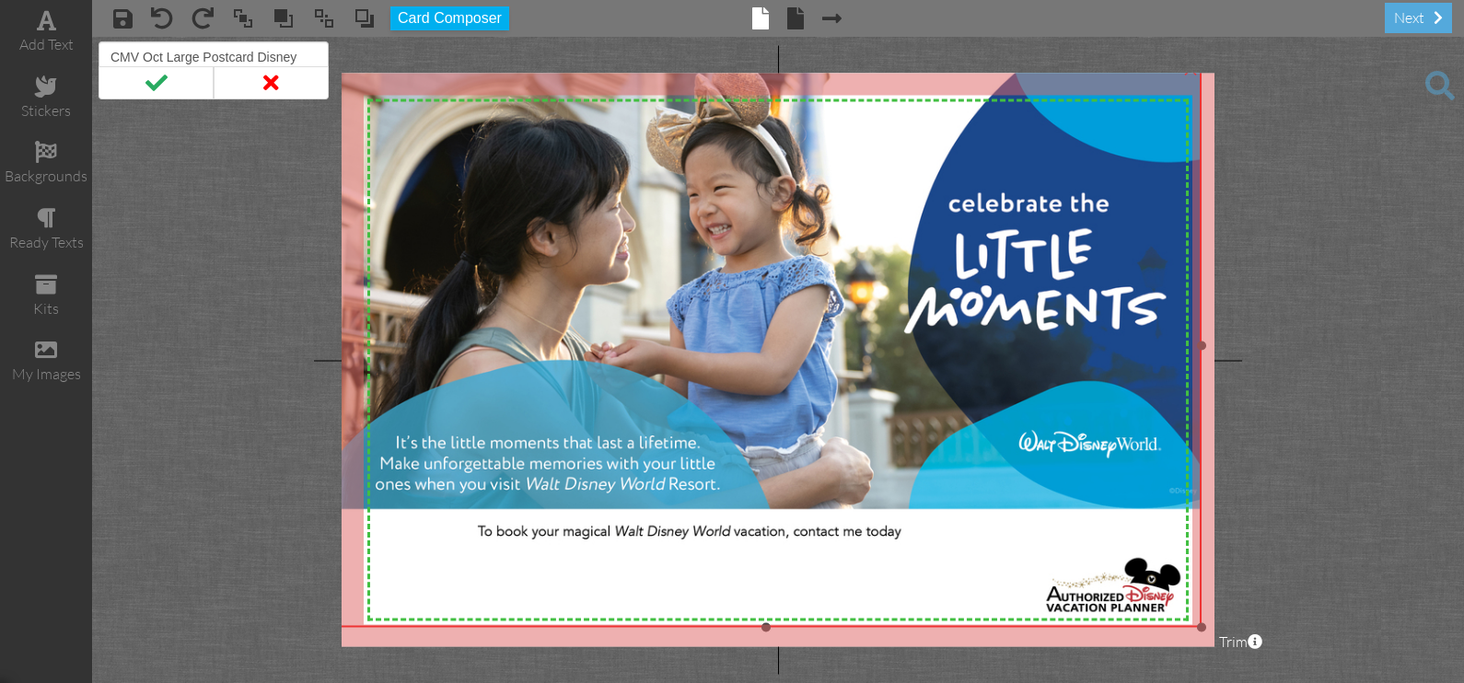
click at [551, 584] on img at bounding box center [766, 345] width 872 height 565
click at [49, 29] on span at bounding box center [46, 20] width 19 height 22
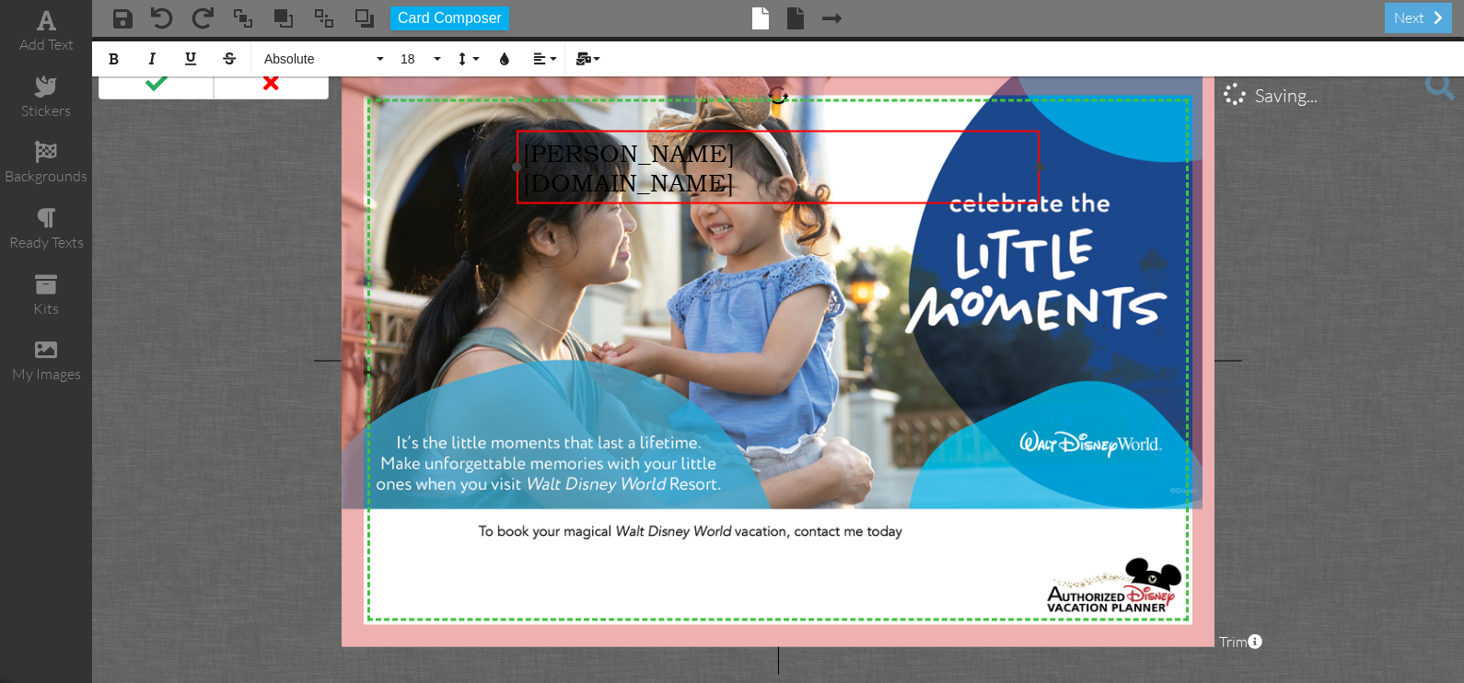
drag, startPoint x: 718, startPoint y: 152, endPoint x: 715, endPoint y: 174, distance: 22.3
click at [715, 174] on div "[PERSON_NAME] [DOMAIN_NAME]" at bounding box center [778, 166] width 510 height 59
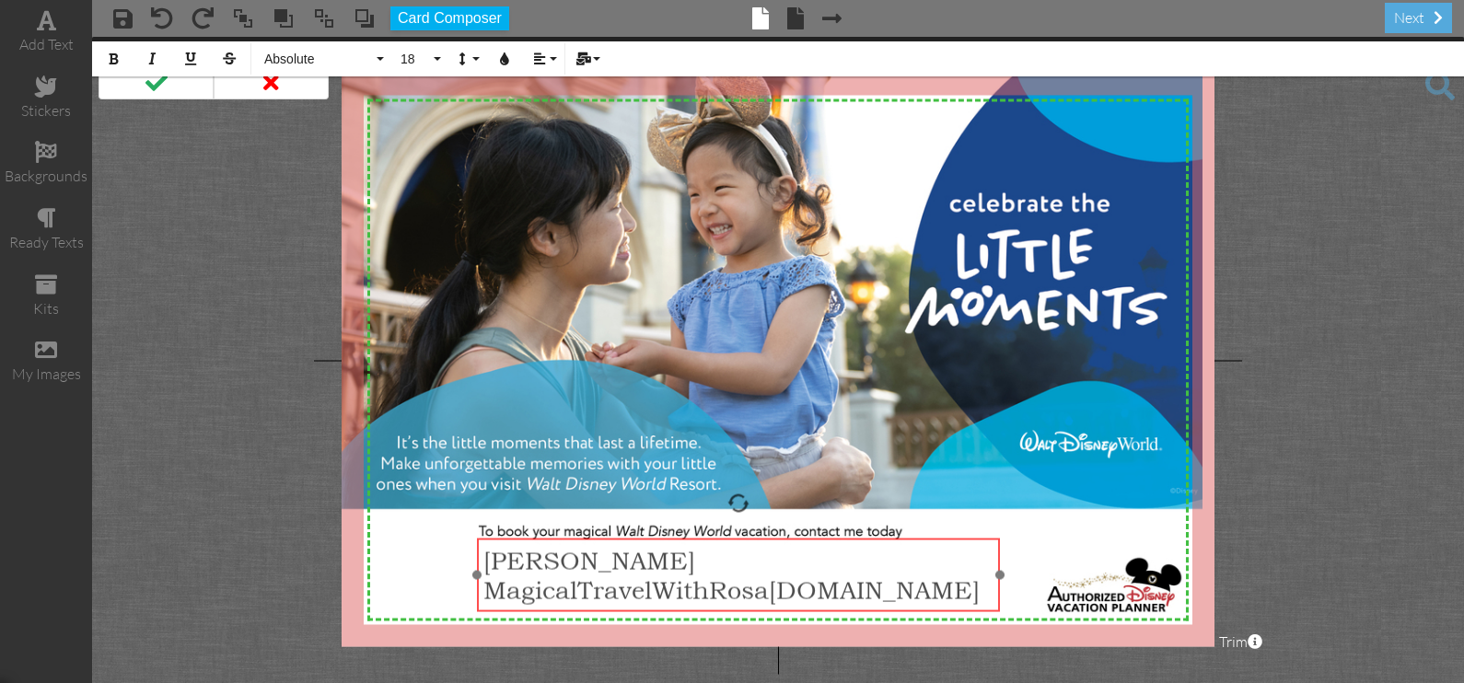
drag, startPoint x: 1040, startPoint y: 172, endPoint x: 1001, endPoint y: 580, distance: 409.8
click at [1001, 580] on div at bounding box center [738, 575] width 533 height 83
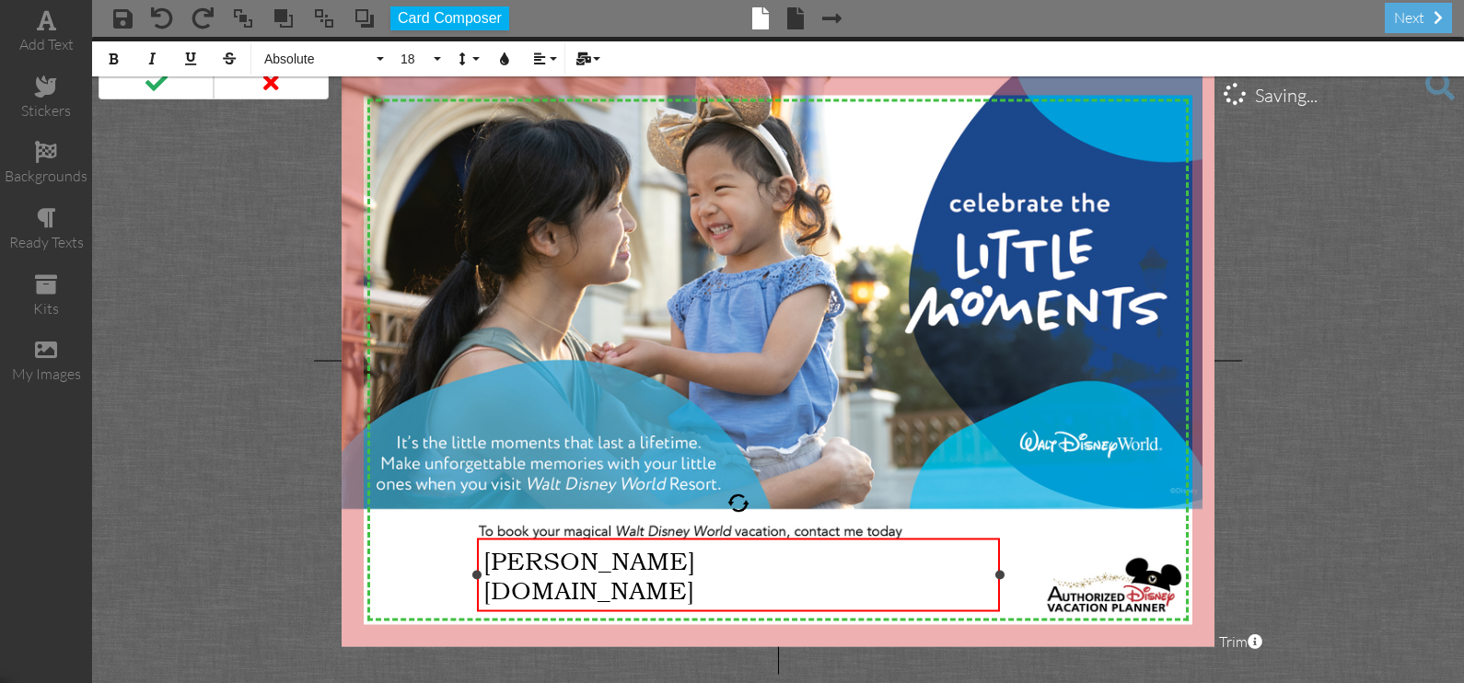
click at [936, 575] on div "[DOMAIN_NAME]" at bounding box center [738, 589] width 510 height 29
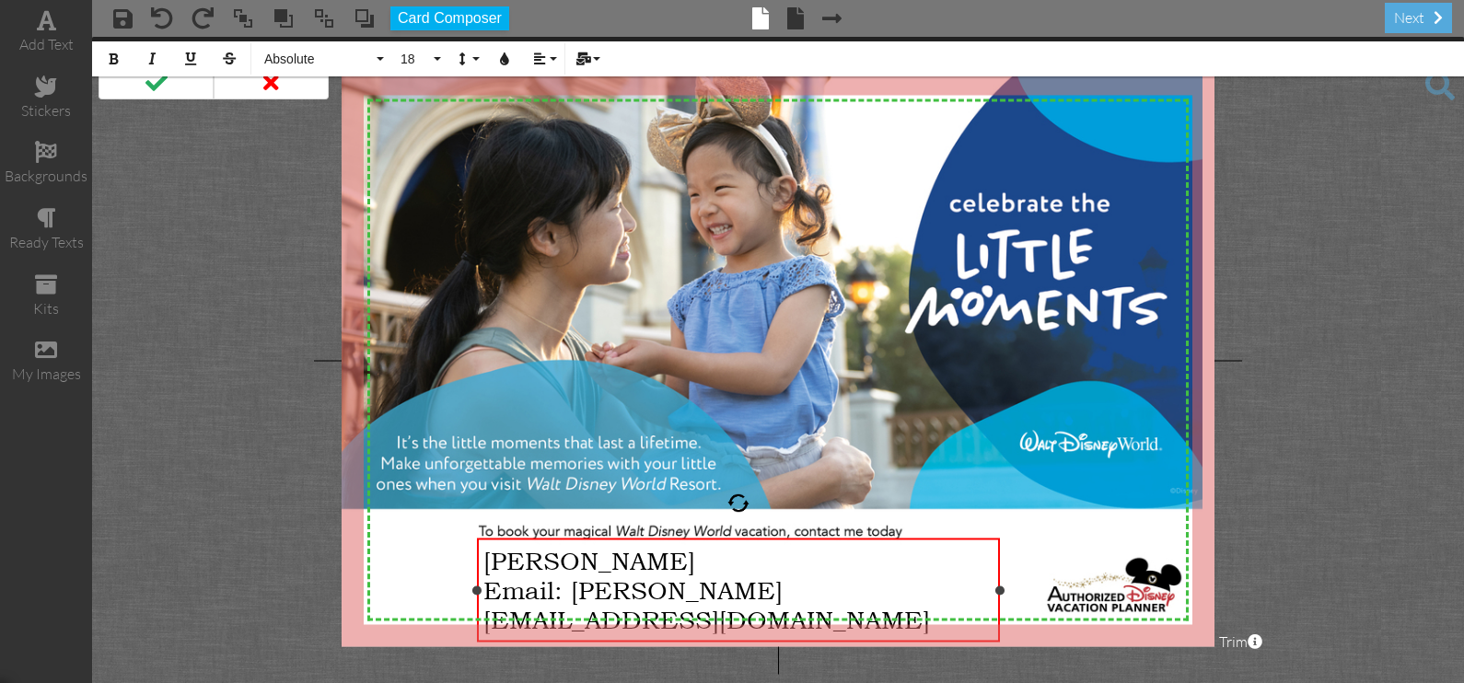
click at [916, 633] on div "[PERSON_NAME] Email: [PERSON_NAME][EMAIL_ADDRESS][DOMAIN_NAME]" at bounding box center [739, 590] width 524 height 102
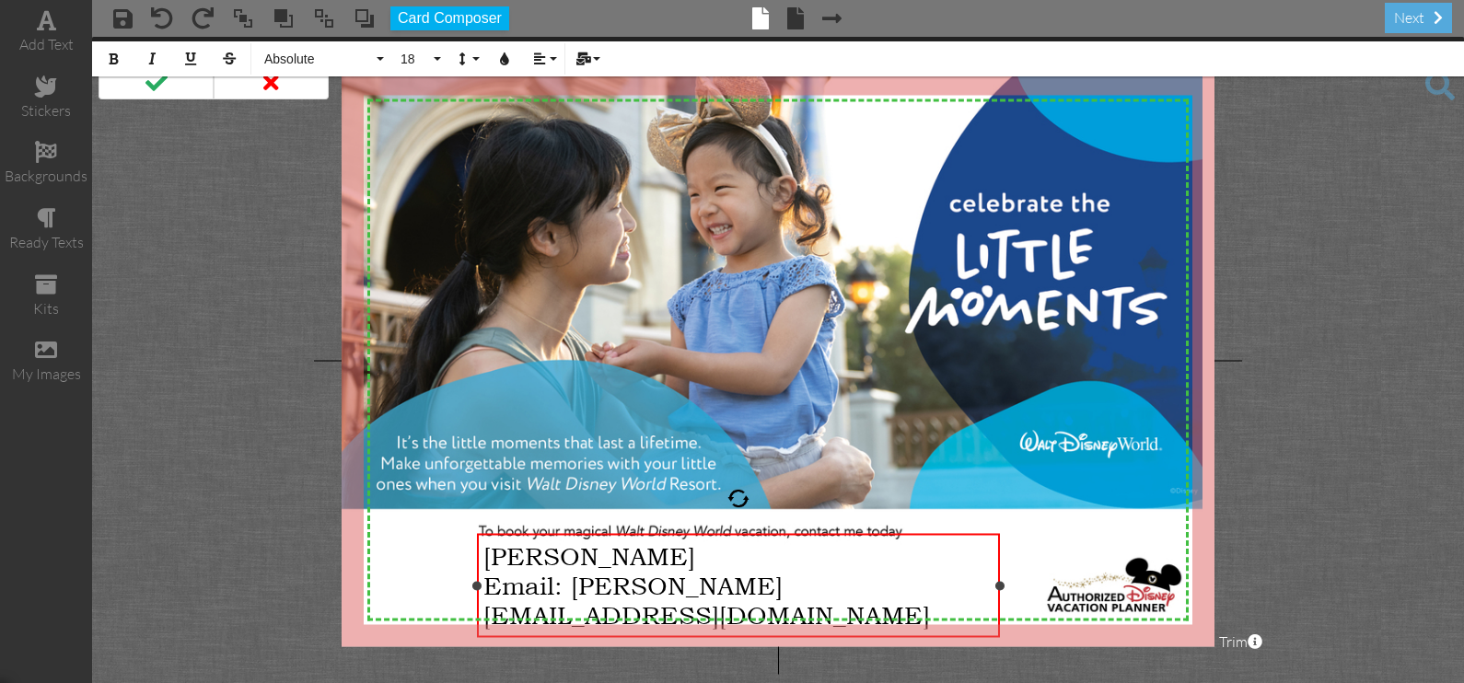
drag, startPoint x: 914, startPoint y: 624, endPoint x: 904, endPoint y: 609, distance: 18.6
click at [917, 606] on span "Email: [PERSON_NAME][EMAIL_ADDRESS][DOMAIN_NAME]" at bounding box center [706, 599] width 447 height 59
click at [876, 614] on span "Email: [PERSON_NAME][EMAIL_ADDRESS][DOMAIN_NAME]" at bounding box center [706, 599] width 447 height 59
click at [488, 583] on span "Email: [PERSON_NAME][EMAIL_ADDRESS][DOMAIN_NAME]" at bounding box center [706, 599] width 447 height 59
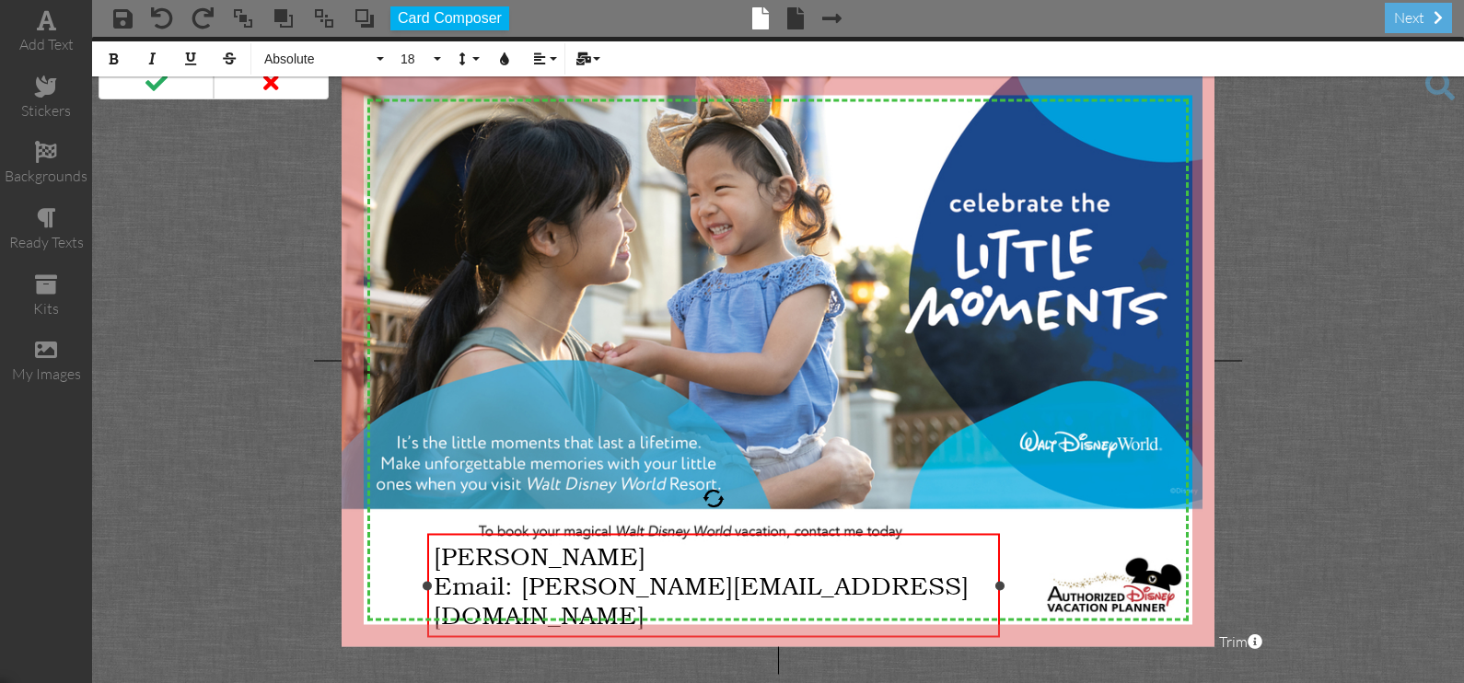
drag, startPoint x: 479, startPoint y: 585, endPoint x: 429, endPoint y: 563, distance: 54.0
click at [429, 563] on div "[PERSON_NAME] Email: [PERSON_NAME][EMAIL_ADDRESS][DOMAIN_NAME] ×" at bounding box center [714, 586] width 574 height 104
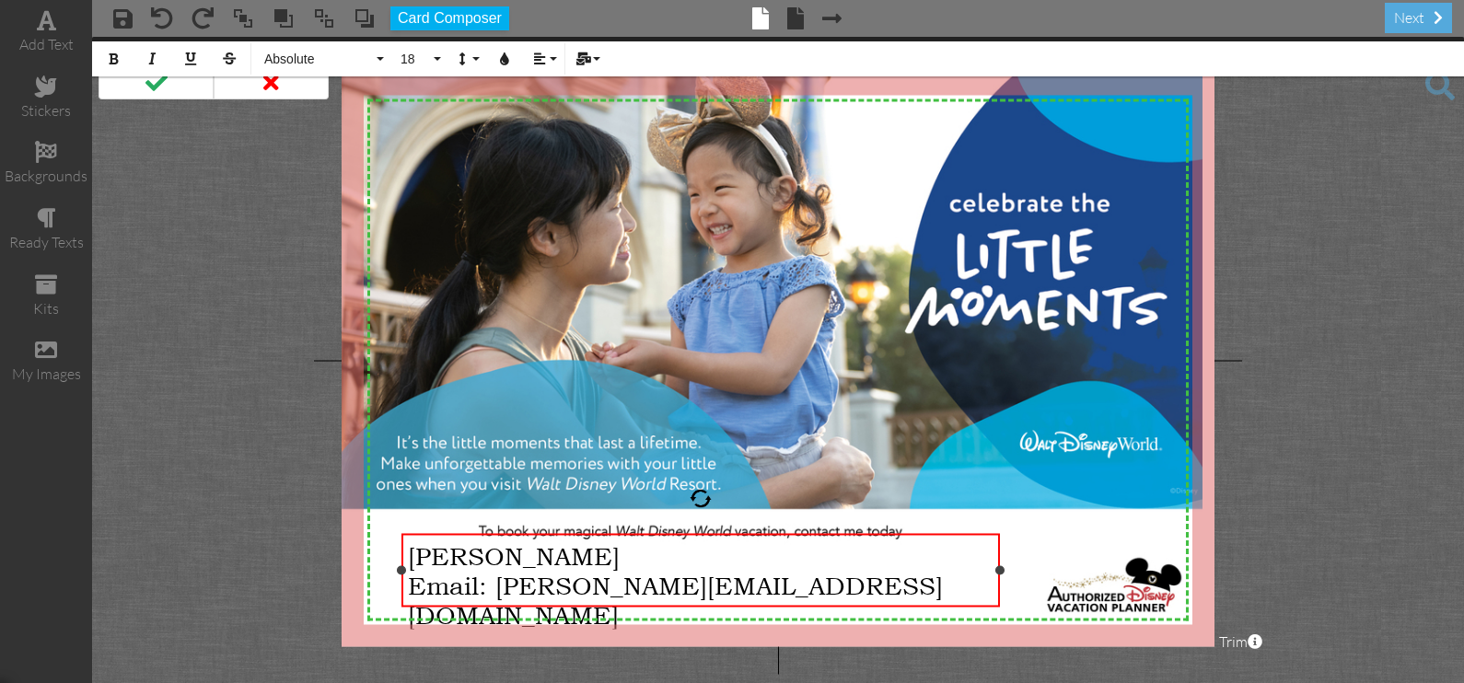
drag, startPoint x: 427, startPoint y: 584, endPoint x: 403, endPoint y: 584, distance: 23.9
click at [403, 584] on div "[PERSON_NAME] Email: [PERSON_NAME][EMAIL_ADDRESS][DOMAIN_NAME] ×" at bounding box center [700, 571] width 599 height 74
click at [691, 563] on div "[PERSON_NAME]" at bounding box center [701, 554] width 586 height 29
click at [409, 552] on span "[PERSON_NAME]" at bounding box center [514, 554] width 212 height 29
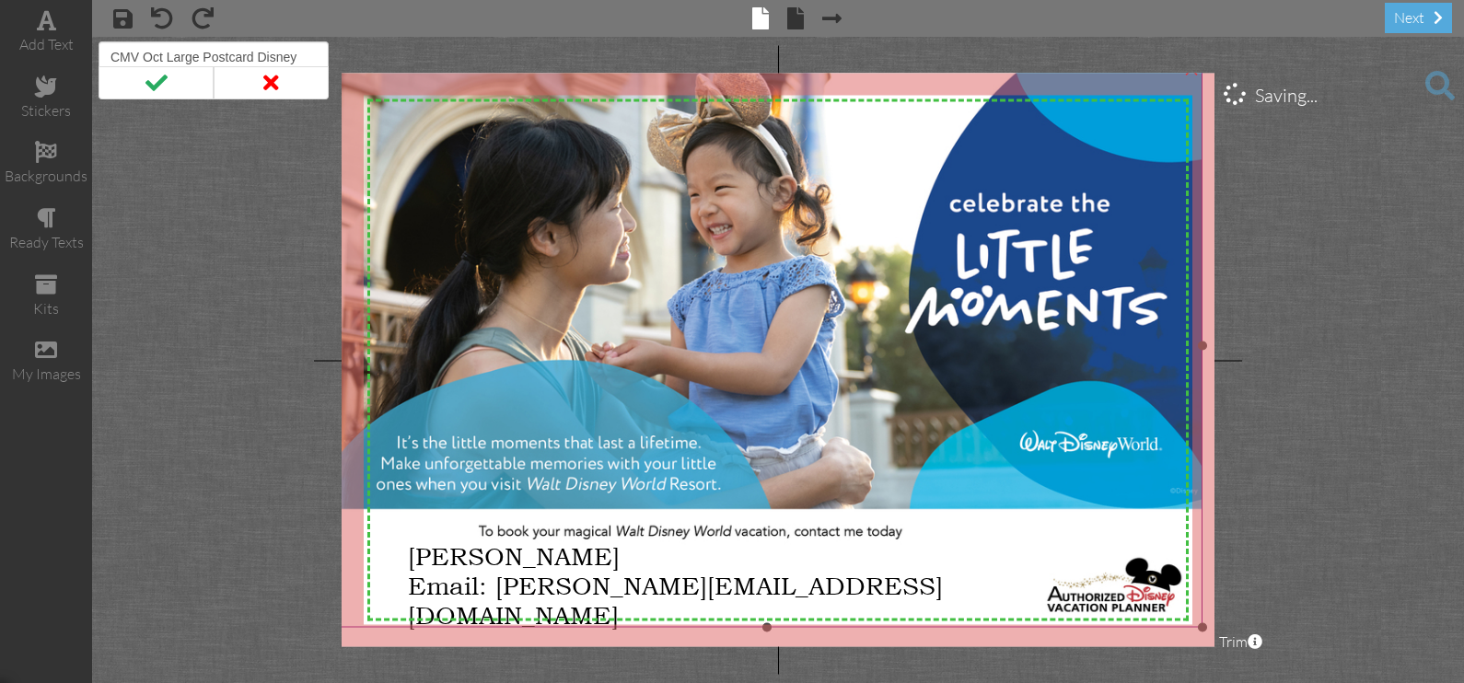
click at [954, 529] on img at bounding box center [767, 345] width 872 height 565
click at [1374, 424] on project-studio-wrapper "X X X X X X X X X X X X X X X X X X X X X X X X X X X X X X X X X X X X X X X X…" at bounding box center [778, 360] width 1372 height 646
click at [798, 26] on span at bounding box center [795, 18] width 17 height 22
click at [798, 17] on span at bounding box center [796, 18] width 17 height 22
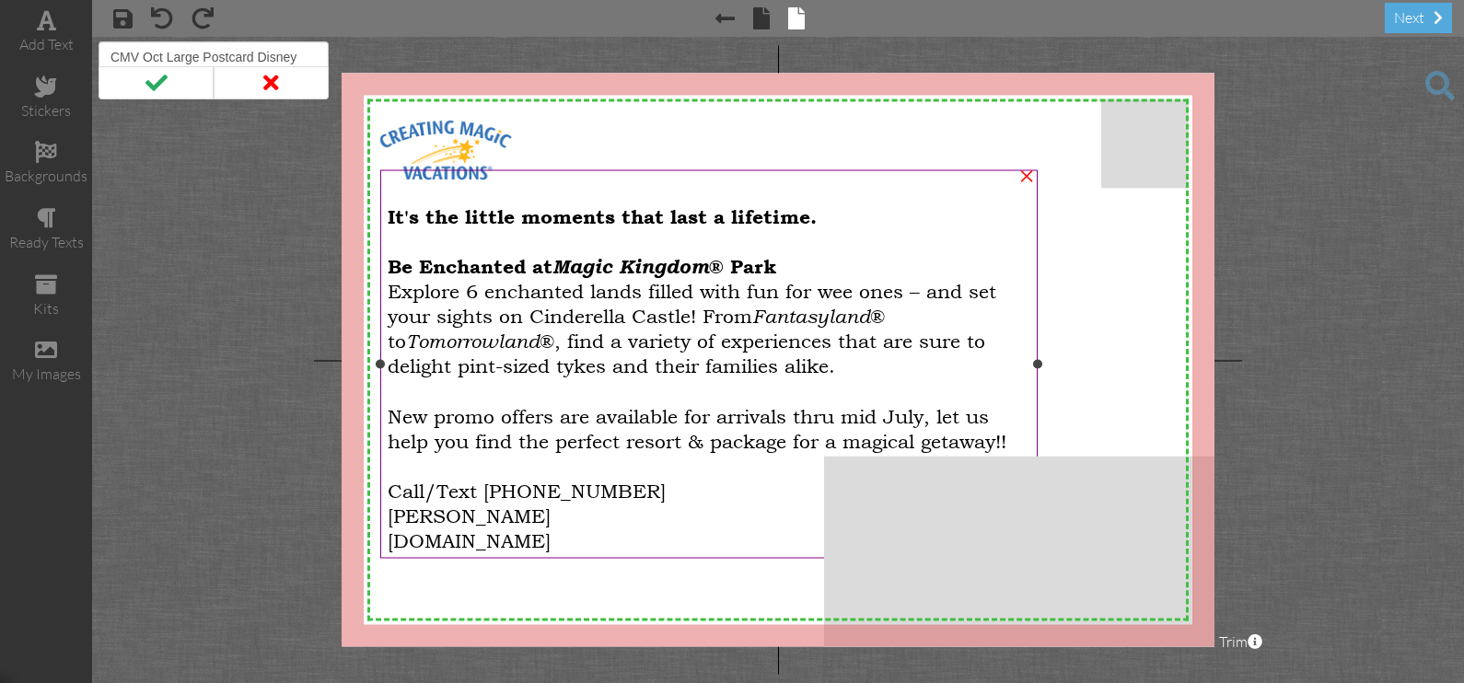
click at [635, 525] on div "[PERSON_NAME]" at bounding box center [710, 513] width 644 height 25
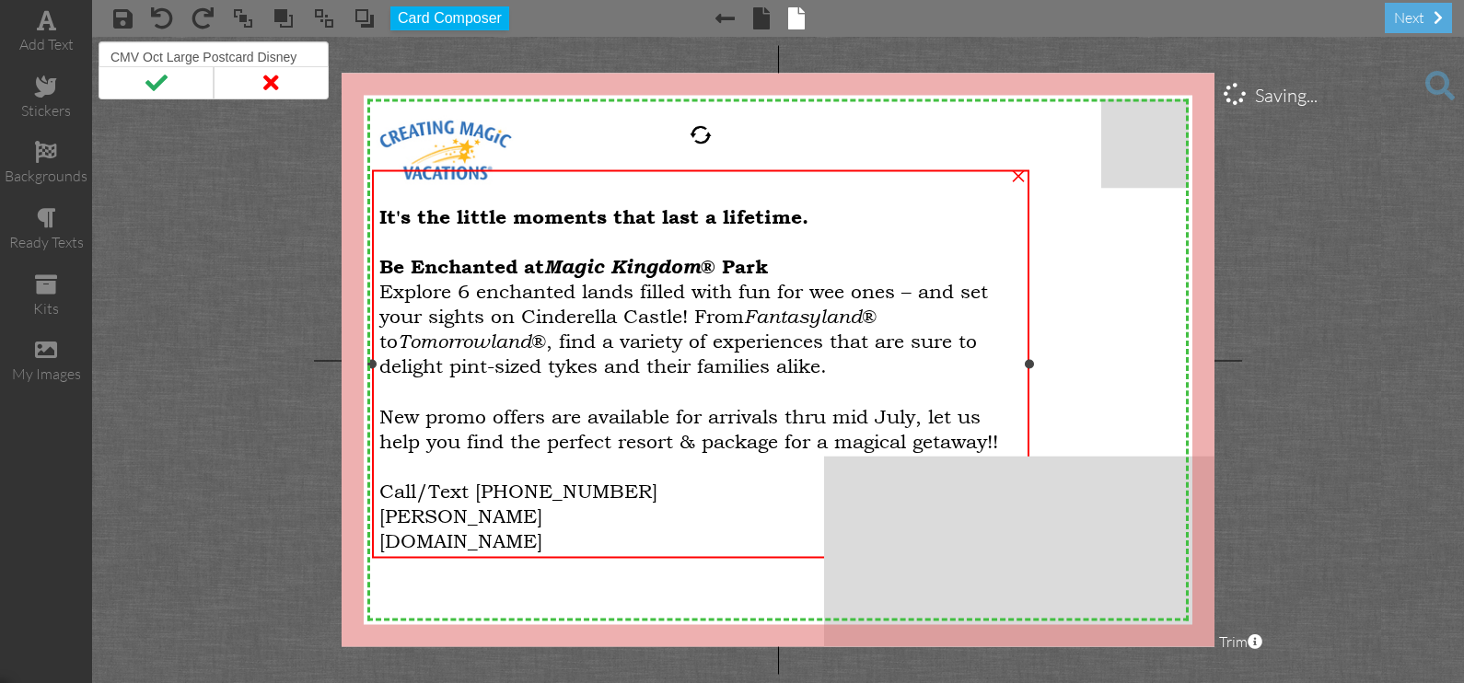
click at [615, 516] on div "[PERSON_NAME]" at bounding box center [701, 513] width 644 height 25
click at [702, 138] on div at bounding box center [701, 135] width 22 height 22
click at [1411, 28] on div "next" at bounding box center [1418, 18] width 67 height 30
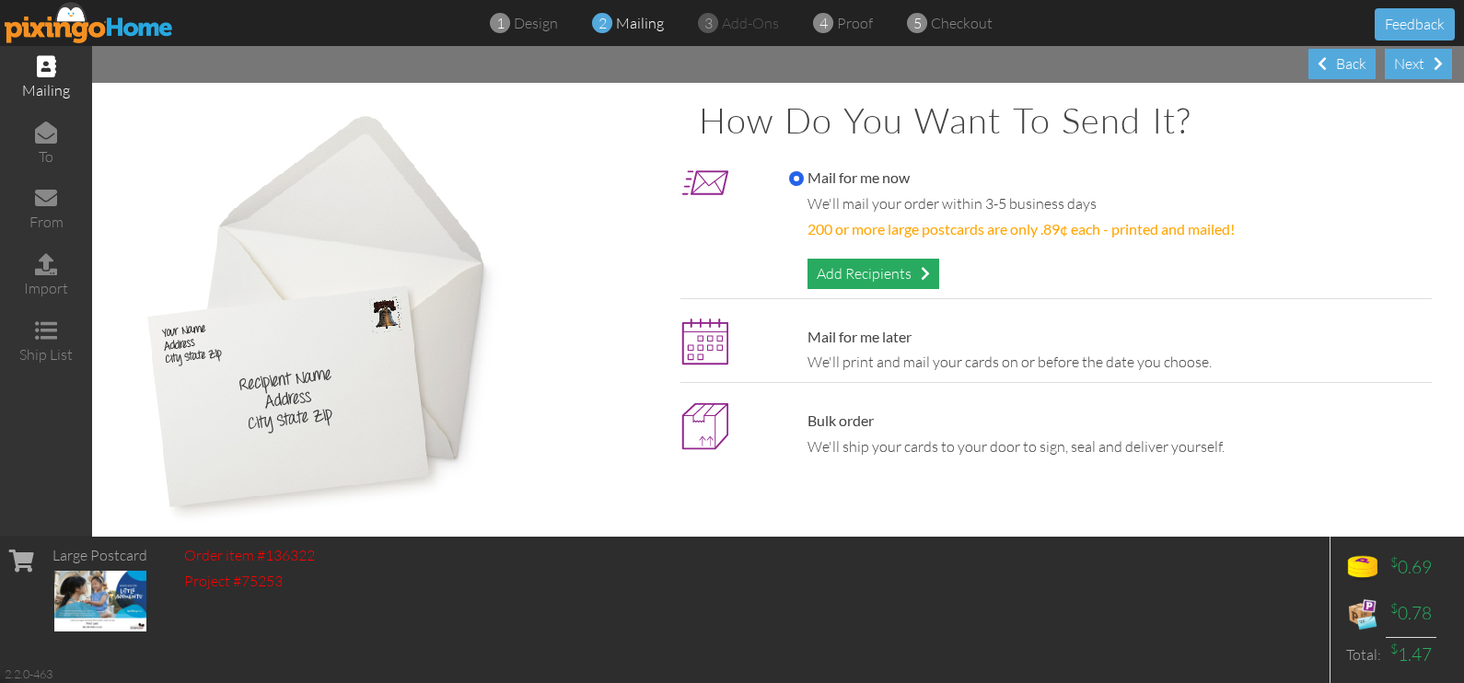
click at [907, 272] on div "Add Recipients" at bounding box center [873, 274] width 132 height 30
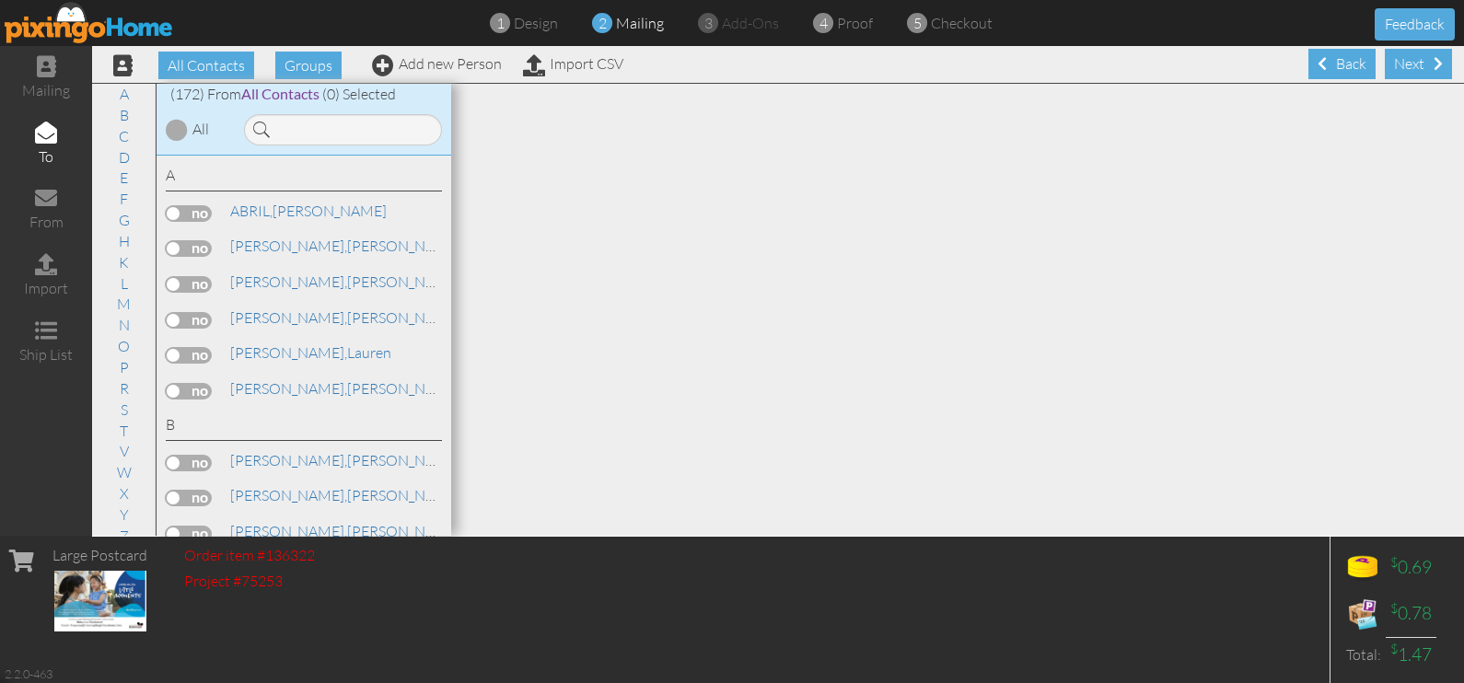
click at [191, 248] on label at bounding box center [189, 248] width 46 height 17
click at [0, 0] on input "checkbox" at bounding box center [0, 0] width 0 height 0
click at [189, 318] on label at bounding box center [189, 320] width 46 height 17
click at [0, 0] on input "checkbox" at bounding box center [0, 0] width 0 height 0
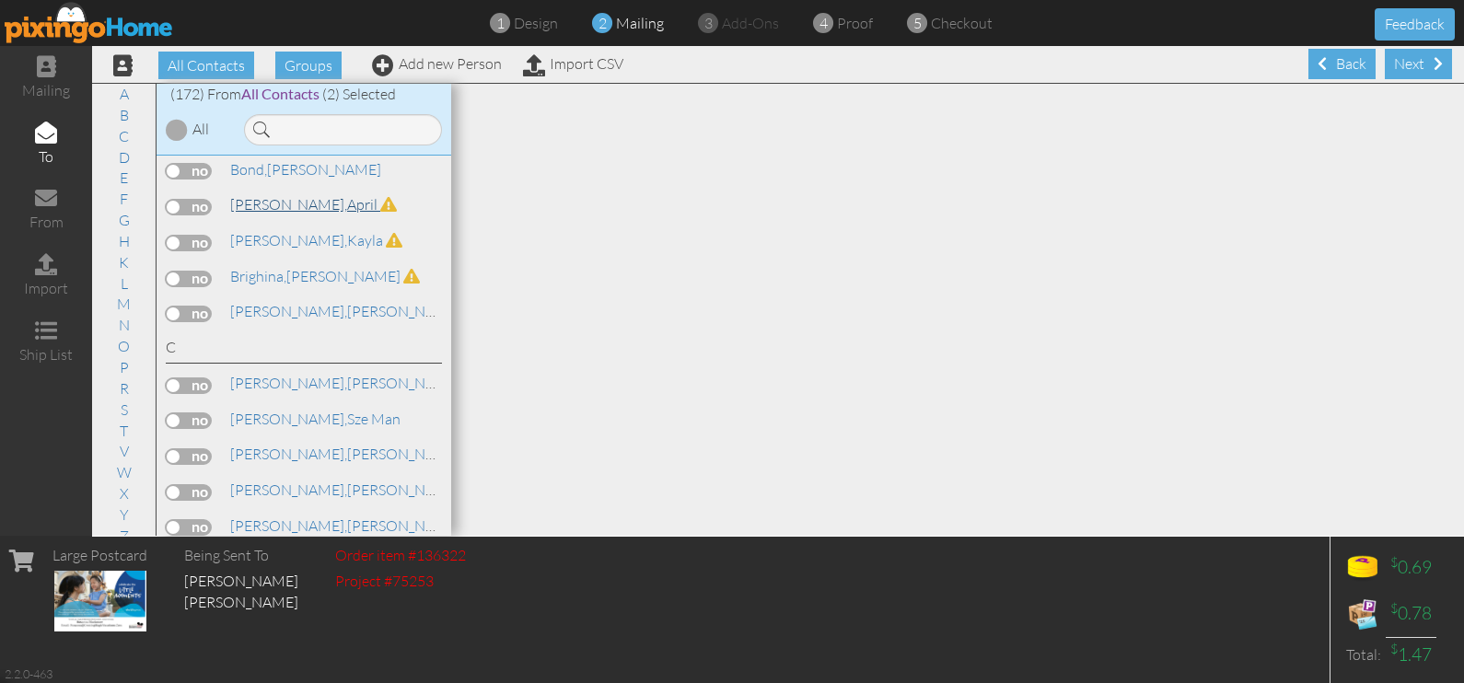
scroll to position [805, 0]
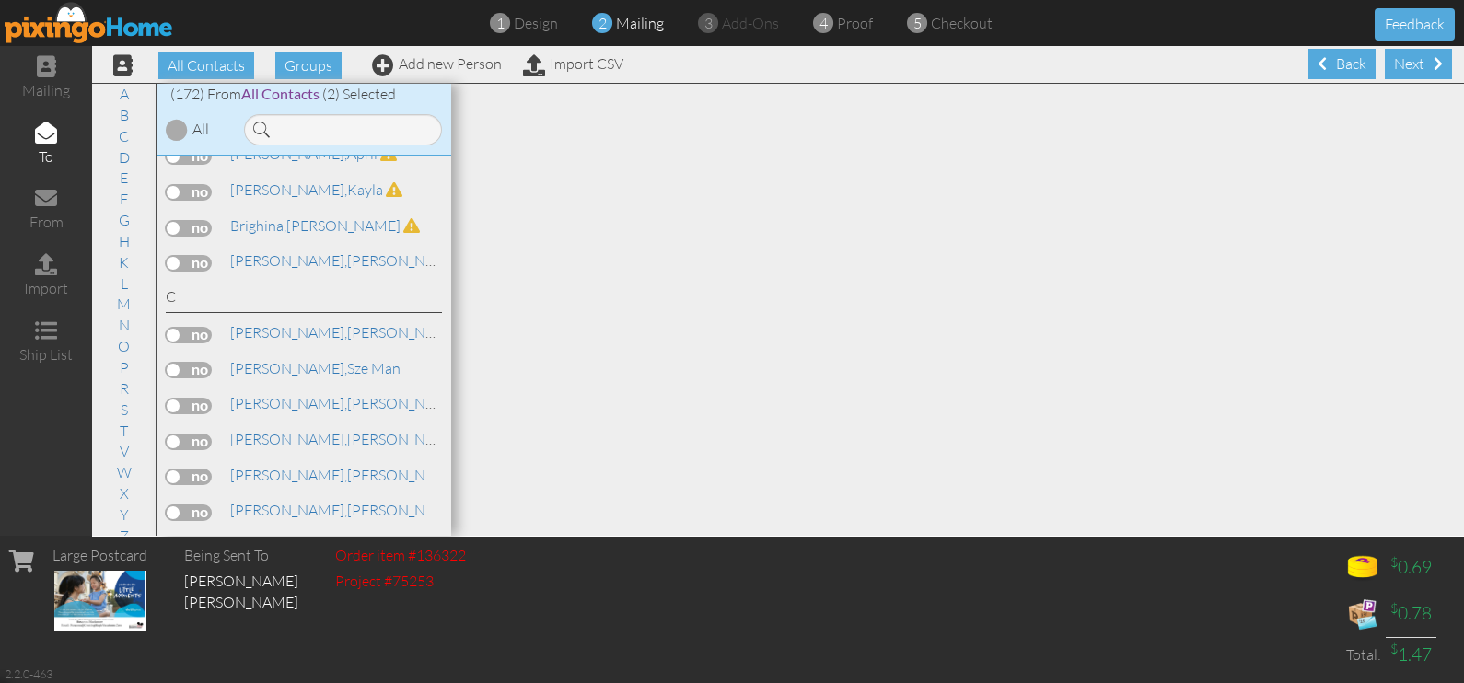
click at [198, 255] on label at bounding box center [189, 263] width 46 height 17
click at [0, 0] on input "checkbox" at bounding box center [0, 0] width 0 height 0
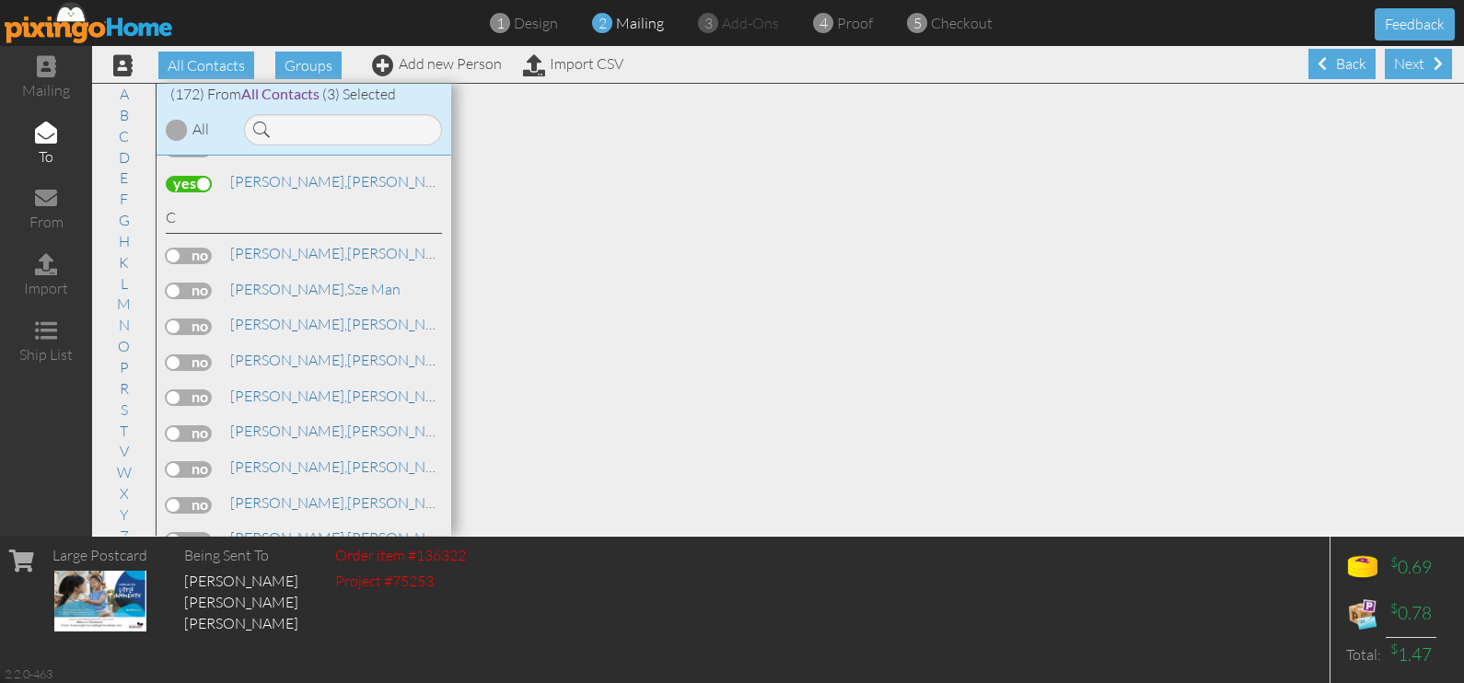
scroll to position [920, 0]
click at [272, 315] on span "[PERSON_NAME]," at bounding box center [288, 324] width 117 height 18
click at [203, 319] on label at bounding box center [189, 327] width 46 height 17
click at [0, 0] on input "checkbox" at bounding box center [0, 0] width 0 height 0
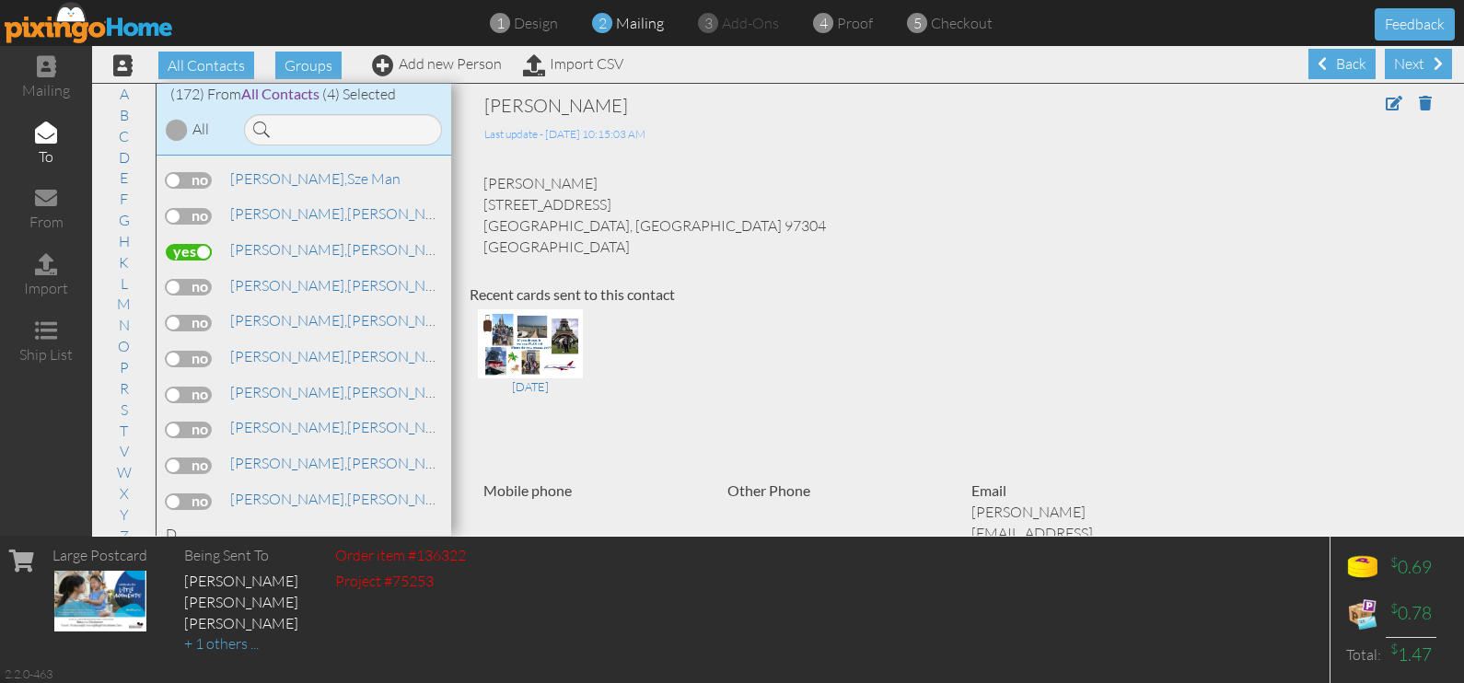
scroll to position [1036, 0]
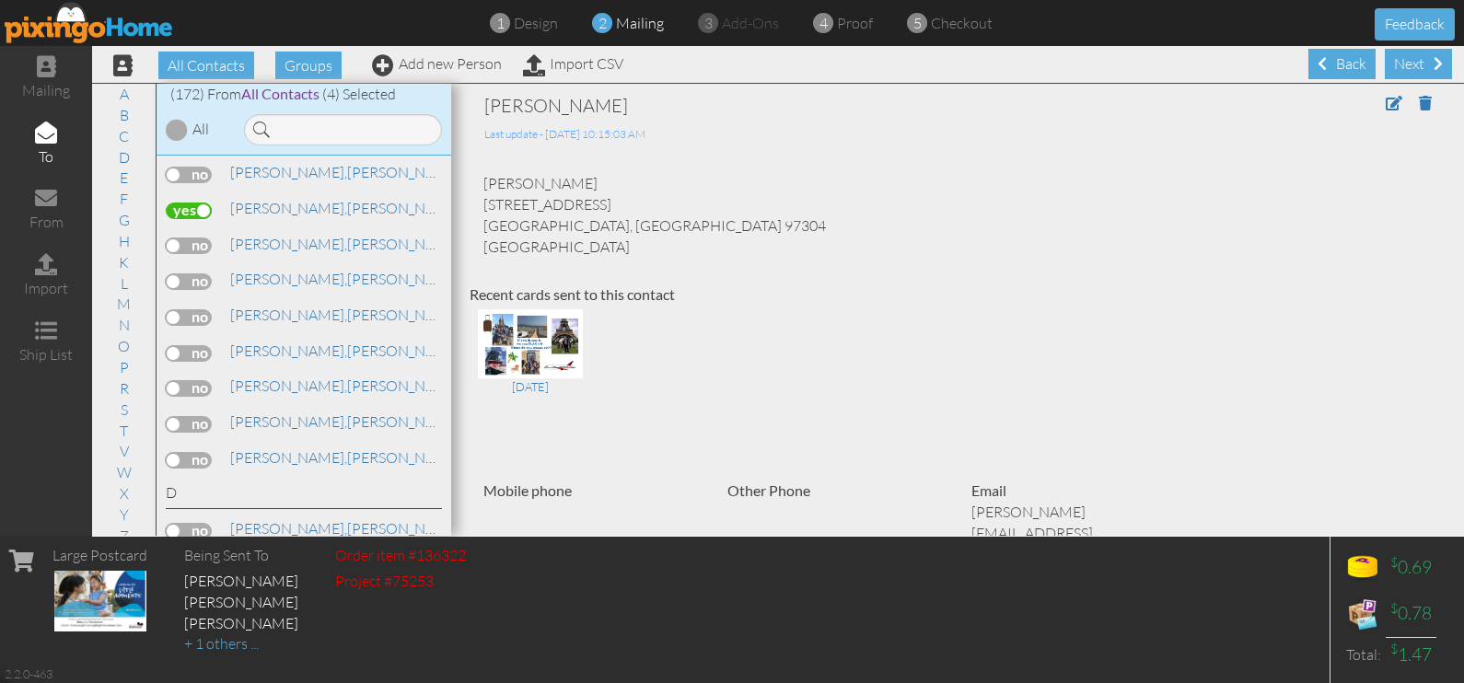
click at [198, 380] on label at bounding box center [189, 388] width 46 height 17
click at [0, 0] on input "checkbox" at bounding box center [0, 0] width 0 height 0
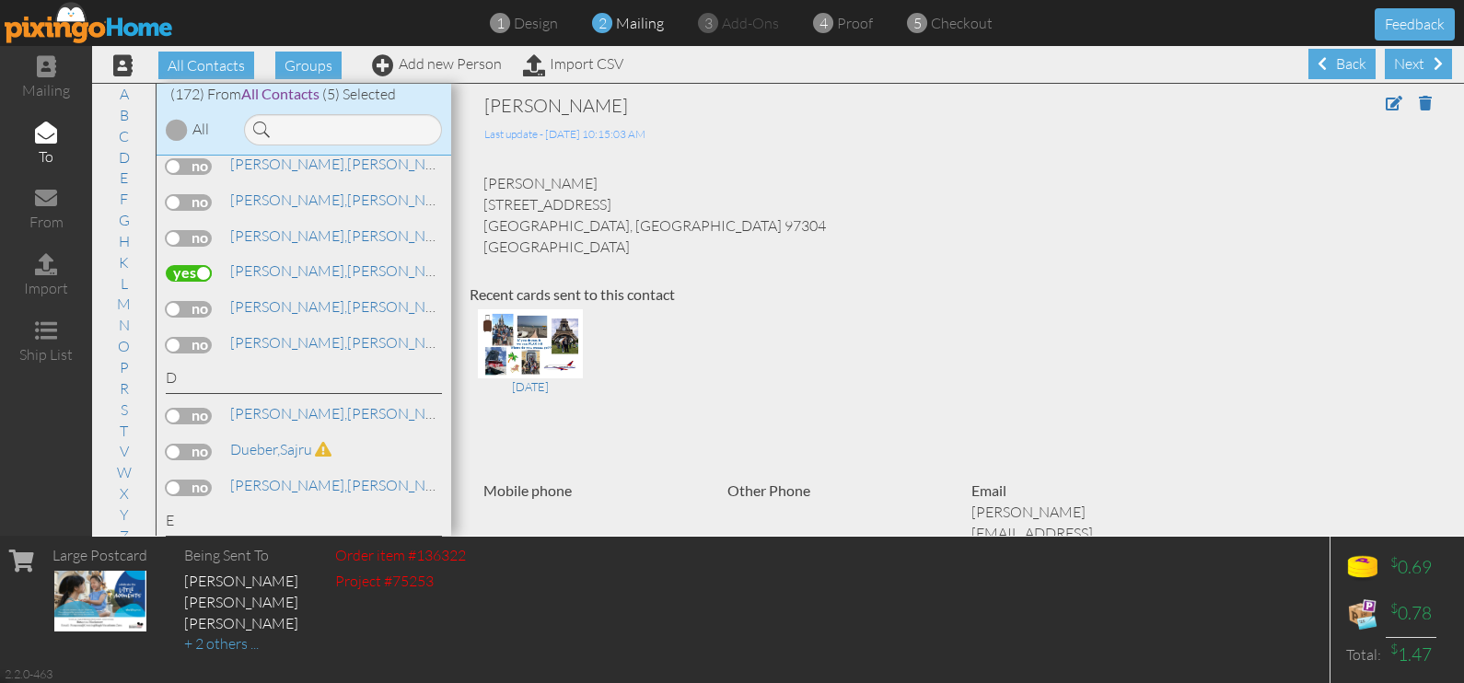
click at [197, 337] on label at bounding box center [189, 345] width 46 height 17
click at [0, 0] on input "checkbox" at bounding box center [0, 0] width 0 height 0
click at [195, 337] on label at bounding box center [189, 345] width 46 height 17
click at [0, 0] on input "checkbox" at bounding box center [0, 0] width 0 height 0
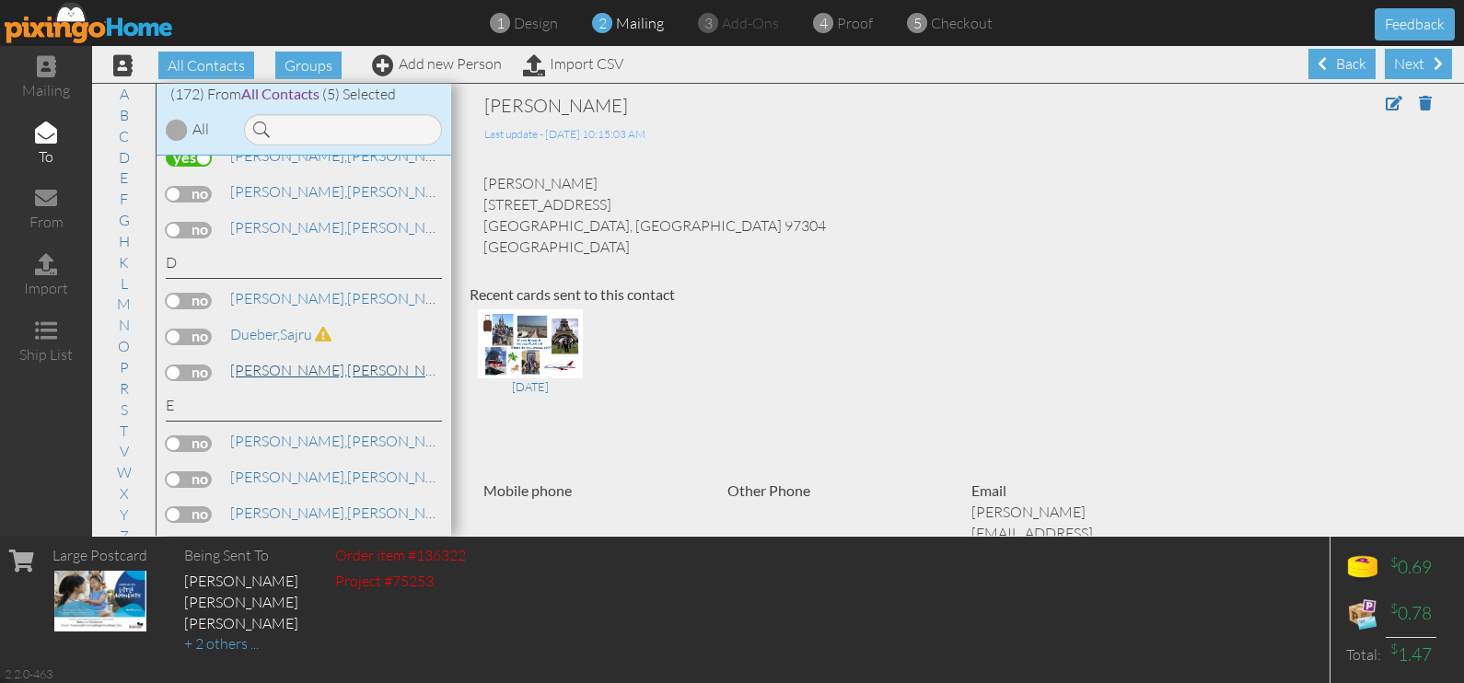
scroll to position [1381, 0]
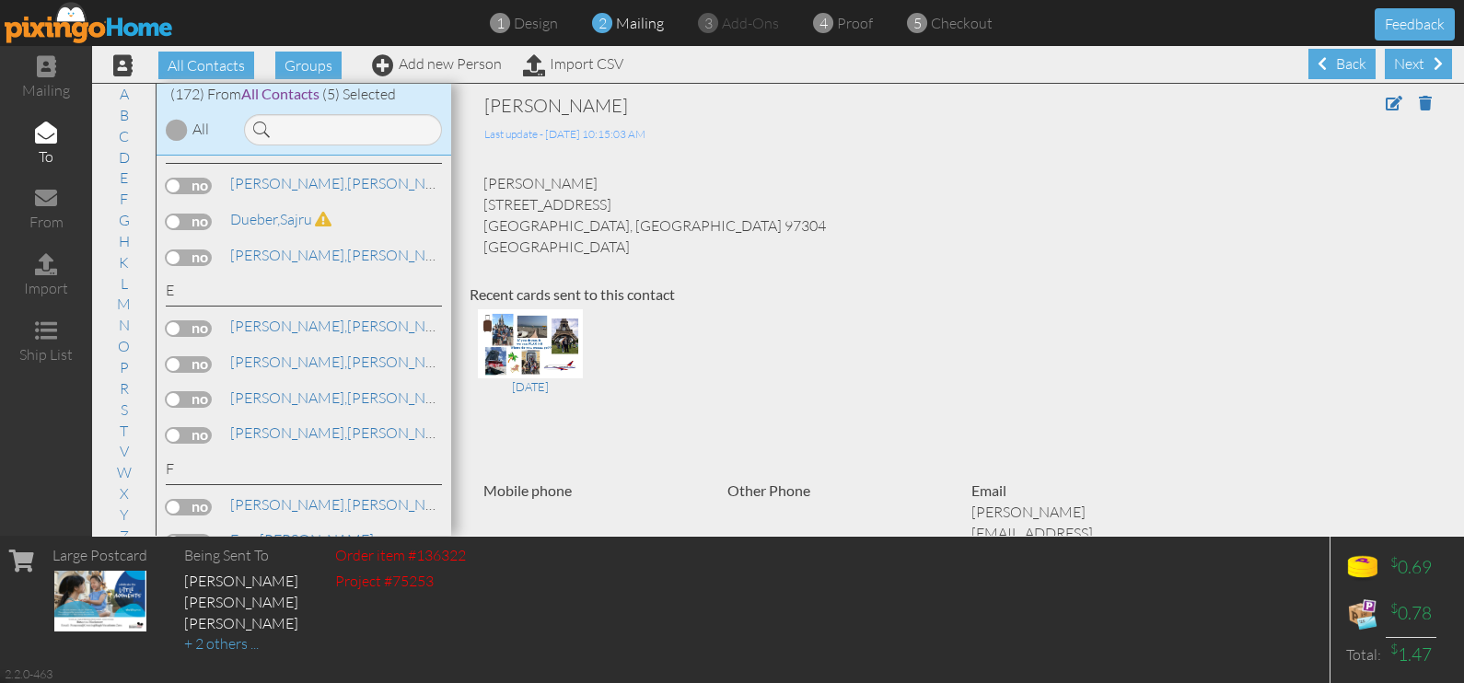
click at [188, 356] on label at bounding box center [189, 364] width 46 height 17
click at [0, 0] on input "checkbox" at bounding box center [0, 0] width 0 height 0
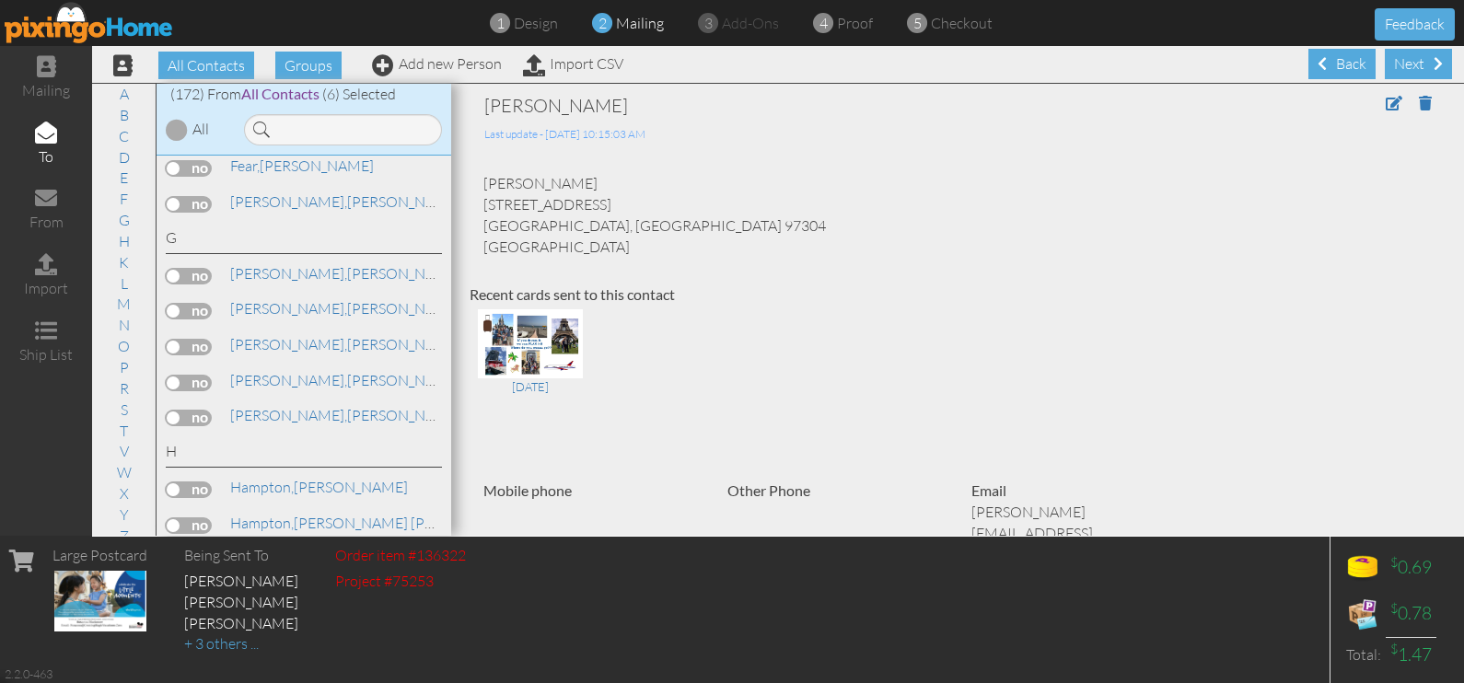
scroll to position [1841, 0]
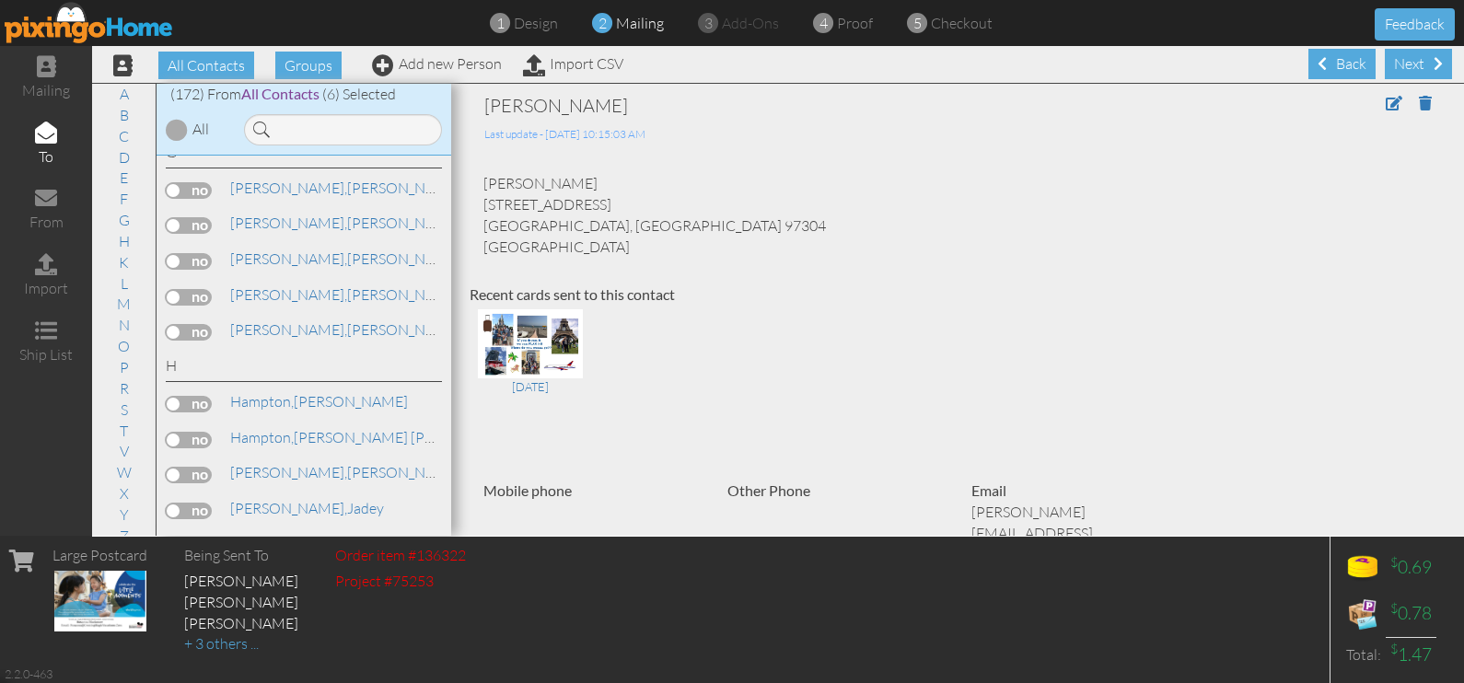
click at [187, 289] on label at bounding box center [189, 297] width 46 height 17
click at [0, 0] on input "checkbox" at bounding box center [0, 0] width 0 height 0
click at [193, 324] on label at bounding box center [189, 332] width 46 height 17
click at [0, 0] on input "checkbox" at bounding box center [0, 0] width 0 height 0
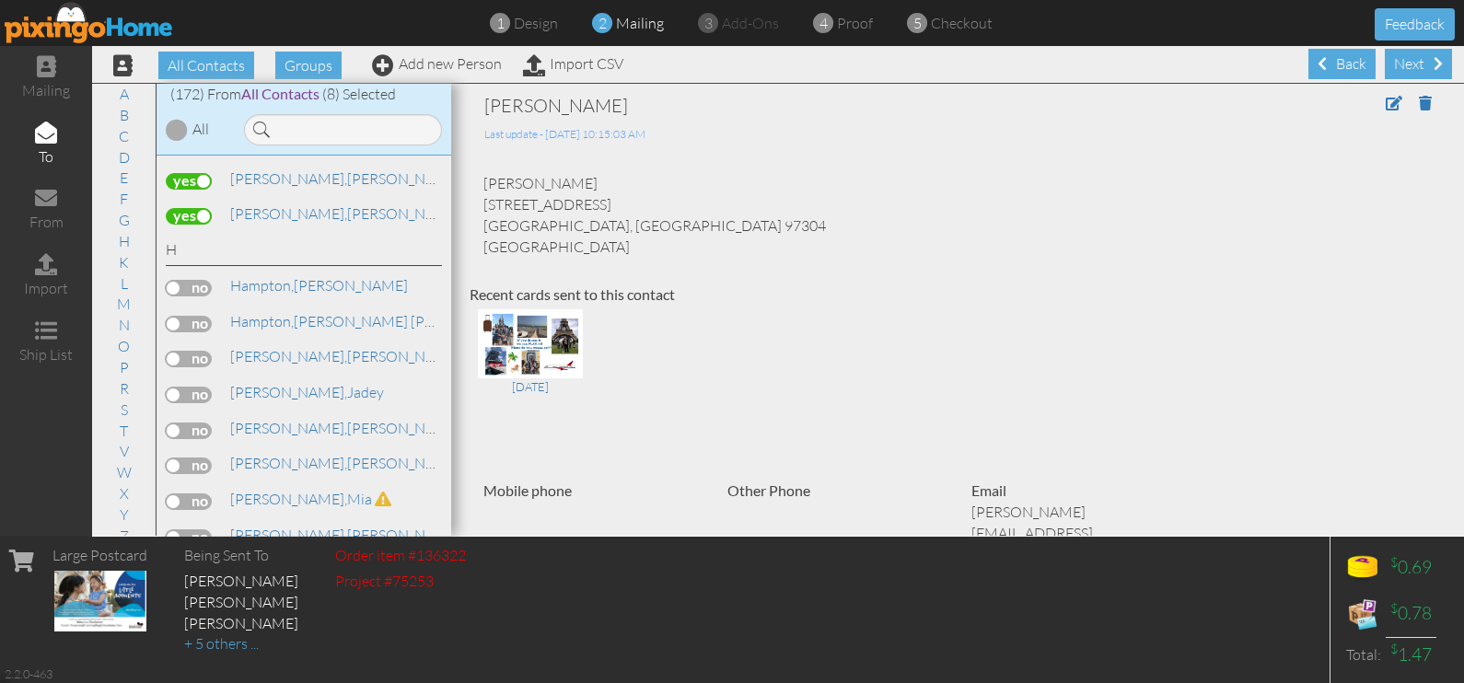
click at [193, 387] on label at bounding box center [189, 395] width 46 height 17
click at [0, 0] on input "checkbox" at bounding box center [0, 0] width 0 height 0
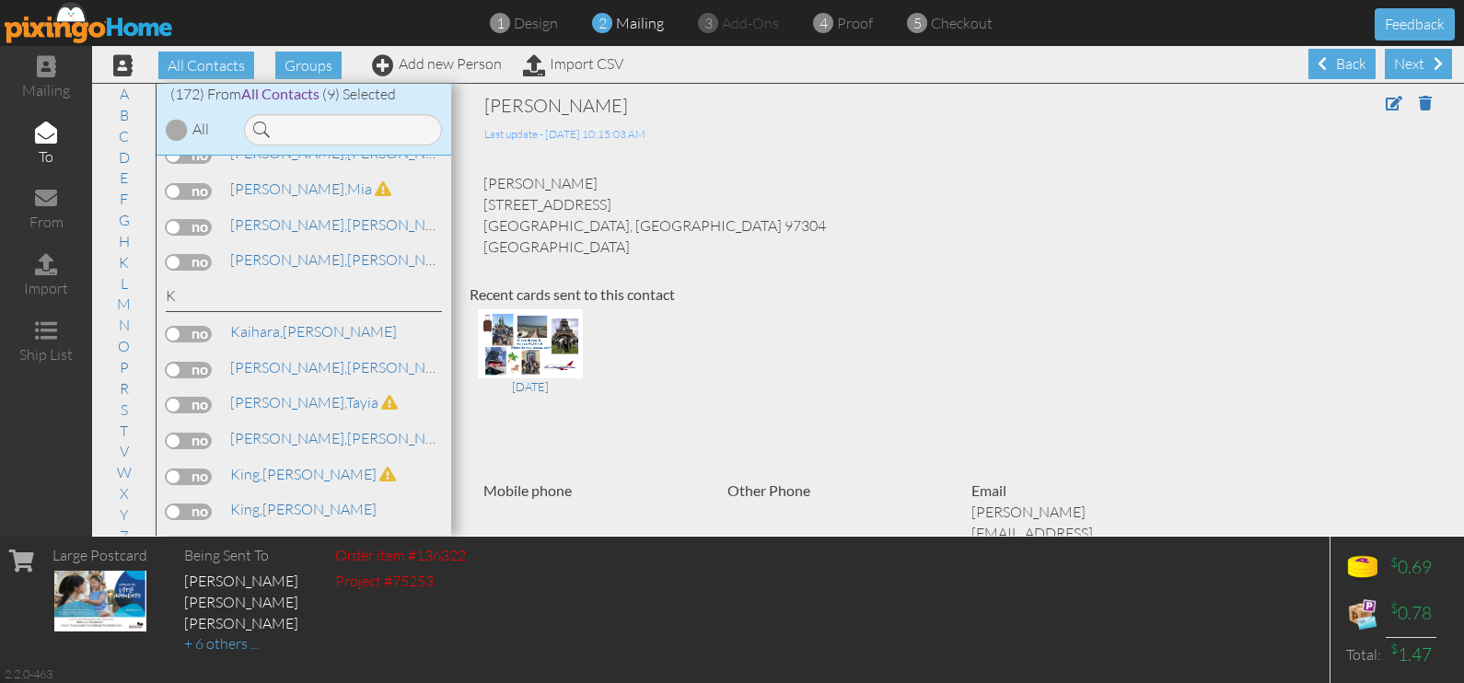
scroll to position [2302, 0]
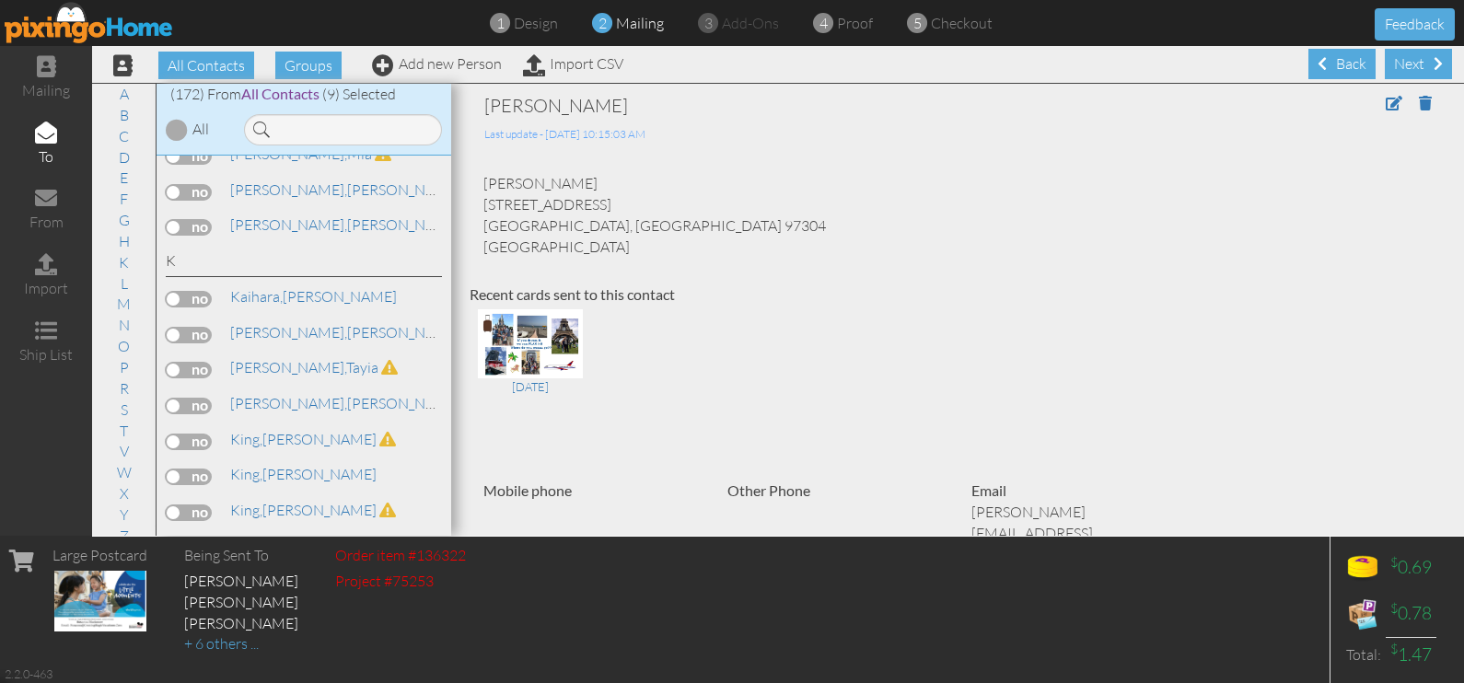
click at [200, 291] on label at bounding box center [189, 299] width 46 height 17
click at [0, 0] on input "checkbox" at bounding box center [0, 0] width 0 height 0
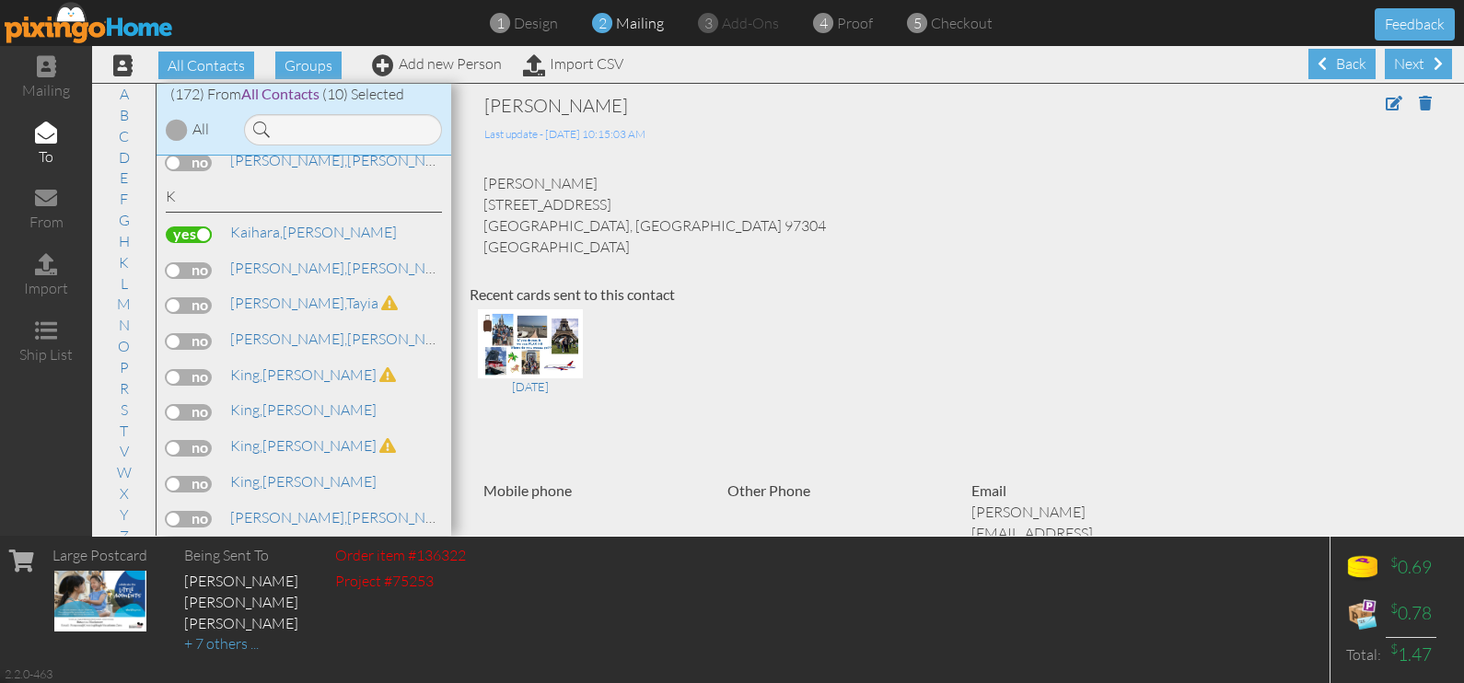
scroll to position [2417, 0]
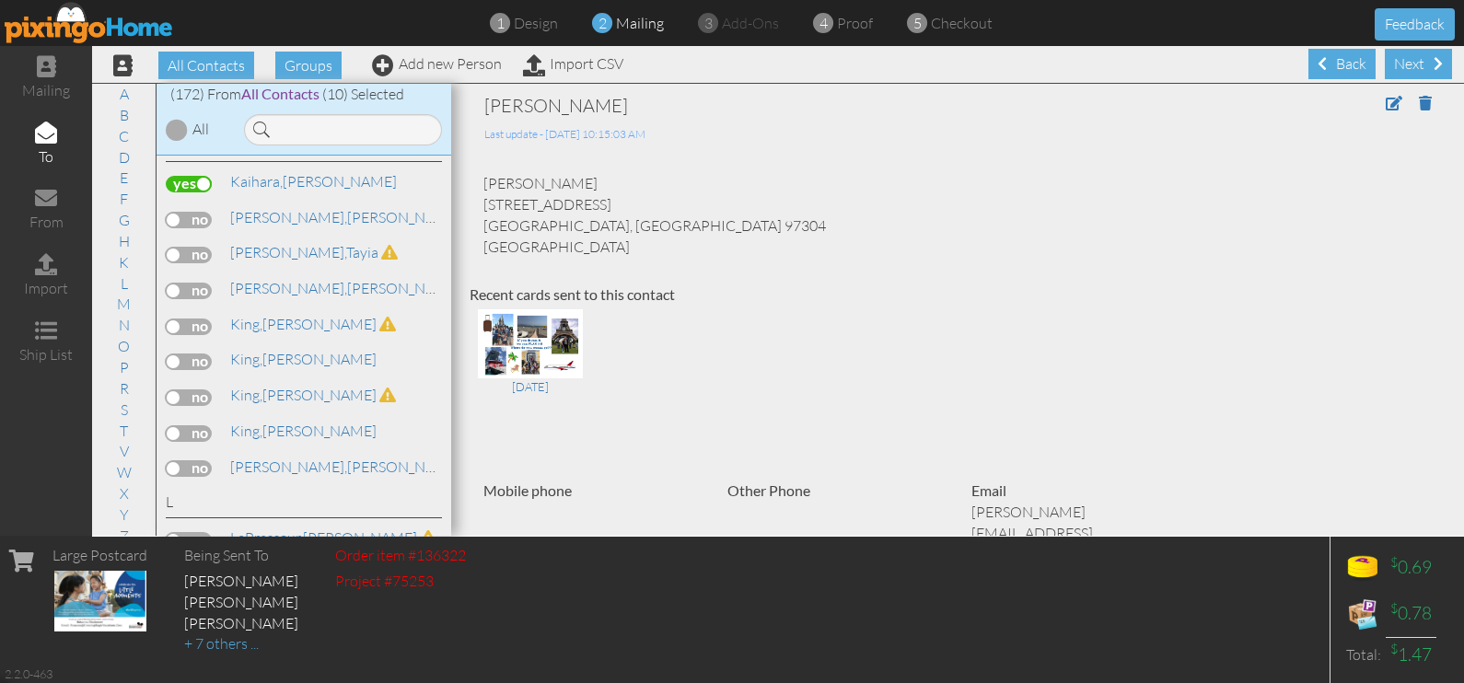
click at [181, 425] on label at bounding box center [189, 433] width 46 height 17
click at [0, 0] on input "checkbox" at bounding box center [0, 0] width 0 height 0
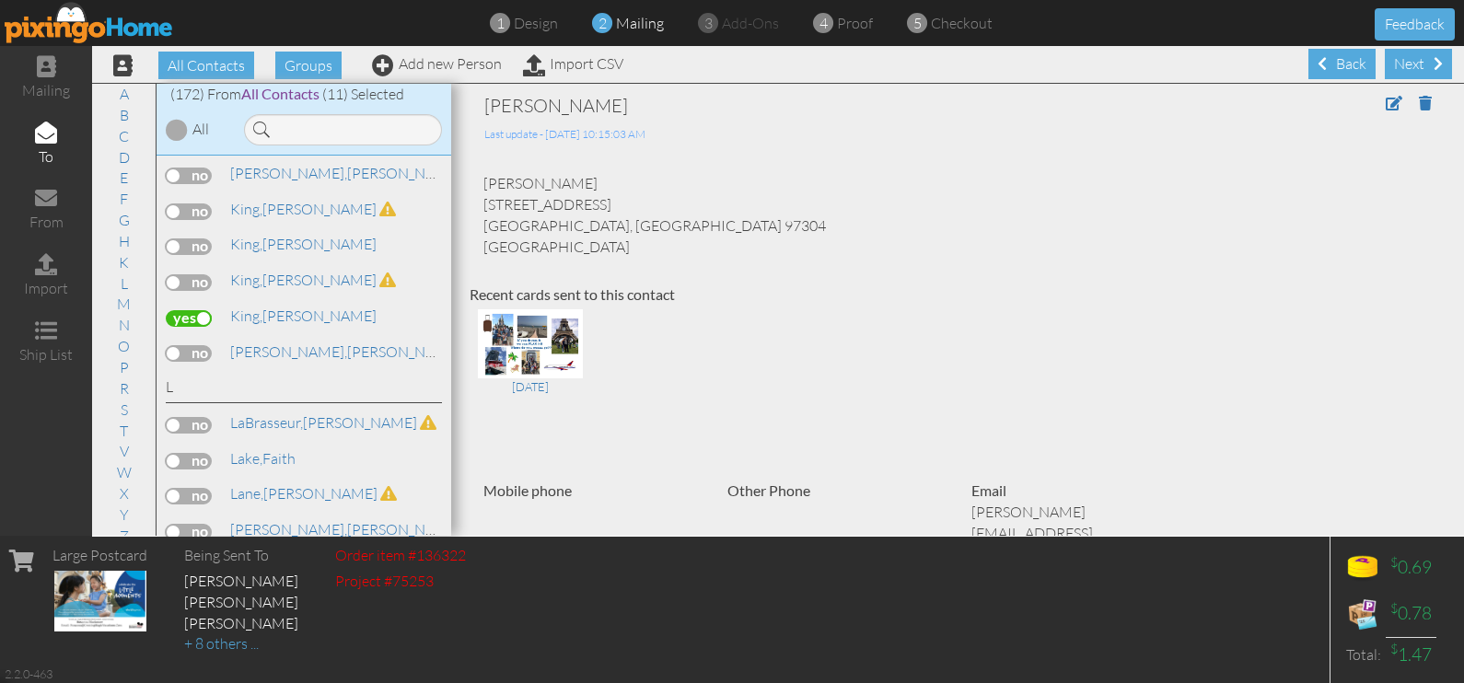
scroll to position [2647, 0]
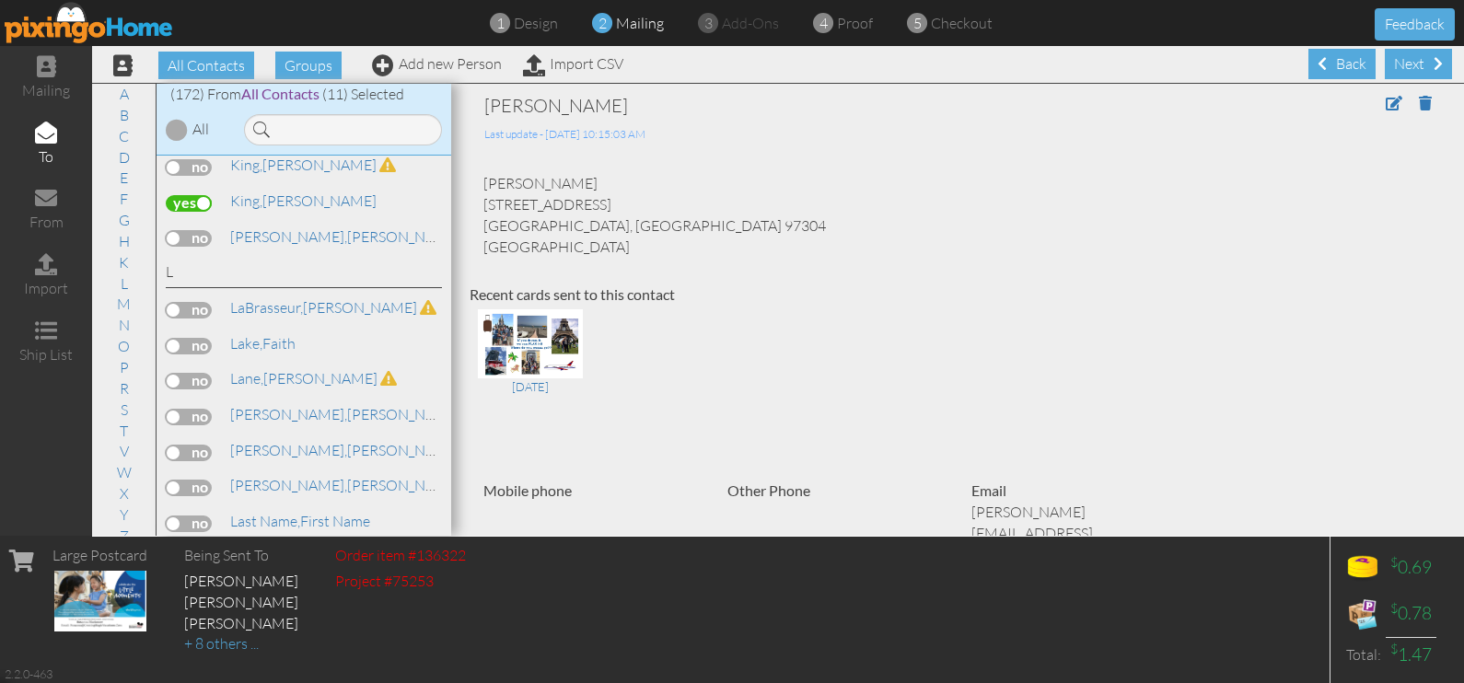
click at [180, 445] on label at bounding box center [189, 453] width 46 height 17
click at [0, 0] on input "checkbox" at bounding box center [0, 0] width 0 height 0
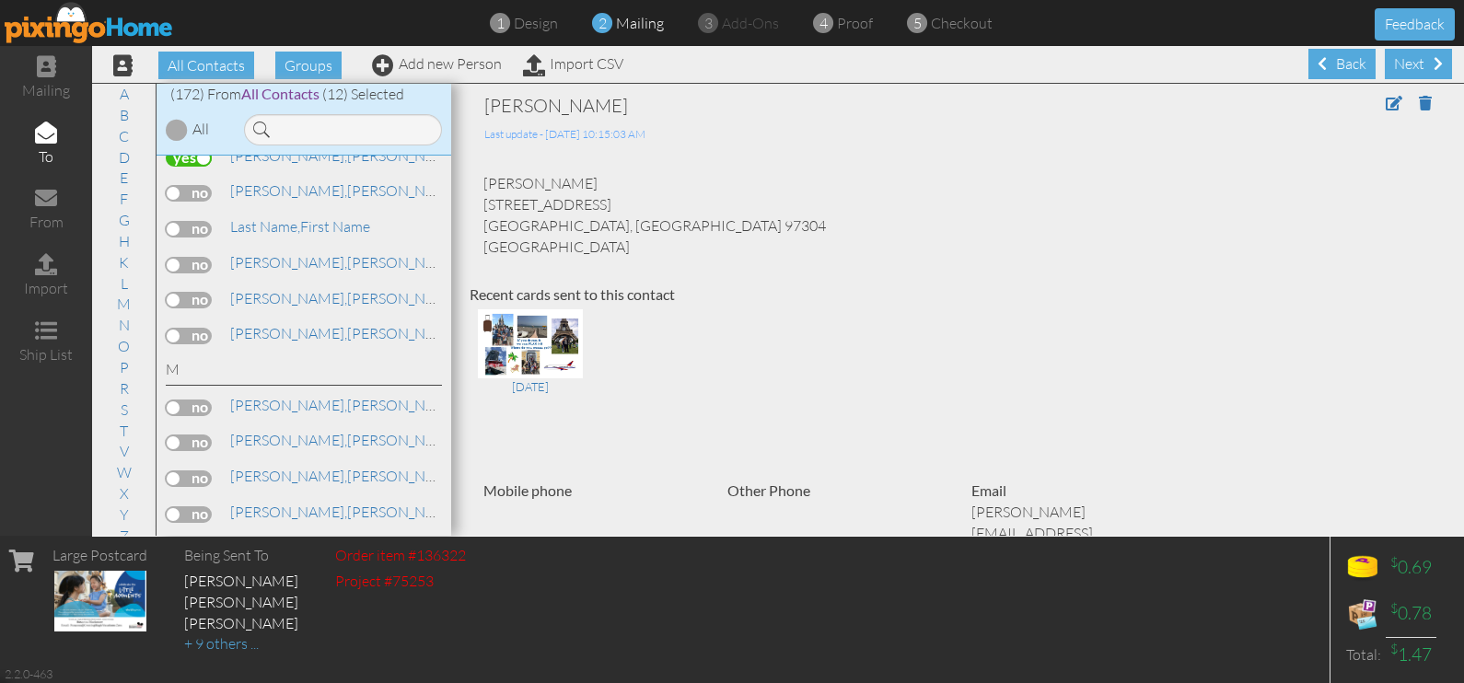
scroll to position [2991, 0]
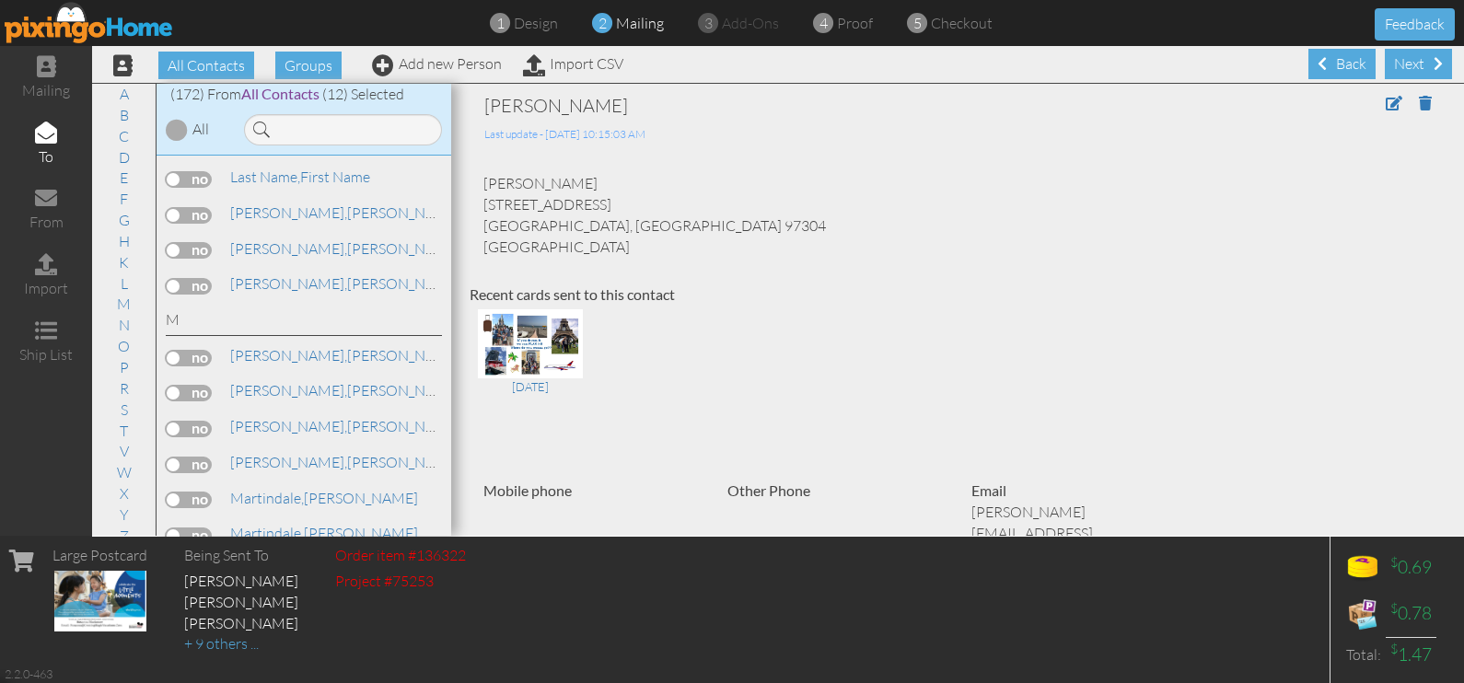
click at [202, 421] on label at bounding box center [189, 429] width 46 height 17
click at [0, 0] on input "checkbox" at bounding box center [0, 0] width 0 height 0
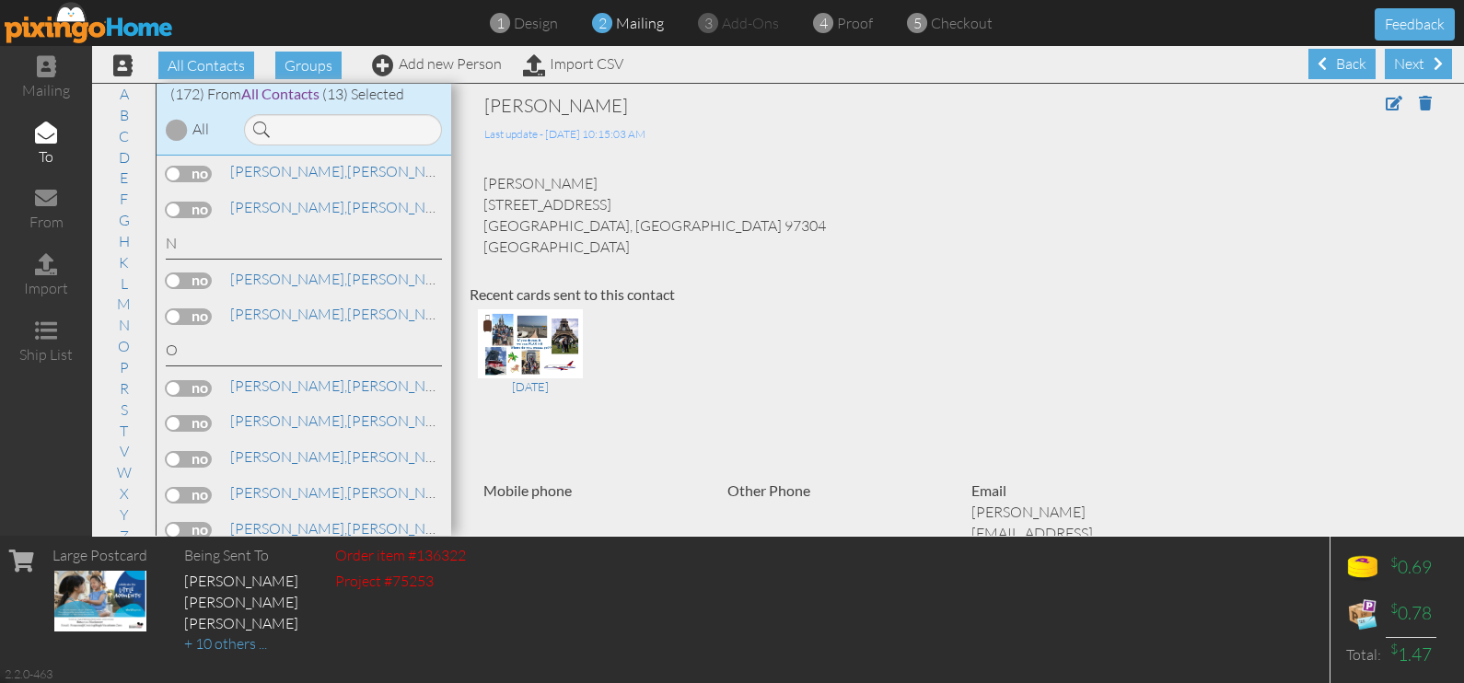
scroll to position [3682, 0]
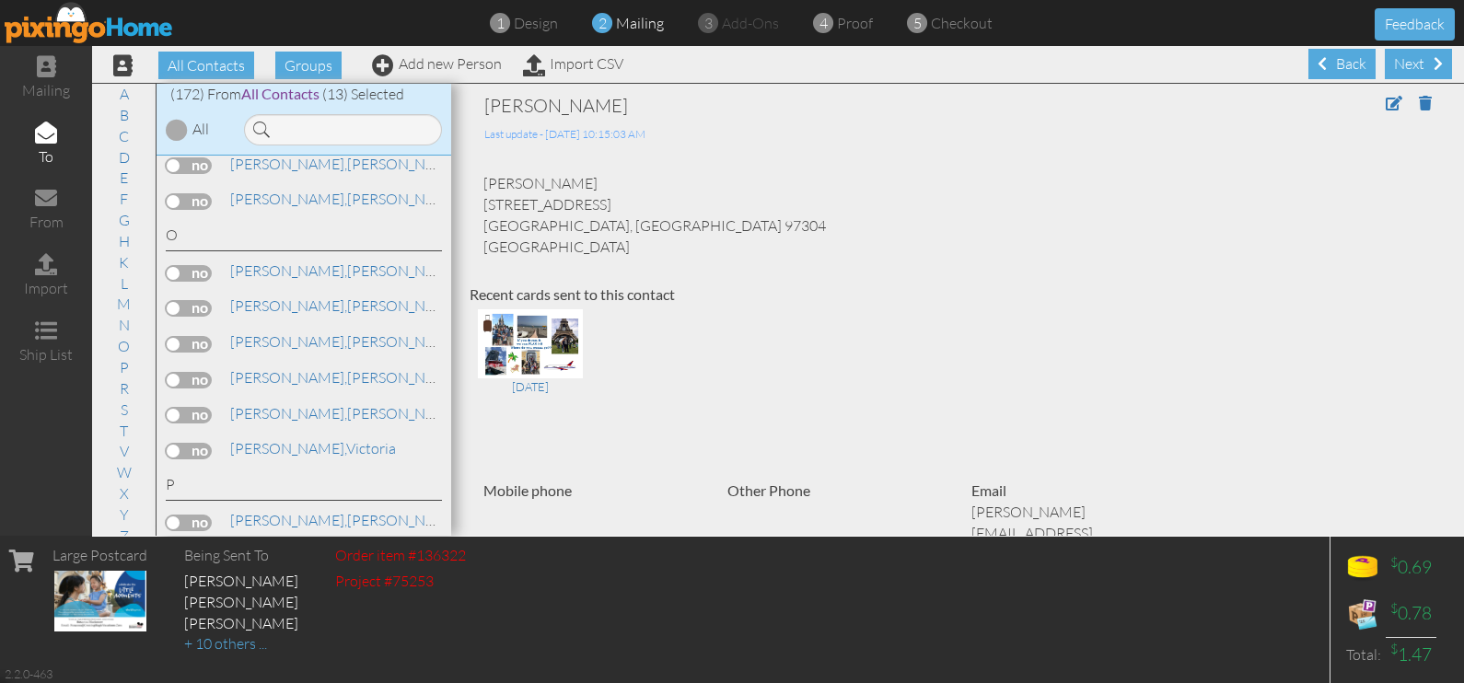
click at [199, 265] on label at bounding box center [189, 273] width 46 height 17
click at [0, 0] on input "checkbox" at bounding box center [0, 0] width 0 height 0
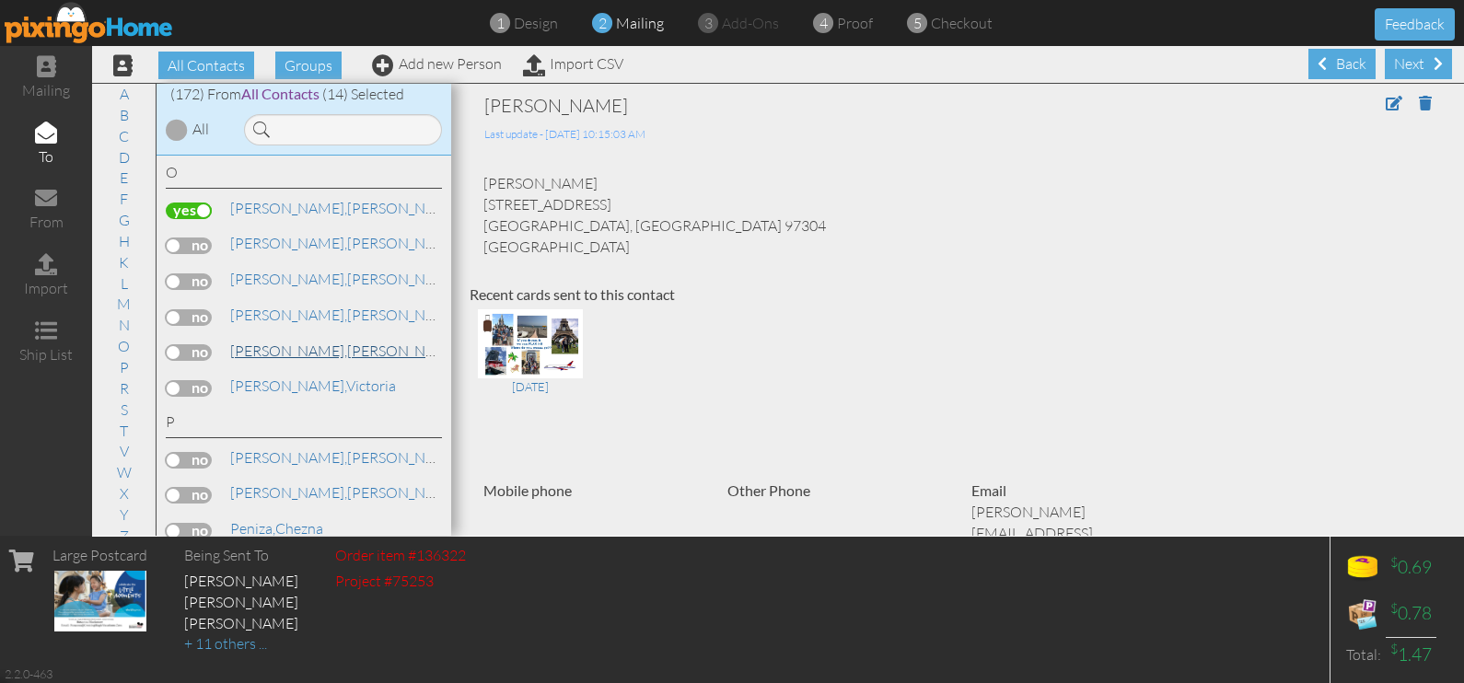
scroll to position [3798, 0]
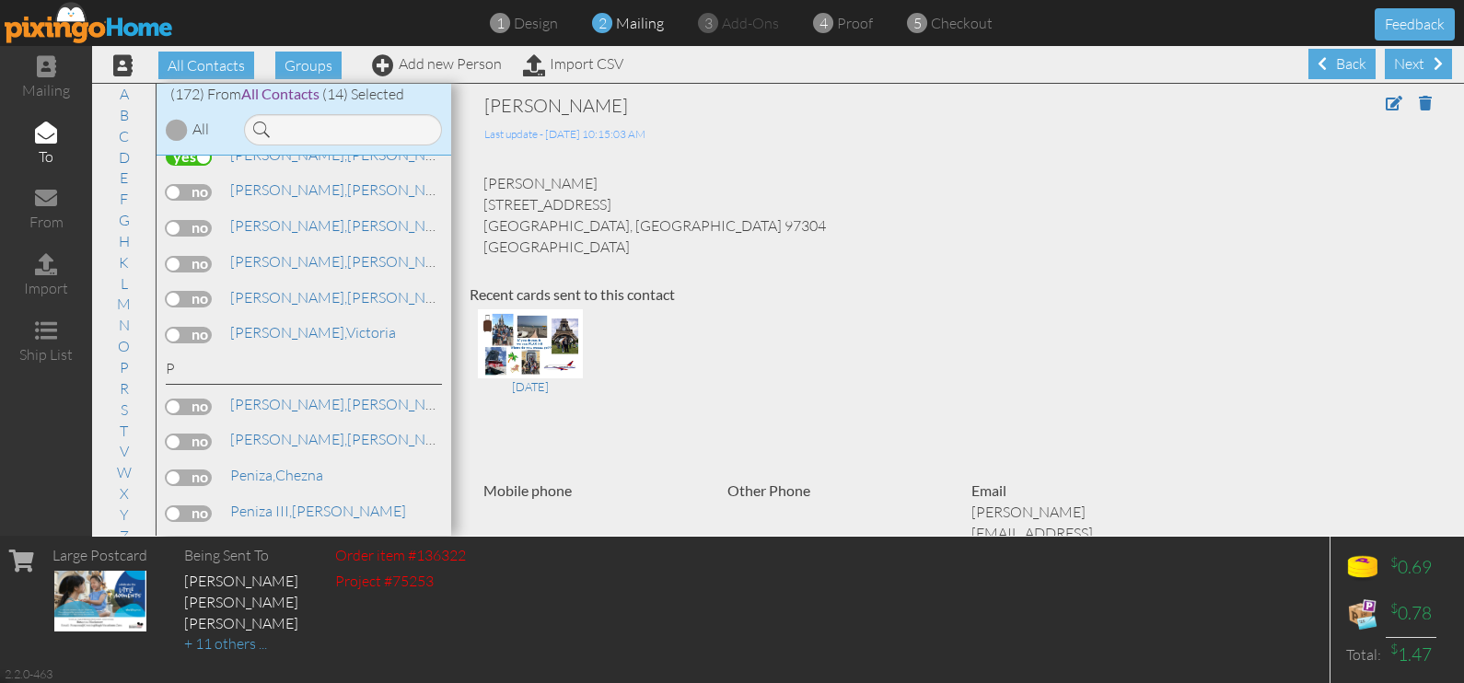
click at [203, 434] on label at bounding box center [189, 442] width 46 height 17
click at [0, 0] on input "checkbox" at bounding box center [0, 0] width 0 height 0
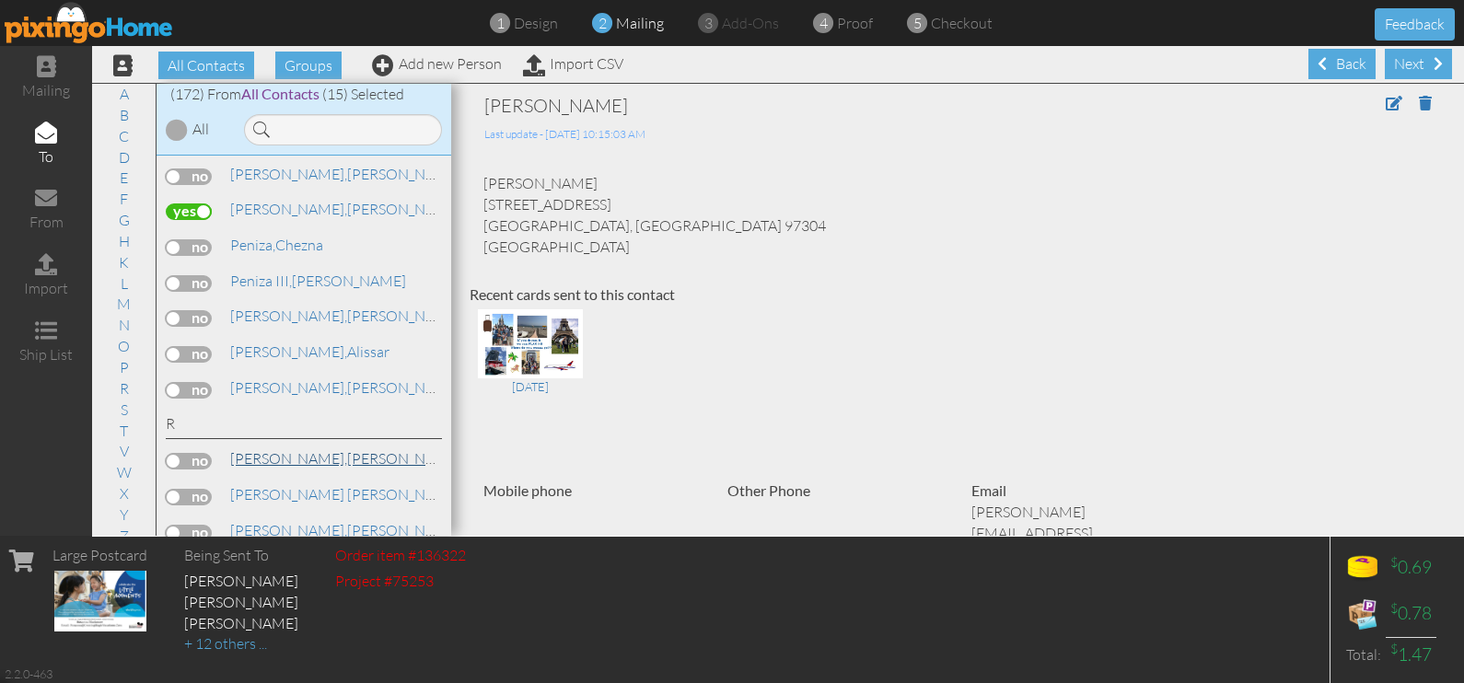
scroll to position [4143, 0]
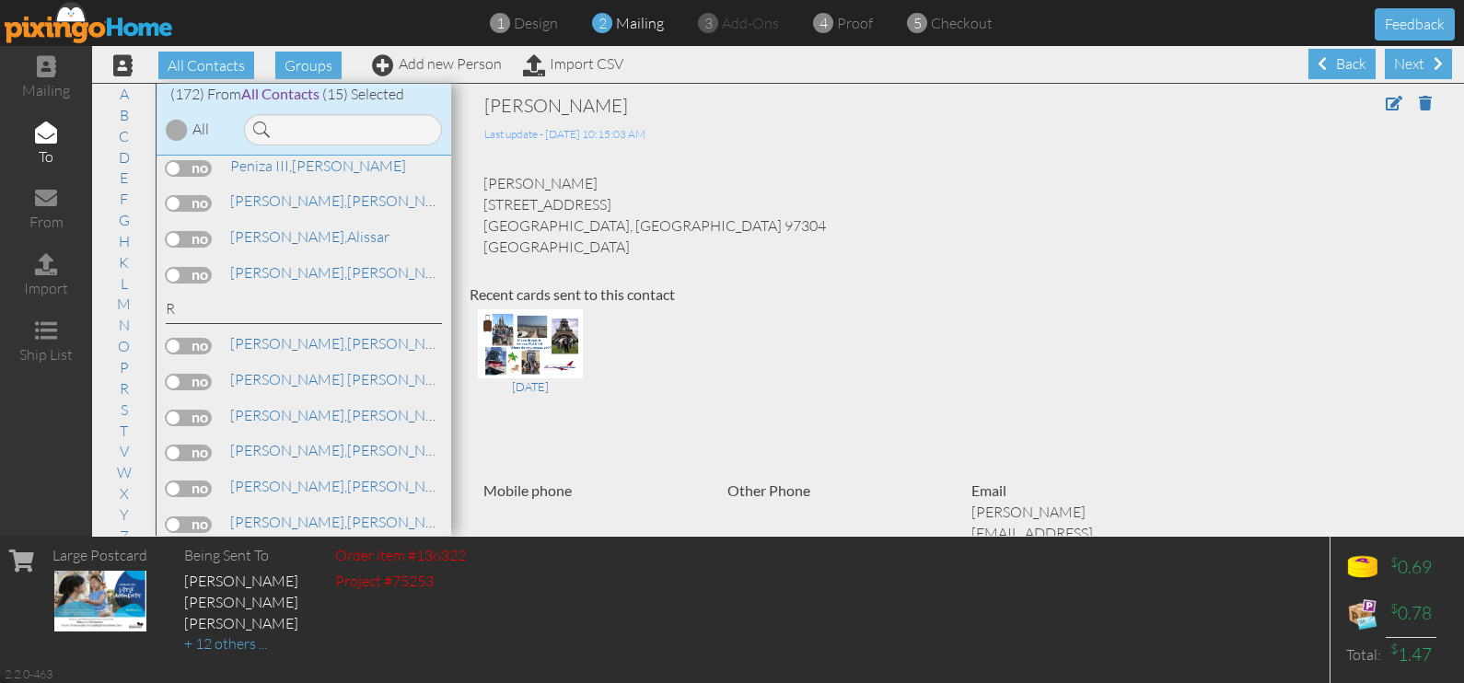
click at [198, 445] on label at bounding box center [189, 453] width 46 height 17
click at [0, 0] on input "checkbox" at bounding box center [0, 0] width 0 height 0
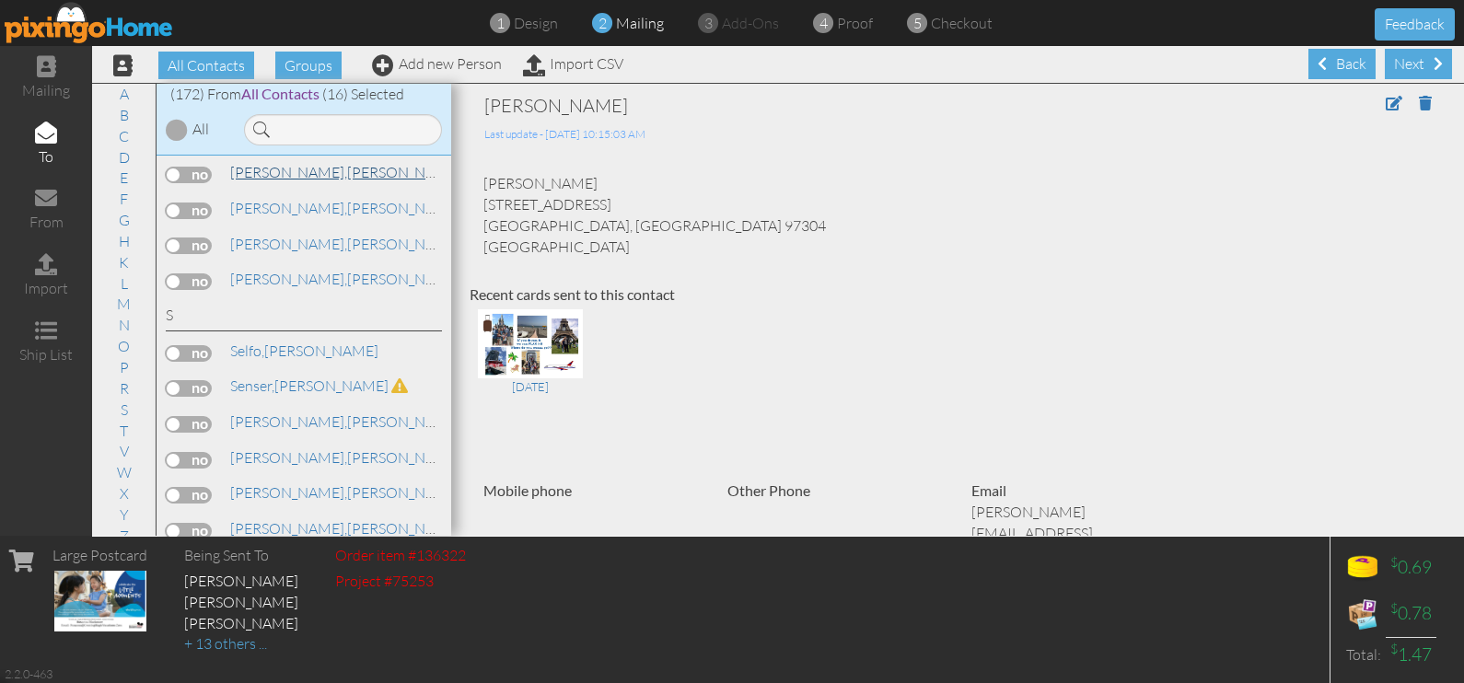
scroll to position [4489, 0]
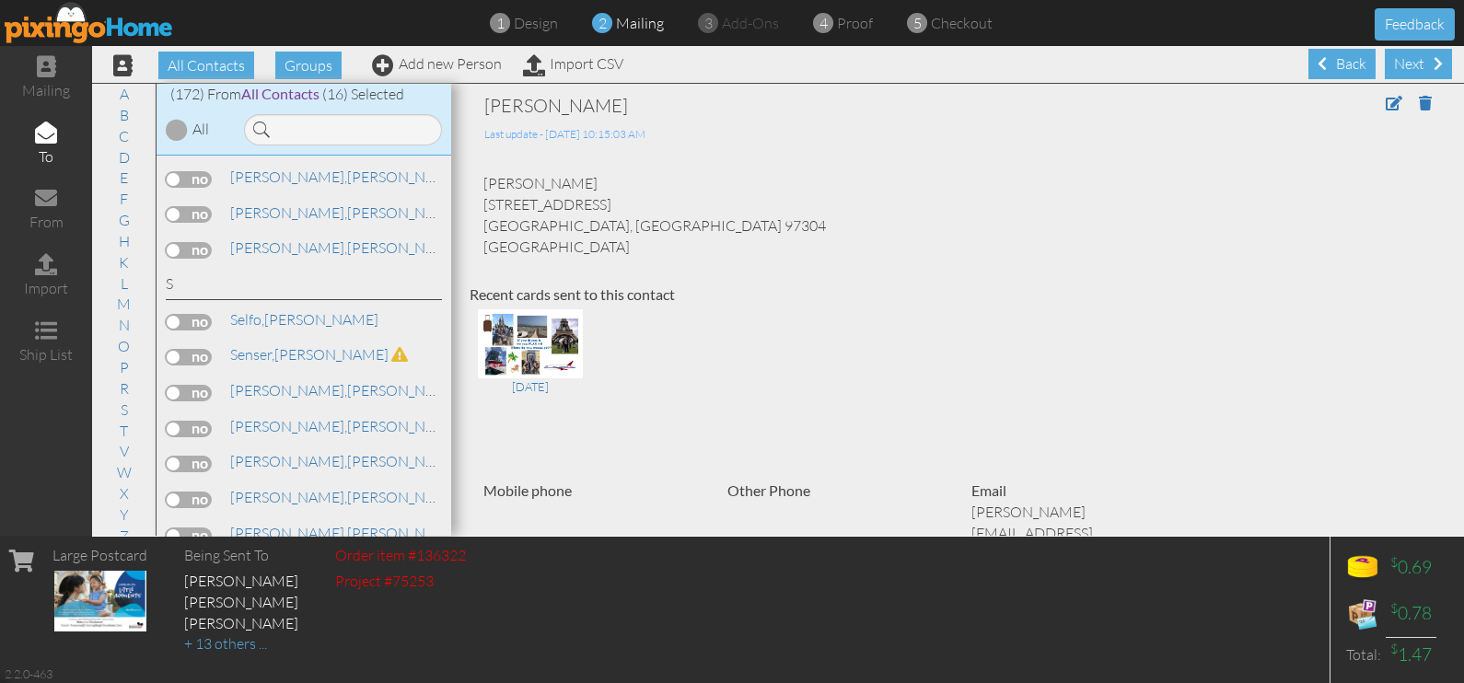
click at [198, 421] on label at bounding box center [189, 429] width 46 height 17
click at [0, 0] on input "checkbox" at bounding box center [0, 0] width 0 height 0
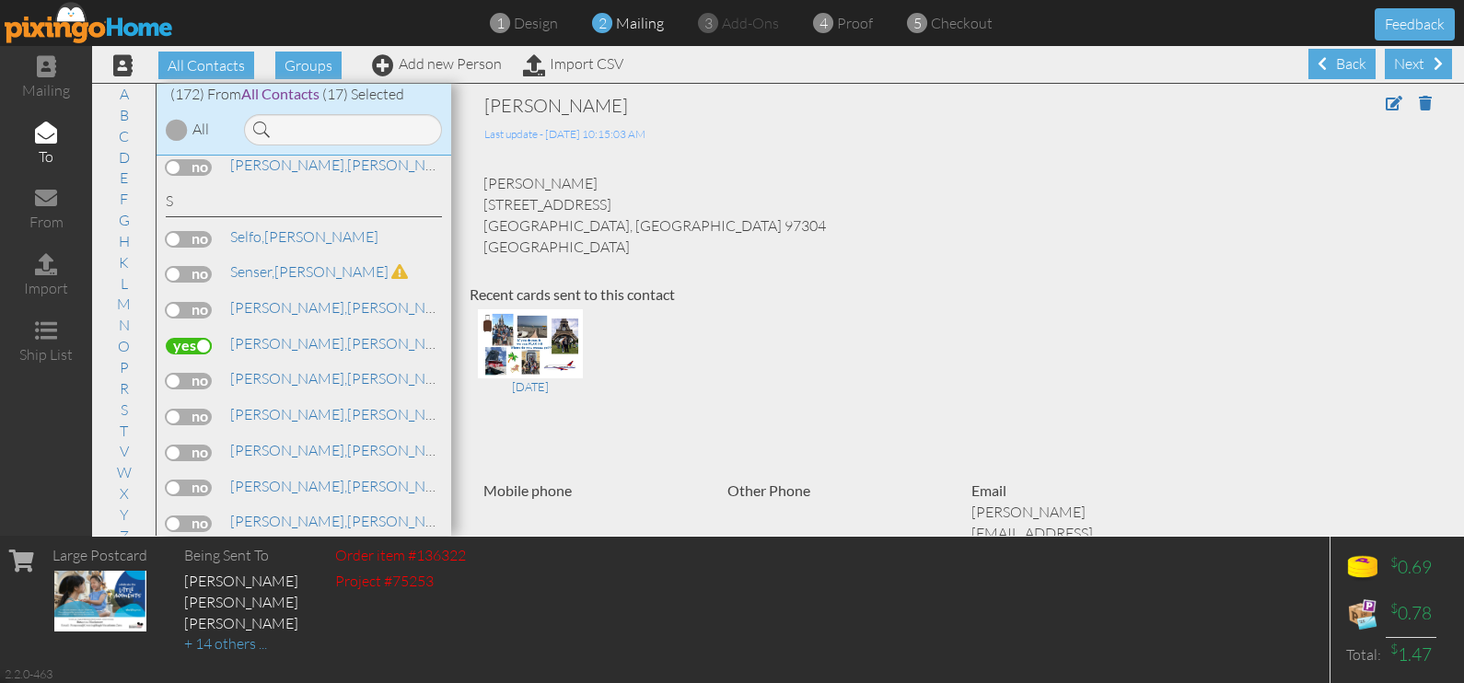
scroll to position [4604, 0]
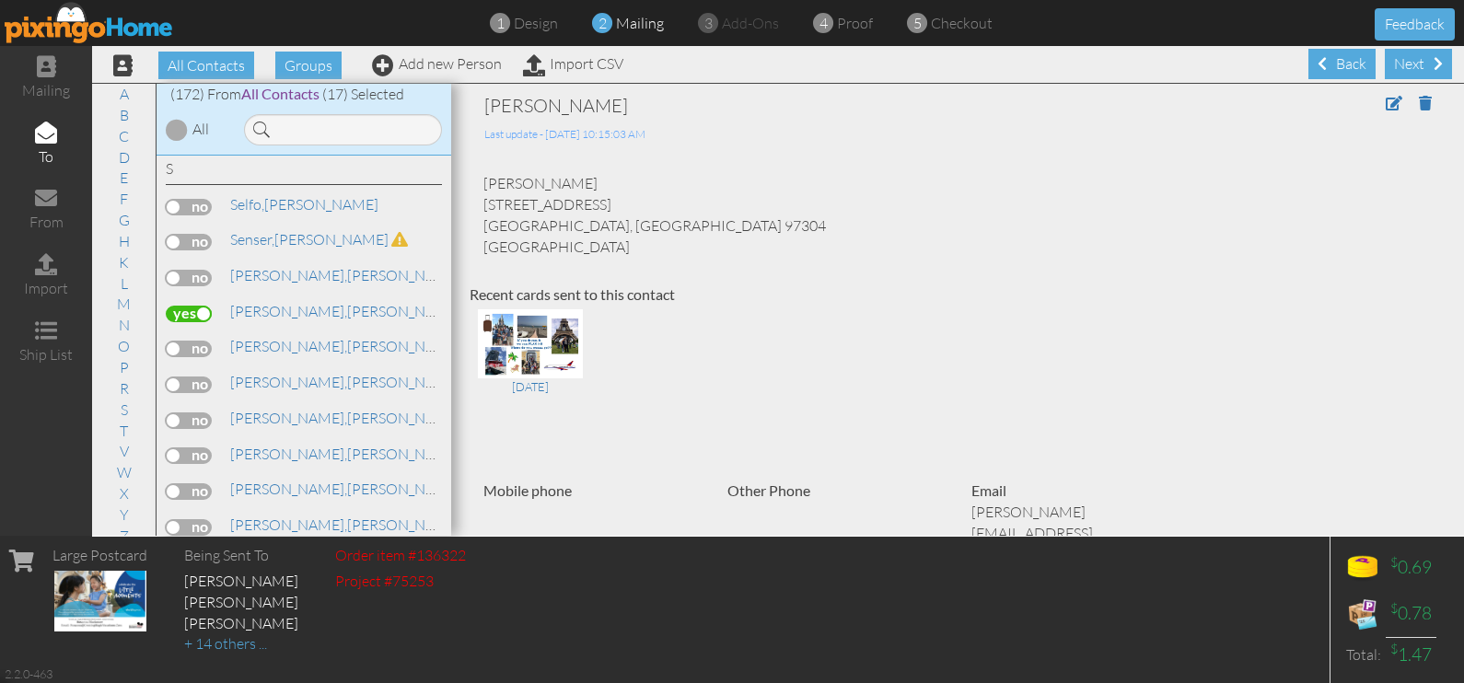
click at [204, 412] on label at bounding box center [189, 420] width 46 height 17
click at [0, 0] on input "checkbox" at bounding box center [0, 0] width 0 height 0
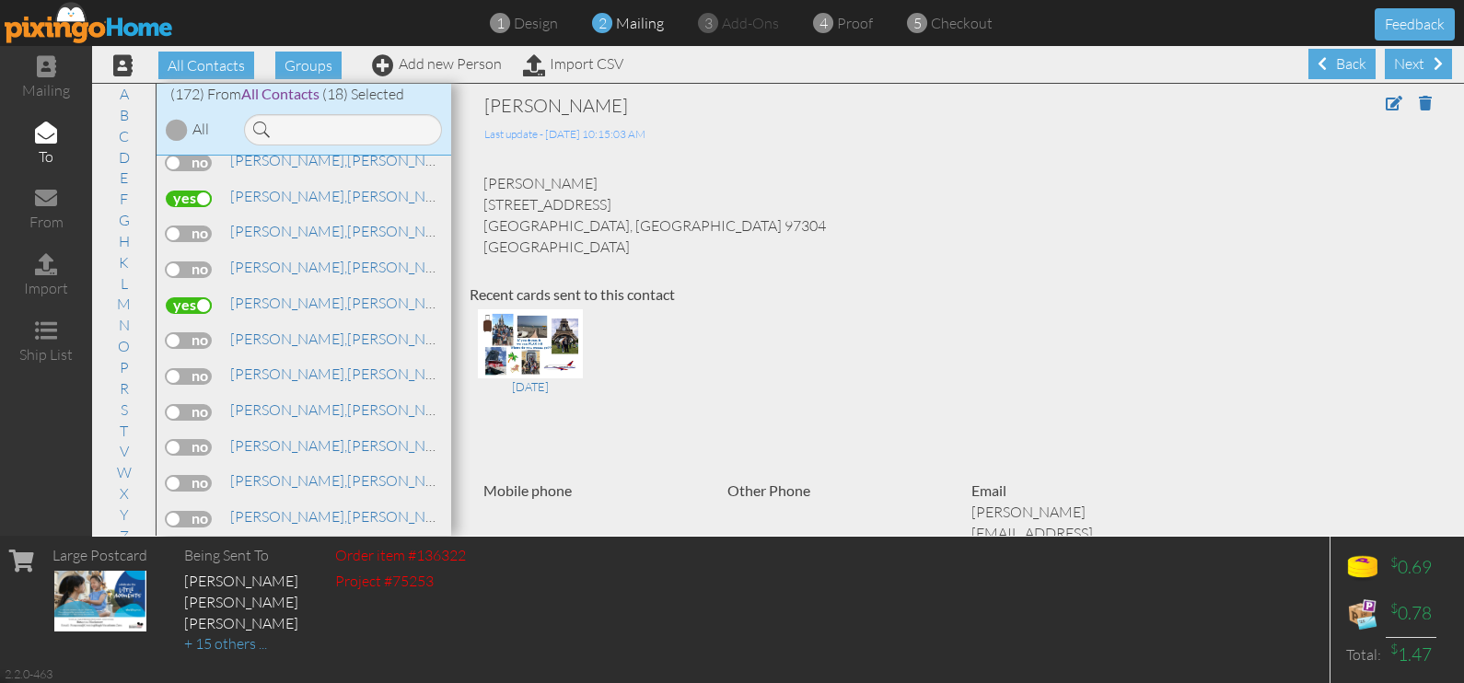
click at [198, 368] on label at bounding box center [189, 376] width 46 height 17
click at [0, 0] on input "checkbox" at bounding box center [0, 0] width 0 height 0
click at [199, 439] on label at bounding box center [189, 447] width 46 height 17
click at [0, 0] on input "checkbox" at bounding box center [0, 0] width 0 height 0
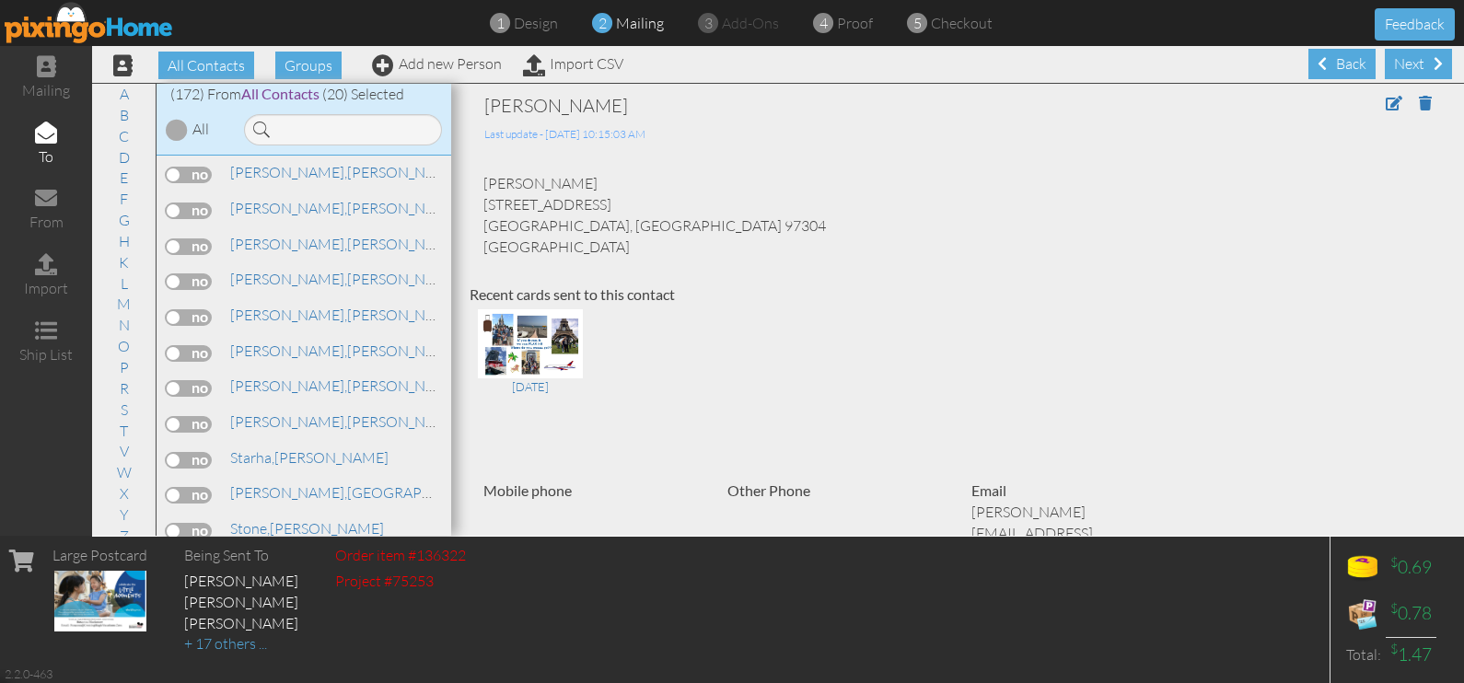
scroll to position [5064, 0]
click at [202, 415] on label at bounding box center [189, 423] width 46 height 17
click at [0, 0] on input "checkbox" at bounding box center [0, 0] width 0 height 0
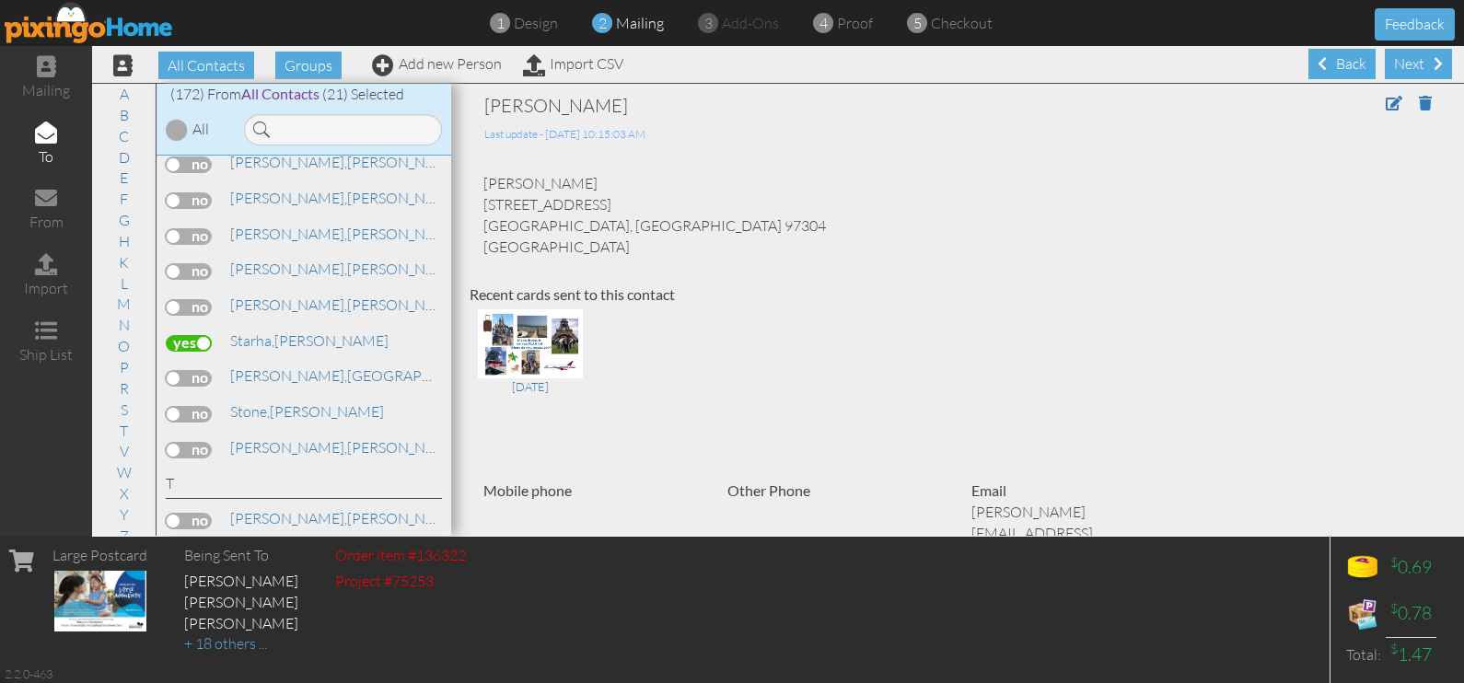
scroll to position [5179, 0]
click at [199, 371] on label at bounding box center [189, 379] width 46 height 17
click at [0, 0] on input "checkbox" at bounding box center [0, 0] width 0 height 0
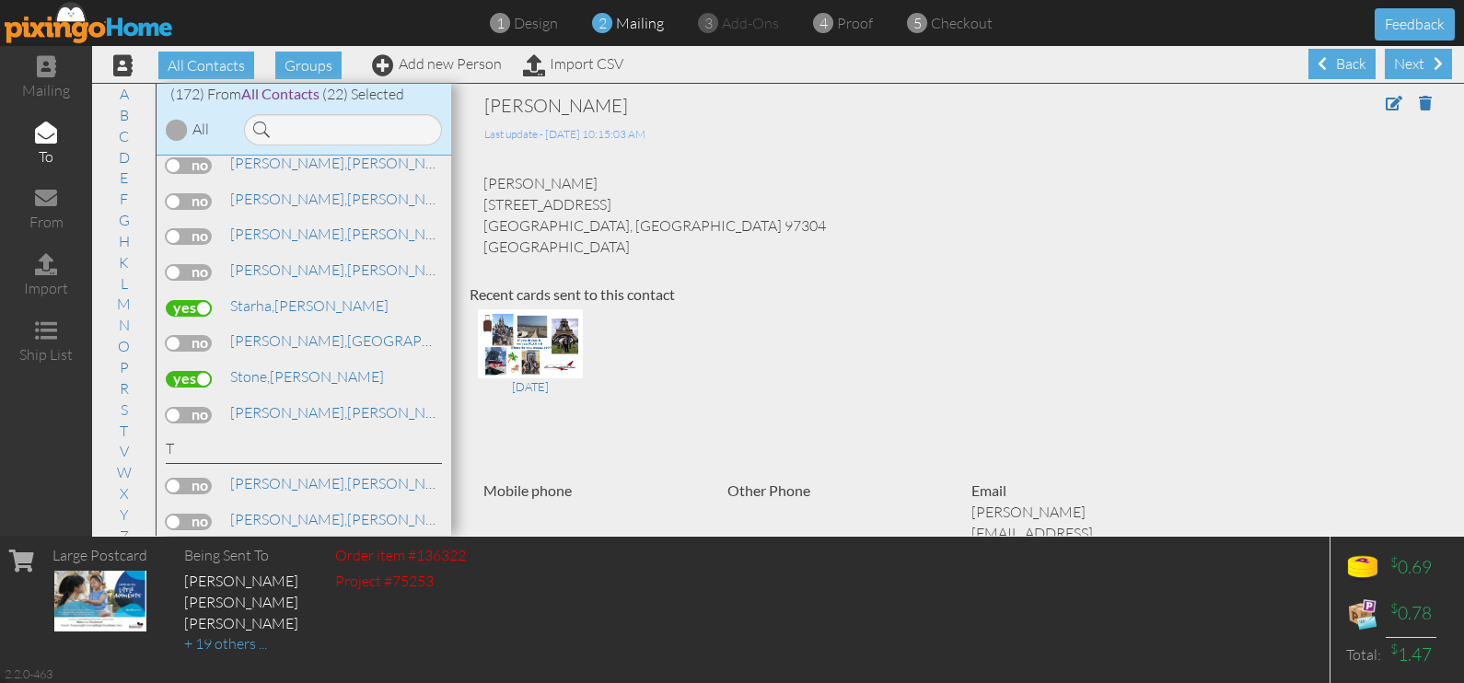
scroll to position [5294, 0]
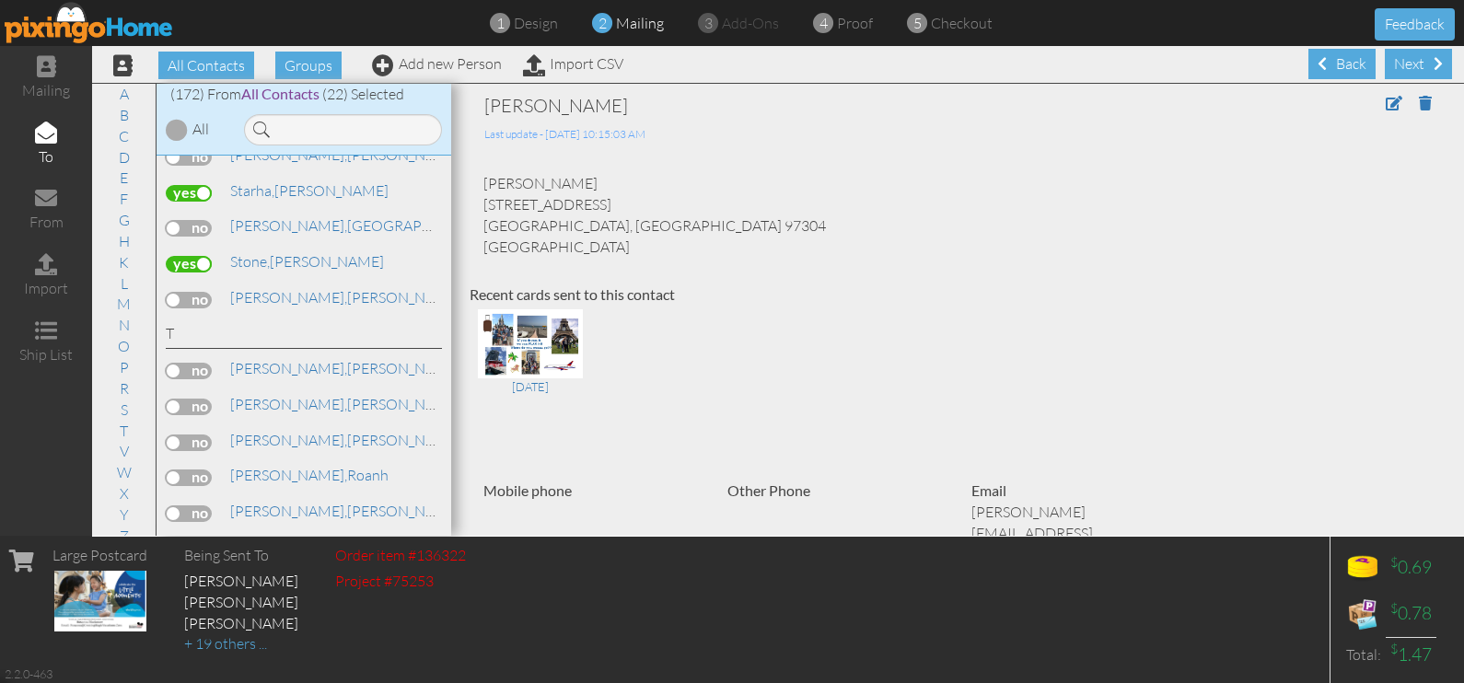
click at [190, 363] on label at bounding box center [189, 371] width 46 height 17
click at [0, 0] on input "checkbox" at bounding box center [0, 0] width 0 height 0
click at [189, 399] on label at bounding box center [189, 407] width 46 height 17
click at [0, 0] on input "checkbox" at bounding box center [0, 0] width 0 height 0
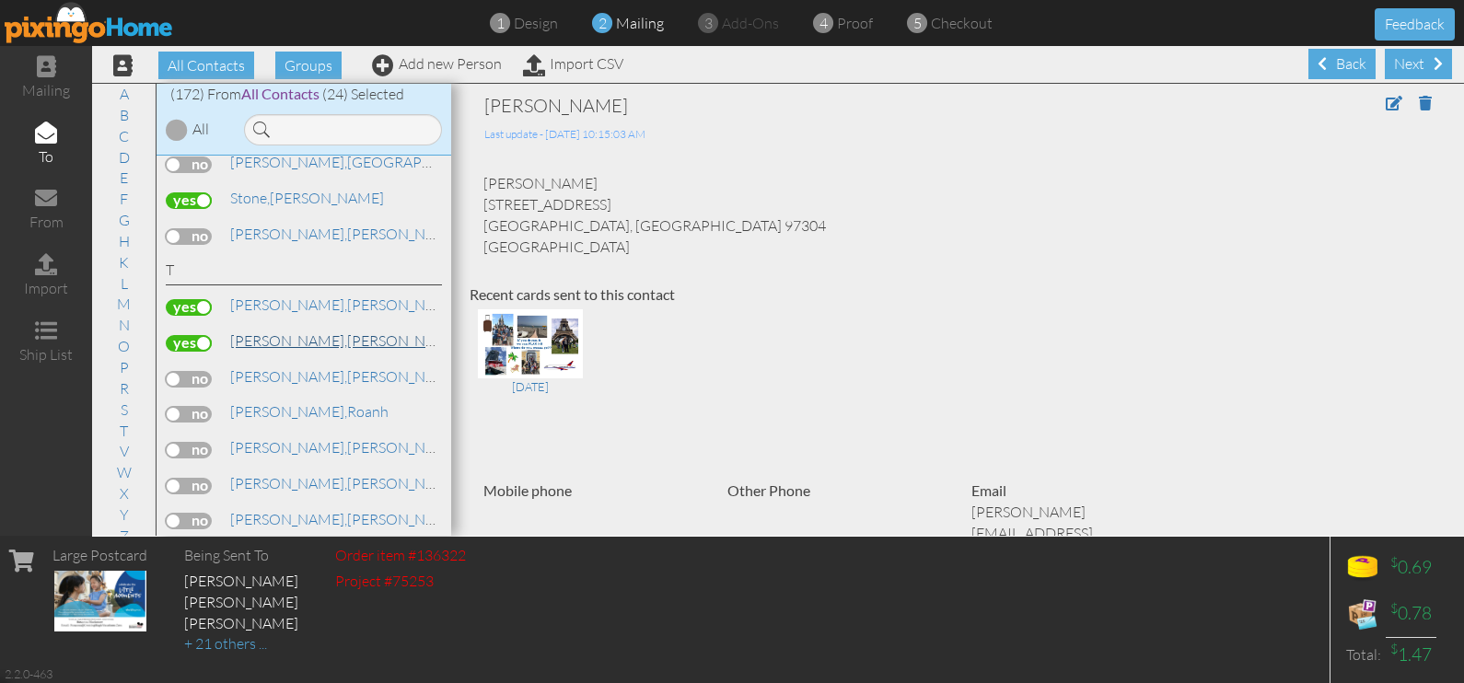
scroll to position [5409, 0]
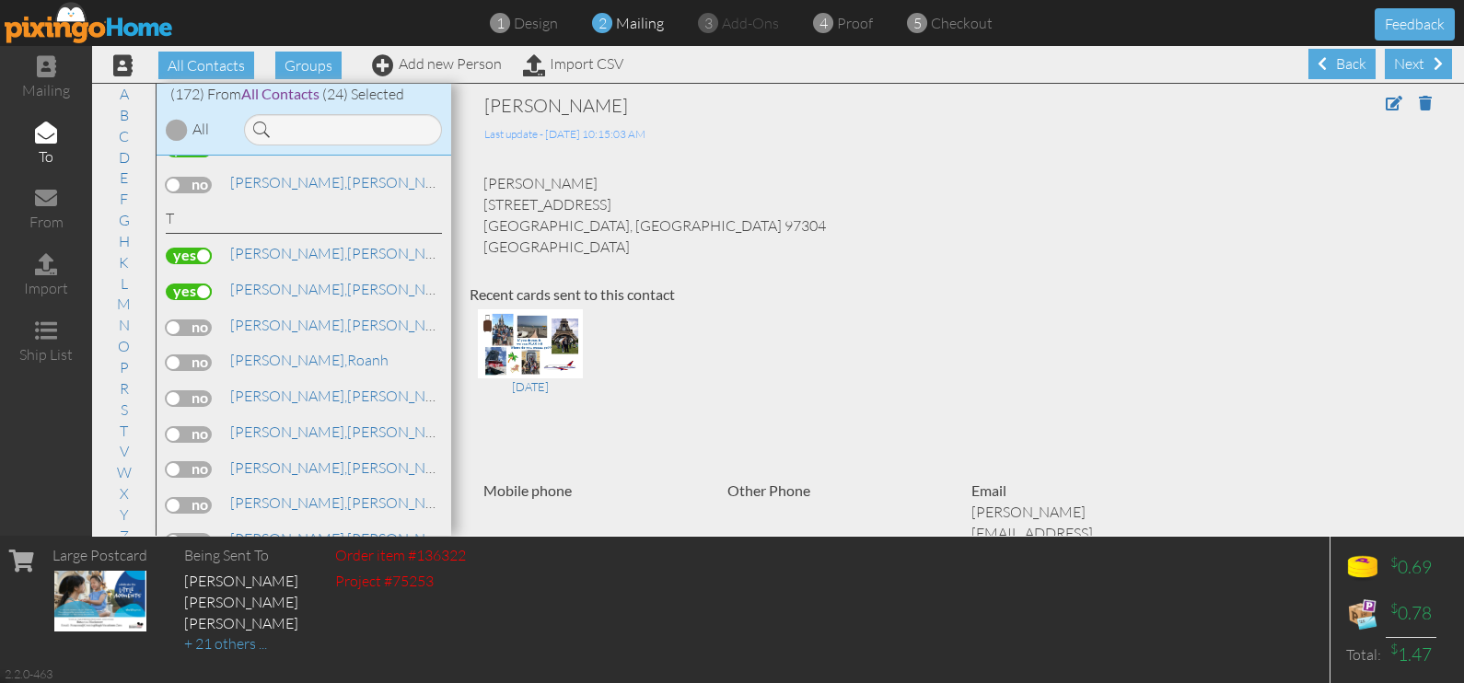
click at [200, 390] on label at bounding box center [189, 398] width 46 height 17
click at [0, 0] on input "checkbox" at bounding box center [0, 0] width 0 height 0
click at [197, 426] on label at bounding box center [189, 434] width 46 height 17
click at [0, 0] on input "checkbox" at bounding box center [0, 0] width 0 height 0
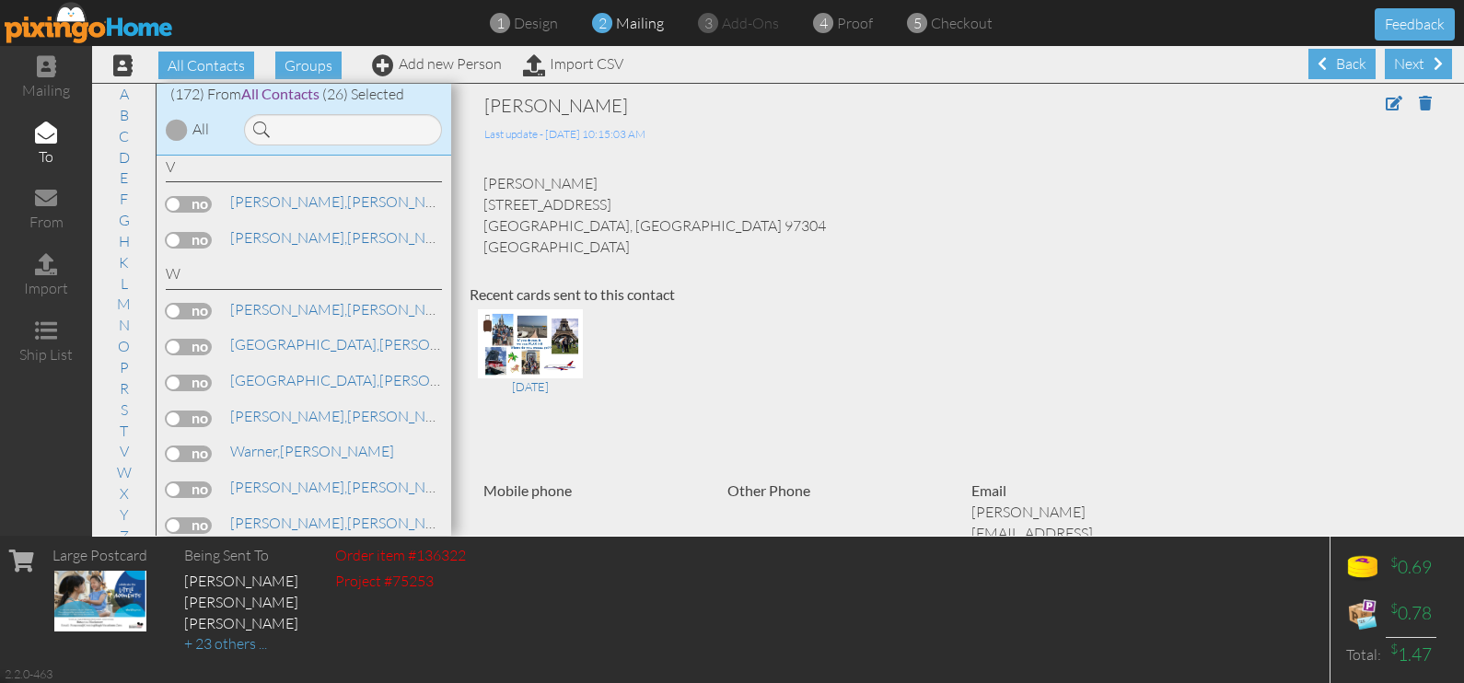
scroll to position [5869, 0]
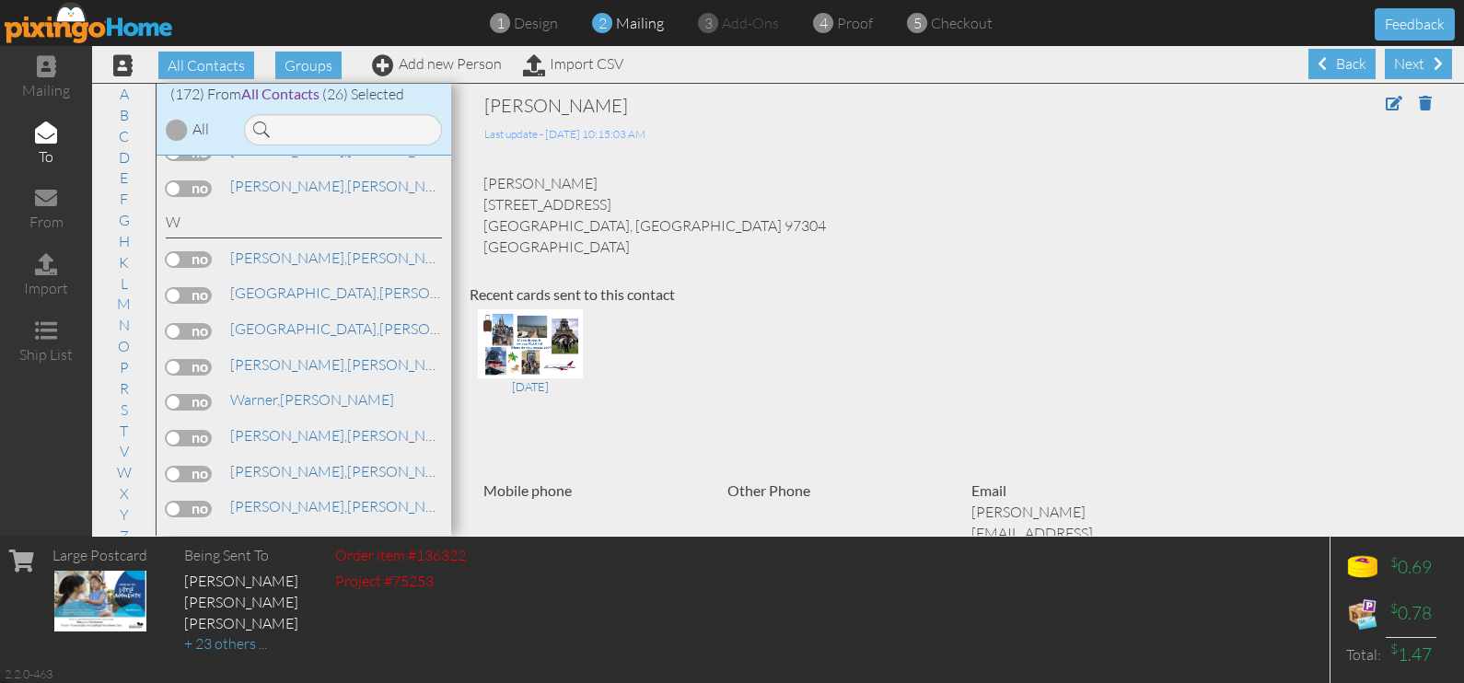
click at [203, 394] on label at bounding box center [189, 402] width 46 height 17
click at [0, 0] on input "checkbox" at bounding box center [0, 0] width 0 height 0
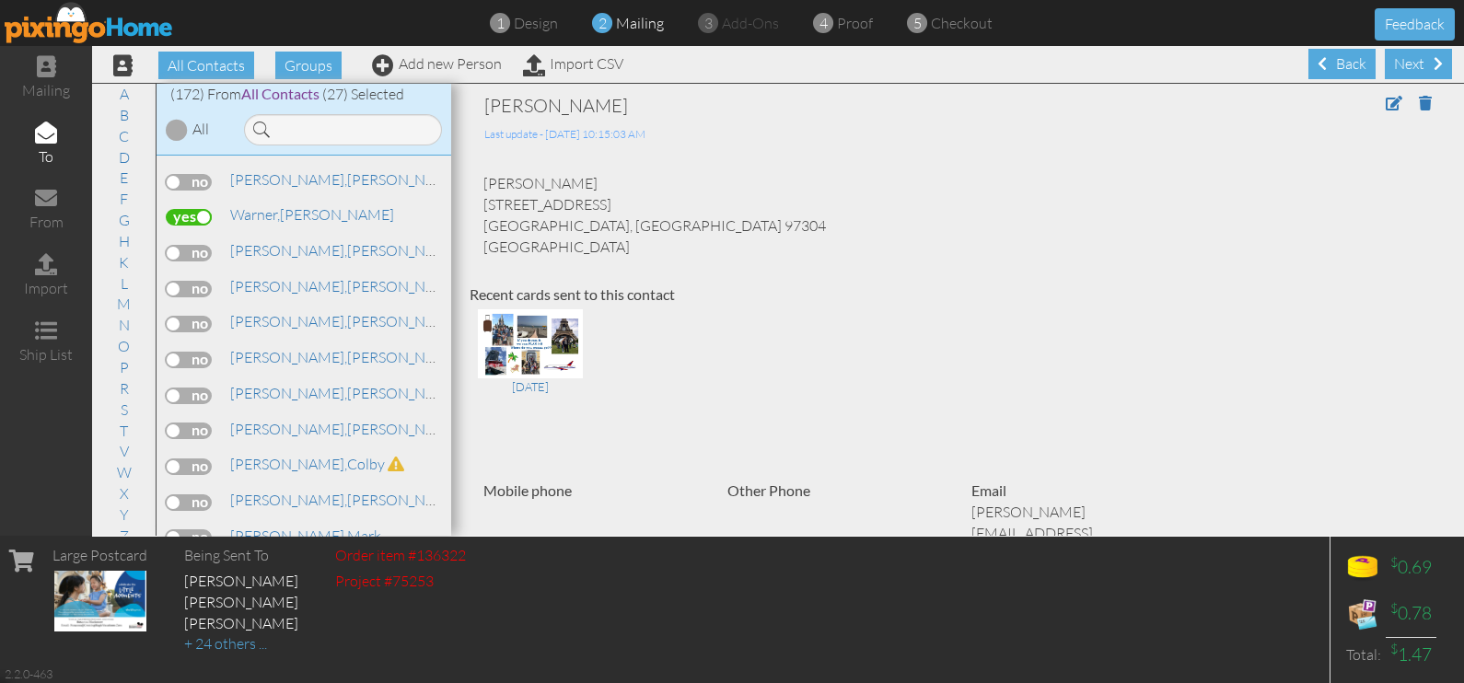
scroll to position [6099, 0]
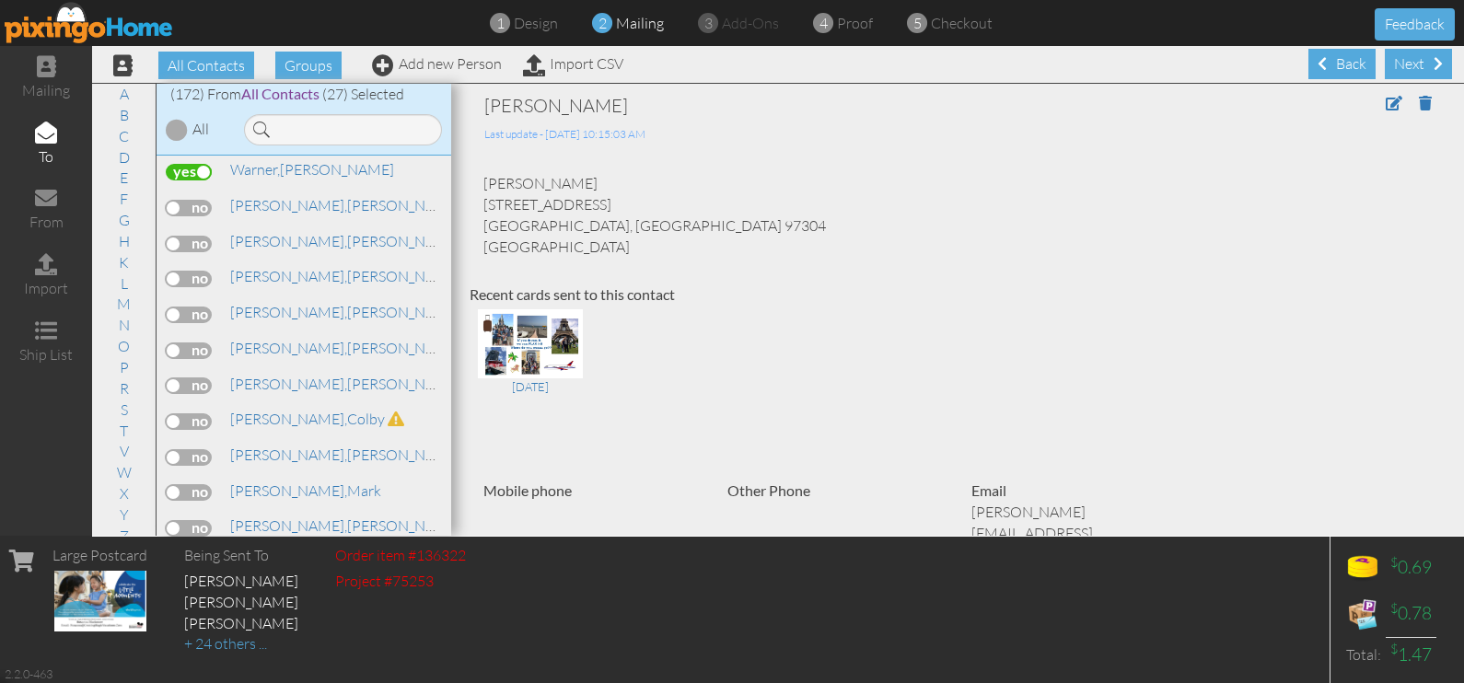
click at [189, 449] on label at bounding box center [189, 457] width 46 height 17
click at [0, 0] on input "checkbox" at bounding box center [0, 0] width 0 height 0
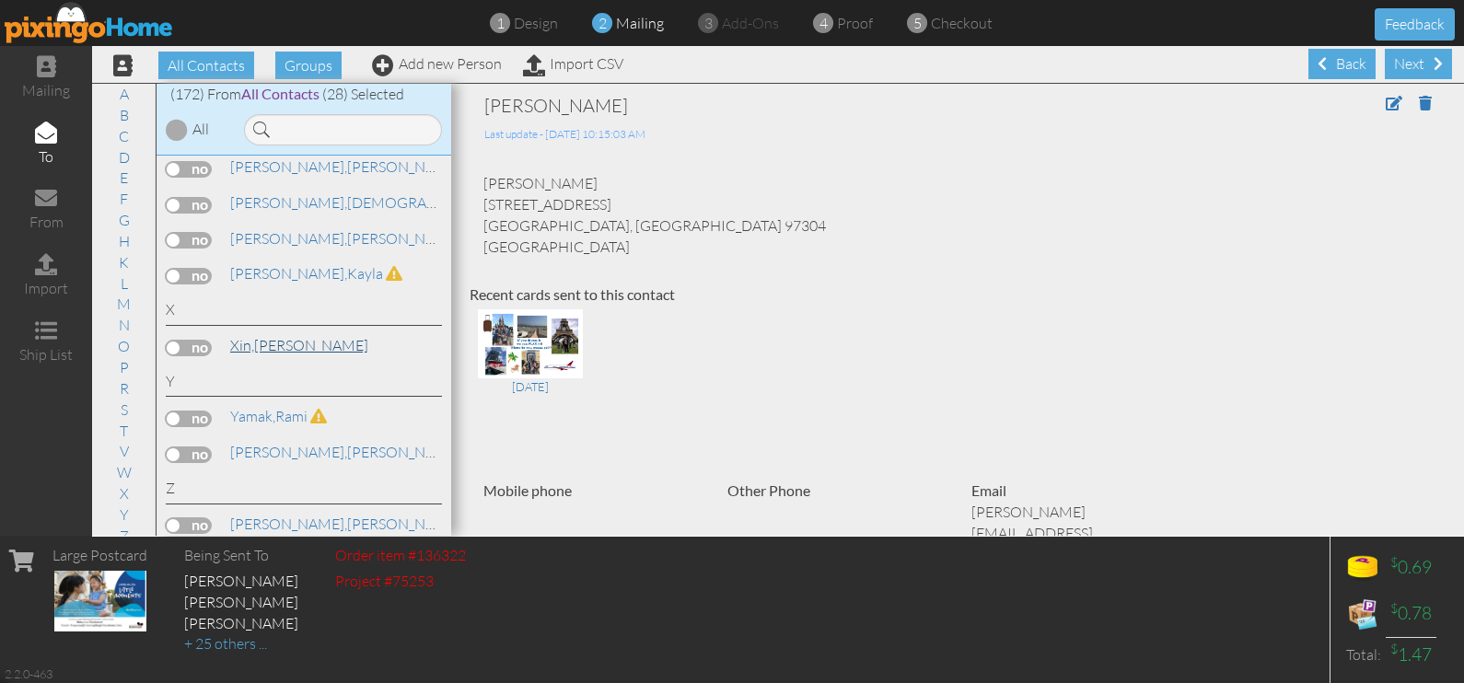
scroll to position [6460, 0]
click at [1406, 60] on div "Next" at bounding box center [1418, 64] width 67 height 30
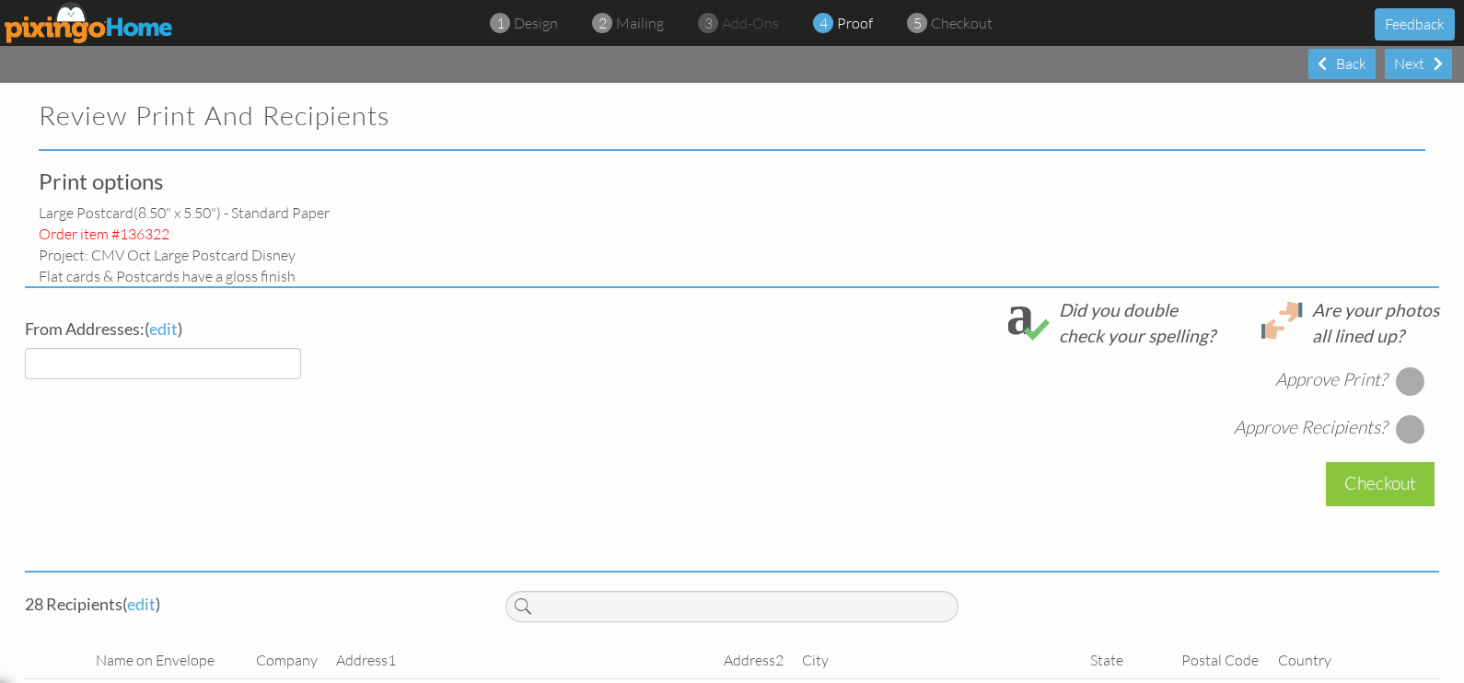
select select "object:5055"
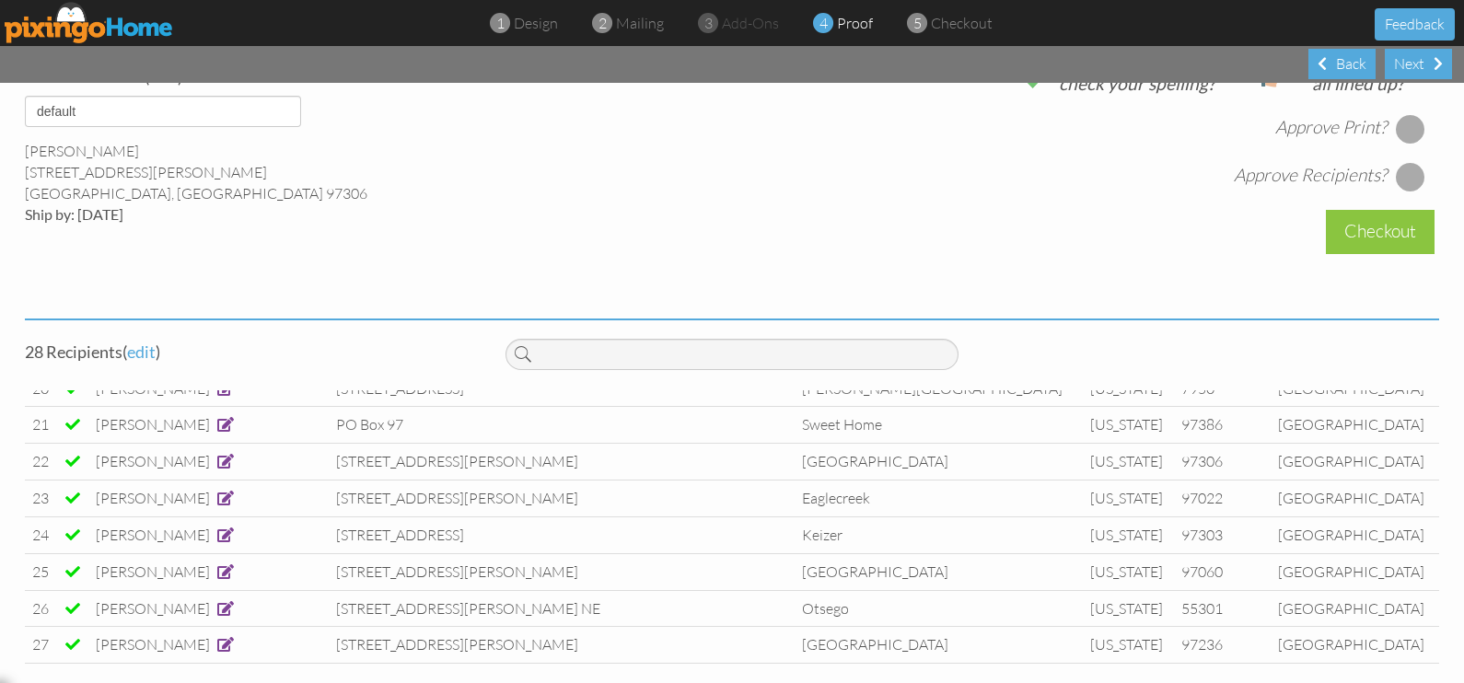
scroll to position [801, 0]
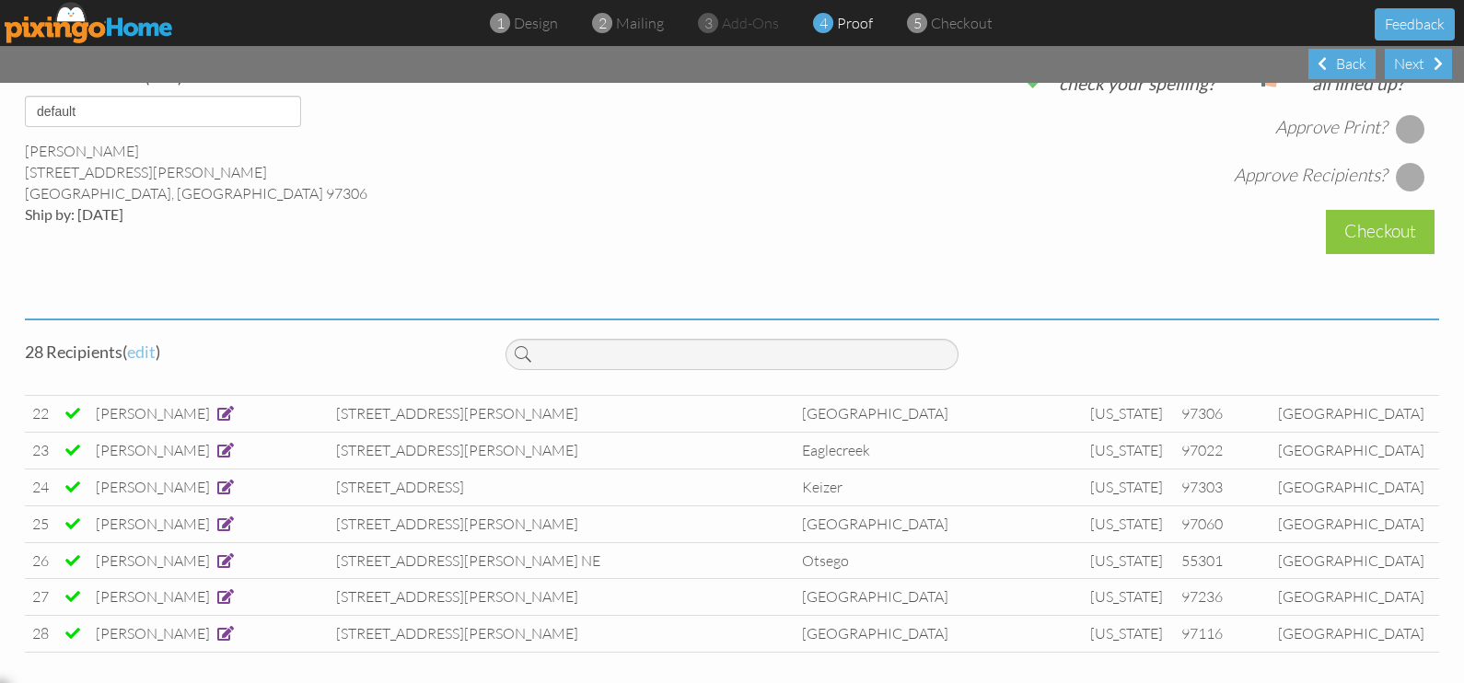
click at [137, 350] on span "edit" at bounding box center [141, 352] width 29 height 20
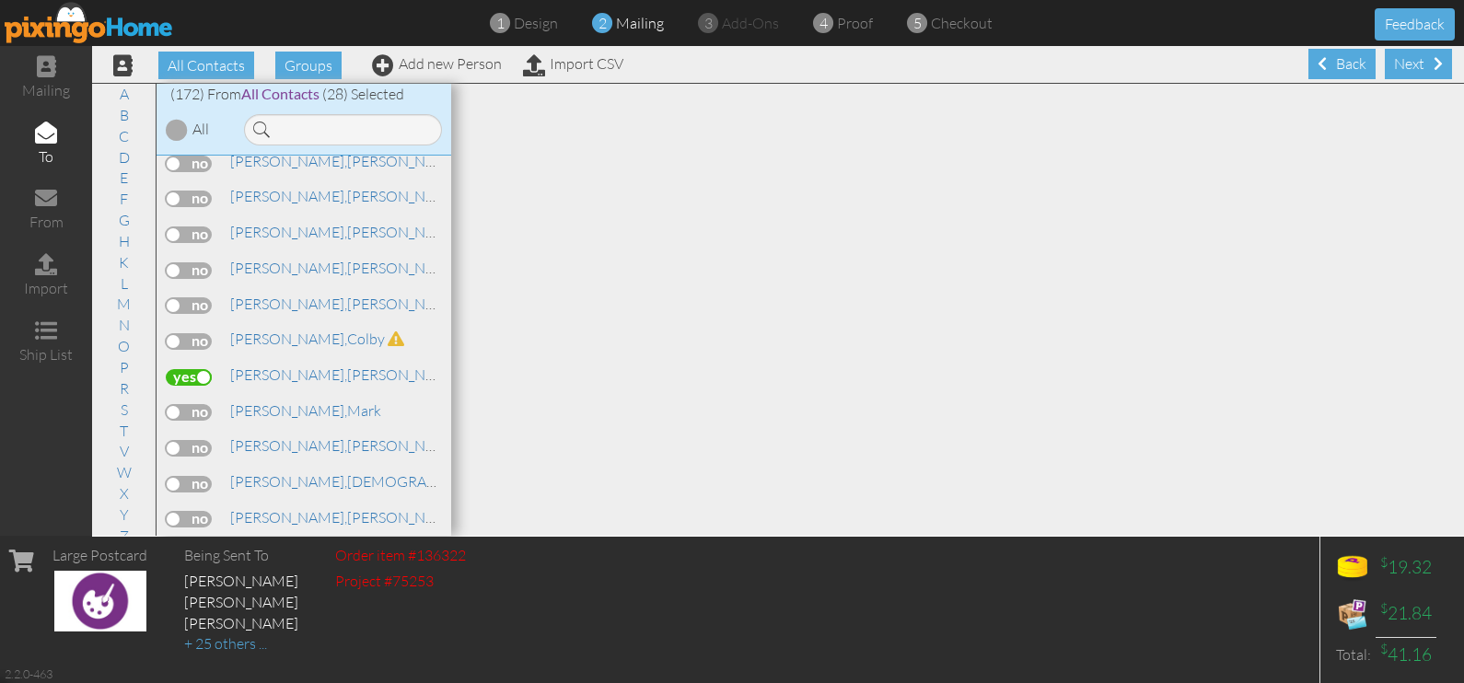
scroll to position [6116, 0]
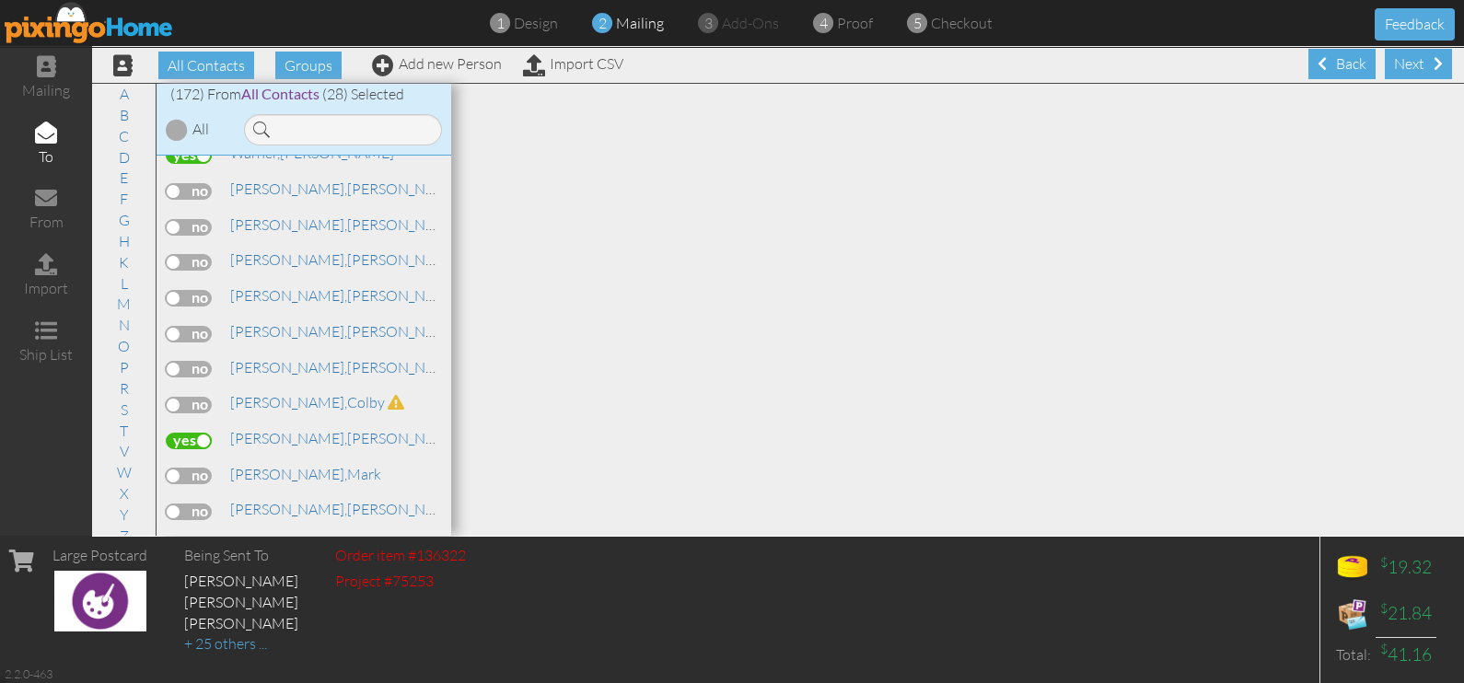
click at [193, 433] on label at bounding box center [189, 441] width 46 height 17
click at [0, 0] on input "checkbox" at bounding box center [0, 0] width 0 height 0
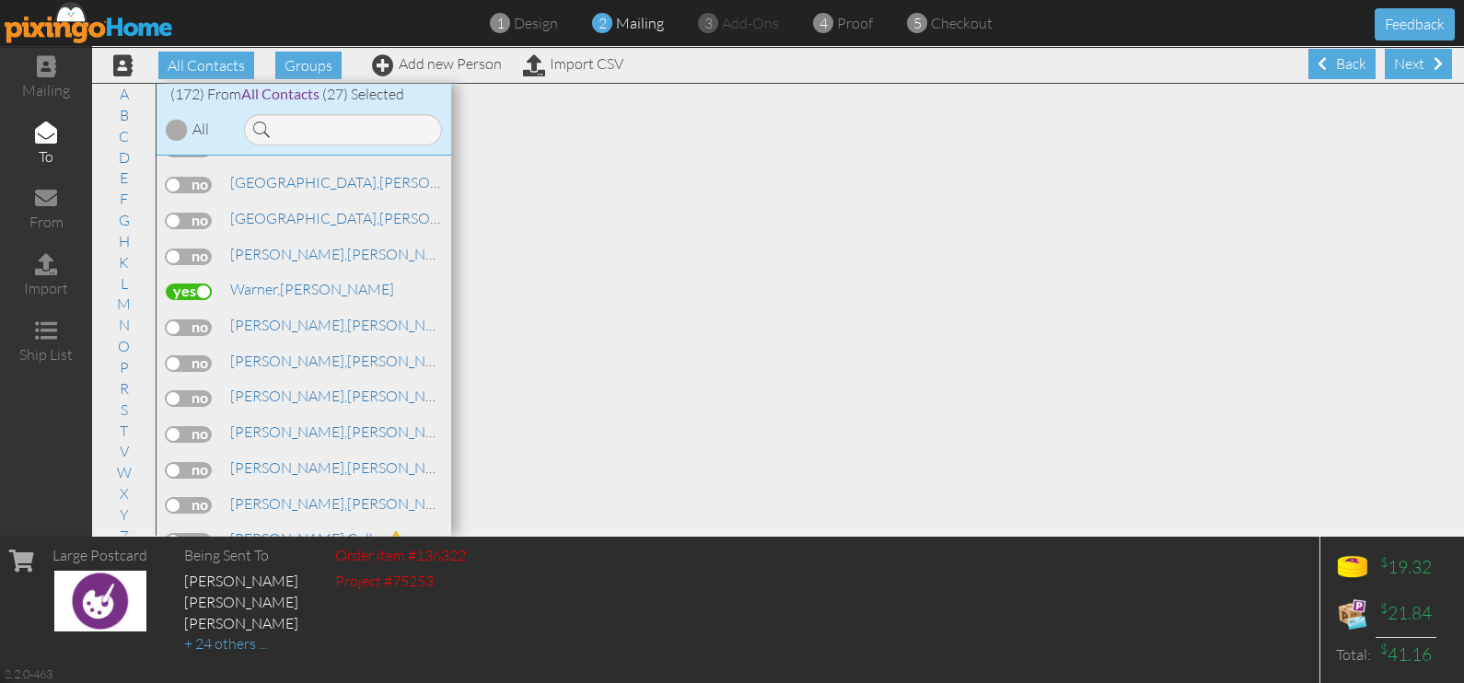
scroll to position [5885, 0]
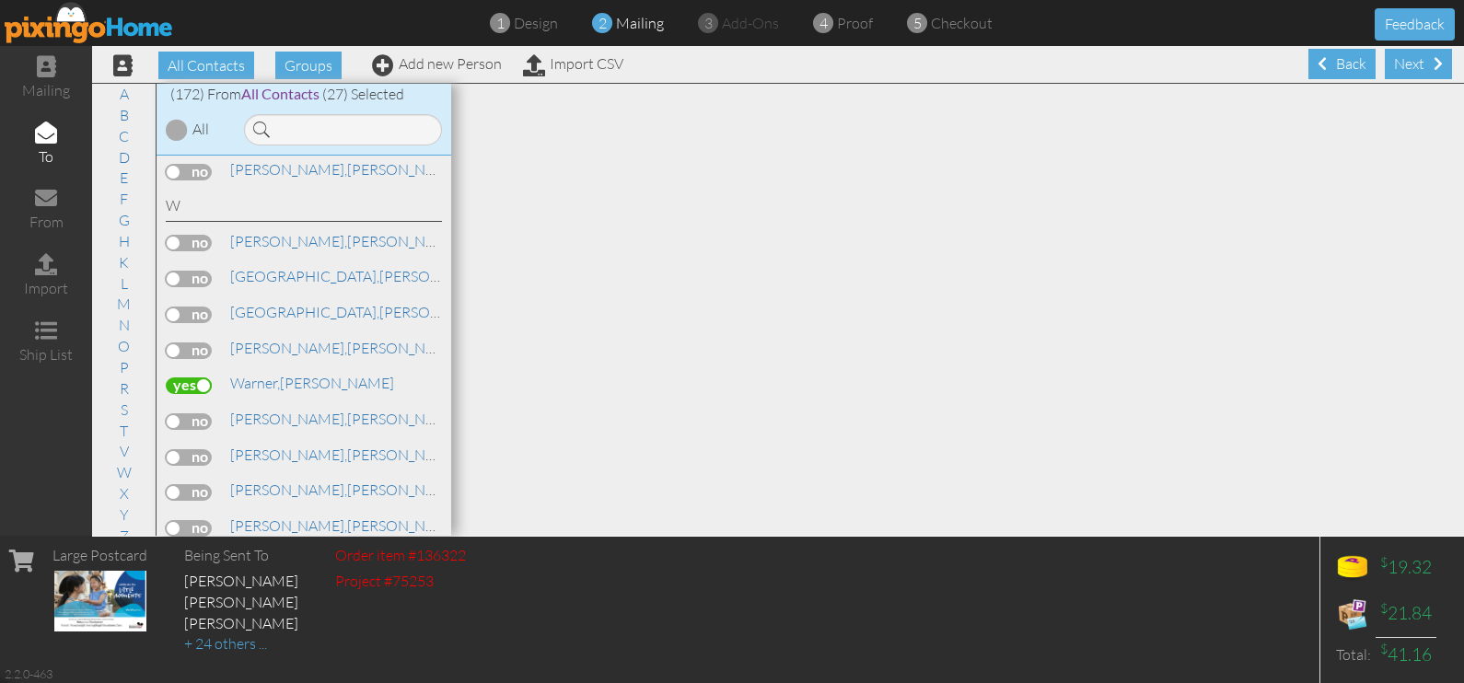
click at [192, 378] on label at bounding box center [189, 386] width 46 height 17
click at [0, 0] on input "checkbox" at bounding box center [0, 0] width 0 height 0
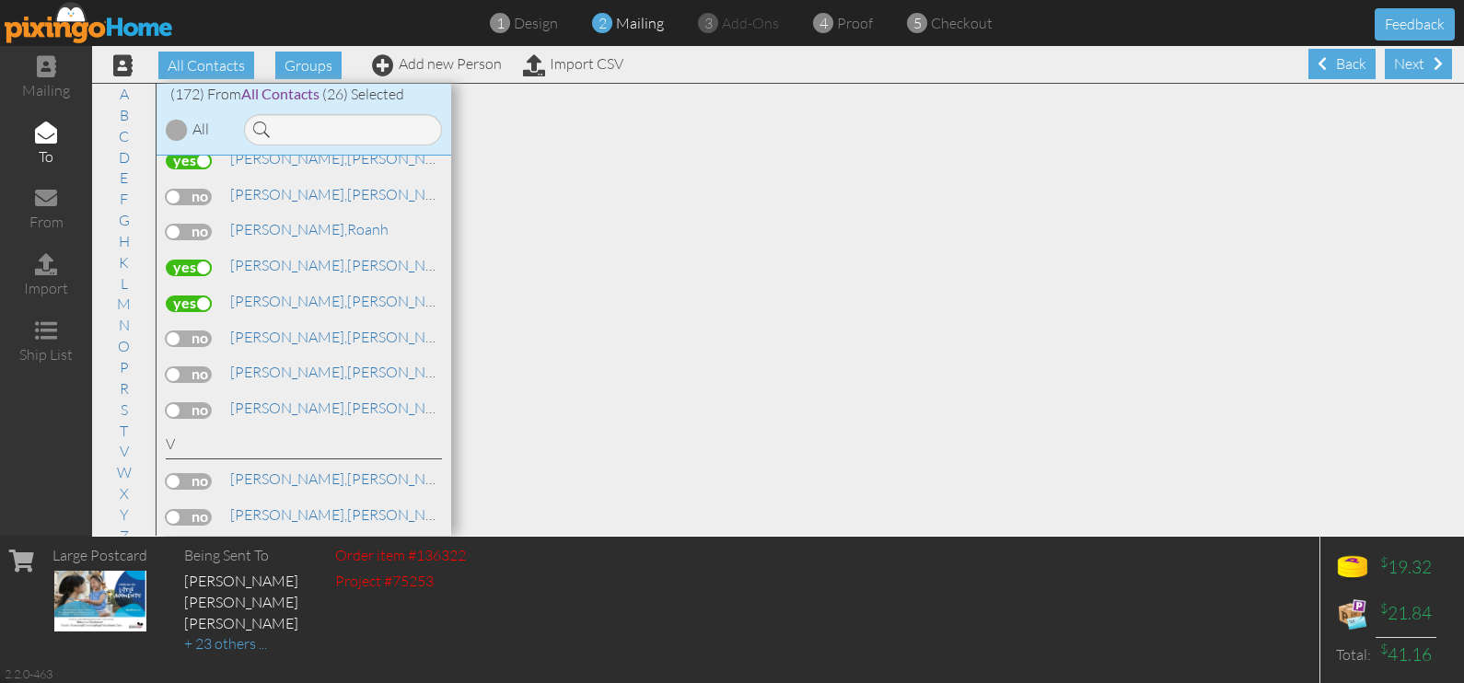
scroll to position [5425, 0]
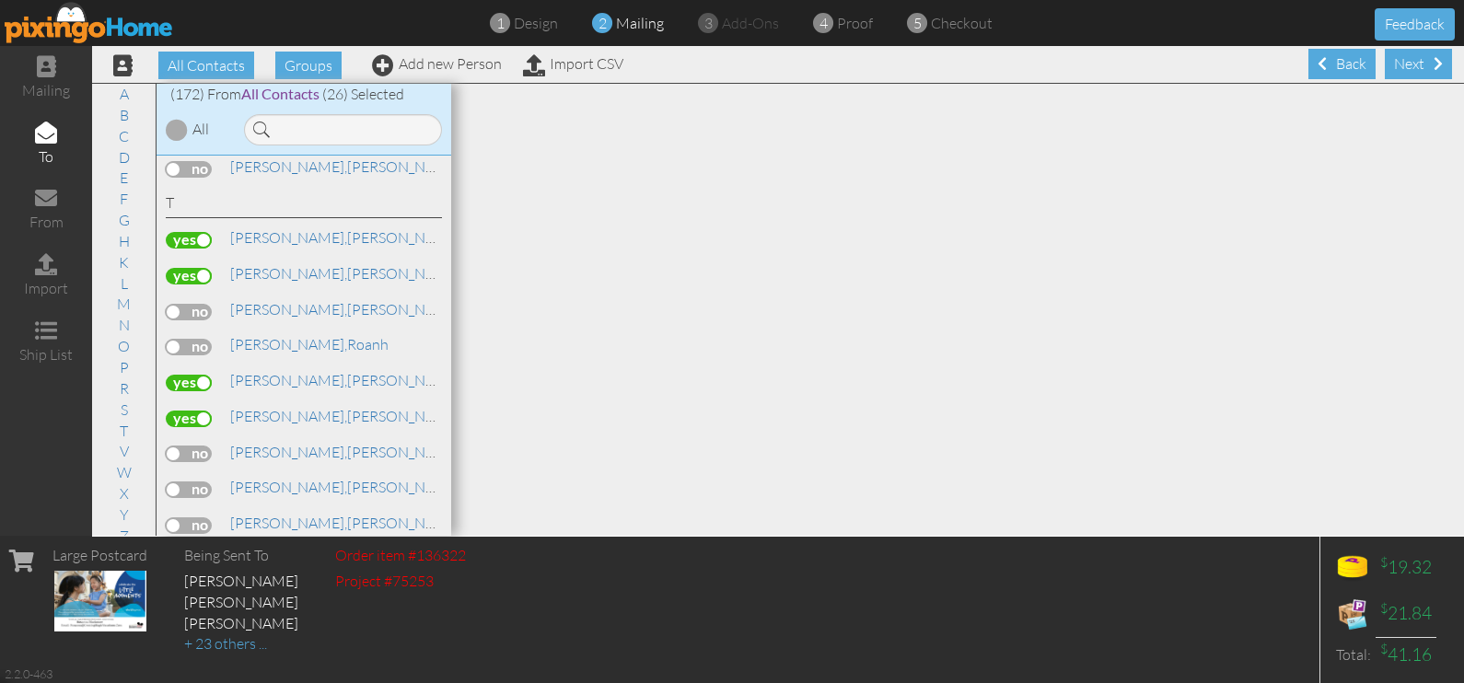
click at [175, 375] on label at bounding box center [189, 383] width 46 height 17
click at [0, 0] on input "checkbox" at bounding box center [0, 0] width 0 height 0
click at [189, 268] on label at bounding box center [189, 276] width 46 height 17
click at [0, 0] on input "checkbox" at bounding box center [0, 0] width 0 height 0
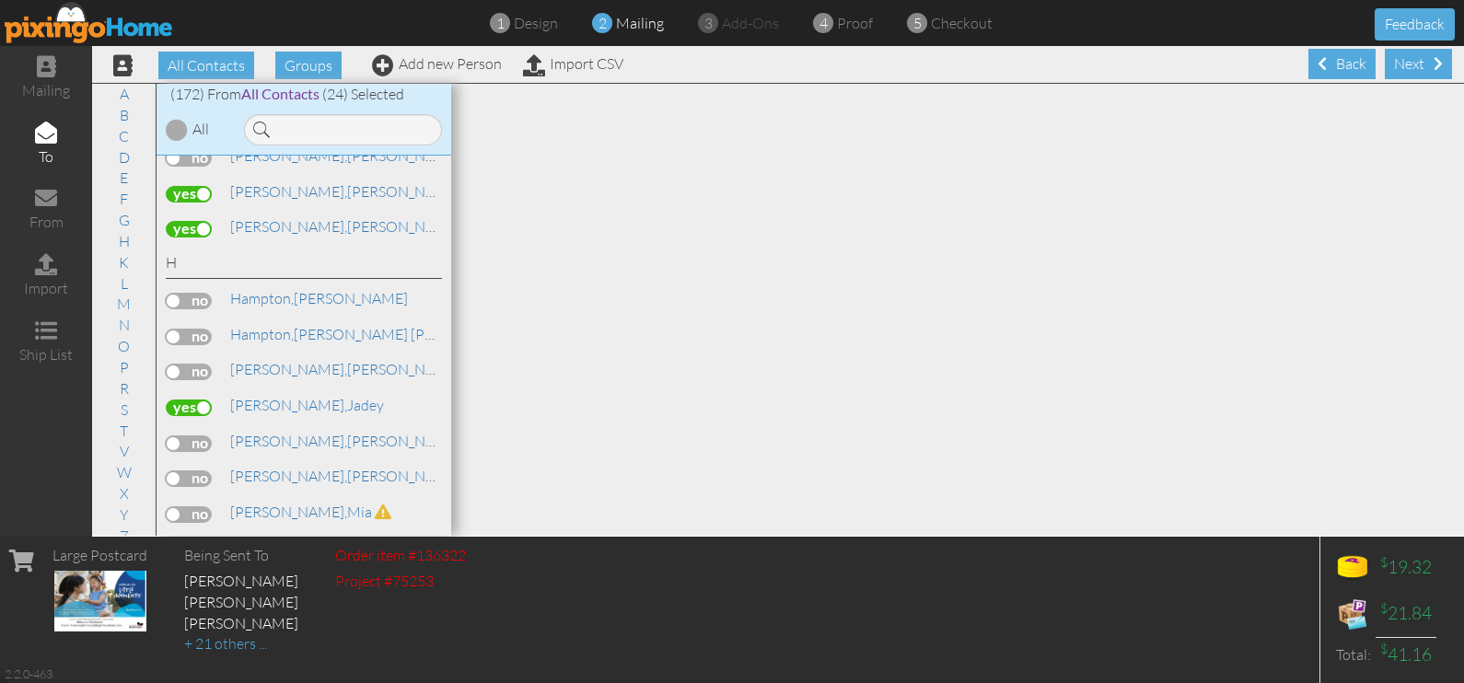
scroll to position [1857, 0]
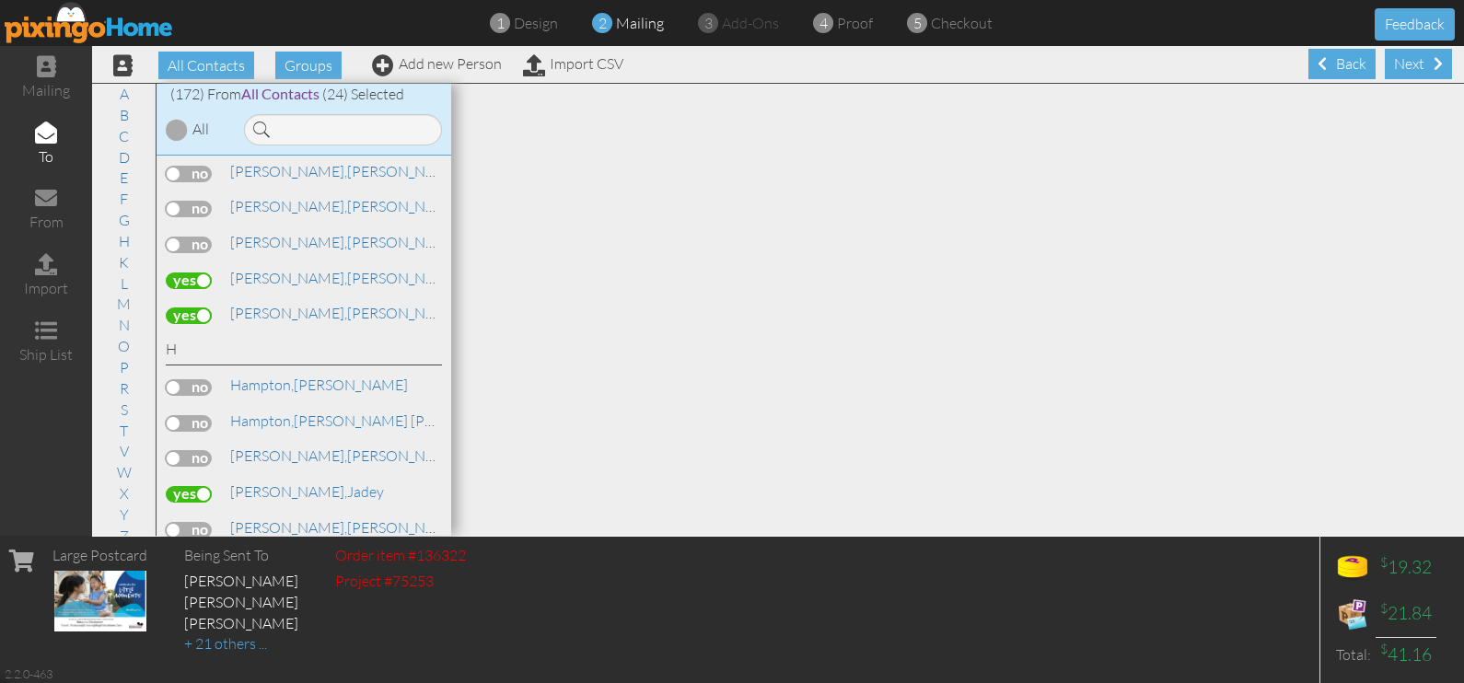
click at [196, 273] on label at bounding box center [189, 281] width 46 height 17
click at [0, 0] on input "checkbox" at bounding box center [0, 0] width 0 height 0
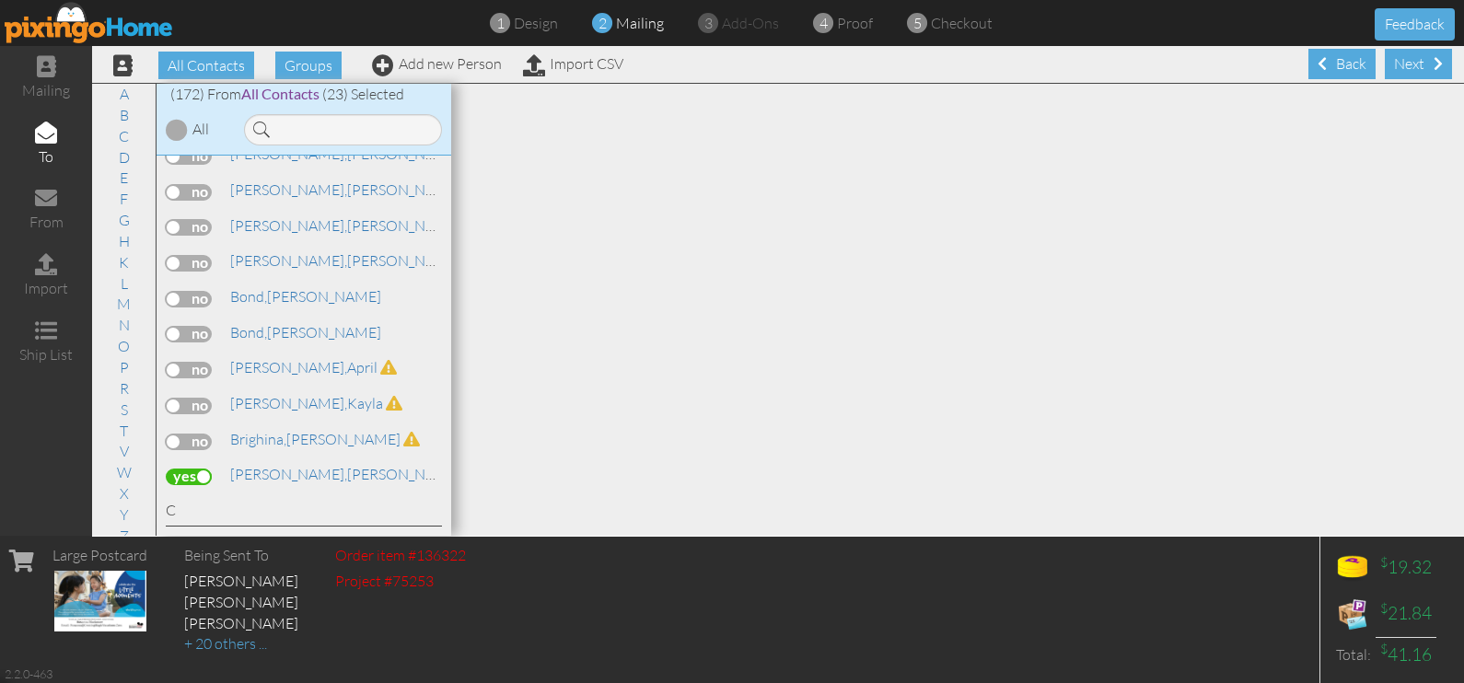
scroll to position [706, 0]
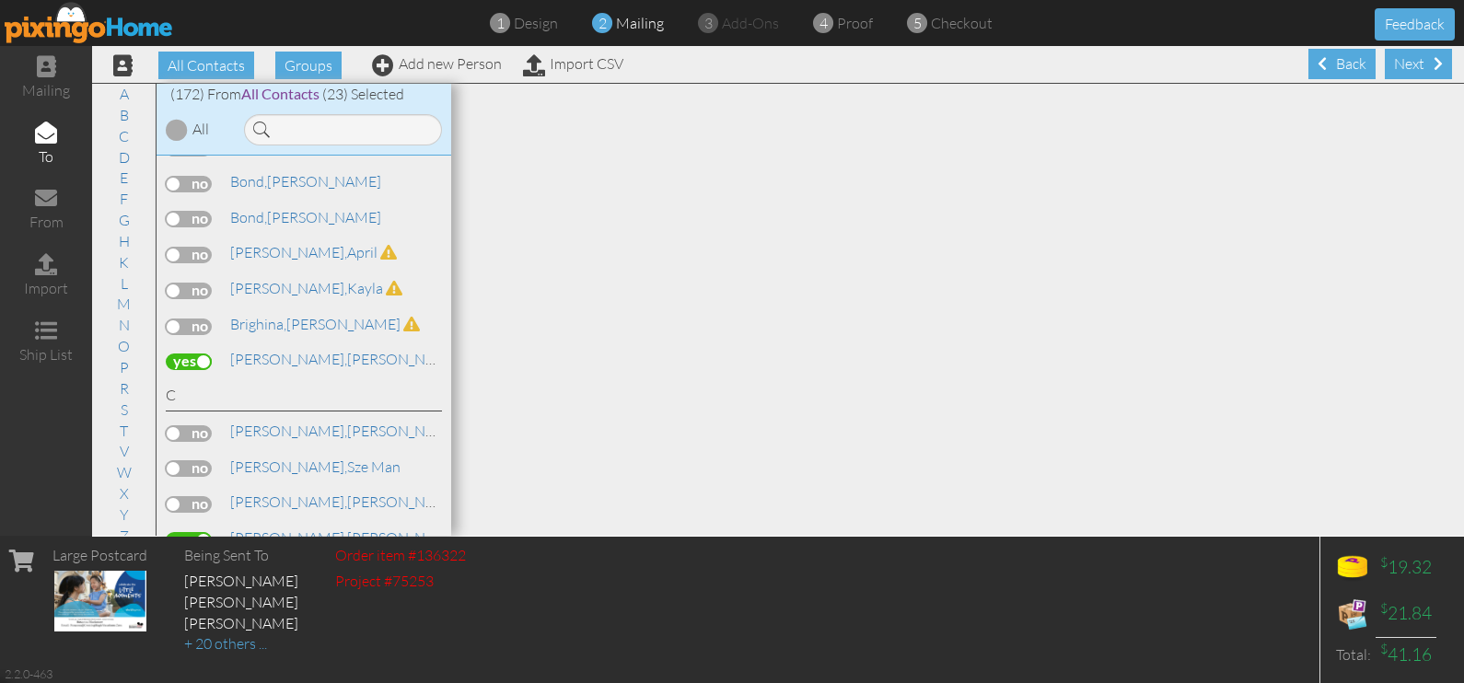
click at [190, 354] on label at bounding box center [189, 362] width 46 height 17
click at [0, 0] on input "checkbox" at bounding box center [0, 0] width 0 height 0
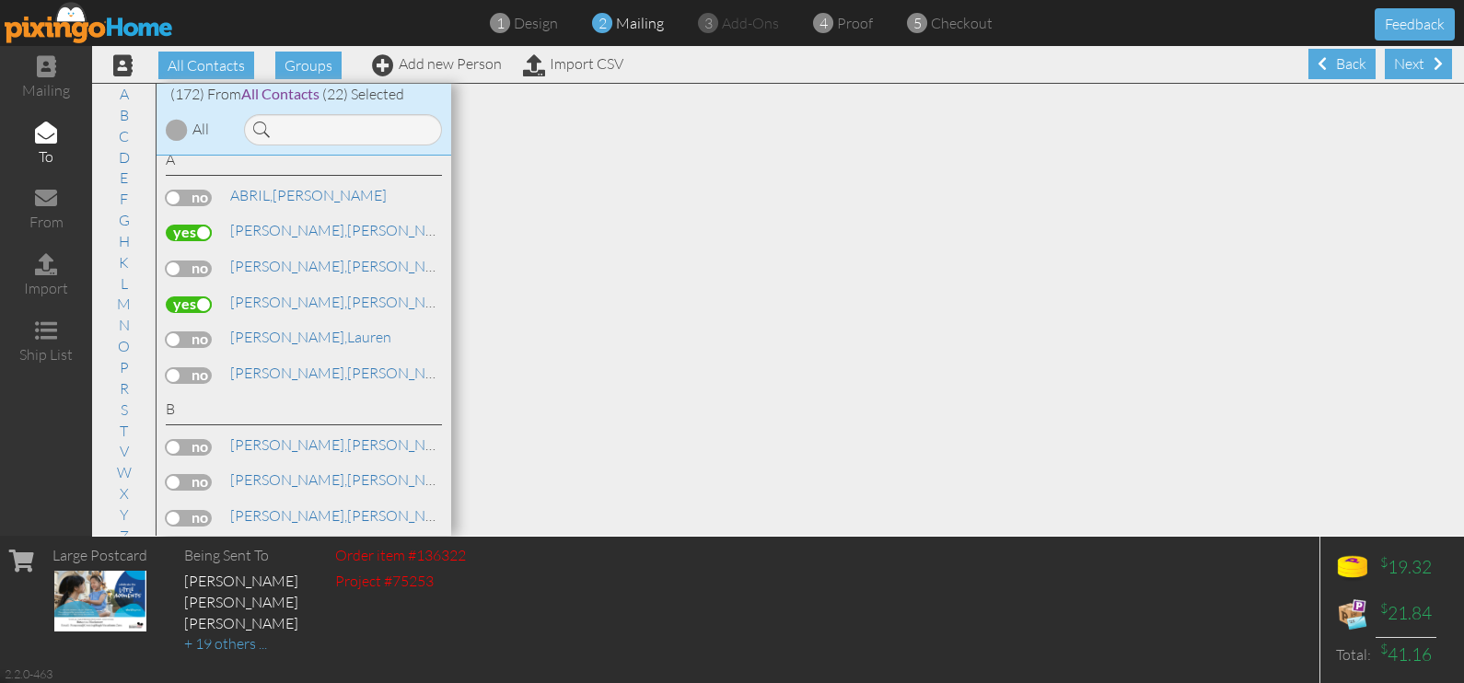
scroll to position [0, 0]
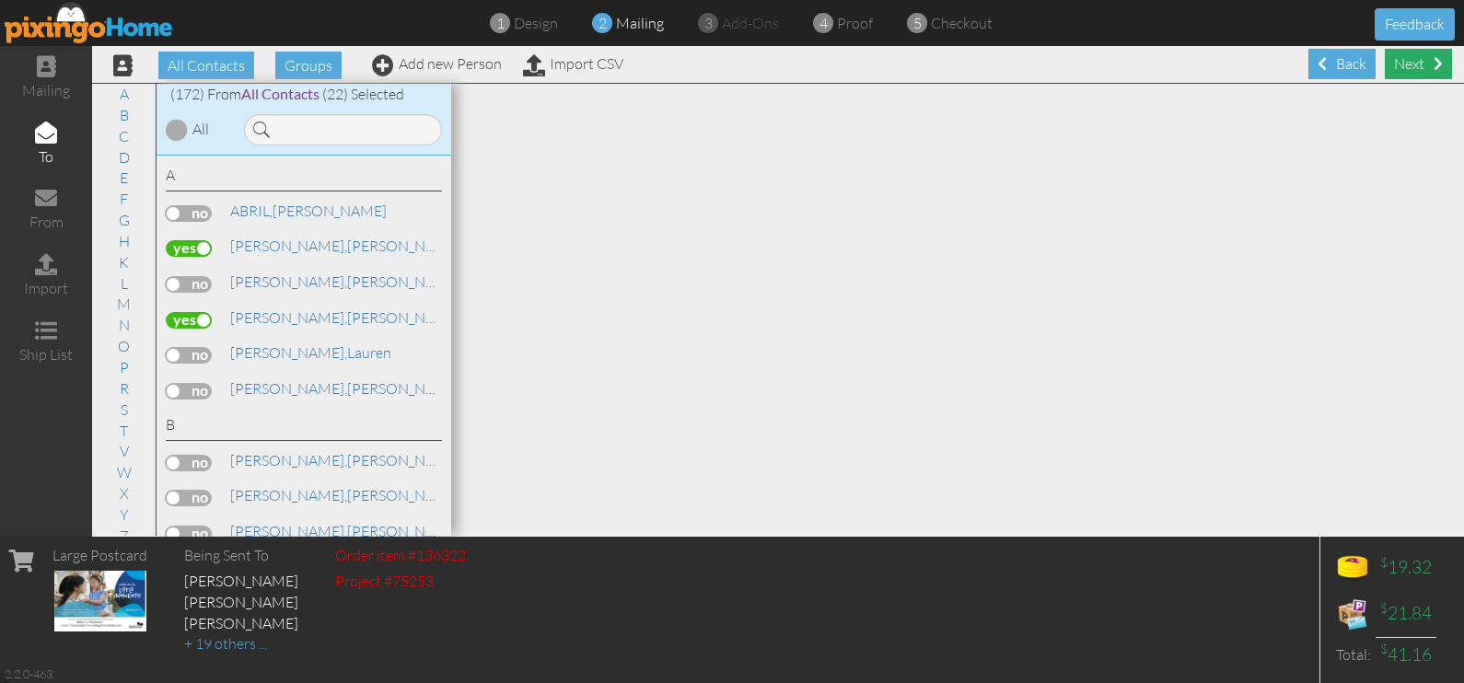
click at [1395, 69] on div "Next" at bounding box center [1418, 64] width 67 height 30
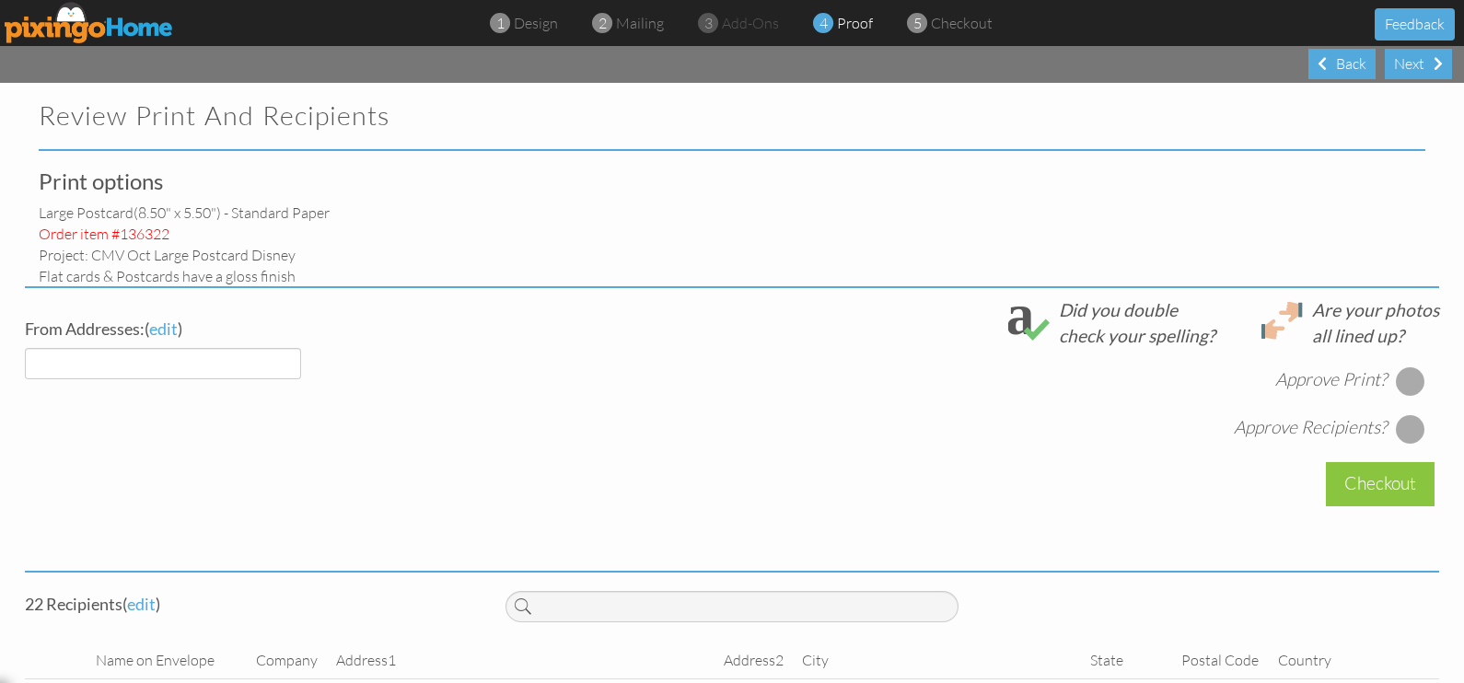
select select "object:5649"
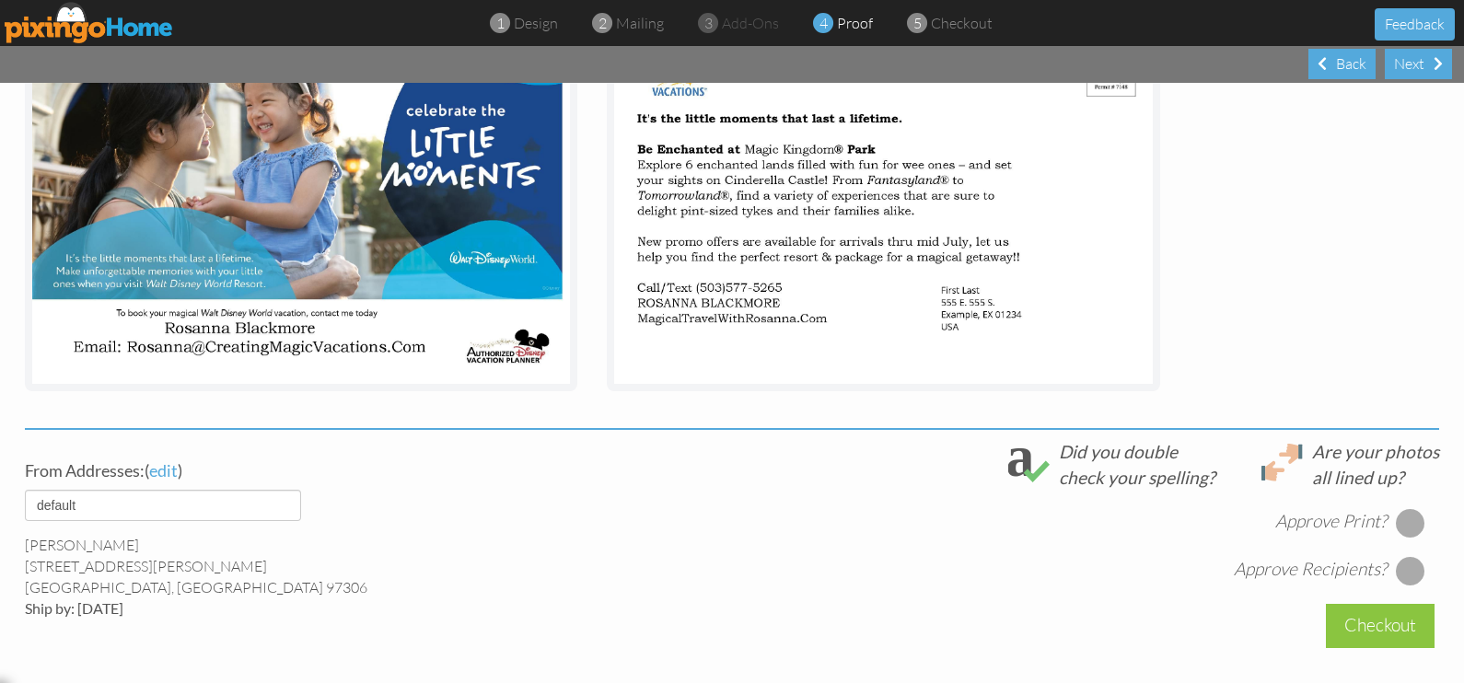
scroll to position [345, 0]
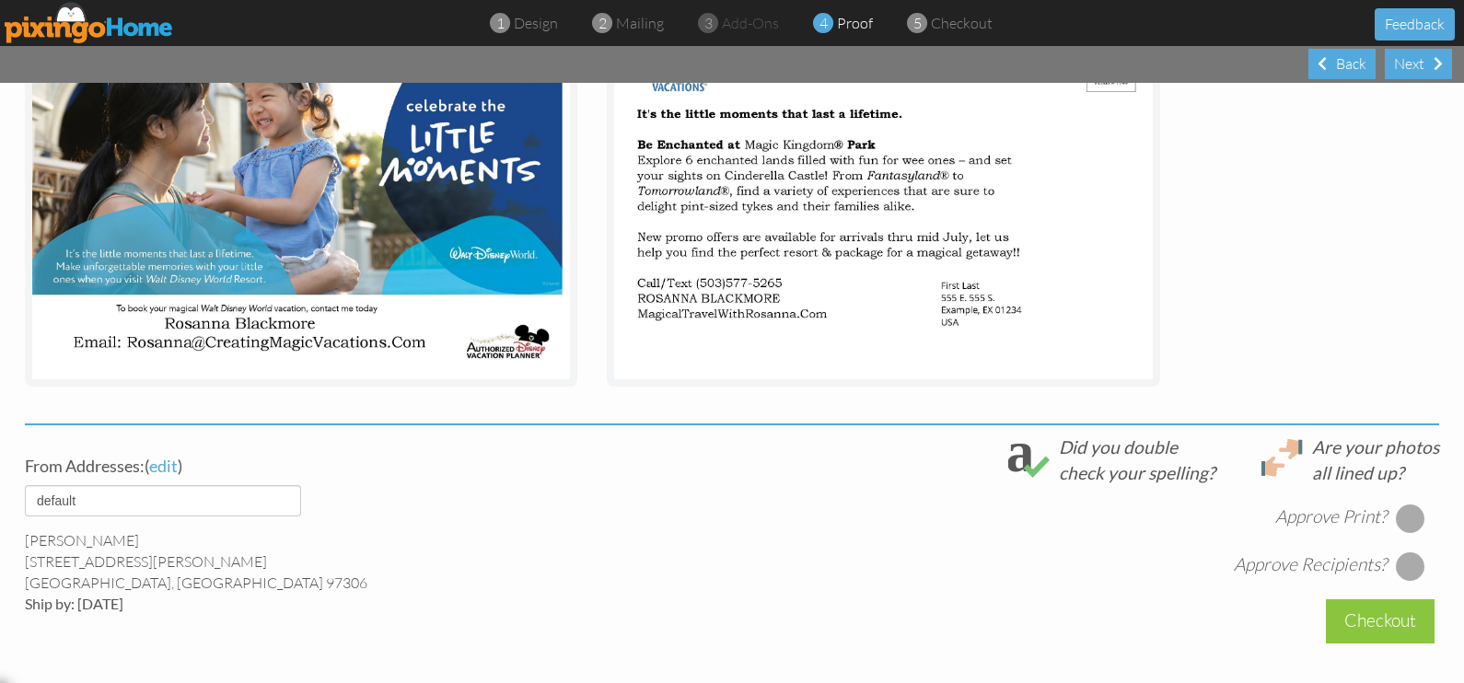
click at [1398, 511] on div at bounding box center [1410, 518] width 29 height 29
click at [1400, 554] on div at bounding box center [1410, 566] width 29 height 29
click at [1398, 616] on div "Checkout" at bounding box center [1380, 620] width 109 height 43
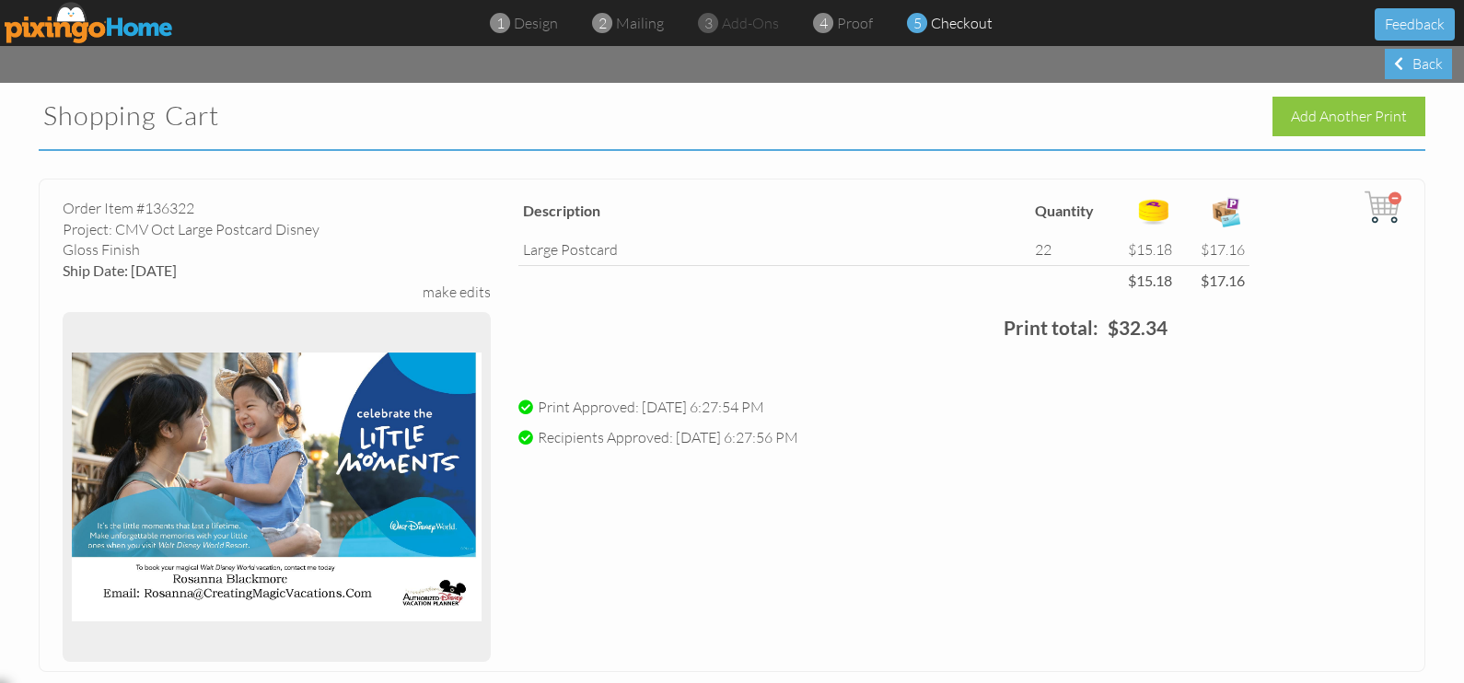
click at [1146, 203] on img at bounding box center [1153, 211] width 37 height 37
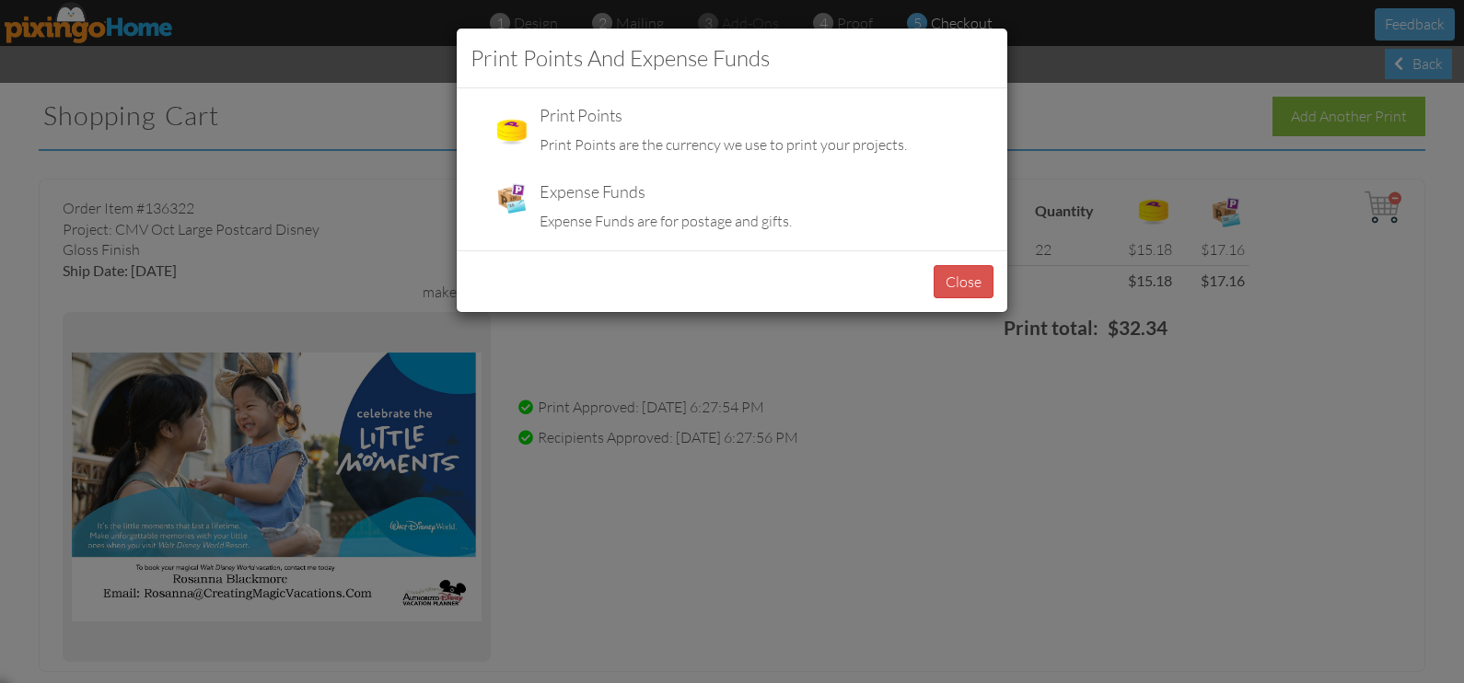
click at [1288, 343] on div "Print Points and Expense Funds Print Points Print Points are the currency we us…" at bounding box center [732, 341] width 1464 height 683
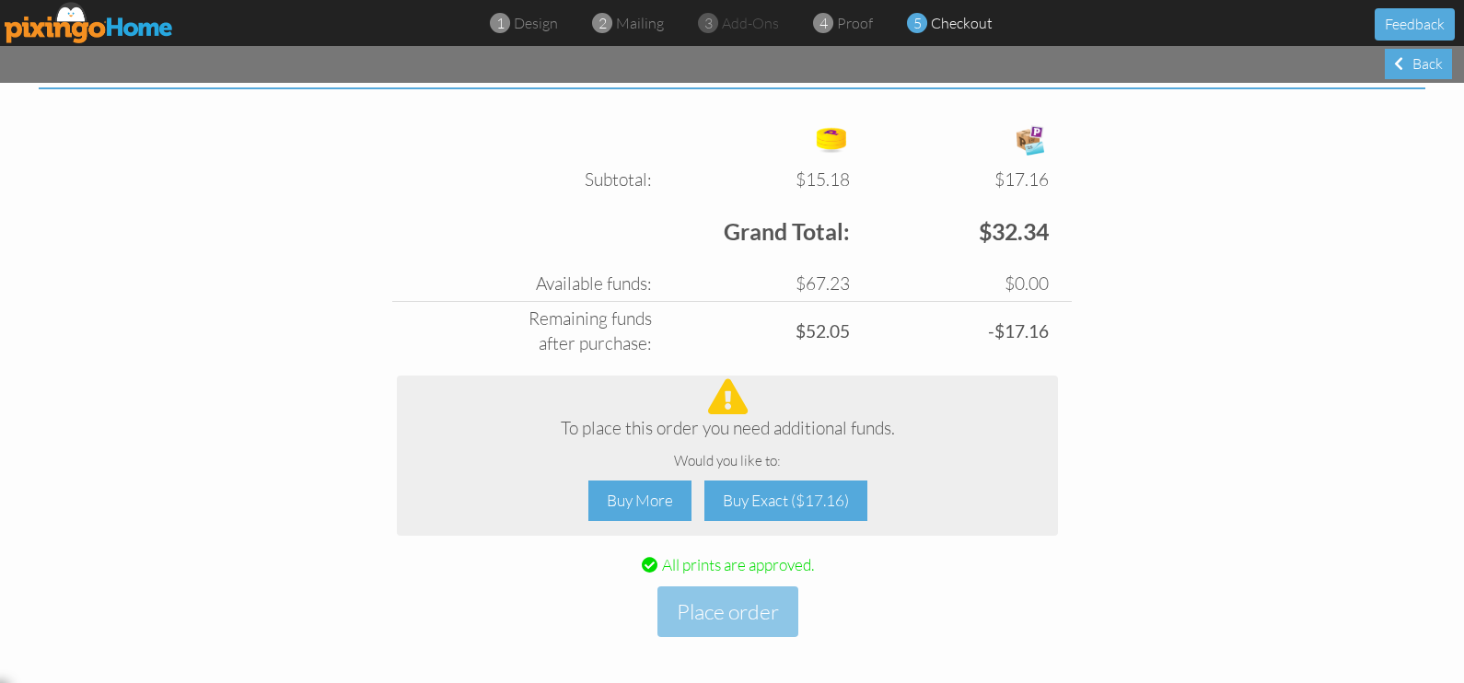
scroll to position [671, 0]
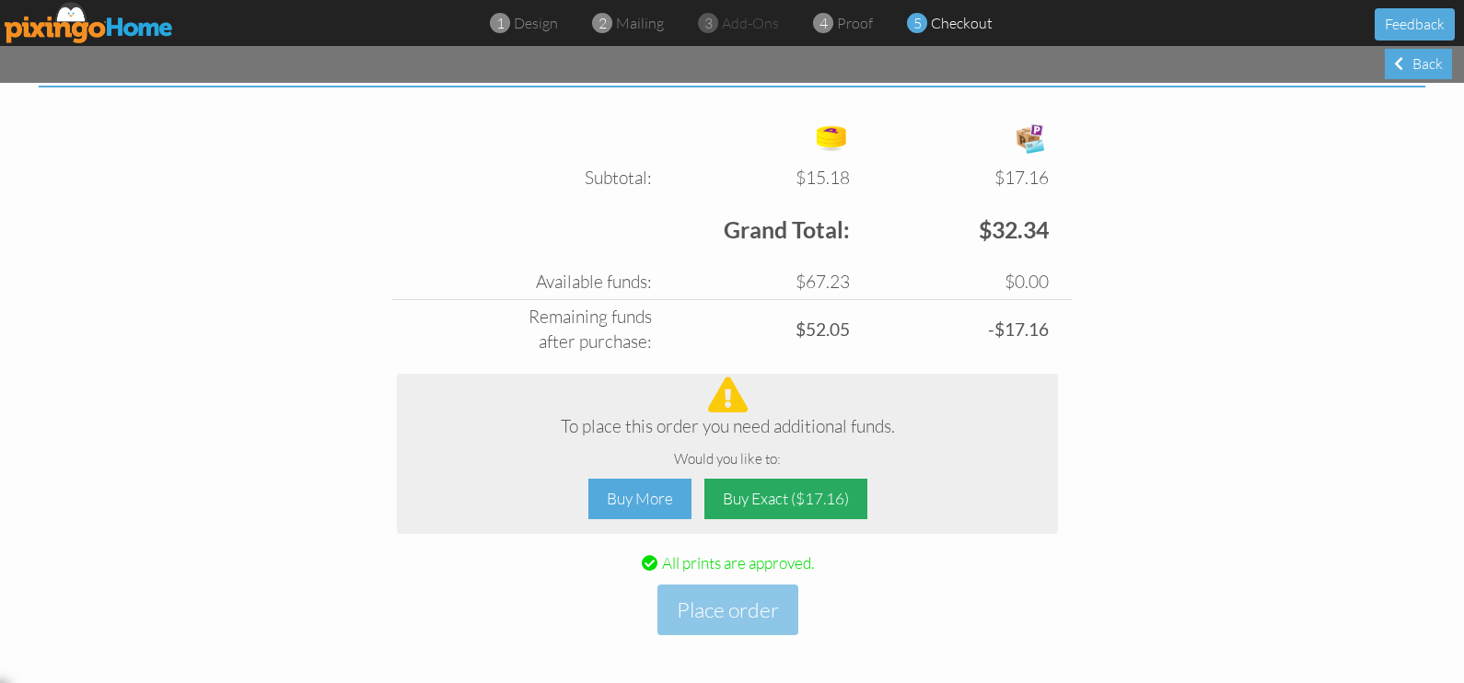
click at [812, 491] on div "Buy Exact ($17.16)" at bounding box center [785, 499] width 163 height 41
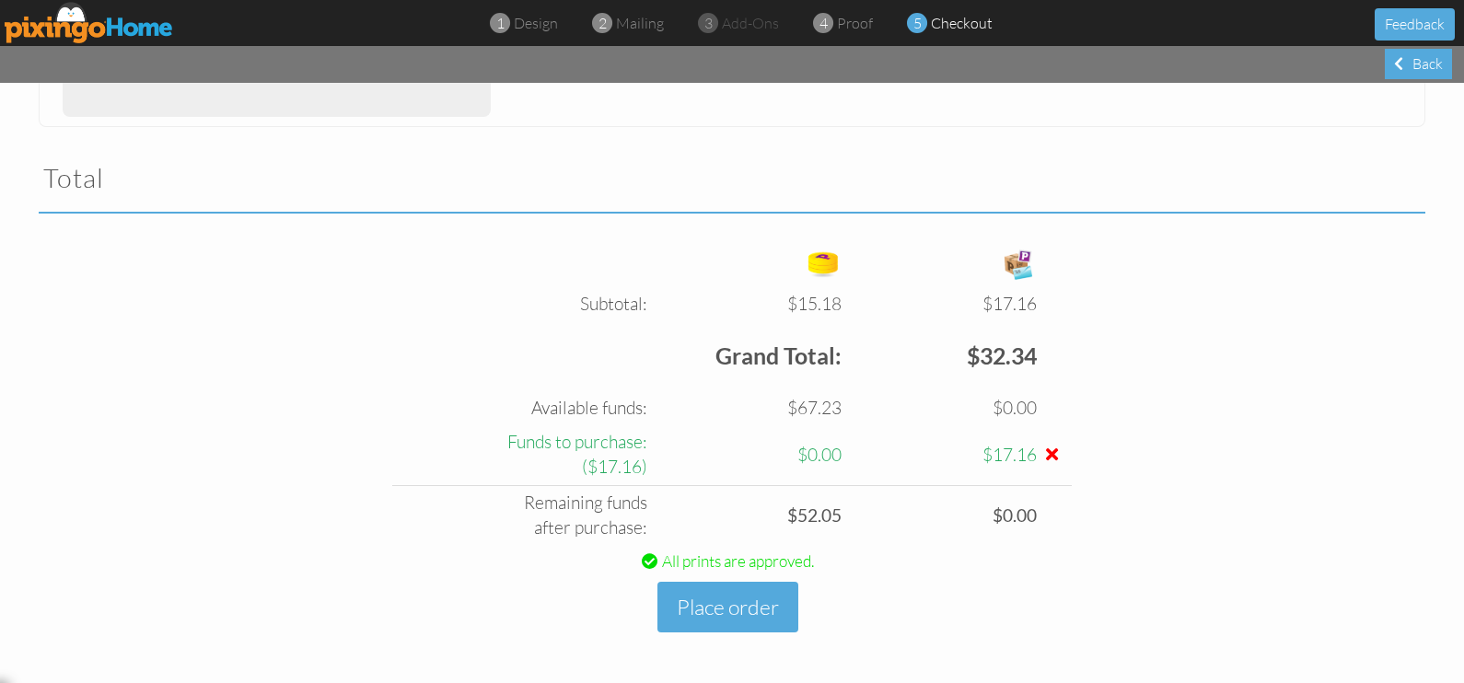
scroll to position [543, 0]
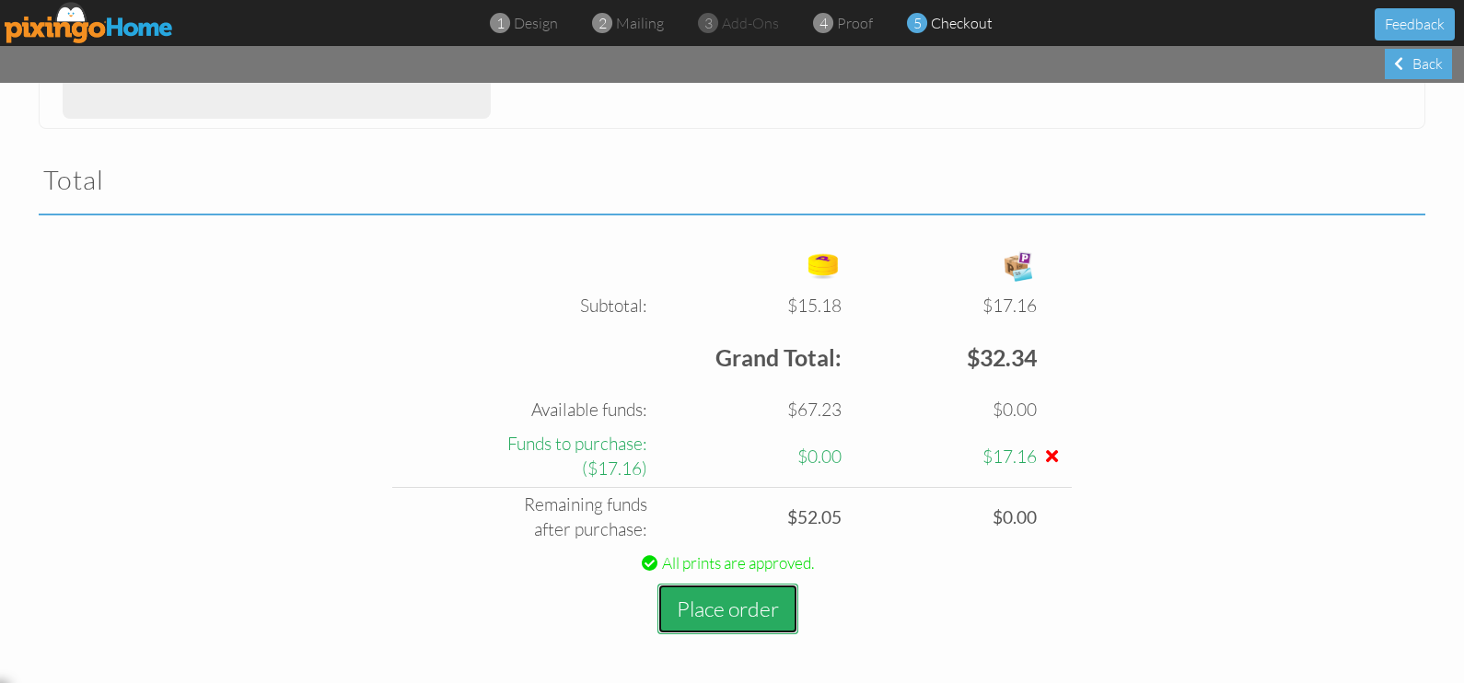
click at [736, 607] on button "Place order" at bounding box center [727, 609] width 141 height 51
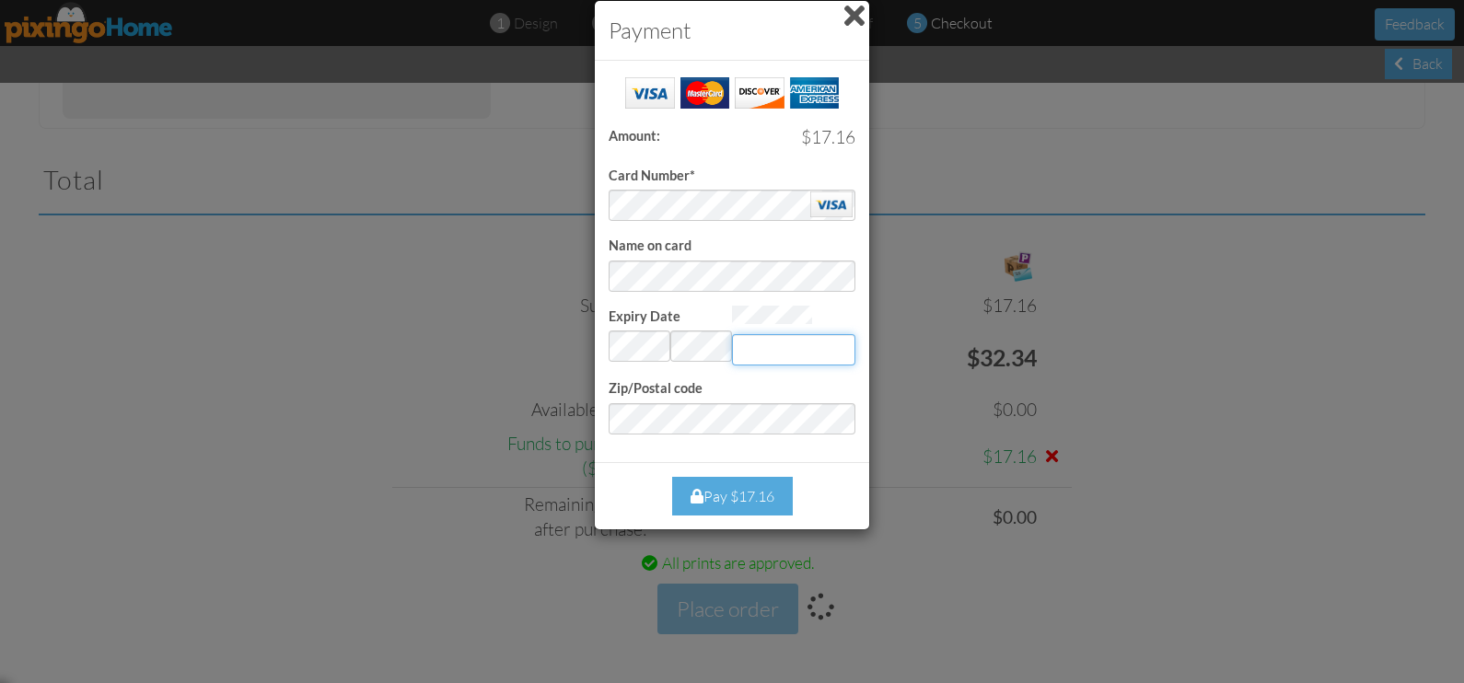
click at [829, 339] on input "Expiry Date" at bounding box center [793, 349] width 123 height 31
type input "082"
click at [753, 502] on div "Pay $17.16" at bounding box center [732, 497] width 121 height 40
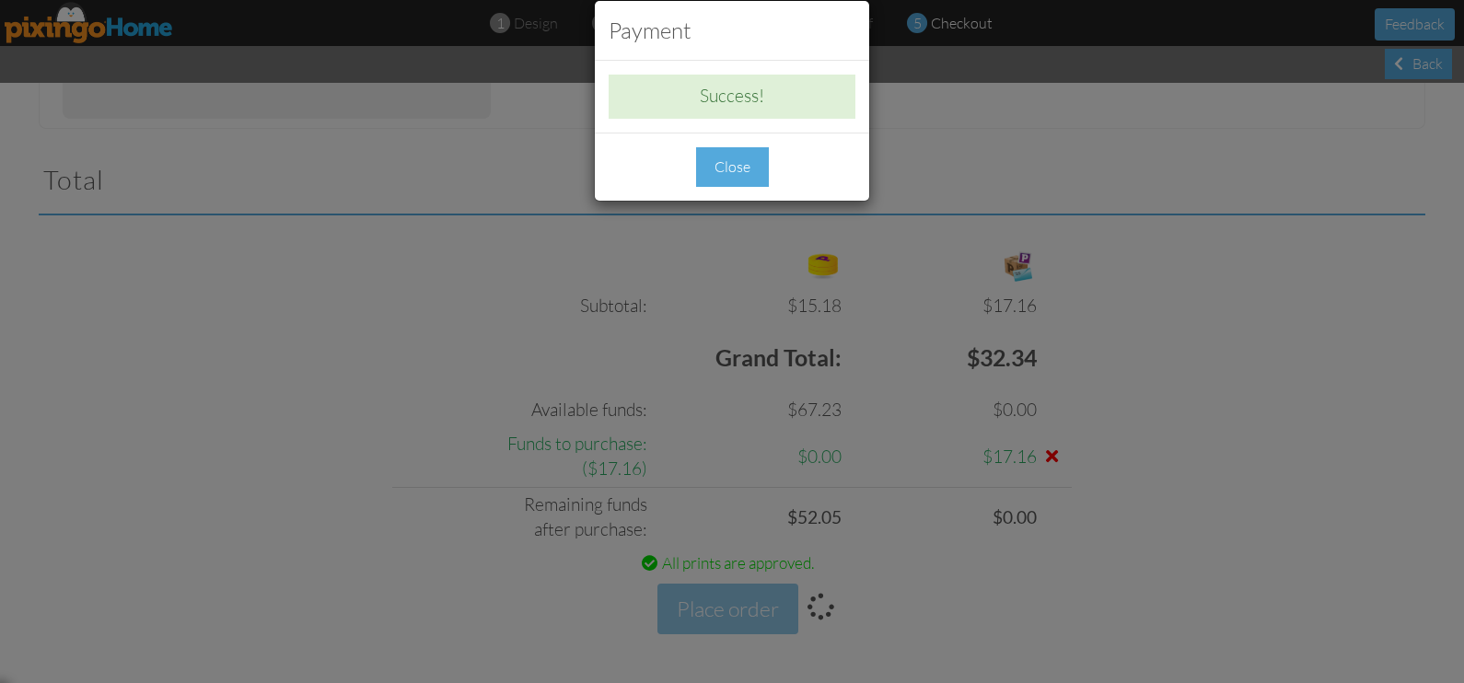
click at [750, 170] on div "Close" at bounding box center [732, 167] width 73 height 40
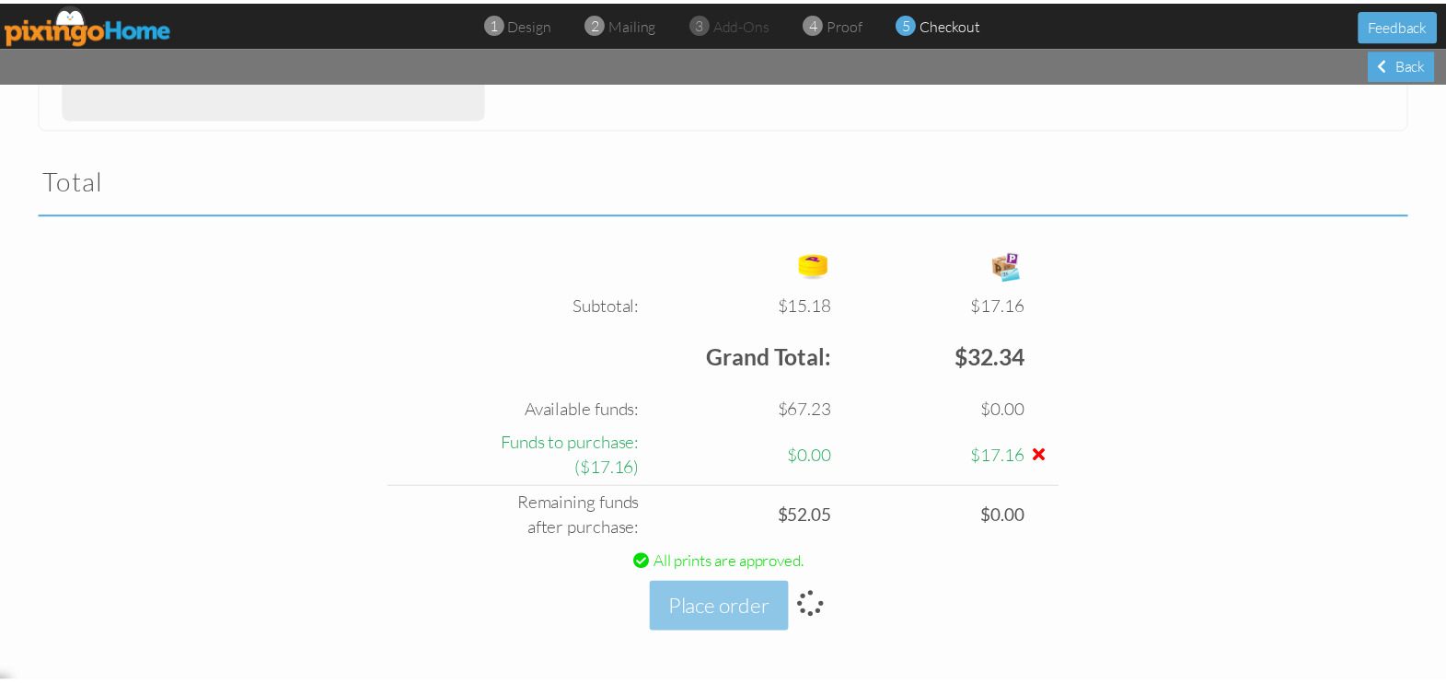
scroll to position [394, 0]
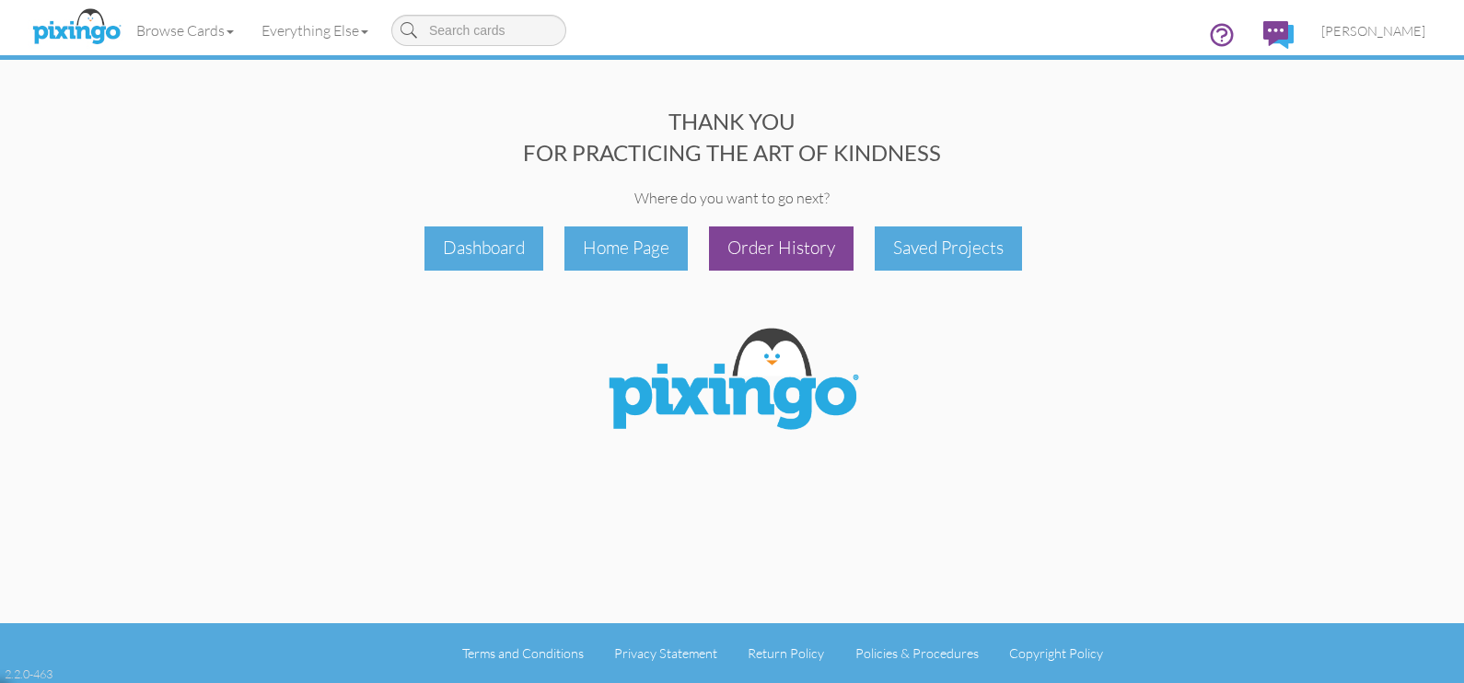
click at [816, 262] on div "Order History" at bounding box center [781, 248] width 145 height 43
